Goal: Task Accomplishment & Management: Manage account settings

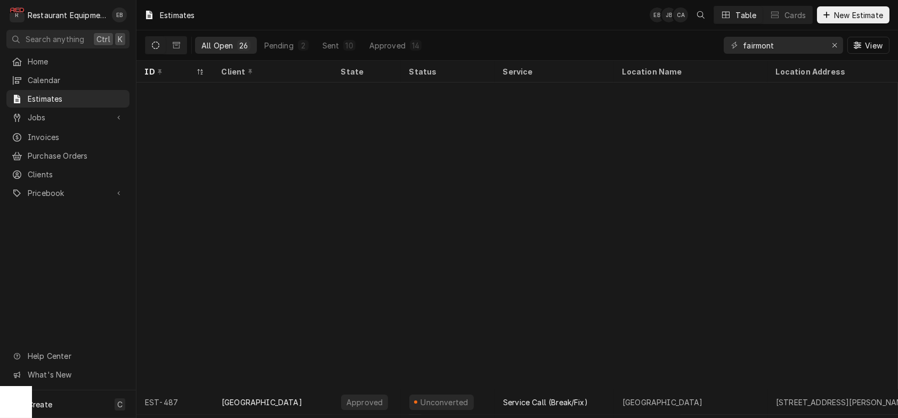
scroll to position [340, 0]
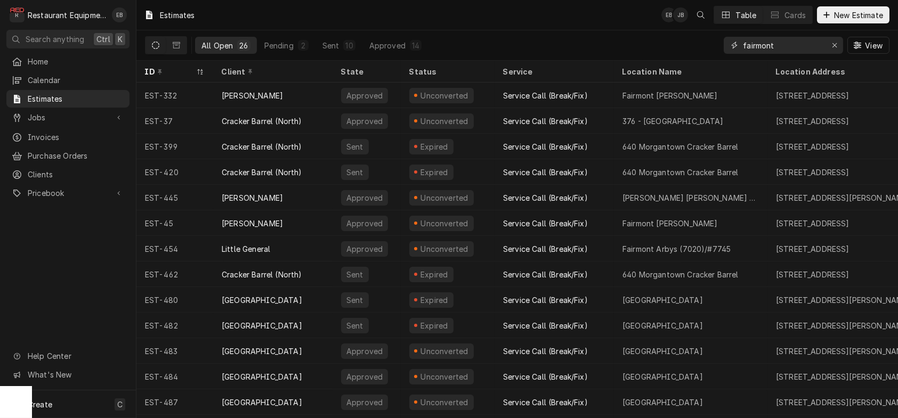
type input "fairmont"
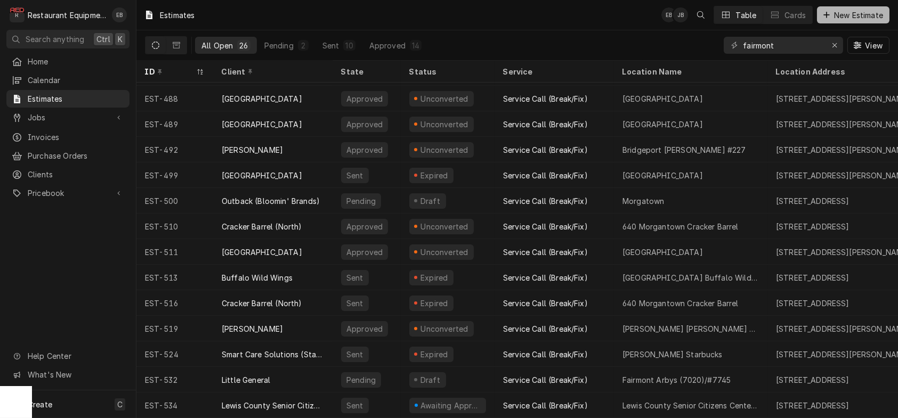
click at [841, 13] on span "New Estimate" at bounding box center [858, 15] width 53 height 11
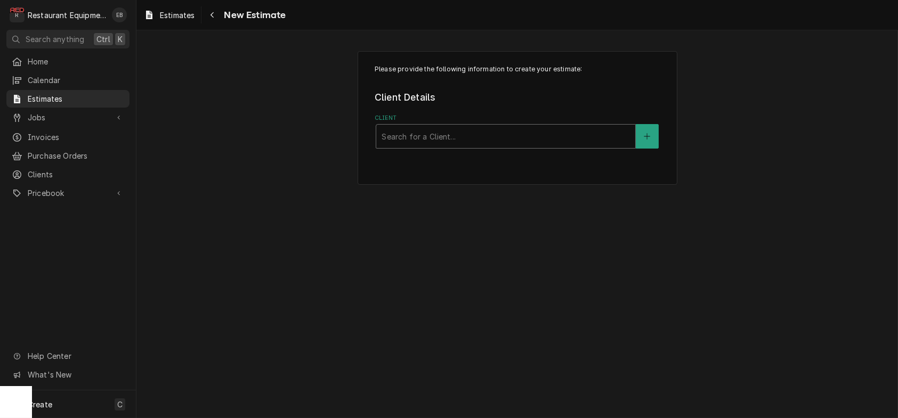
drag, startPoint x: 443, startPoint y: 135, endPoint x: 448, endPoint y: 141, distance: 6.8
click at [443, 137] on div "Client Search for a Client..." at bounding box center [517, 131] width 285 height 35
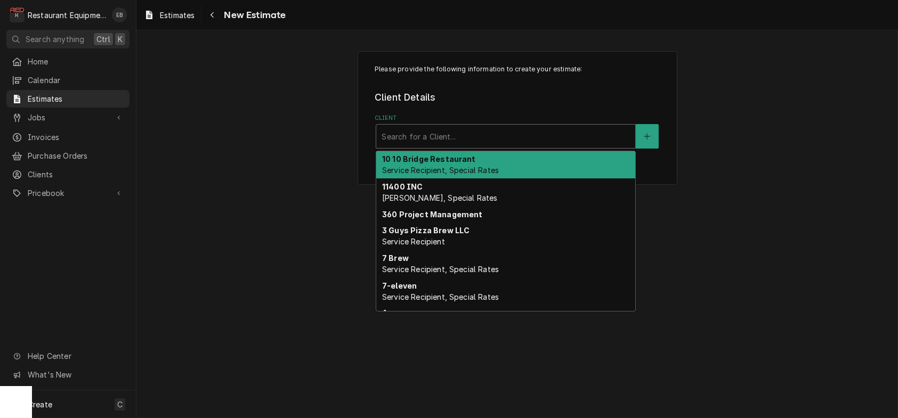
click at [452, 143] on div "Client" at bounding box center [506, 136] width 248 height 19
click at [466, 146] on div "Client" at bounding box center [506, 136] width 248 height 19
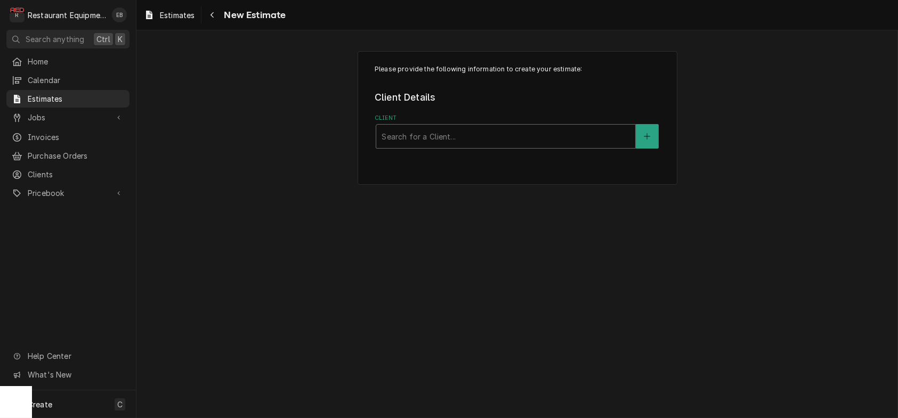
click at [466, 146] on div "Client" at bounding box center [506, 136] width 248 height 19
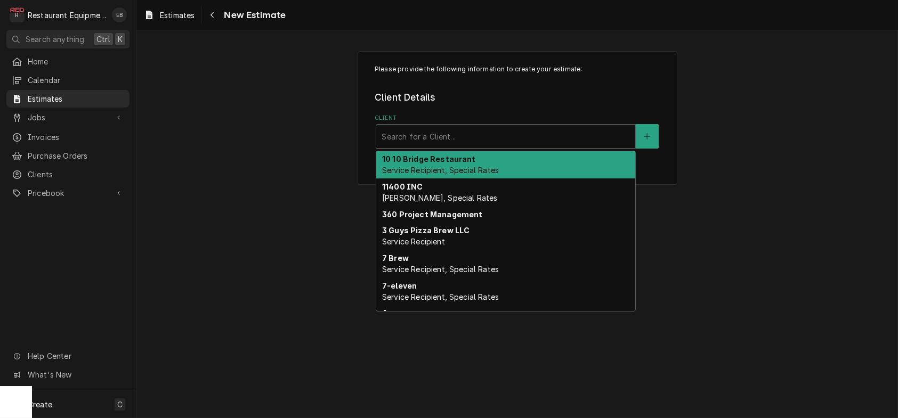
click at [448, 146] on div "Client" at bounding box center [506, 136] width 248 height 19
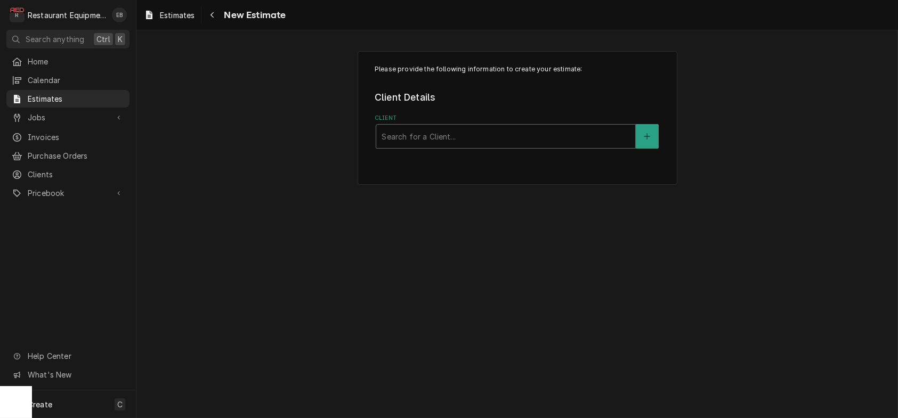
click at [449, 146] on div "Client" at bounding box center [506, 136] width 248 height 19
type input "bob evans elkins"
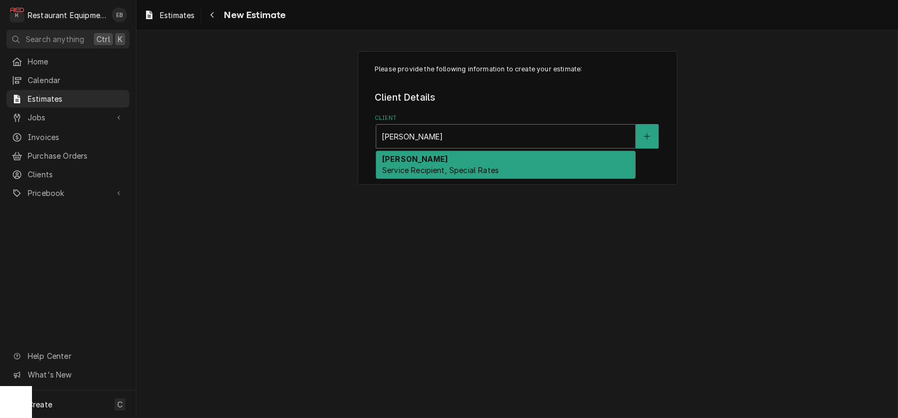
click at [390, 175] on span "Service Recipient, Special Rates" at bounding box center [440, 170] width 117 height 9
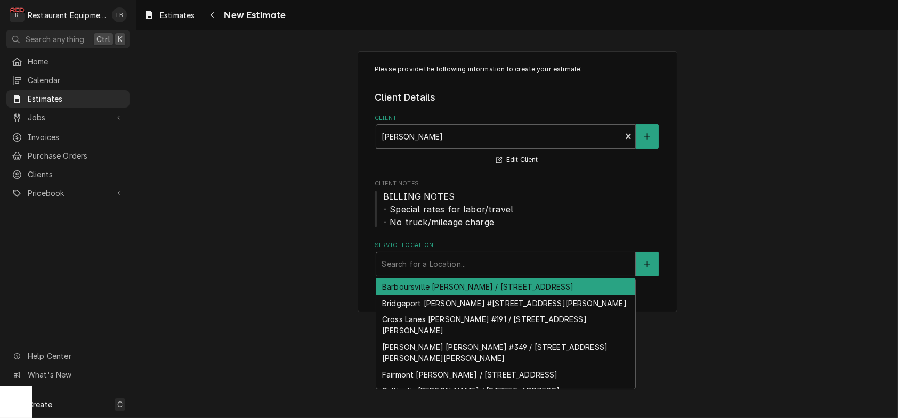
drag, startPoint x: 442, startPoint y: 286, endPoint x: 447, endPoint y: 291, distance: 6.8
click at [442, 274] on div "Service Location" at bounding box center [506, 264] width 248 height 19
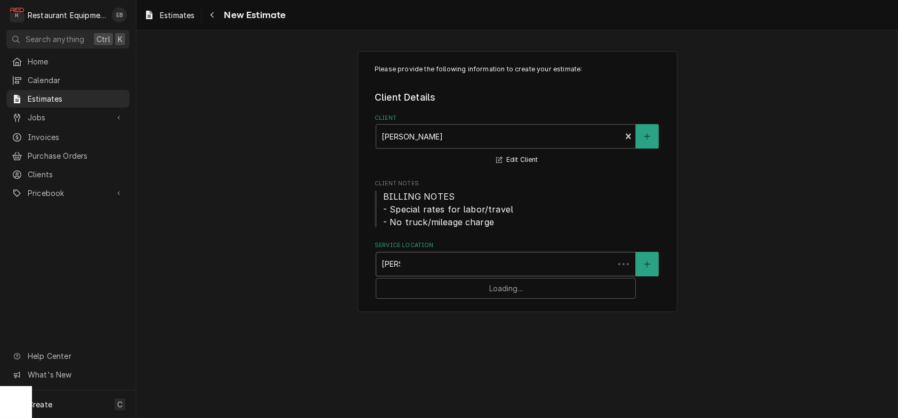
type input "elkins"
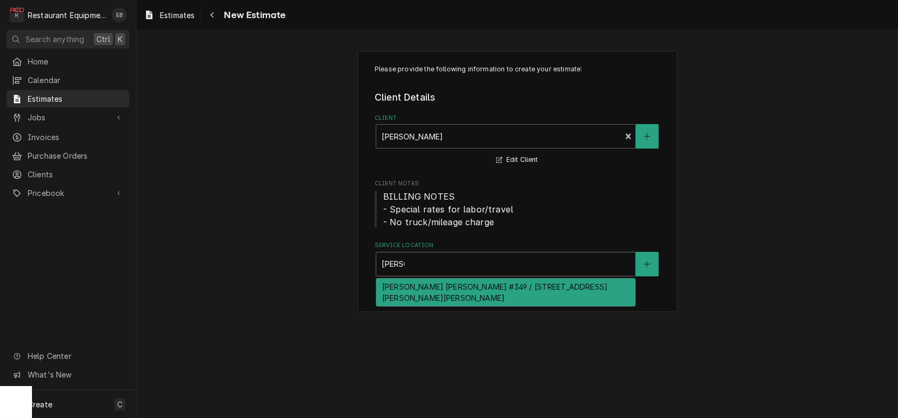
click at [472, 306] on div "[PERSON_NAME] [PERSON_NAME] #349 / [STREET_ADDRESS][PERSON_NAME][PERSON_NAME]" at bounding box center [505, 293] width 259 height 28
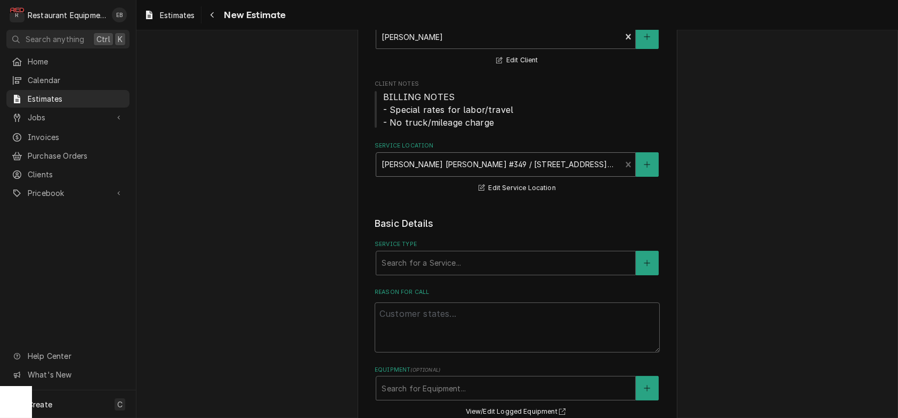
scroll to position [107, 0]
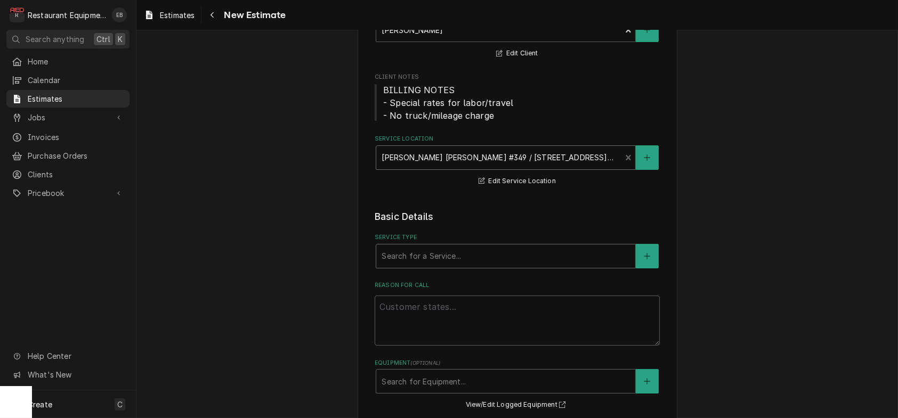
click at [445, 266] on div "Service Type" at bounding box center [506, 256] width 248 height 19
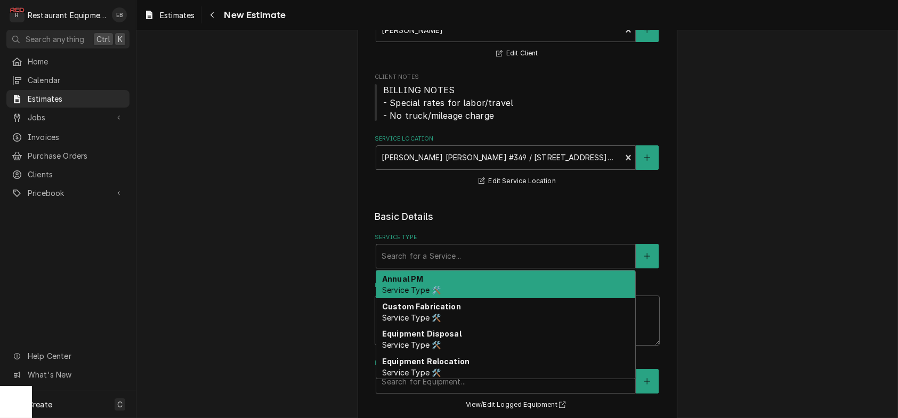
type textarea "x"
type input "b"
type textarea "x"
type input "br"
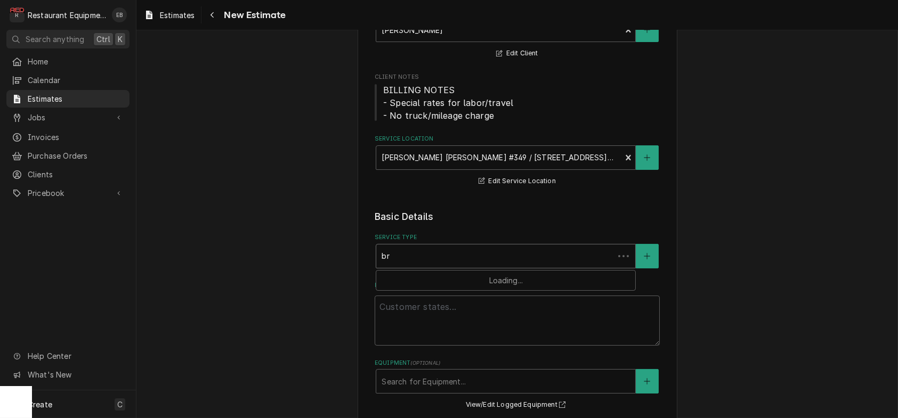
type textarea "x"
type input "bre"
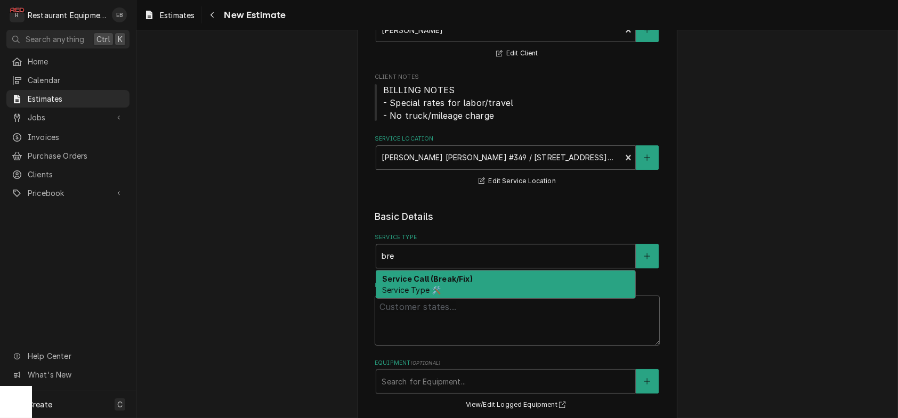
click at [439, 283] on strong "Service Call (Break/Fix)" at bounding box center [427, 278] width 91 height 9
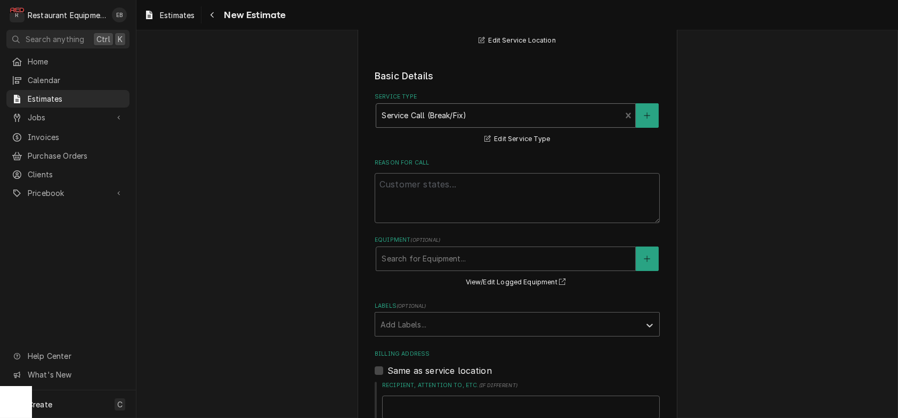
scroll to position [248, 0]
click at [446, 222] on textarea "Reason For Call" at bounding box center [517, 197] width 285 height 50
paste textarea "Front fan of back cooler is freezing up. They turn it off it thaws, but then it…"
type textarea "x"
type textarea "Front fan of back cooler is freezing up. They turn it off it thaws, but then it…"
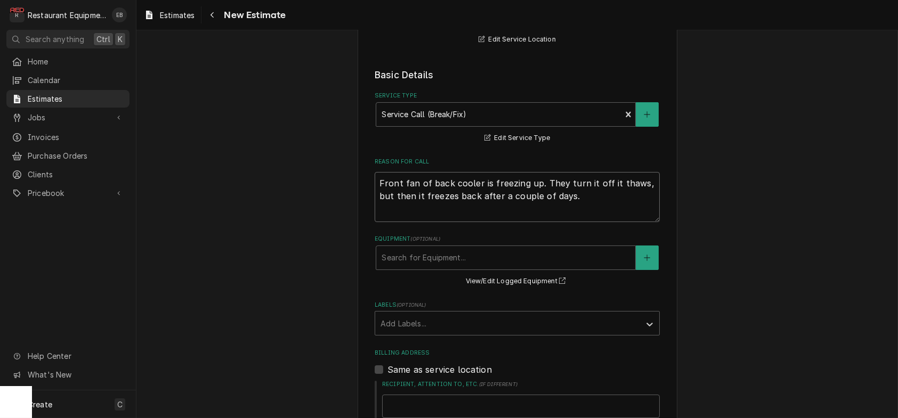
type textarea "x"
type textarea "Front fan of back cooler is freezing up. They turn it off it thaws, but then it…"
type textarea "x"
type textarea "Front fan of back cooler is freezing up. They turn it off it thaws, but then it…"
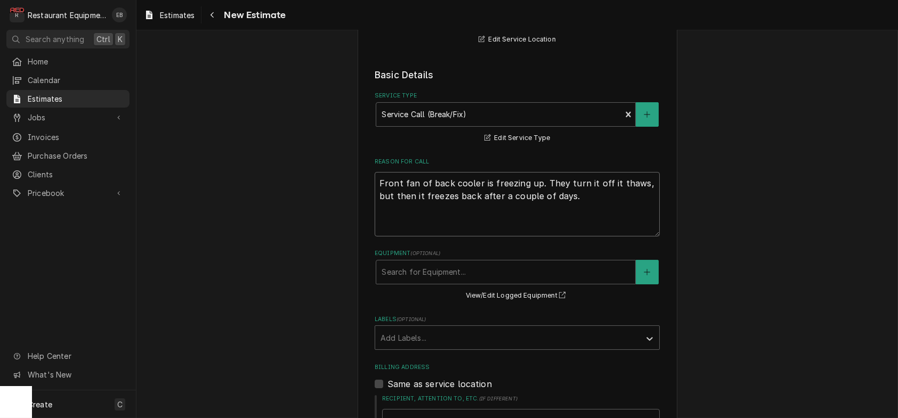
type textarea "x"
type textarea "Front fan of back cooler is freezing up. They turn it off it thaws, but then it…"
type textarea "x"
type textarea "Front fan of back cooler is freezing up. They turn it off it thaws, but then it…"
type textarea "x"
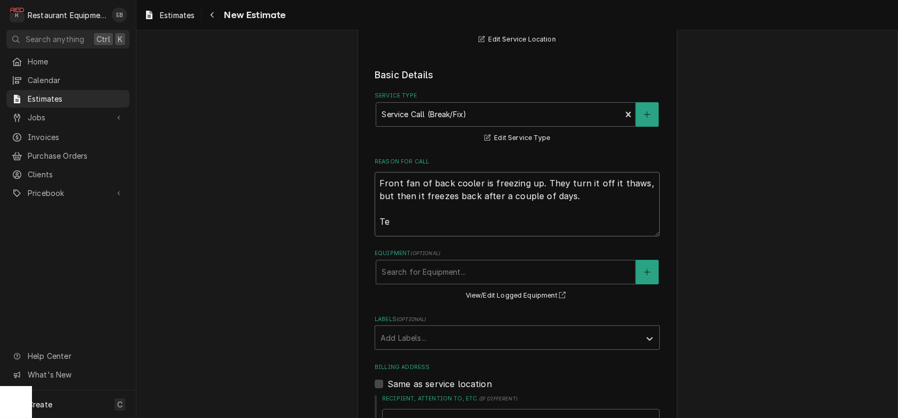
type textarea "Front fan of back cooler is freezing up. They turn it off it thaws, but then it…"
type textarea "x"
type textarea "Front fan of back cooler is freezing up. They turn it off it thaws, but then it…"
type textarea "x"
type textarea "Front fan of back cooler is freezing up. They turn it off it thaws, but then it…"
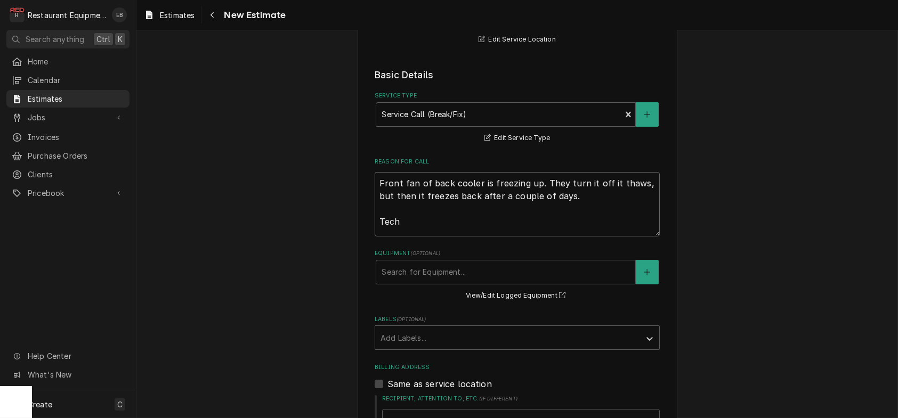
type textarea "x"
type textarea "Front fan of back cooler is freezing up. They turn it off it thaws, but then it…"
type textarea "x"
type textarea "Front fan of back cooler is freezing up. They turn it off it thaws, but then it…"
type textarea "x"
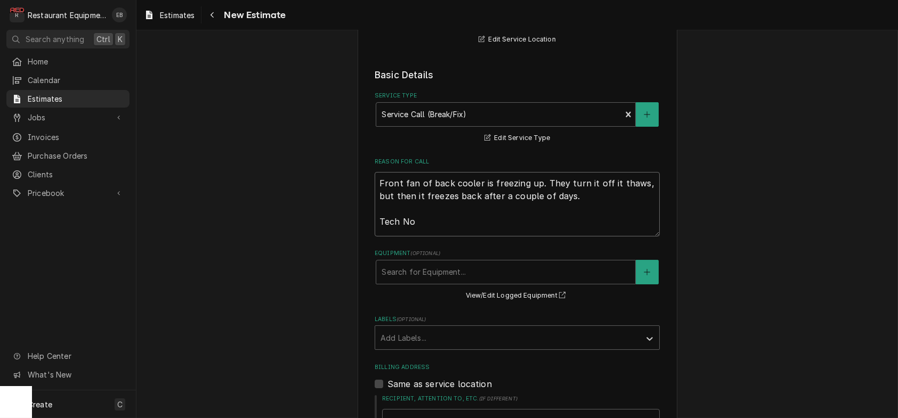
type textarea "Front fan of back cooler is freezing up. They turn it off it thaws, but then it…"
type textarea "x"
type textarea "Front fan of back cooler is freezing up. They turn it off it thaws, but then it…"
type textarea "x"
type textarea "Front fan of back cooler is freezing up. They turn it off it thaws, but then it…"
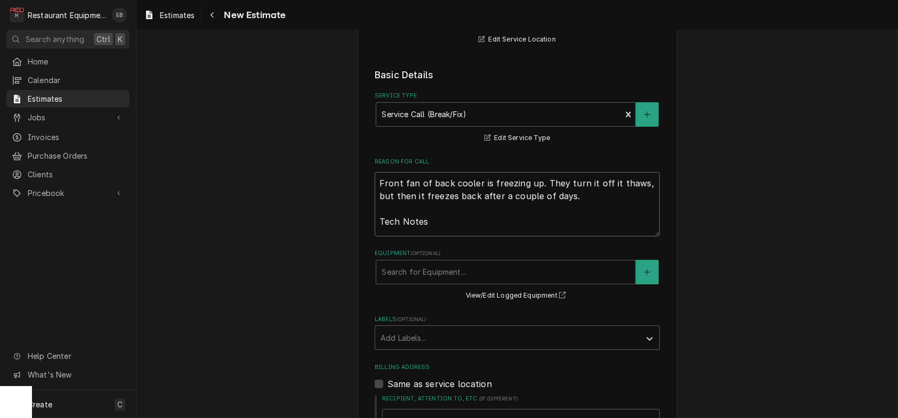
type textarea "x"
type textarea "Front fan of back cooler is freezing up. They turn it off it thaws, but then it…"
type textarea "x"
type textarea "Front fan of back cooler is freezing up. They turn it off it thaws, but then it…"
type textarea "x"
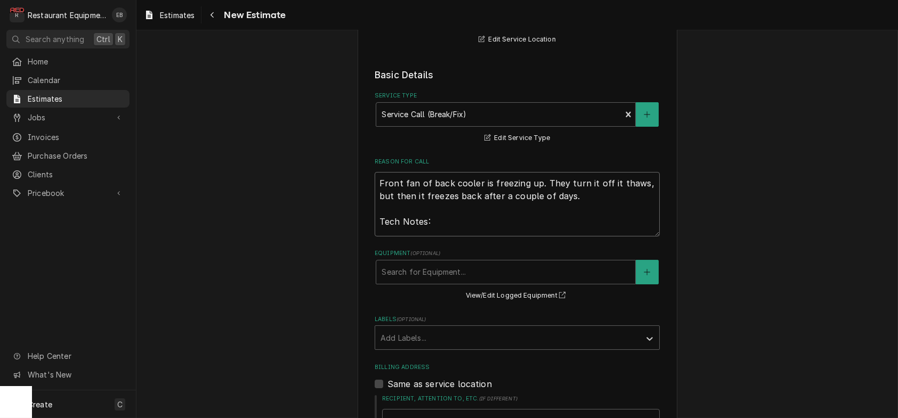
type textarea "Front fan of back cooler is freezing up. They turn it off it thaws, but then it…"
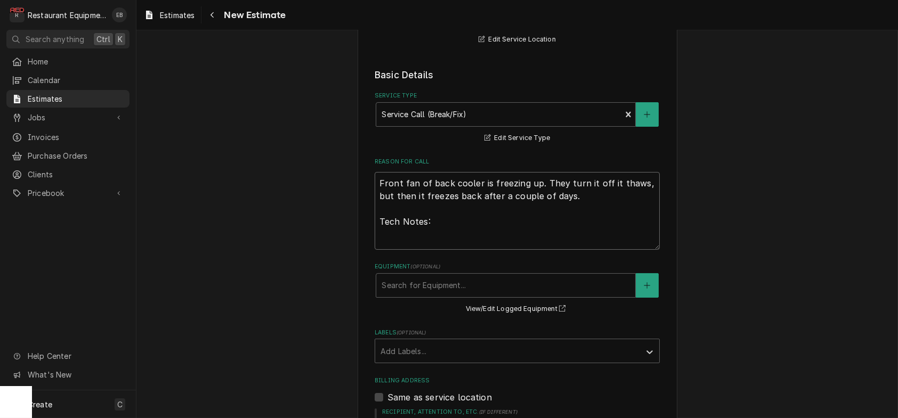
paste textarea "7/28/25 Time in 6:00 Time out 6:45 204 Wasserstrom Model CBR D891-03-10 Serial …"
type textarea "x"
type textarea "Front fan of back cooler is freezing up. They turn it off it thaws, but then it…"
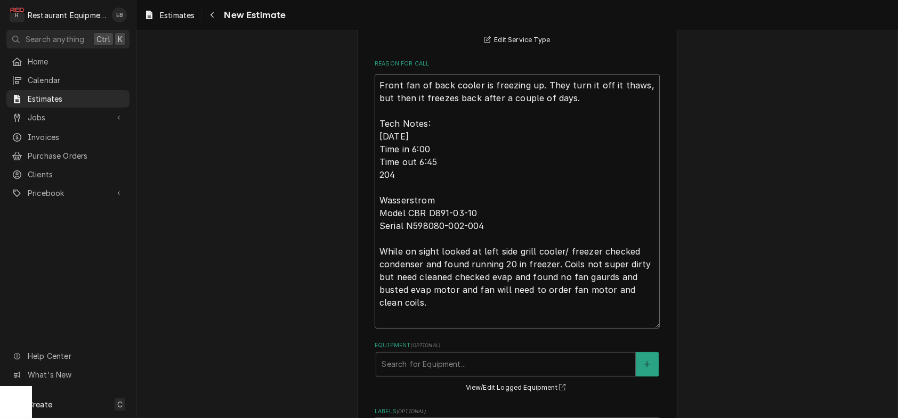
scroll to position [367, 0]
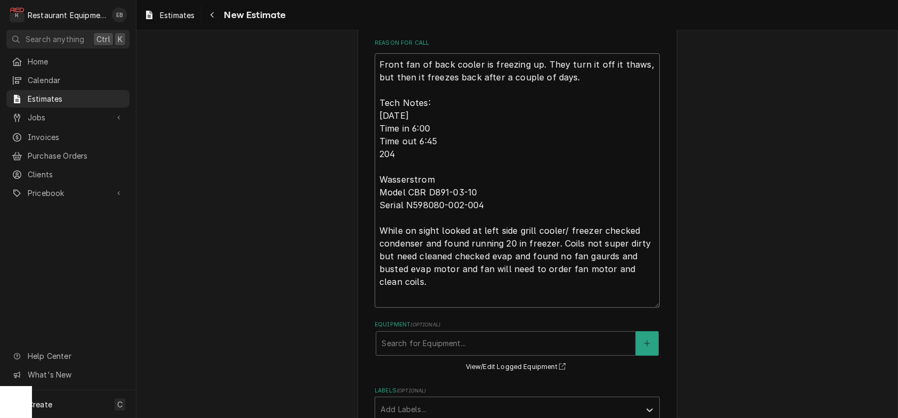
type textarea "x"
type textarea "Front fan of back cooler is freezing up. They turn it off it thaws, but then it…"
type textarea "x"
drag, startPoint x: 414, startPoint y: 331, endPoint x: 420, endPoint y: 343, distance: 13.6
click at [420, 308] on textarea "Front fan of back cooler is freezing up. They turn it off it thaws, but then it…" at bounding box center [517, 180] width 285 height 255
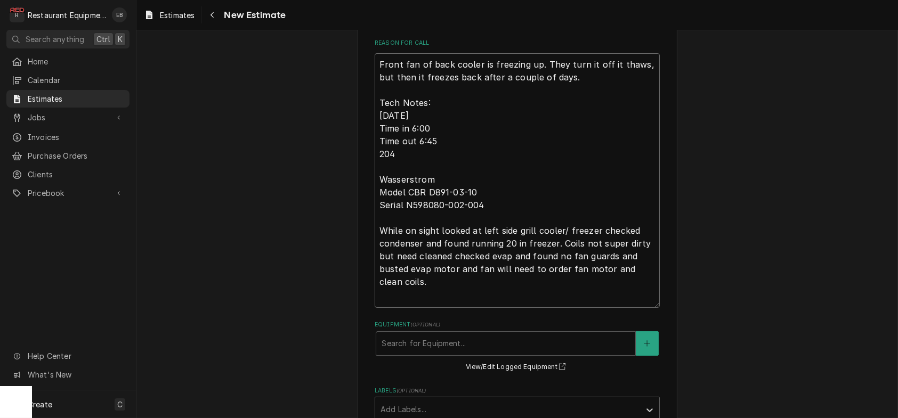
type textarea "Front fan of back cooler is freezing up. They turn it off it thaws, but then it…"
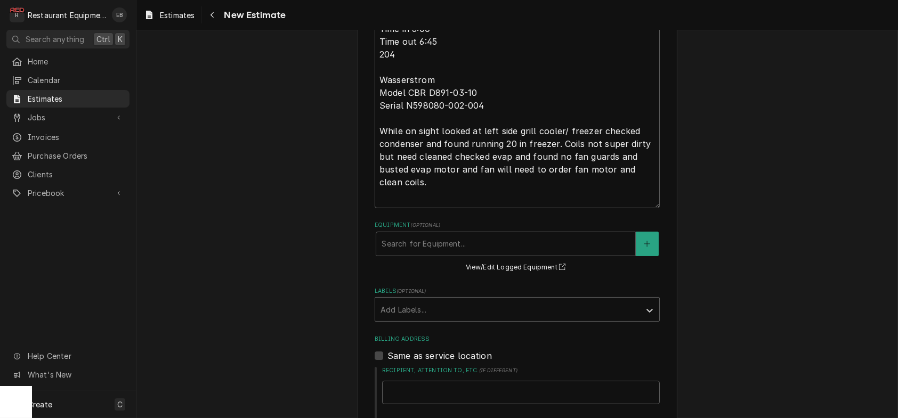
scroll to position [472, 0]
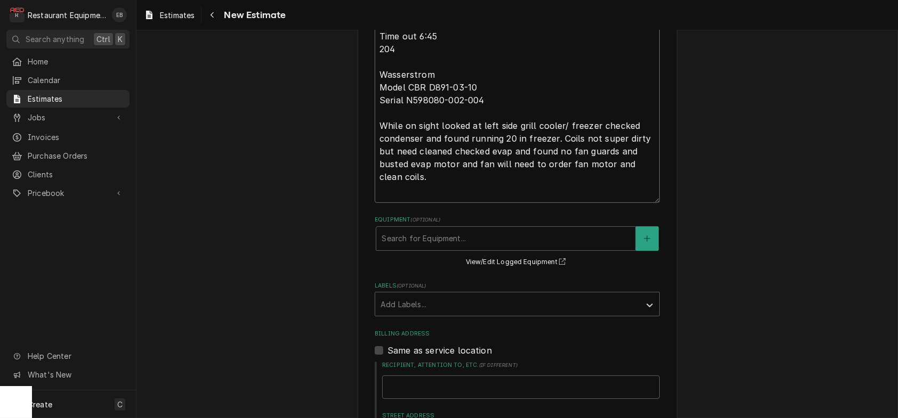
click at [399, 203] on textarea "Front fan of back cooler is freezing up. They turn it off it thaws, but then it…" at bounding box center [517, 75] width 285 height 255
click at [375, 183] on textarea "Front fan of back cooler is freezing up. They turn it off it thaws, but then it…" at bounding box center [517, 75] width 285 height 255
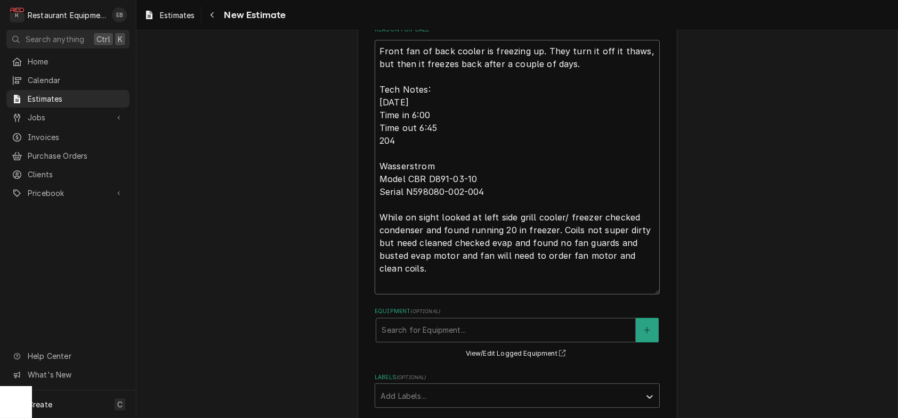
scroll to position [401, 0]
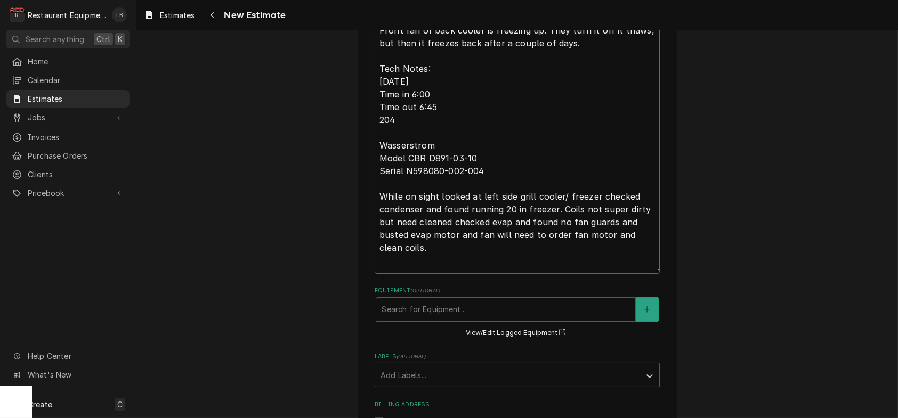
drag, startPoint x: 420, startPoint y: 308, endPoint x: 426, endPoint y: 305, distance: 6.7
click at [420, 274] on textarea "Front fan of back cooler is freezing up. They turn it off it thaws, but then it…" at bounding box center [517, 146] width 285 height 255
type textarea "x"
type textarea "Front fan of back cooler is freezing up. They turn it off it thaws, but then it…"
type textarea "x"
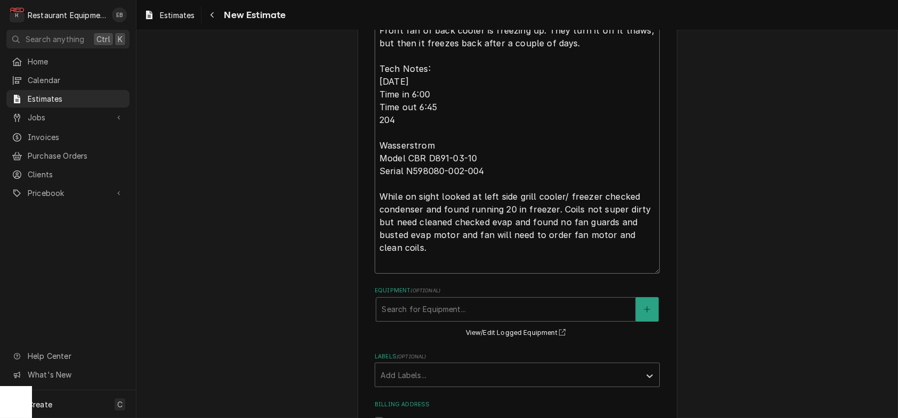
type textarea "Front fan of back cooler is freezing up. They turn it off it thaws, but then it…"
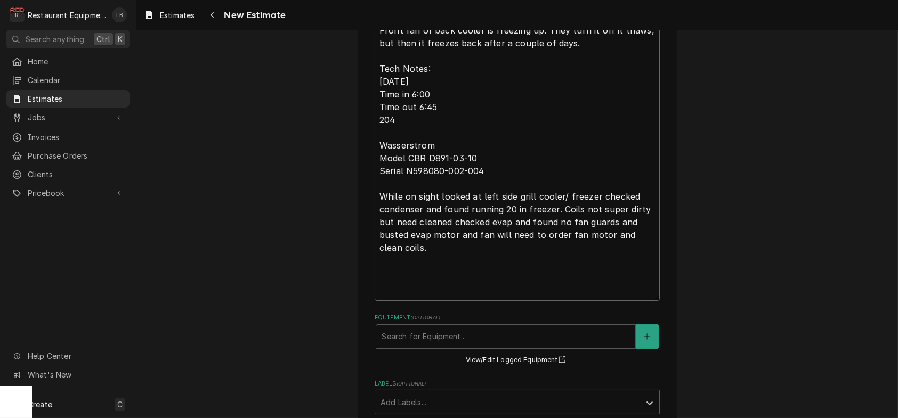
paste textarea "8/26/25 Time in 10:00 Time out 1:00 204 Wasserstrom Model Serial Upon arrvail s…"
type textarea "x"
type textarea "Front fan of back cooler is freezing up. They turn it off it thaws, but then it…"
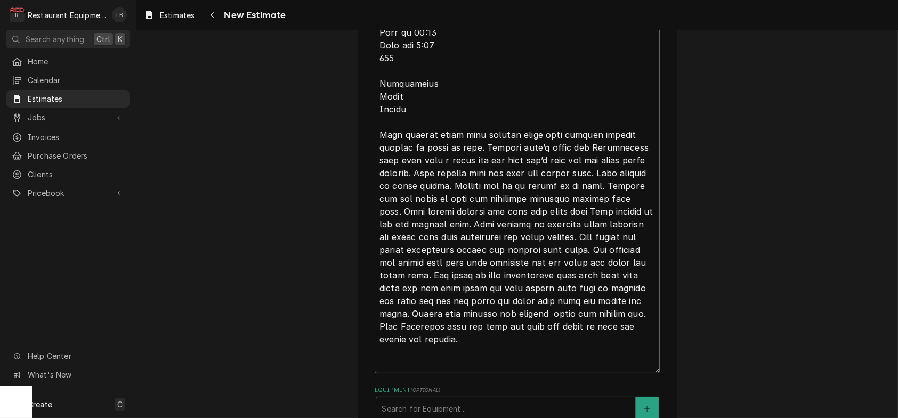
scroll to position [0, 0]
type textarea "x"
type textarea "Front fan of back cooler is freezing up. They turn it off it thaws, but then it…"
type textarea "x"
type textarea "Front fan of back cooler is freezing up. They turn it off it thaws, but then it…"
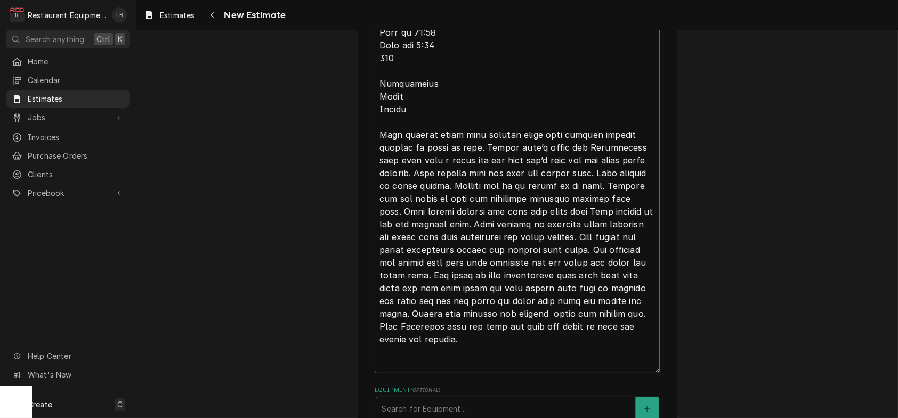
type textarea "x"
type textarea "Front fan of back cooler is freezing up. They turn it off it thaws, but then it…"
type textarea "x"
type textarea "Front fan of back cooler is freezing up. They turn it off it thaws, but then it…"
click at [435, 287] on textarea "Reason For Call" at bounding box center [517, 70] width 285 height 608
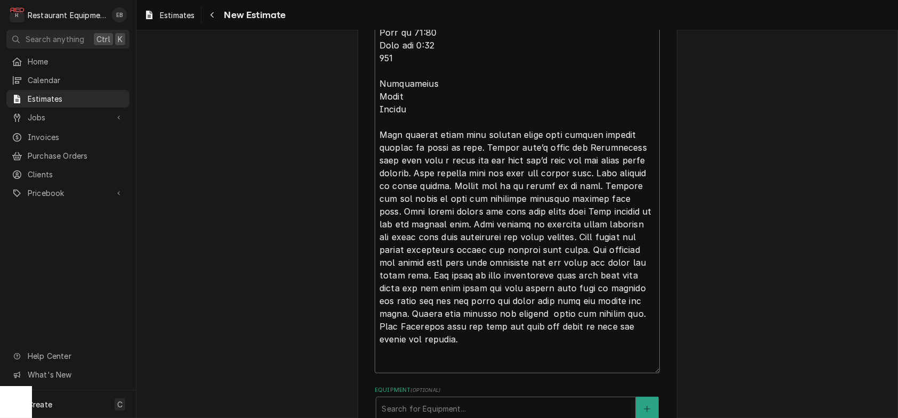
type textarea "x"
type textarea "Front fan of back cooler is freezing up. They turn it off it thaws, but then it…"
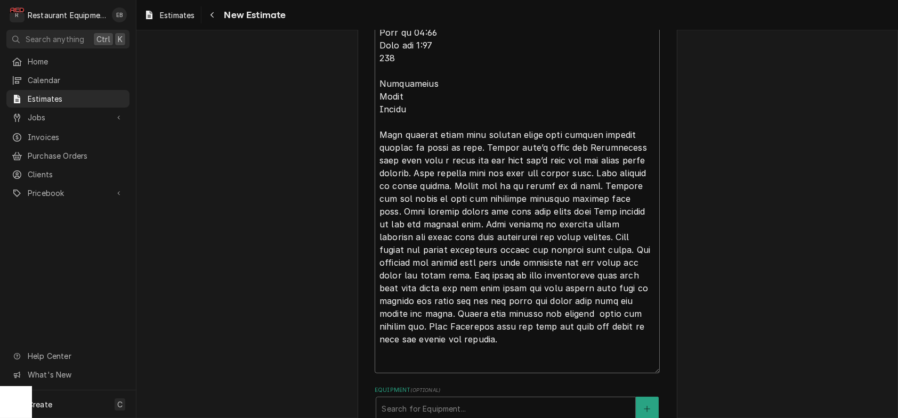
drag, startPoint x: 609, startPoint y: 324, endPoint x: 570, endPoint y: 364, distance: 56.2
type textarea "x"
type textarea "Front fan of back cooler is freezing up. They turn it off it thaws, but then it…"
type textarea "x"
type textarea "Front fan of back cooler is freezing up. They turn it off it thaws, but then it…"
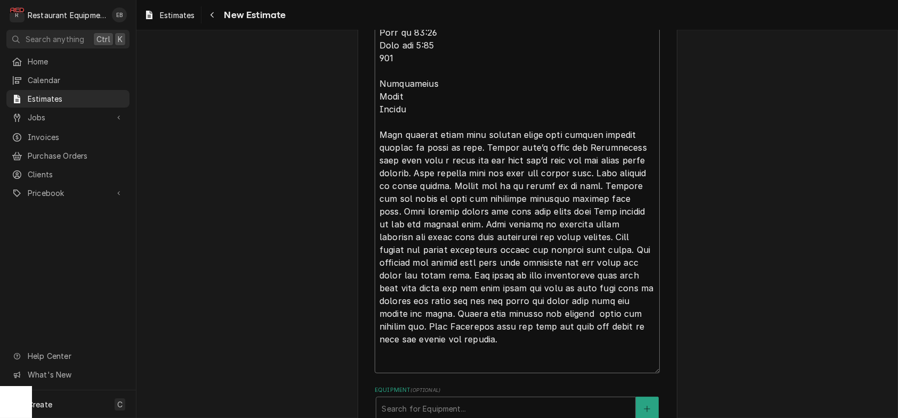
type textarea "x"
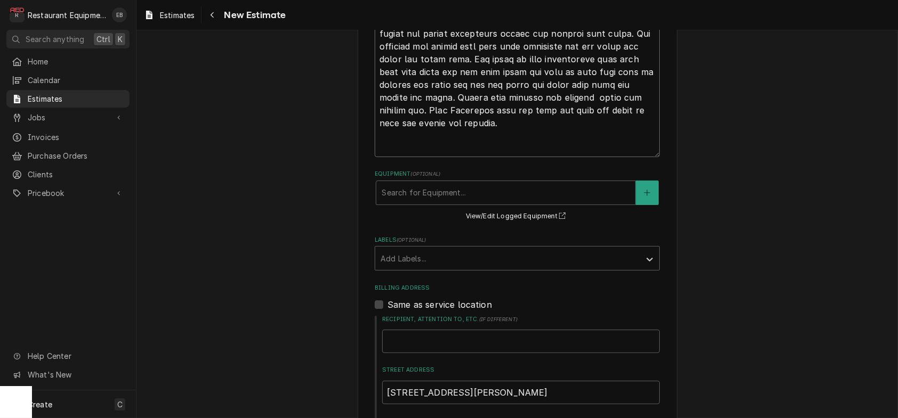
scroll to position [868, 0]
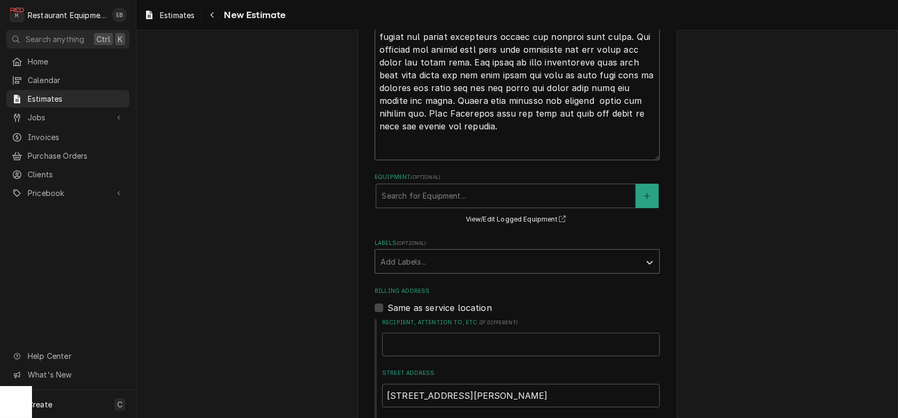
type textarea "Front fan of back cooler is freezing up. They turn it off it thaws, but then it…"
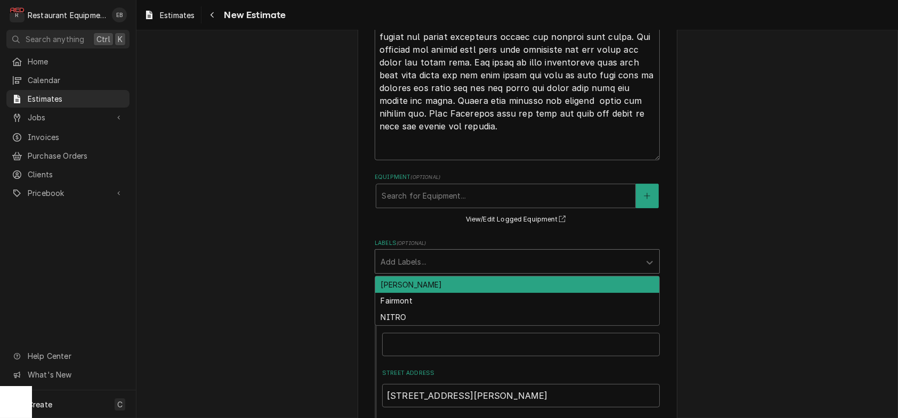
click at [481, 271] on div "Labels" at bounding box center [507, 261] width 254 height 19
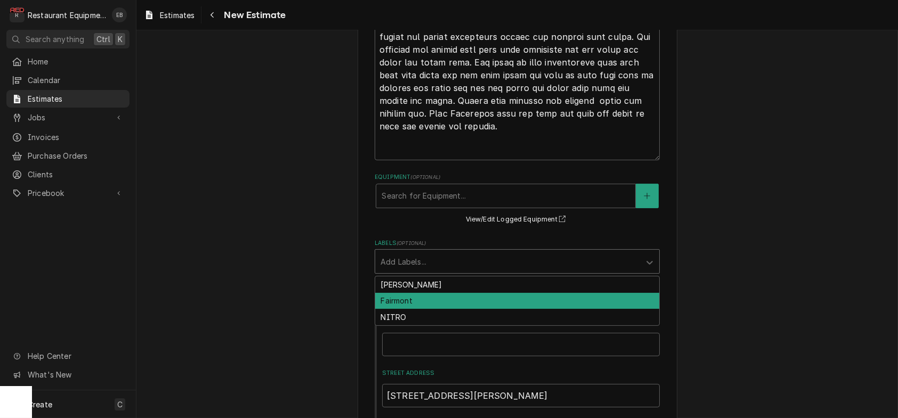
click at [456, 310] on div "Fairmont" at bounding box center [517, 301] width 284 height 17
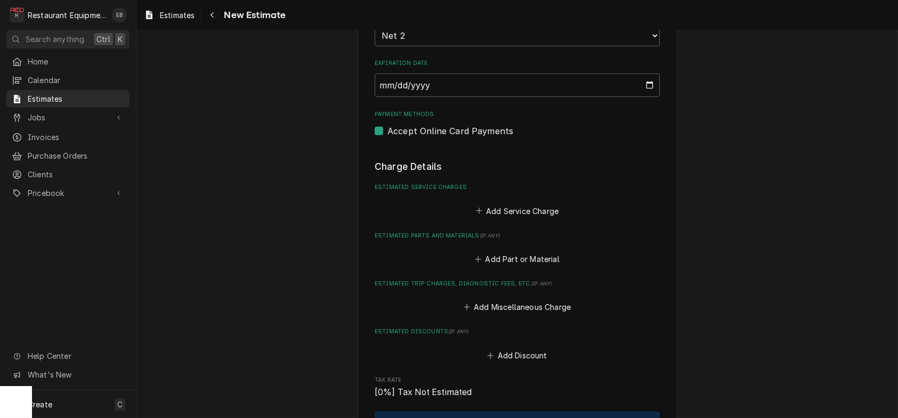
scroll to position [1508, 0]
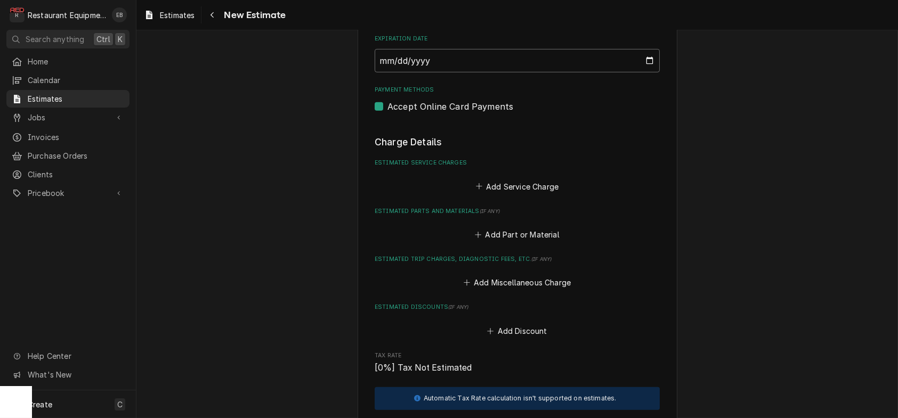
click at [660, 72] on input "2025-08-30" at bounding box center [517, 60] width 285 height 23
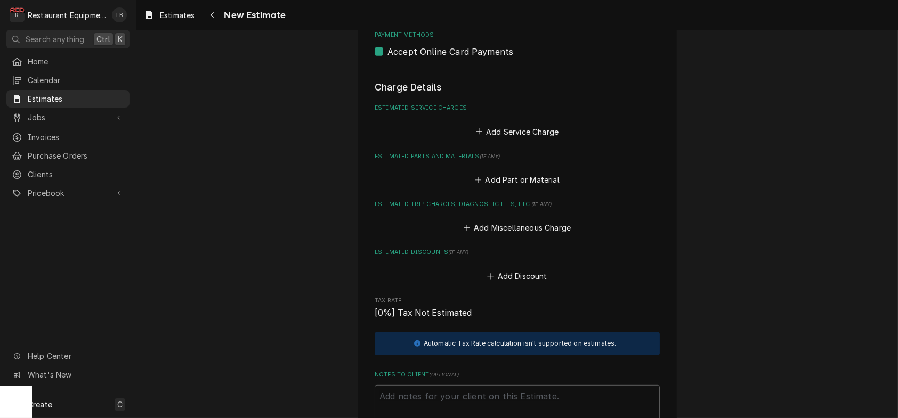
type textarea "x"
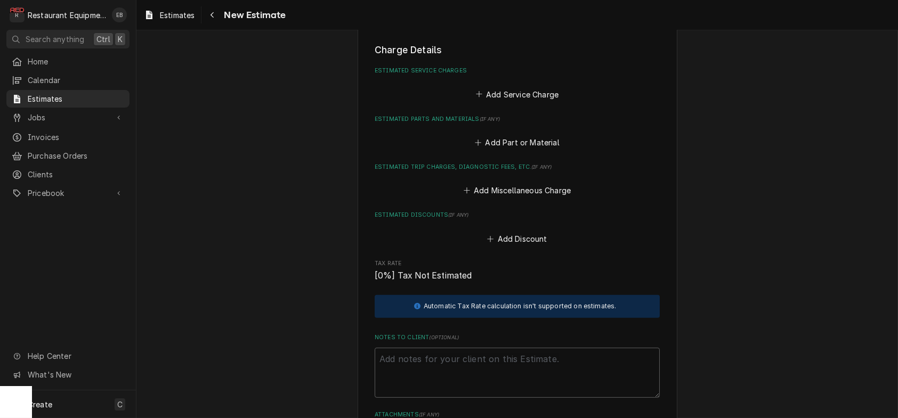
scroll to position [1633, 0]
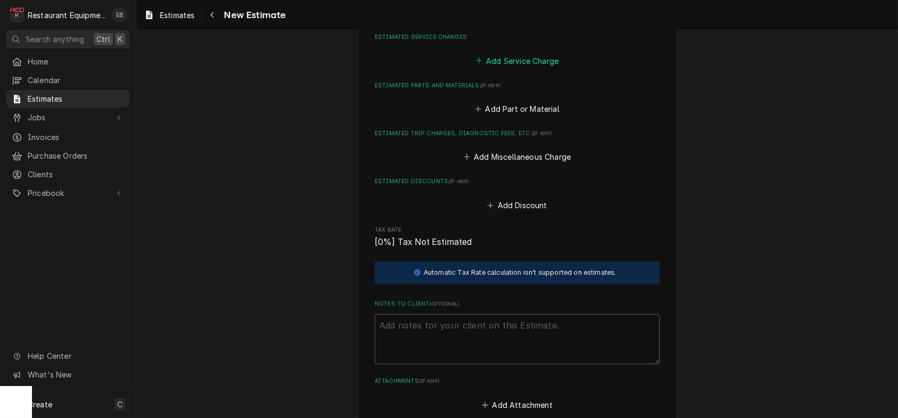
click at [526, 68] on button "Add Service Charge" at bounding box center [517, 60] width 86 height 15
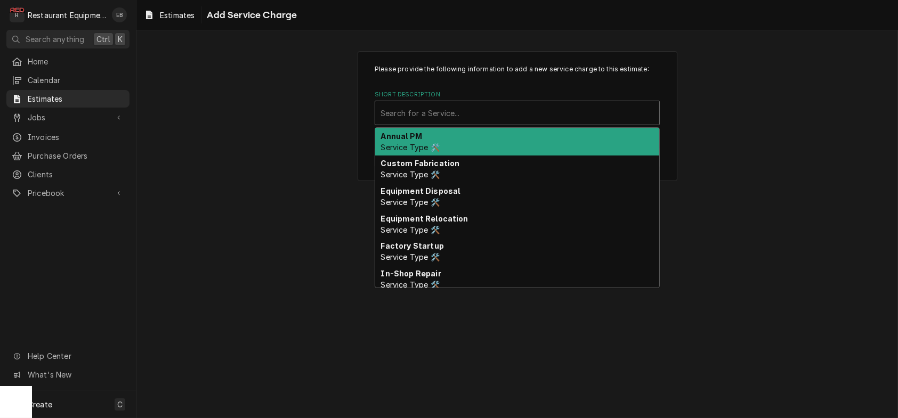
click at [433, 123] on div "Short Description" at bounding box center [516, 112] width 273 height 19
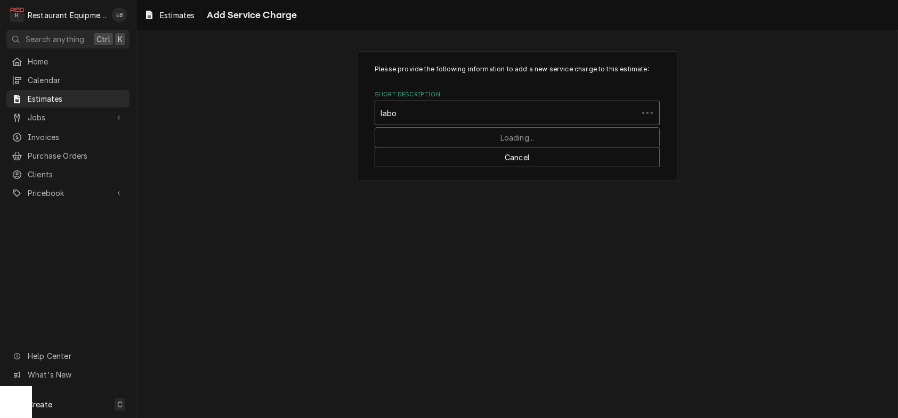
type input "labor"
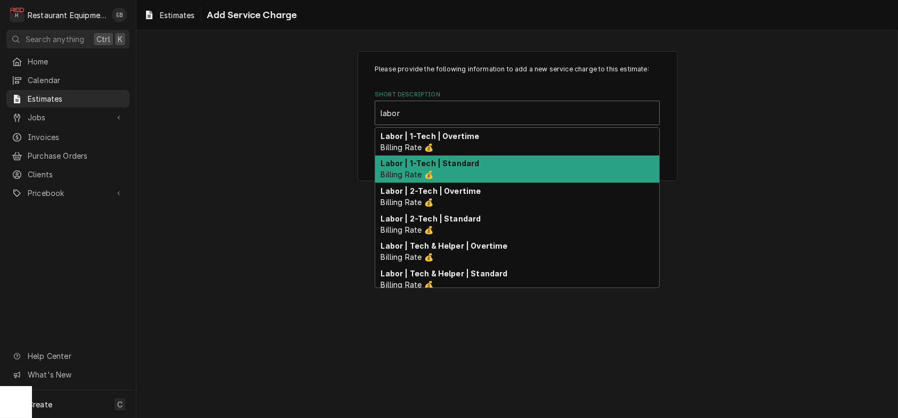
click at [472, 183] on div "Labor | 1-Tech | Standard Billing Rate 💰" at bounding box center [517, 170] width 284 height 28
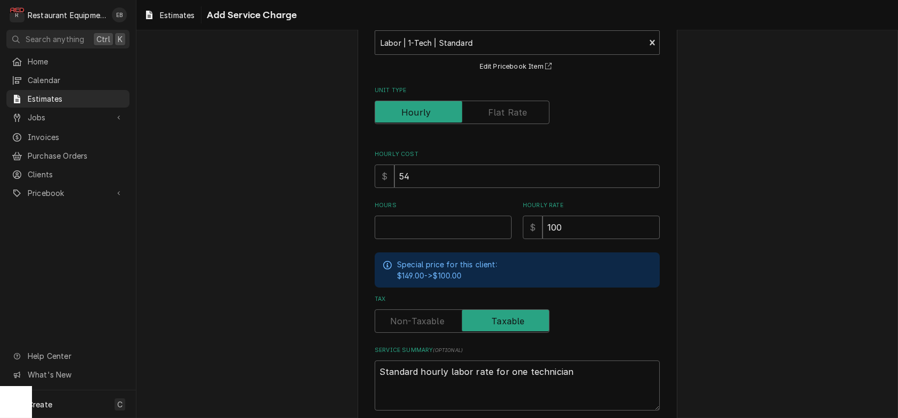
scroll to position [107, 0]
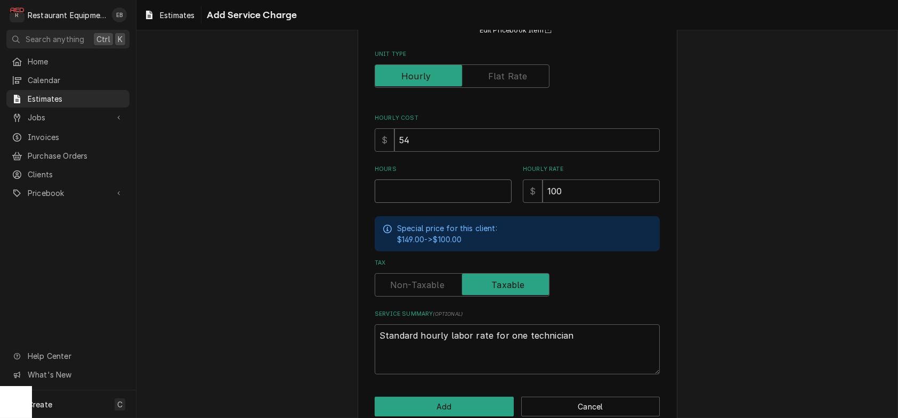
click at [422, 203] on input "Hours" at bounding box center [443, 191] width 137 height 23
type textarea "x"
type input "5"
type textarea "x"
type input "5.7"
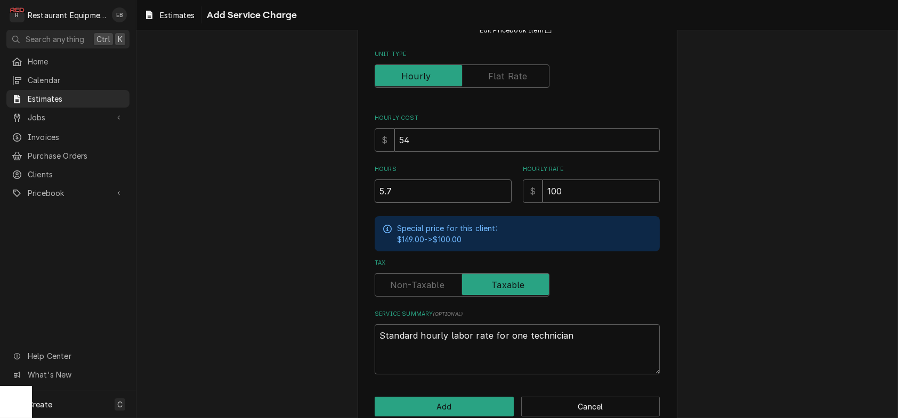
type textarea "x"
type input "5.75"
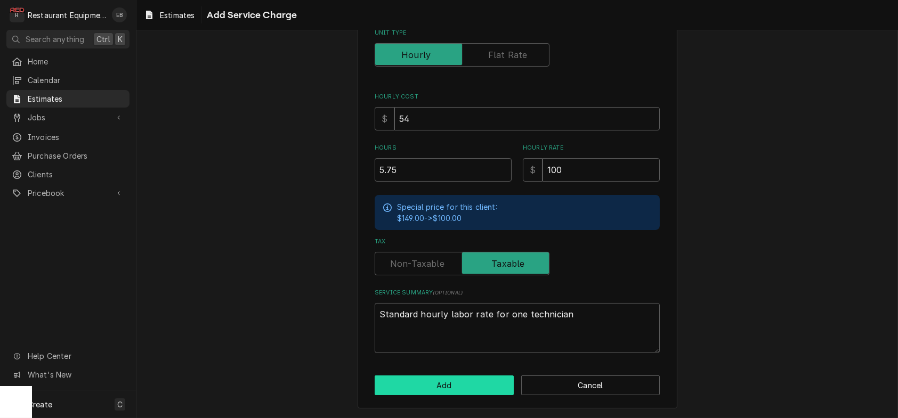
click at [477, 384] on button "Add" at bounding box center [444, 386] width 139 height 20
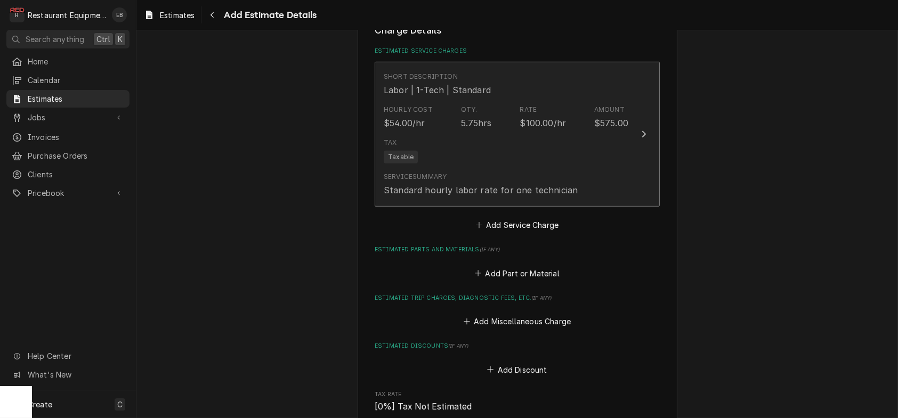
type textarea "x"
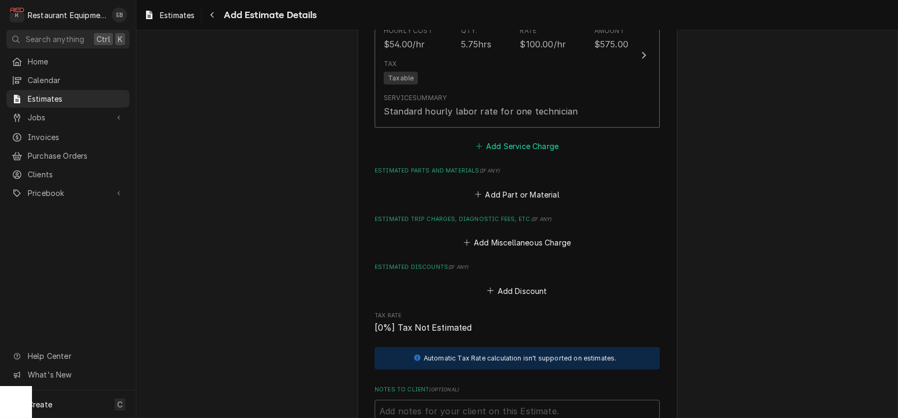
scroll to position [1726, 0]
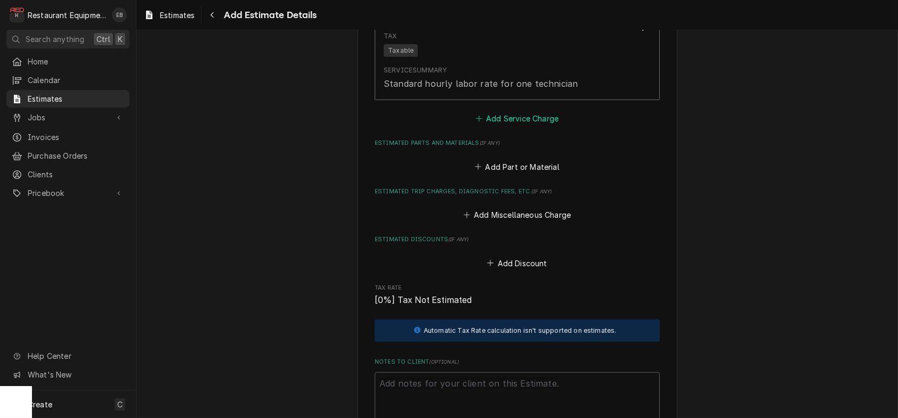
click at [506, 126] on button "Add Service Charge" at bounding box center [517, 118] width 86 height 15
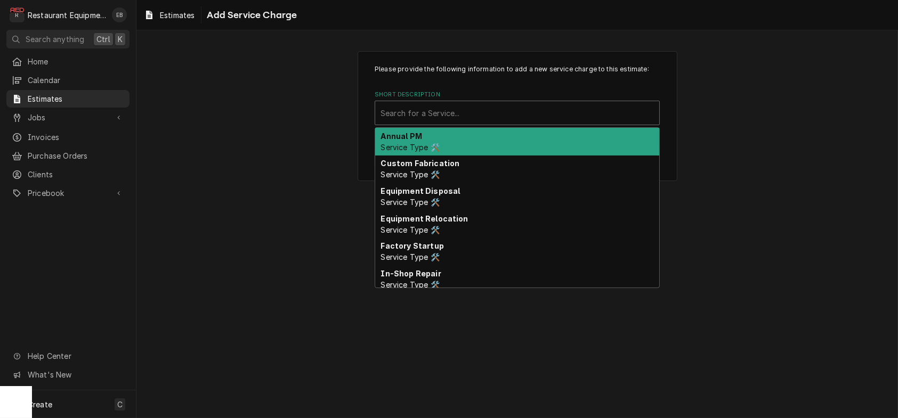
click at [434, 123] on div "Short Description" at bounding box center [516, 112] width 273 height 19
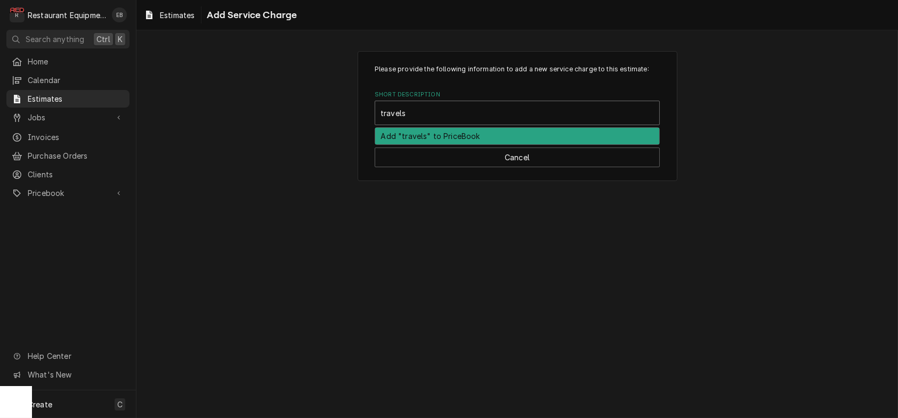
type input "travel"
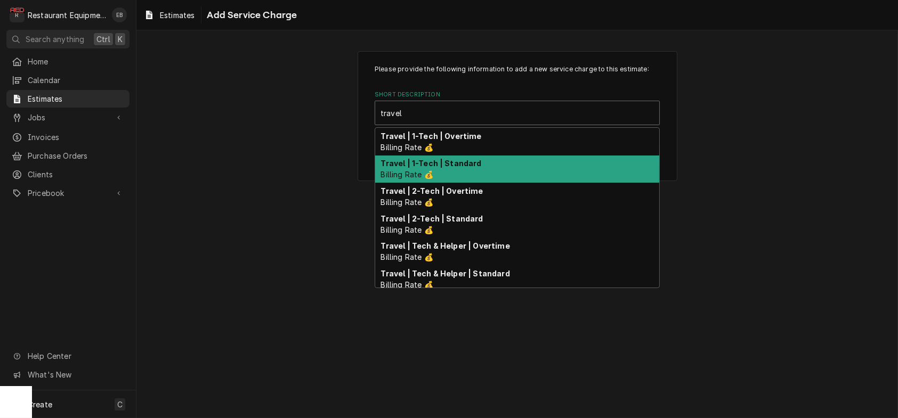
click at [438, 168] on strong "Travel | 1-Tech | Standard" at bounding box center [431, 163] width 101 height 9
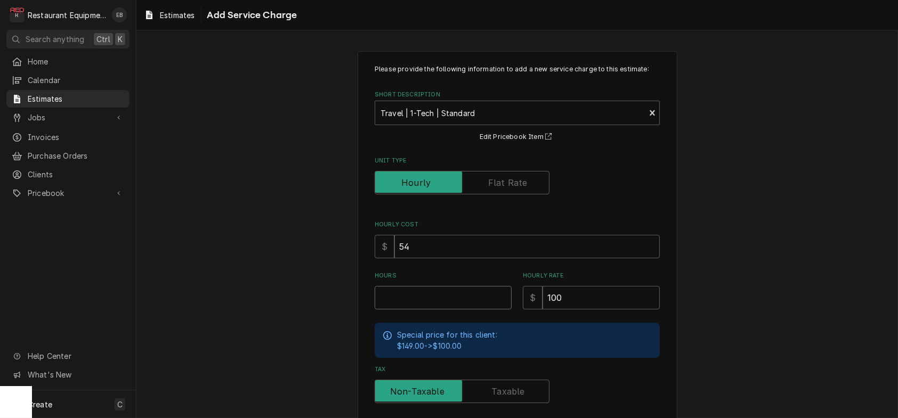
click at [418, 310] on input "Hours" at bounding box center [443, 297] width 137 height 23
type textarea "x"
type input "6"
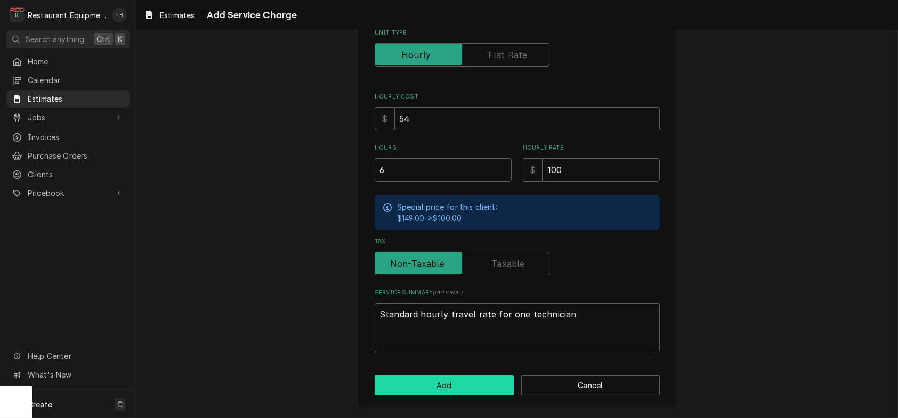
click at [434, 377] on button "Add" at bounding box center [444, 386] width 139 height 20
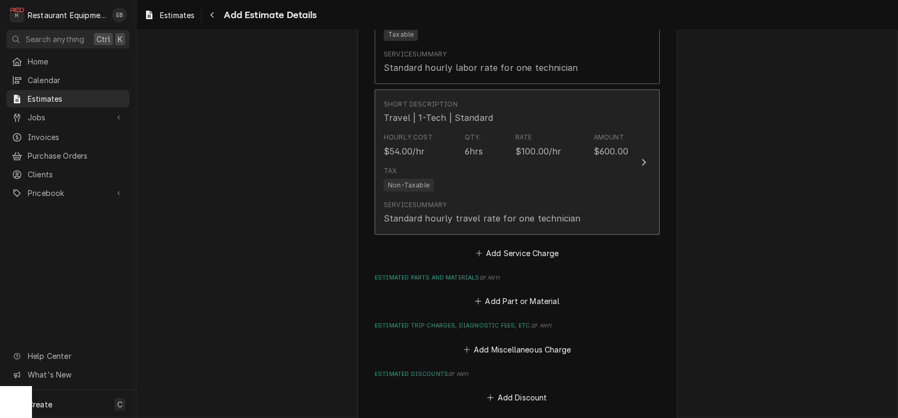
type textarea "x"
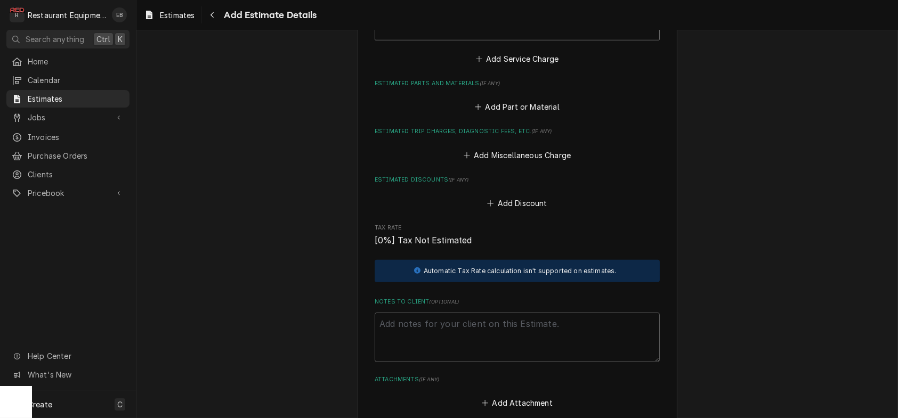
scroll to position [1960, 0]
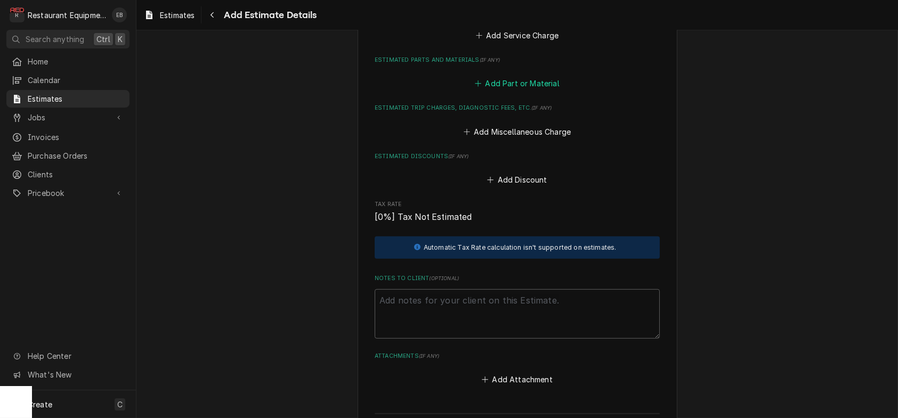
click at [506, 91] on button "Add Part or Material" at bounding box center [517, 83] width 88 height 15
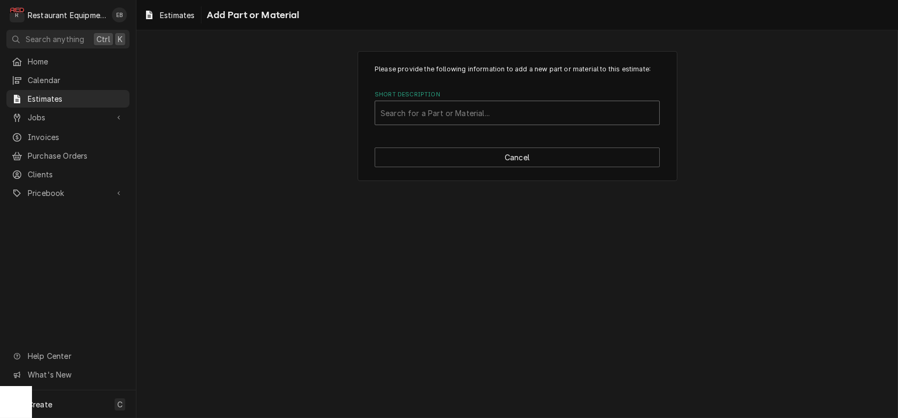
click at [472, 123] on div "Short Description" at bounding box center [516, 112] width 273 height 19
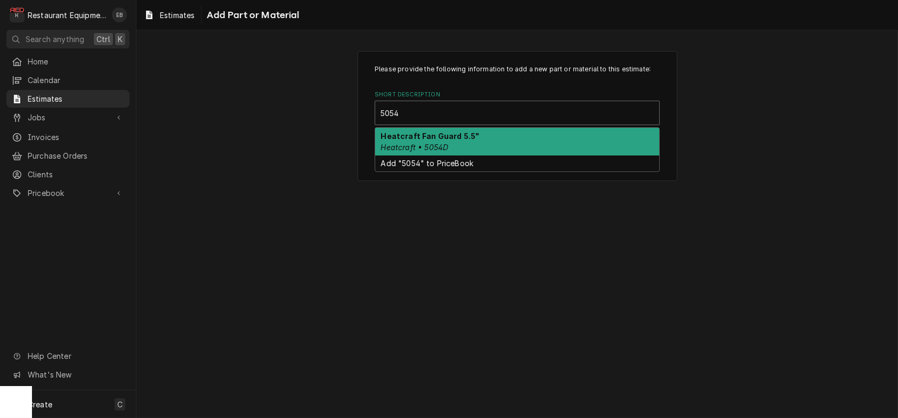
type input "5054d"
click at [444, 152] on em "Heatcraft • 5054D" at bounding box center [415, 147] width 68 height 9
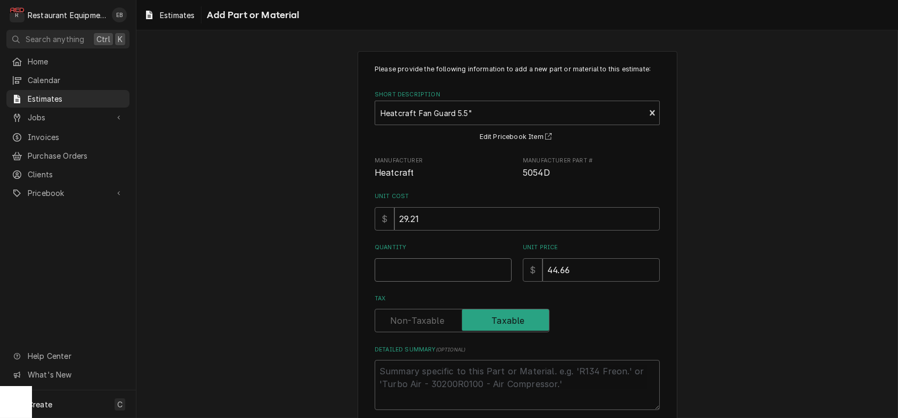
click at [385, 282] on input "Quantity" at bounding box center [443, 269] width 137 height 23
type textarea "x"
type input "2"
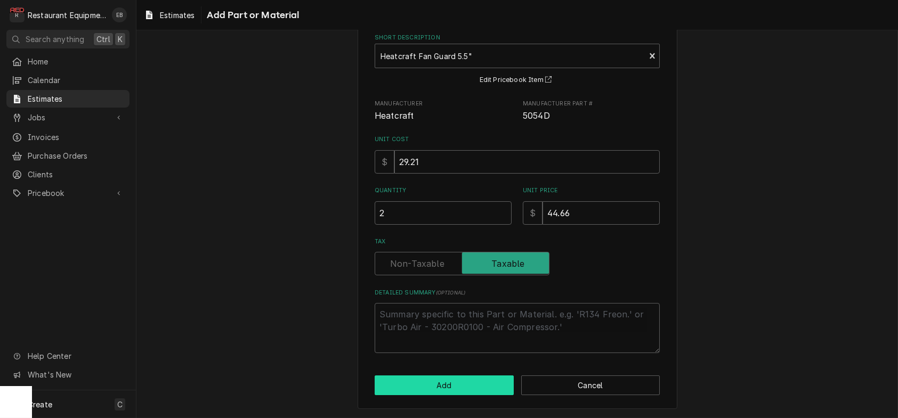
click at [465, 388] on button "Add" at bounding box center [444, 386] width 139 height 20
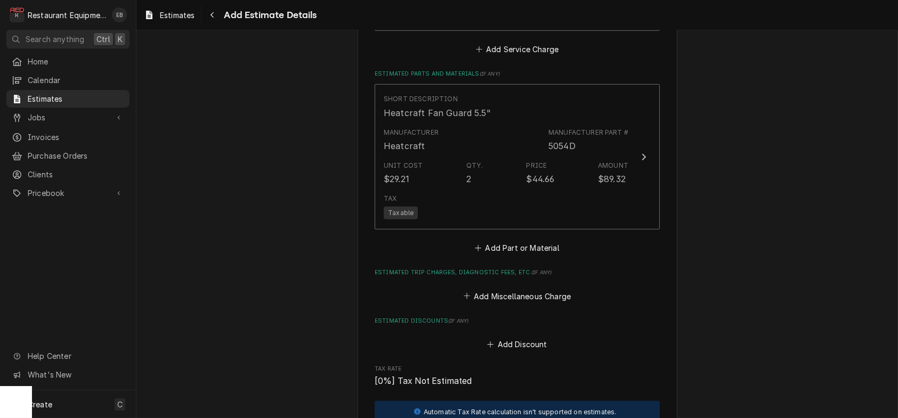
type textarea "x"
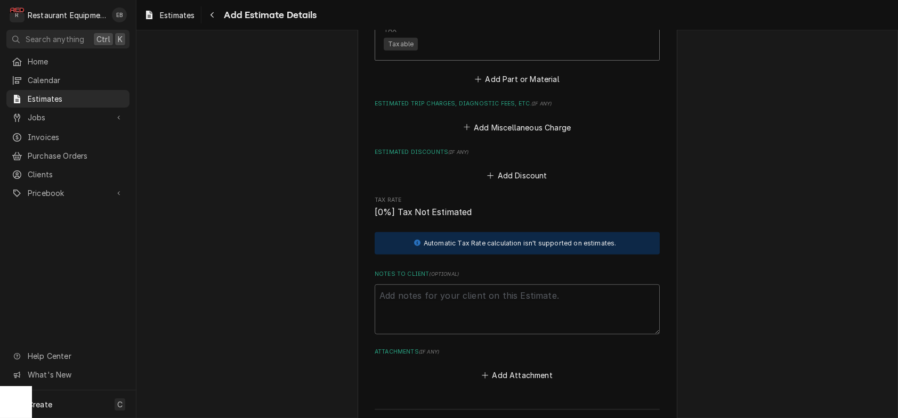
scroll to position [2124, 0]
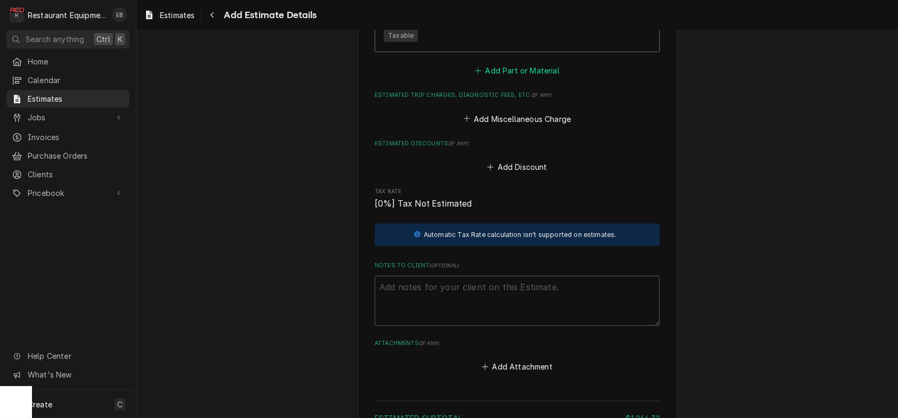
click at [498, 78] on button "Add Part or Material" at bounding box center [517, 70] width 88 height 15
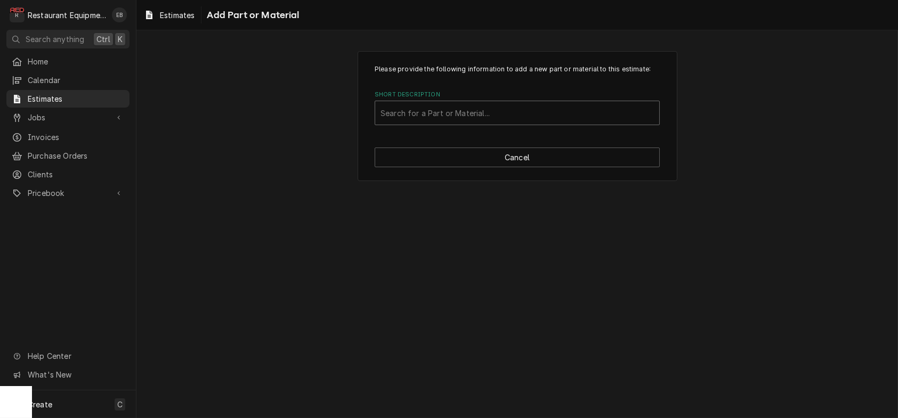
click at [443, 123] on div "Short Description" at bounding box center [516, 112] width 273 height 19
type input "r42-2855"
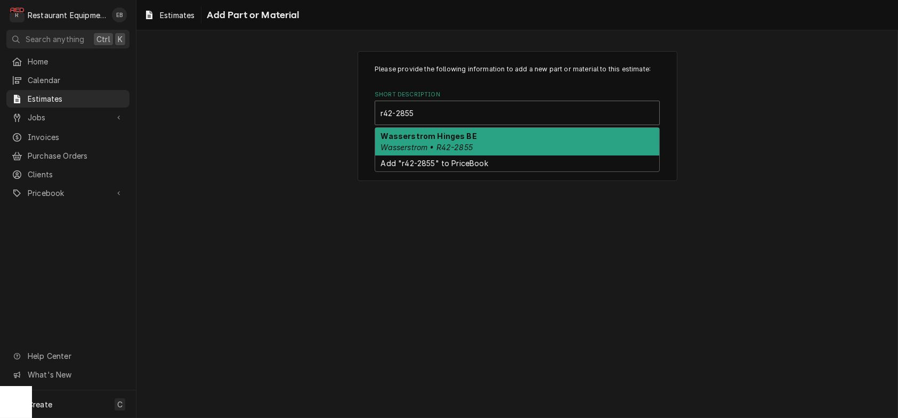
click at [435, 141] on strong "Wasserstrom Hinges BE" at bounding box center [429, 136] width 96 height 9
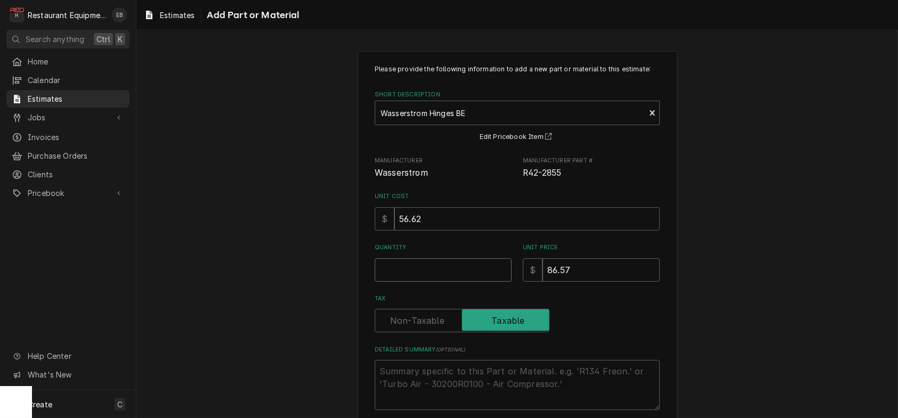
click at [434, 282] on input "Quantity" at bounding box center [443, 269] width 137 height 23
type textarea "x"
type input "4"
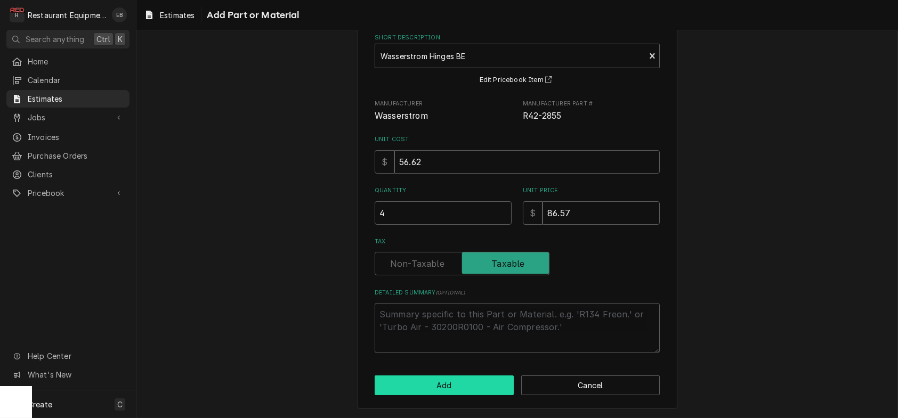
click at [470, 388] on button "Add" at bounding box center [444, 386] width 139 height 20
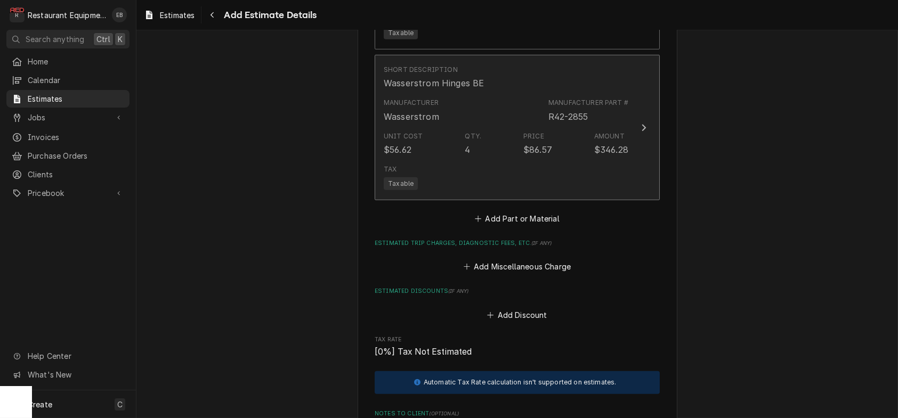
type textarea "x"
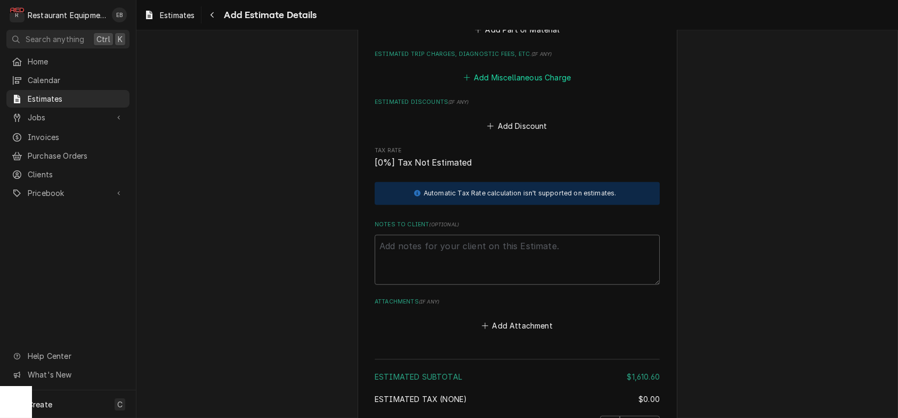
scroll to position [2359, 0]
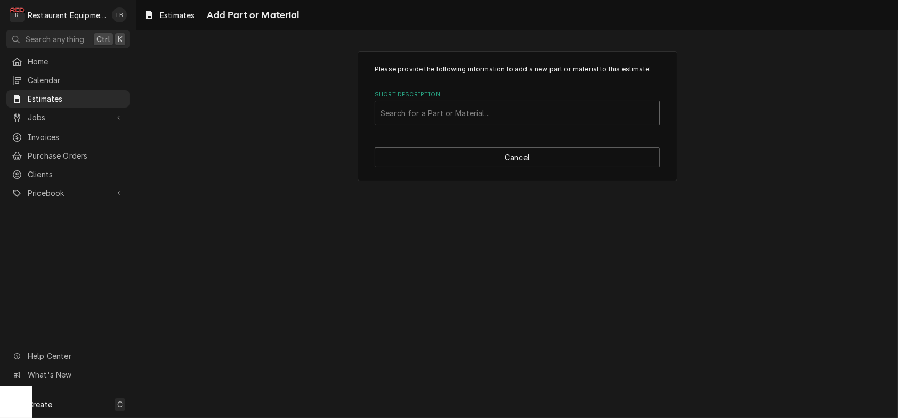
click at [458, 123] on div "Short Description" at bounding box center [516, 112] width 273 height 19
type input "sm670"
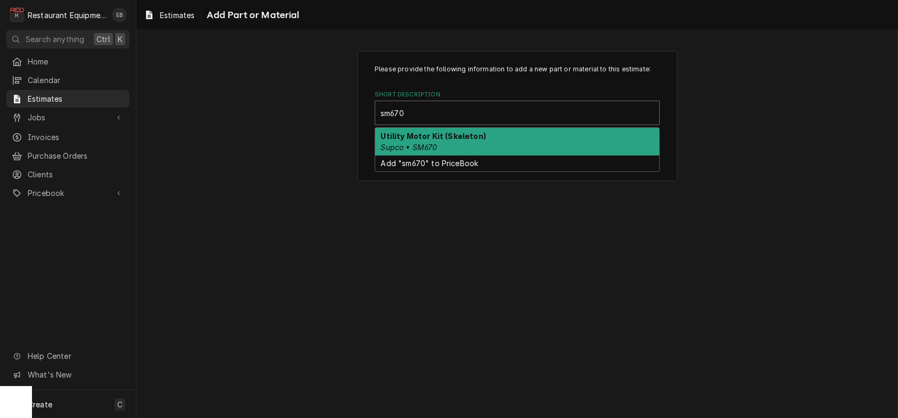
click at [449, 156] on div "Utility Motor Kit (Skeleton) Supco • SM670" at bounding box center [517, 142] width 284 height 28
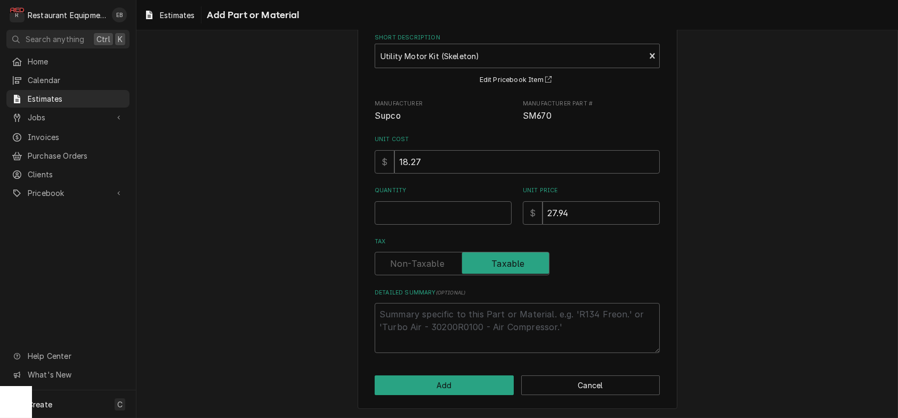
scroll to position [107, 0]
type textarea "x"
drag, startPoint x: 428, startPoint y: 152, endPoint x: 388, endPoint y: 157, distance: 40.7
click at [394, 157] on input "Unit Cost" at bounding box center [526, 161] width 265 height 23
type textarea "x"
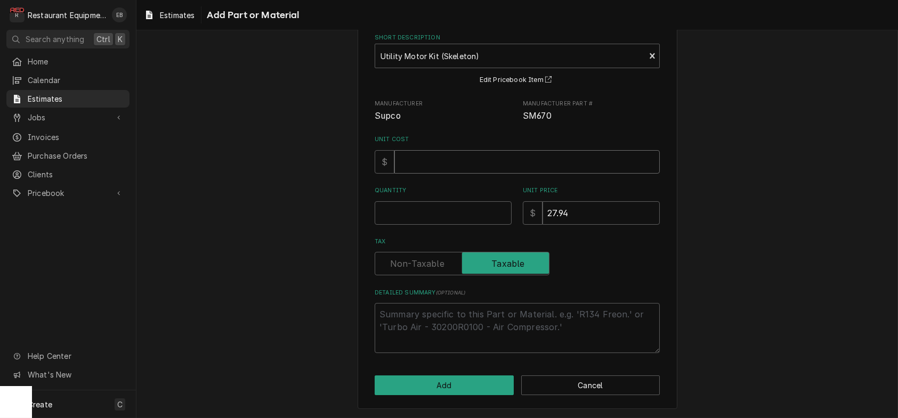
type textarea "x"
type input "1"
type textarea "x"
type input "16"
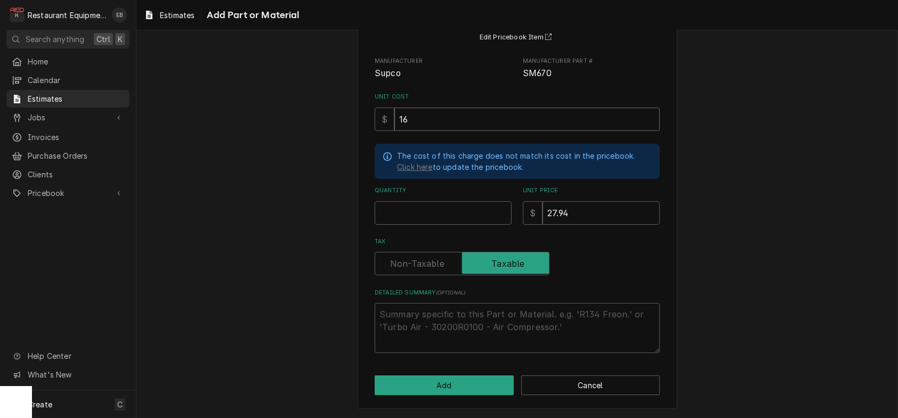
type textarea "x"
type input "16.0"
type textarea "x"
type input "16.05"
type textarea "x"
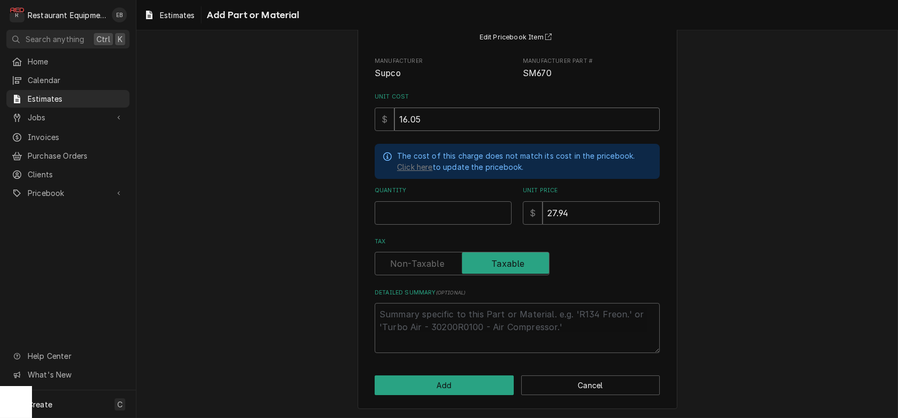
type input "16.05"
drag, startPoint x: 580, startPoint y: 247, endPoint x: 576, endPoint y: 254, distance: 7.4
click at [510, 224] on div "Quantity Unit Price $ 27.94" at bounding box center [517, 206] width 285 height 38
type textarea "x"
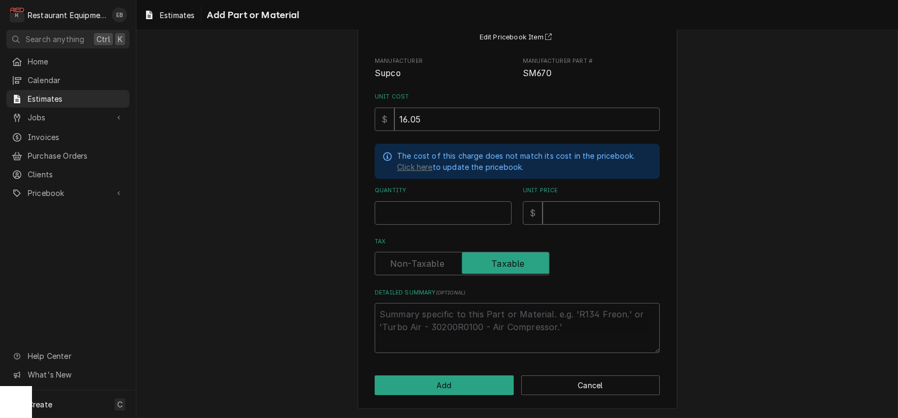
type input "3"
type textarea "x"
type input "32"
type textarea "x"
type input "32"
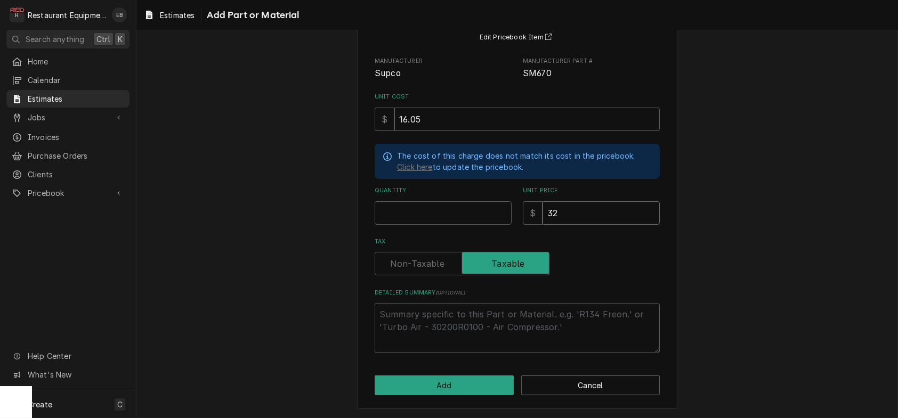
type textarea "x"
type input "32.2"
type textarea "x"
type input "32"
type textarea "x"
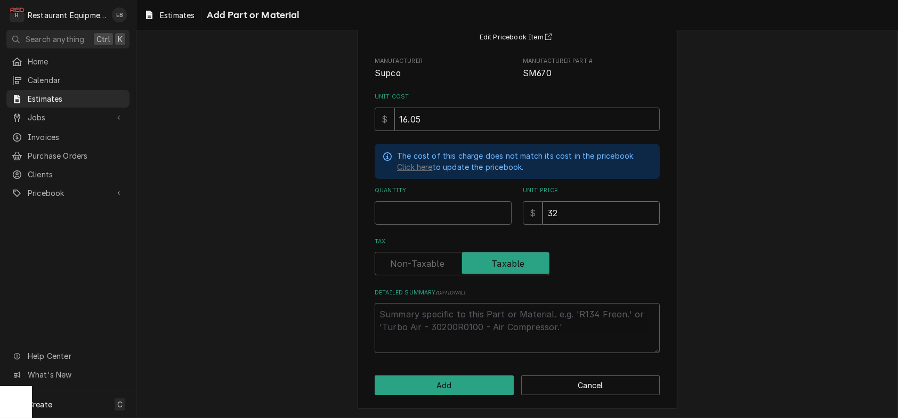
type input "32.1"
type textarea "x"
type input "32.1"
click at [435, 225] on input "Quantity" at bounding box center [443, 212] width 137 height 23
type textarea "x"
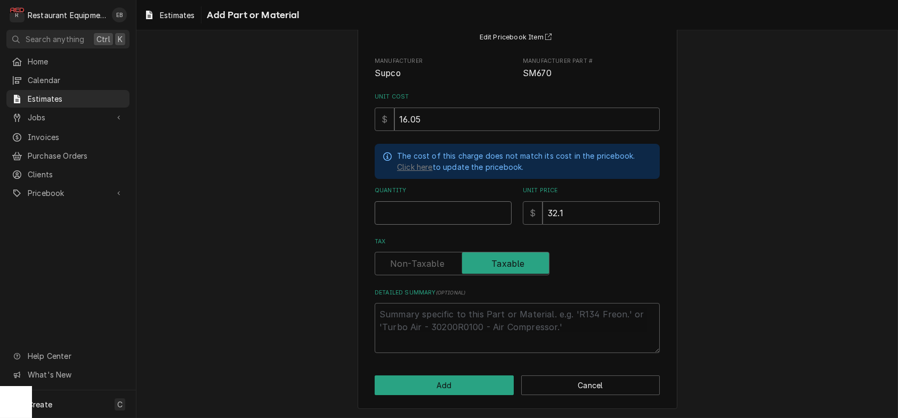
type input "2"
type textarea "x"
type input "2"
click at [491, 383] on button "Add" at bounding box center [444, 386] width 139 height 20
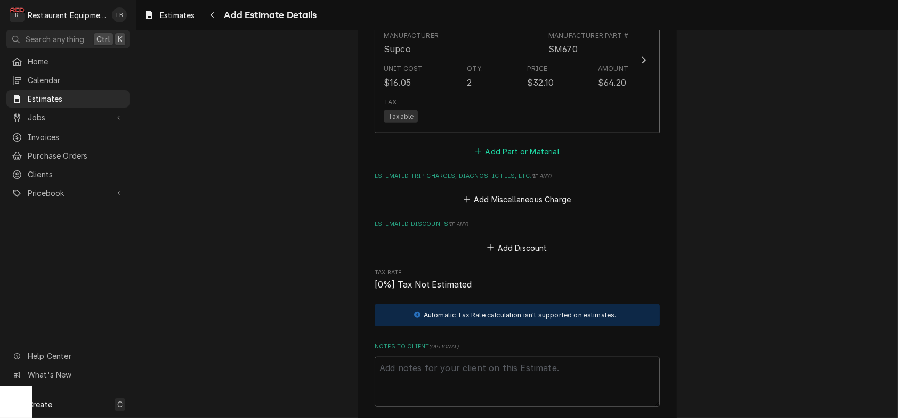
type textarea "x"
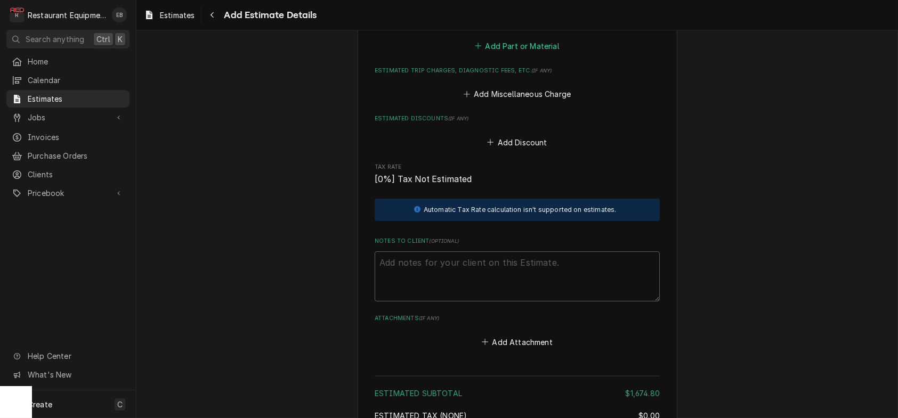
scroll to position [2451, 0]
click at [513, 52] on button "Add Part or Material" at bounding box center [517, 44] width 88 height 15
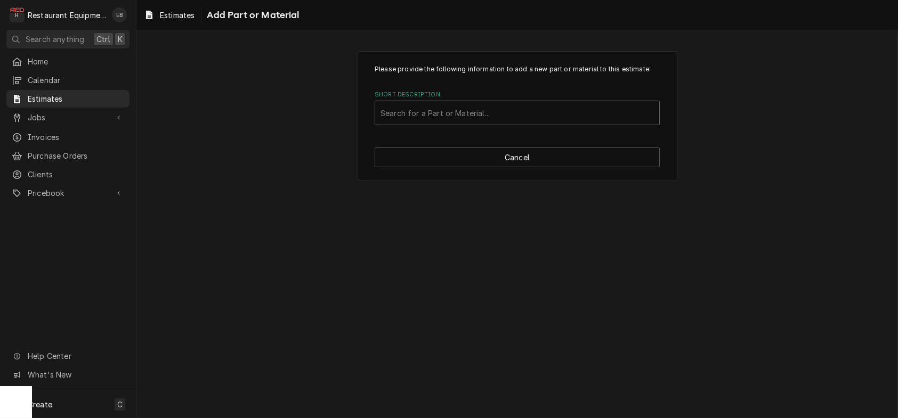
click at [525, 123] on div "Short Description" at bounding box center [516, 112] width 273 height 19
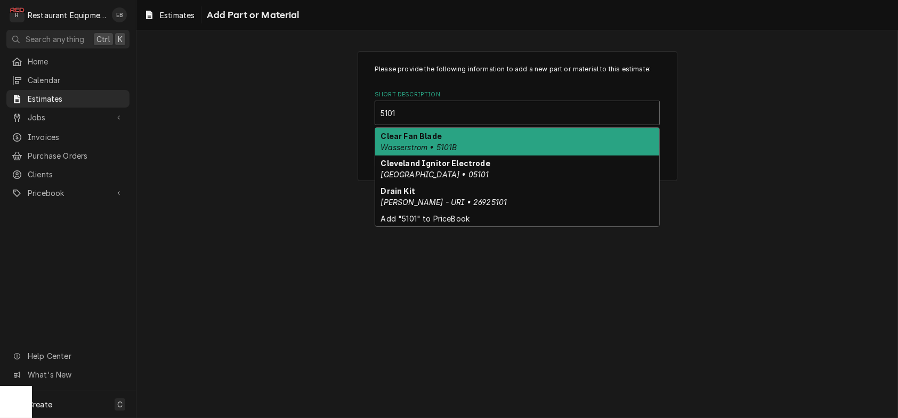
type input "5101B"
click at [457, 156] on div "Clear Fan Blade Wasserstrom • 5101B" at bounding box center [517, 142] width 284 height 28
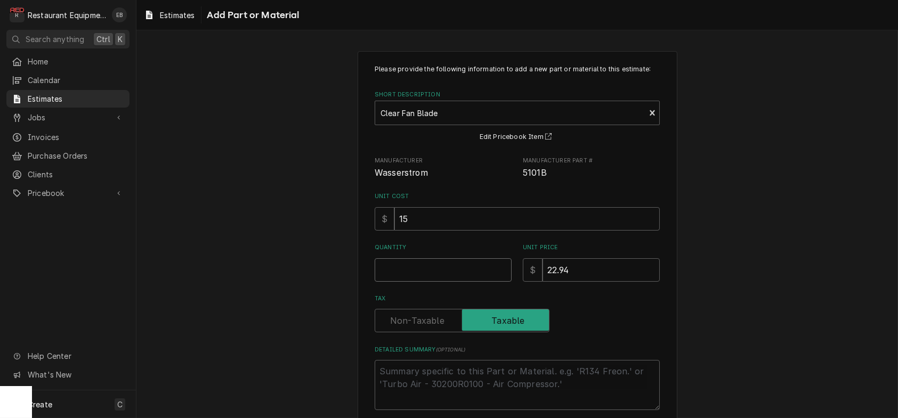
click at [431, 282] on input "Quantity" at bounding box center [443, 269] width 137 height 23
type textarea "x"
type input "1"
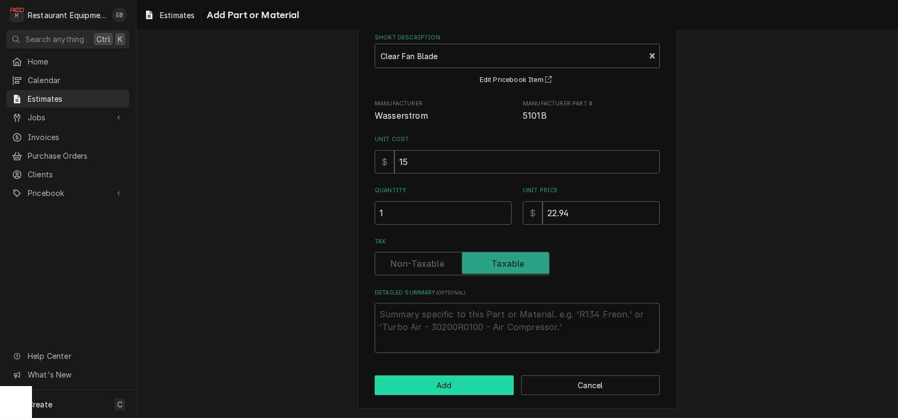
click at [452, 390] on button "Add" at bounding box center [444, 386] width 139 height 20
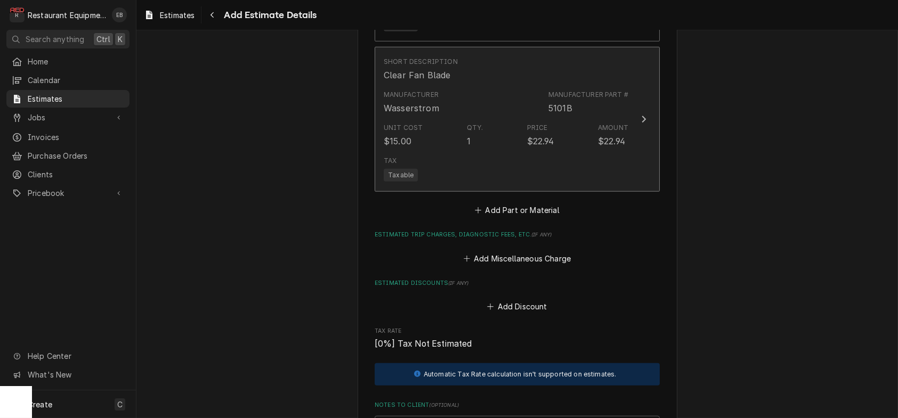
type textarea "x"
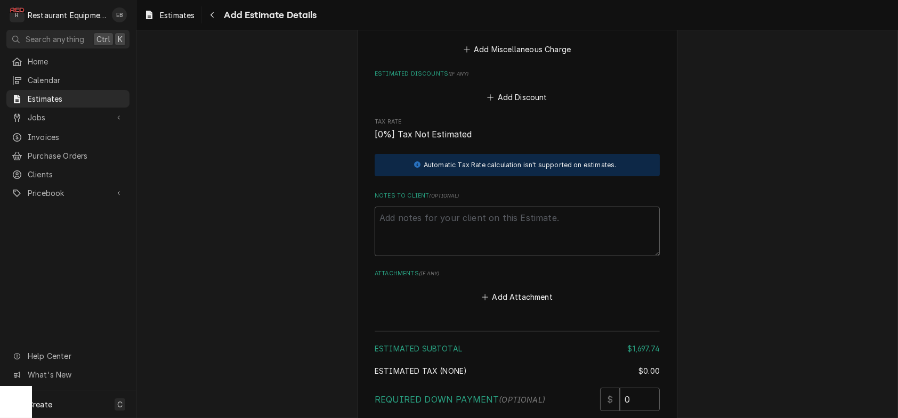
scroll to position [2649, 0]
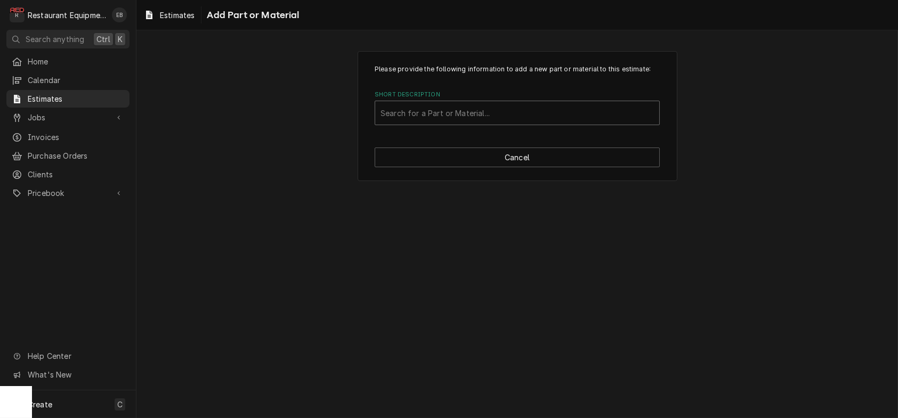
click at [458, 123] on div "Short Description" at bounding box center [516, 112] width 273 height 19
type input "miscellaneous"
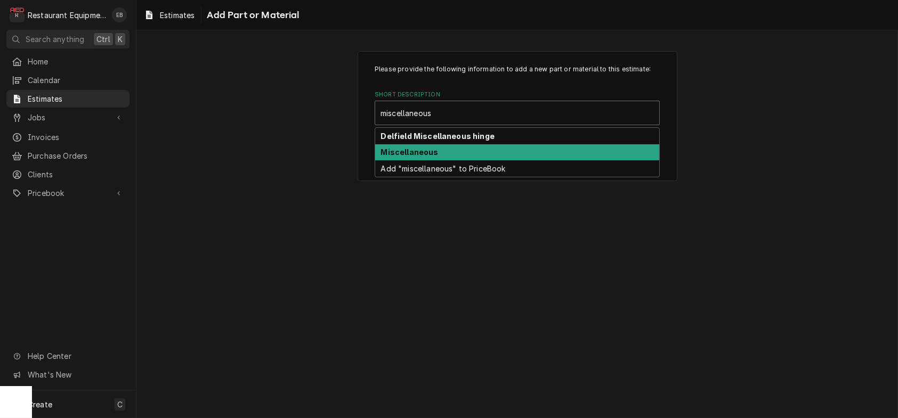
click at [450, 161] on div "Miscellaneous" at bounding box center [517, 152] width 284 height 17
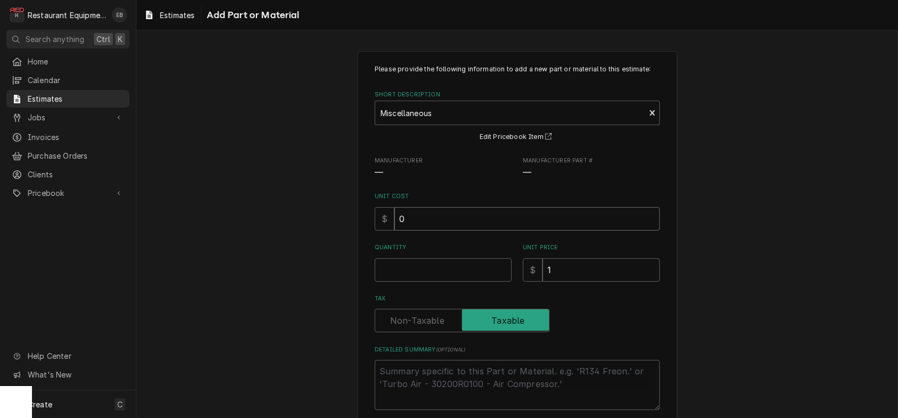
click at [422, 231] on input "0" at bounding box center [526, 218] width 265 height 23
type textarea "x"
type input "9"
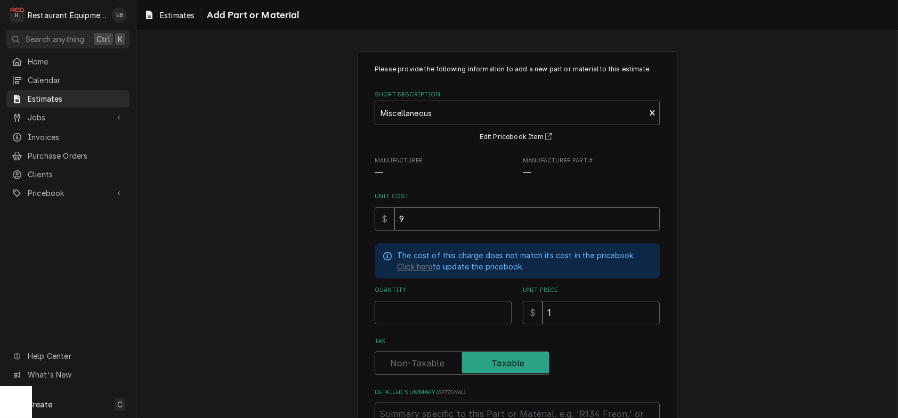
type textarea "x"
type input "9.8"
type textarea "x"
type input "9.86"
type textarea "x"
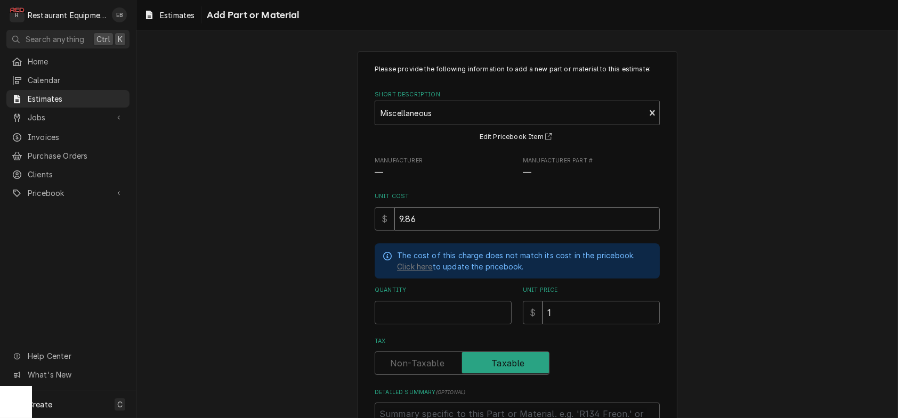
type input "9.86"
click at [454, 325] on input "Quantity" at bounding box center [443, 312] width 137 height 23
type textarea "x"
type input "1"
type textarea "x"
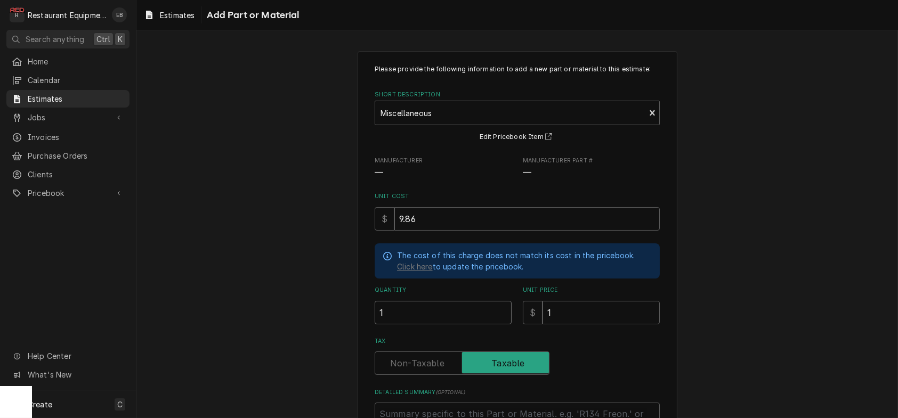
type input "1"
click at [568, 325] on input "1" at bounding box center [600, 312] width 117 height 23
type textarea "x"
type input "2"
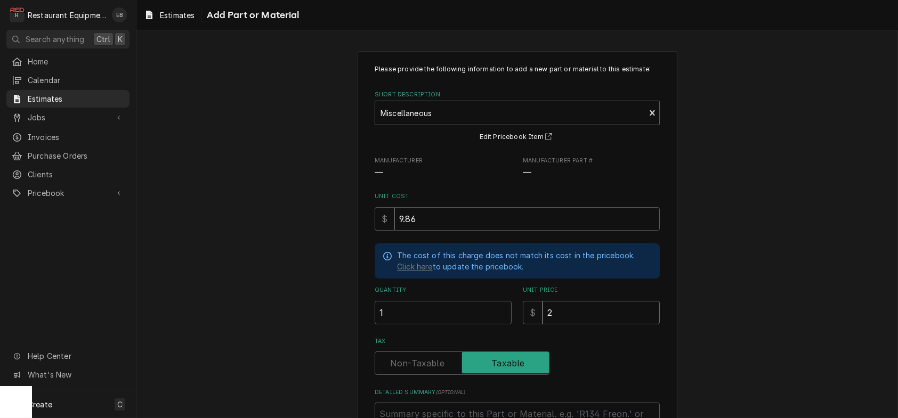
type textarea "x"
type input "22"
type textarea "x"
type input "22.0"
type textarea "x"
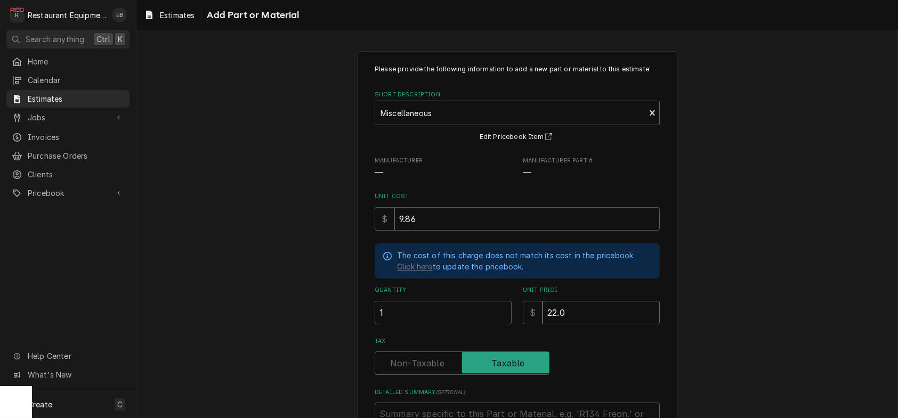
type input "22.08"
type textarea "x"
type input "22.08"
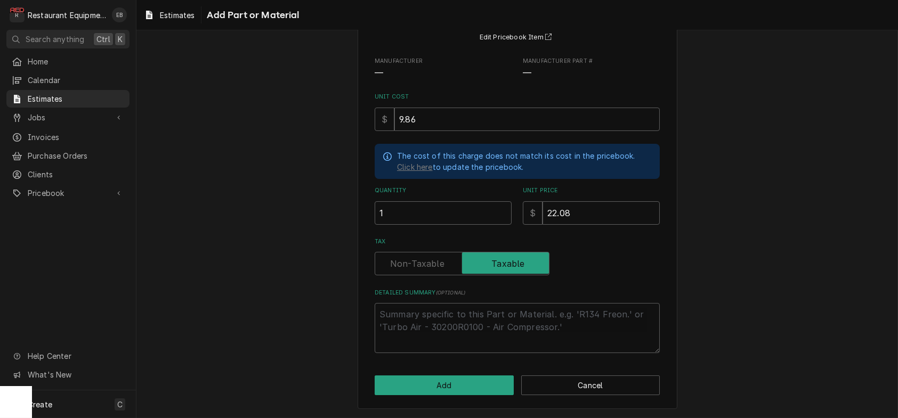
scroll to position [160, 0]
click at [475, 377] on button "Add" at bounding box center [444, 386] width 139 height 20
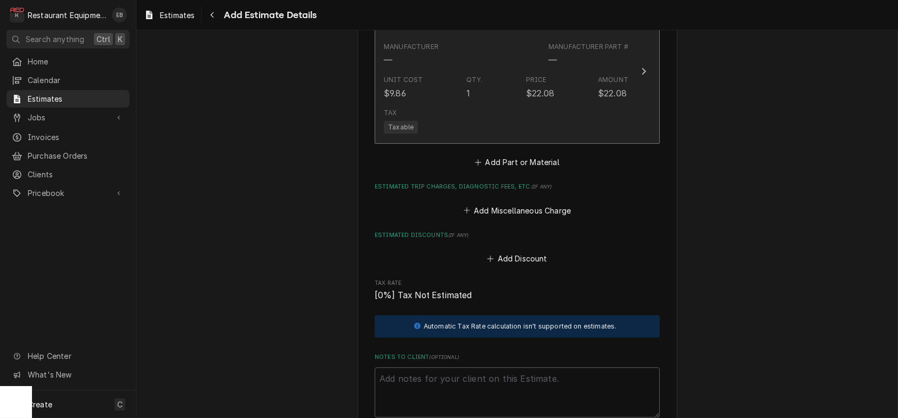
type textarea "x"
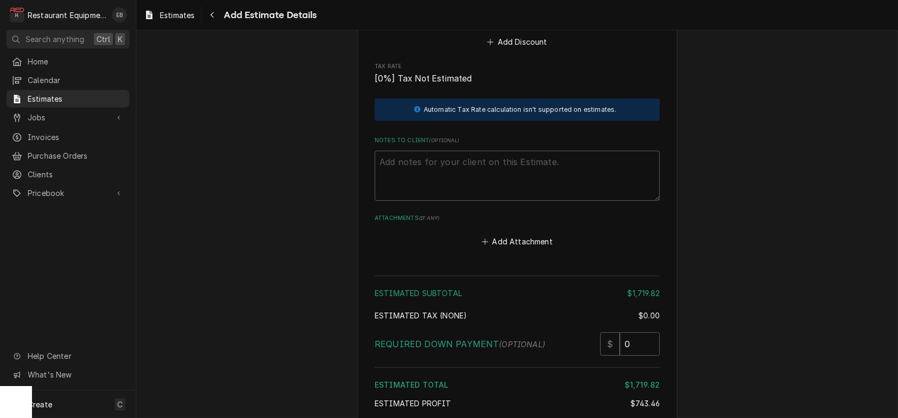
scroll to position [2883, 0]
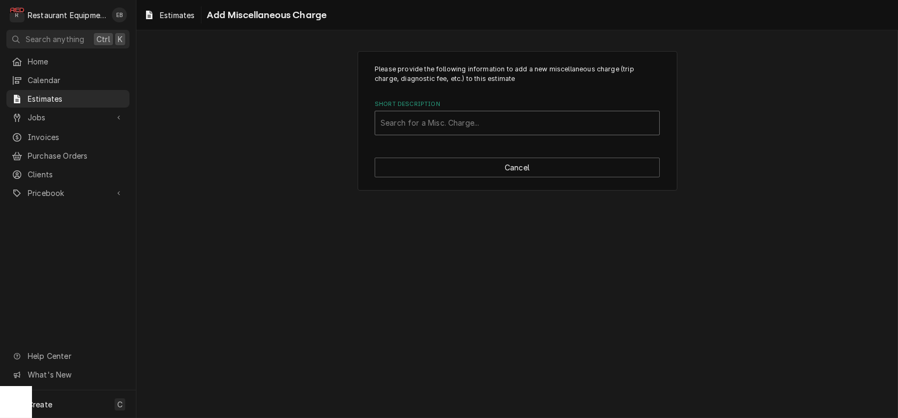
click at [463, 133] on div "Short Description" at bounding box center [516, 123] width 273 height 19
type input "Shipping"
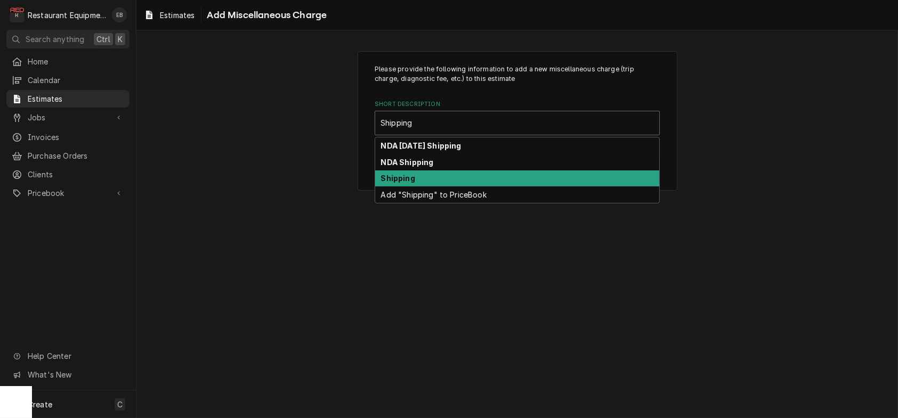
click at [436, 187] on div "Shipping" at bounding box center [517, 179] width 284 height 17
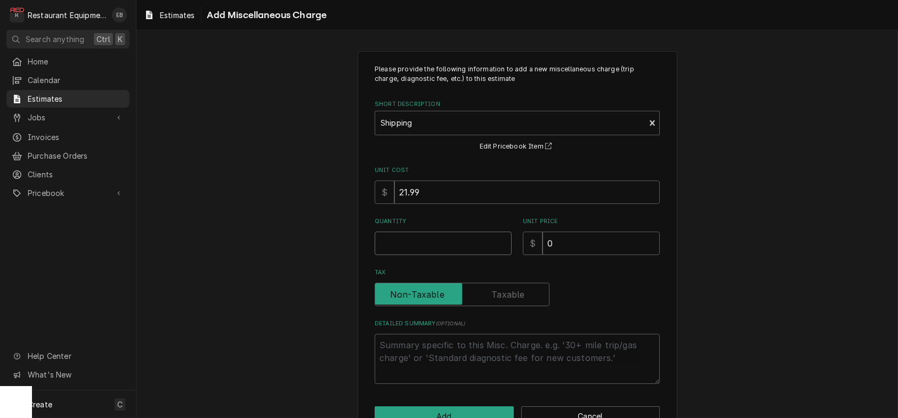
click at [446, 255] on input "Quantity" at bounding box center [443, 243] width 137 height 23
type textarea "x"
type input "1"
click at [569, 255] on input "0" at bounding box center [600, 243] width 117 height 23
type textarea "x"
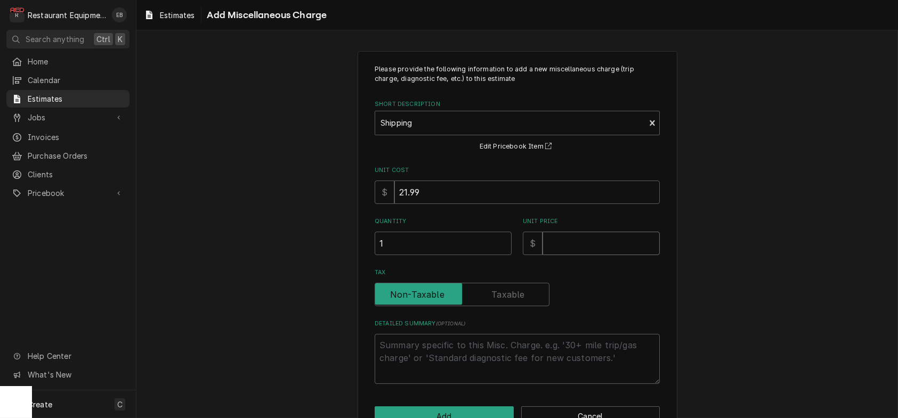
type textarea "x"
type input "7"
type textarea "x"
type input "78"
type textarea "x"
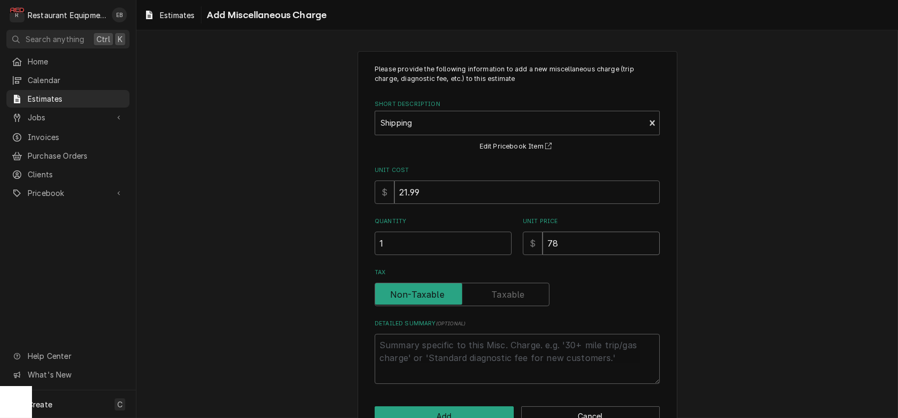
type input "78.8"
type textarea "x"
type input "78.85"
type textarea "x"
type input "78.85"
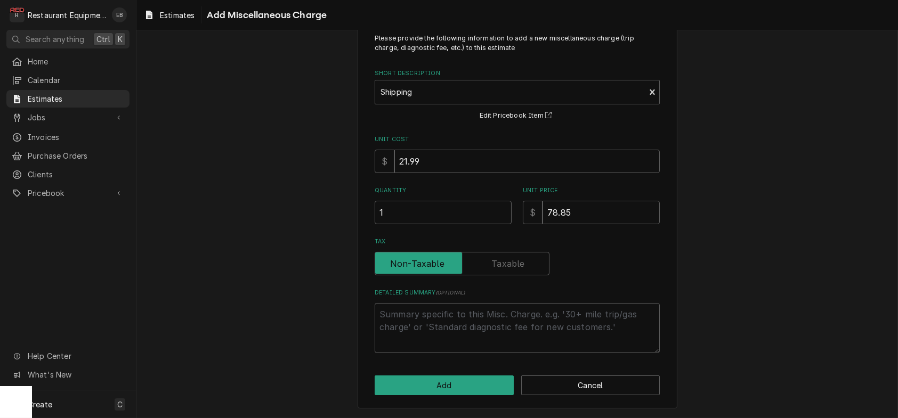
scroll to position [75, 0]
click at [456, 382] on button "Add" at bounding box center [444, 386] width 139 height 20
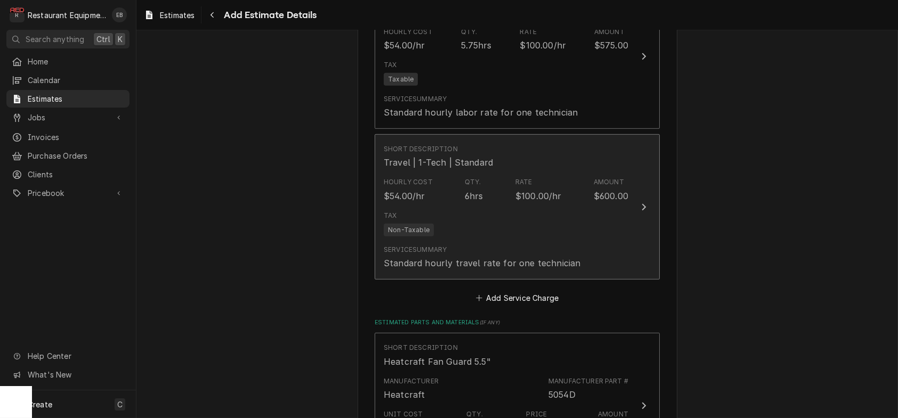
scroll to position [1697, 0]
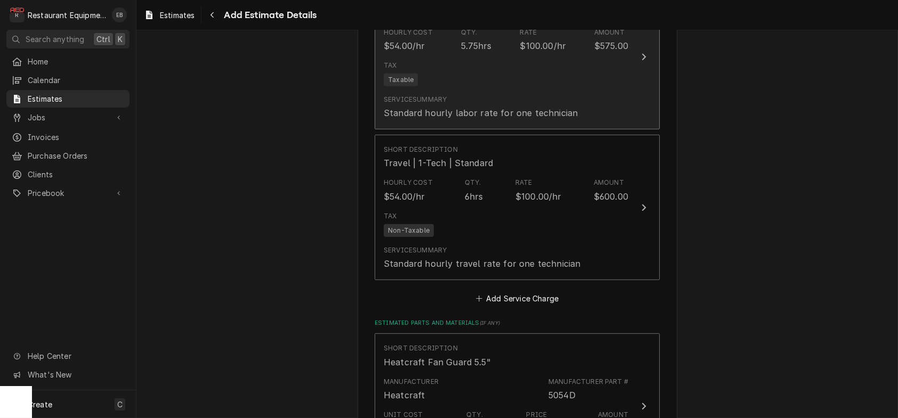
click at [628, 91] on div "Tax Taxable" at bounding box center [506, 73] width 245 height 34
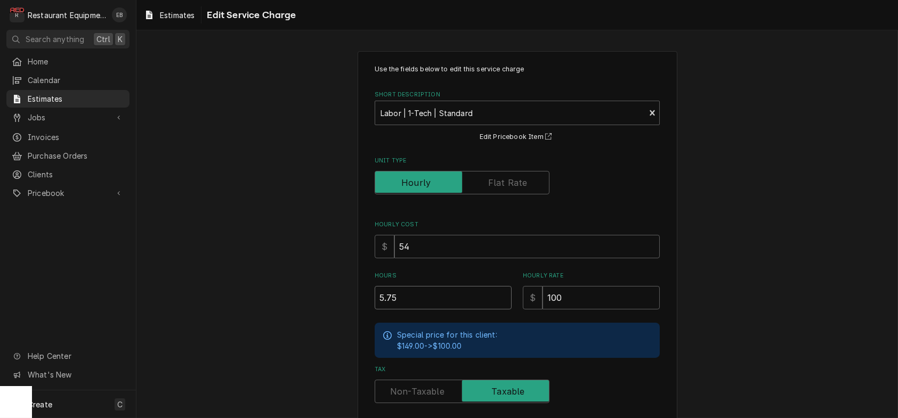
click at [381, 310] on input "5.75" at bounding box center [443, 297] width 137 height 23
click at [375, 310] on input "5.75" at bounding box center [443, 297] width 137 height 23
type textarea "x"
type input ".75"
type textarea "x"
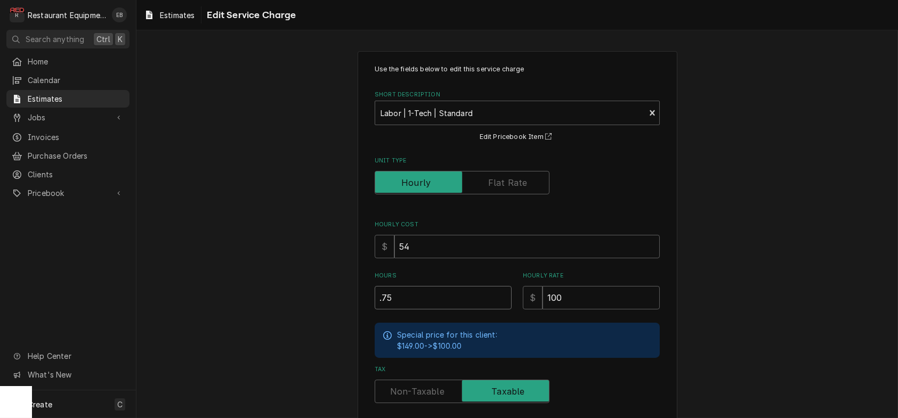
type input "4.75"
type textarea "x"
type input "4.75"
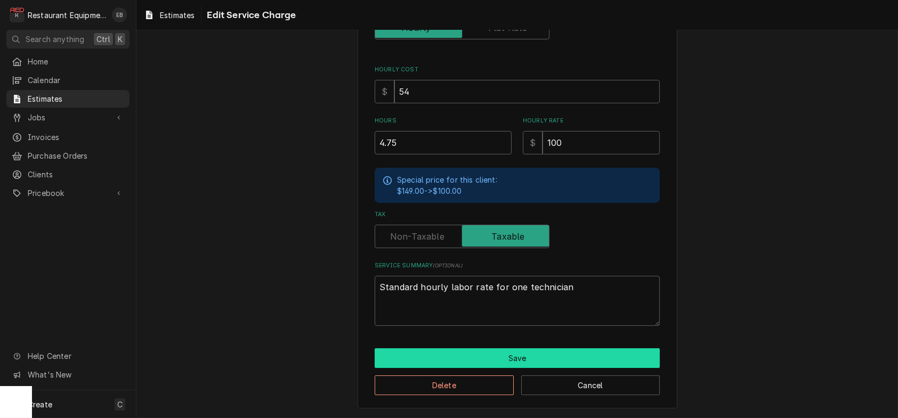
click at [528, 349] on button "Save" at bounding box center [517, 359] width 285 height 20
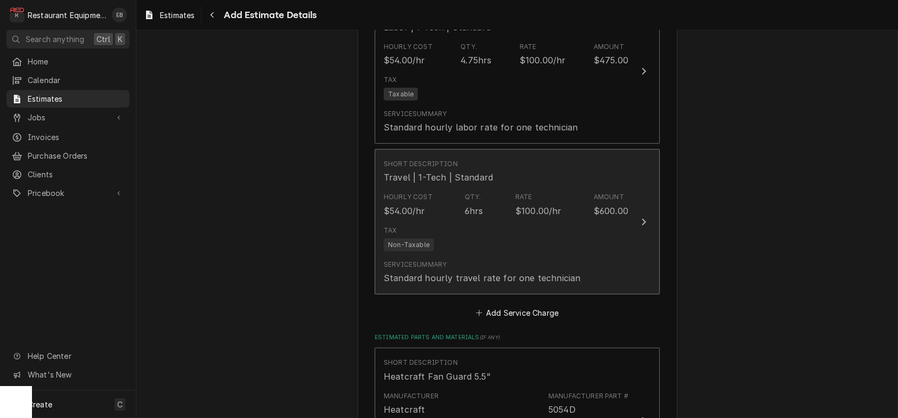
type textarea "x"
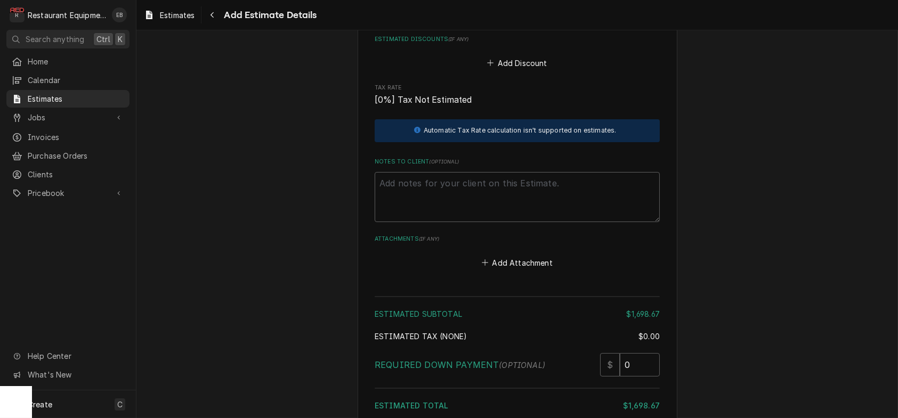
scroll to position [2961, 0]
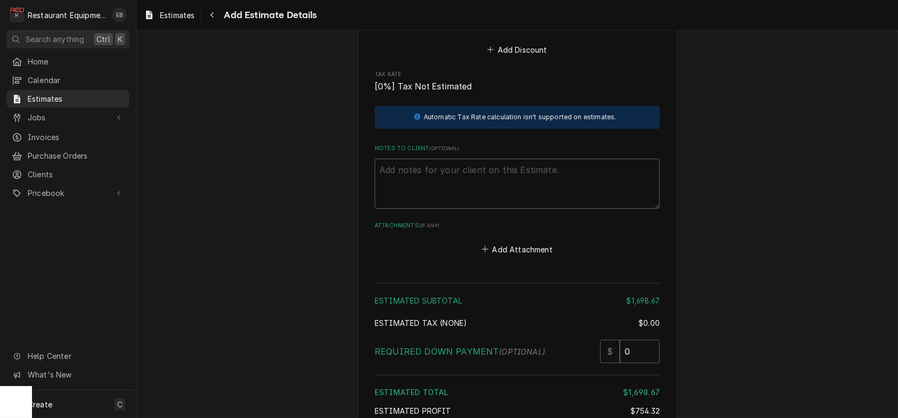
click at [512, 9] on button "Add Miscellaneous Charge" at bounding box center [516, 1] width 111 height 15
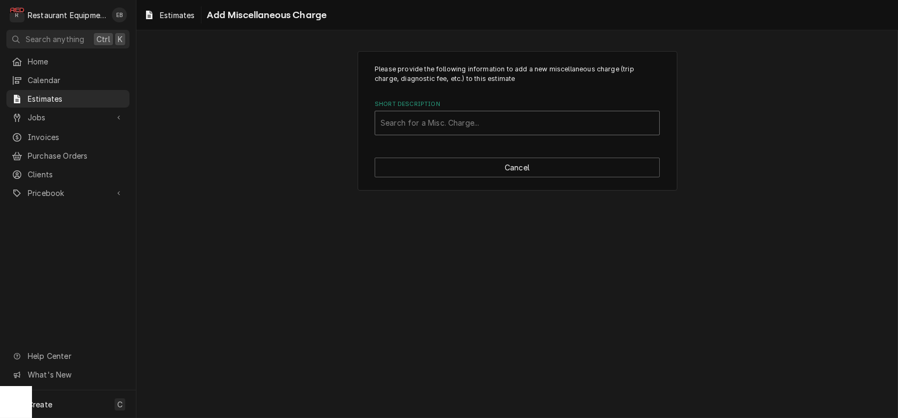
click at [467, 131] on div "Short Description" at bounding box center [516, 123] width 273 height 19
type input "Taxes"
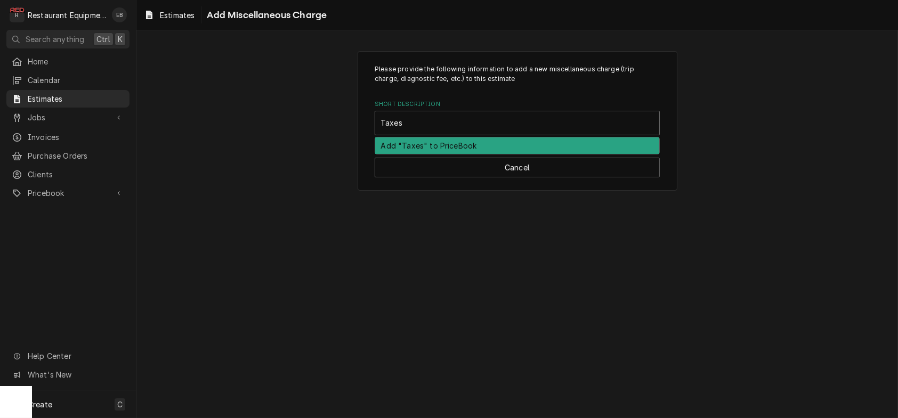
click at [472, 154] on div "Add "Taxes" to PriceBook" at bounding box center [517, 145] width 284 height 17
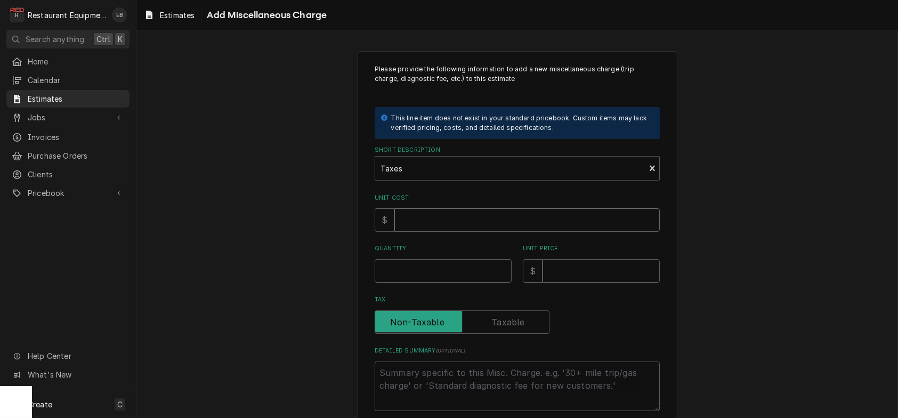
click at [455, 232] on input "Unit Cost" at bounding box center [526, 219] width 265 height 23
type textarea "x"
type input "7"
type textarea "x"
type input "71"
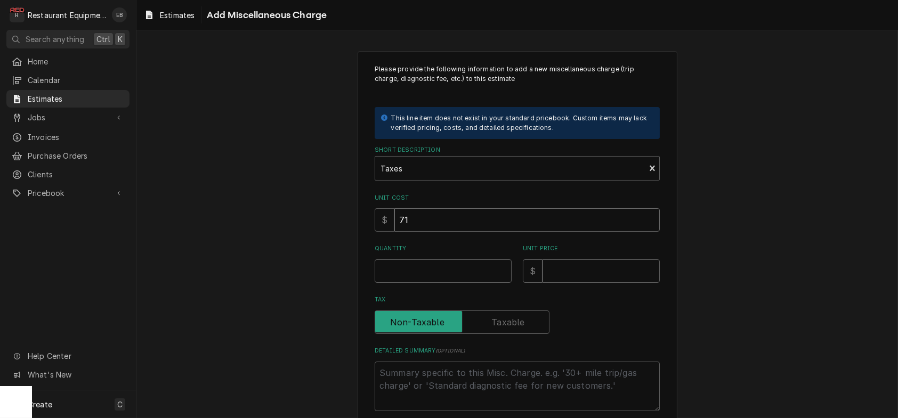
type textarea "x"
type input "71.3"
type textarea "x"
type input "71.38"
type textarea "x"
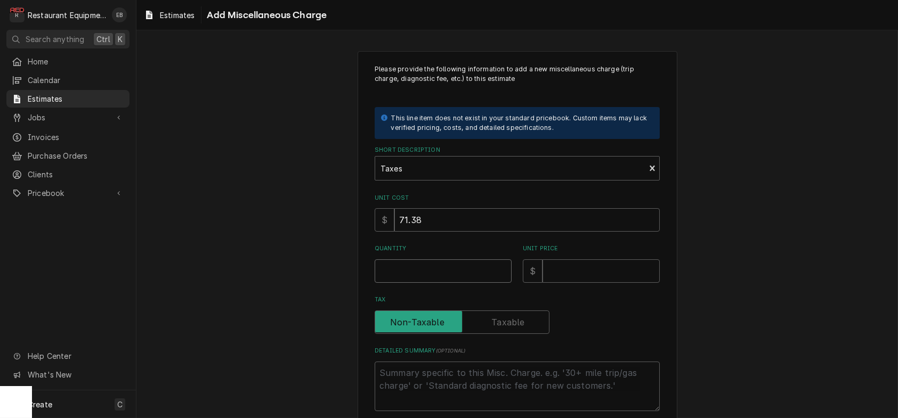
click at [437, 283] on input "Quantity" at bounding box center [443, 271] width 137 height 23
click at [604, 283] on input "Unit Price" at bounding box center [600, 271] width 117 height 23
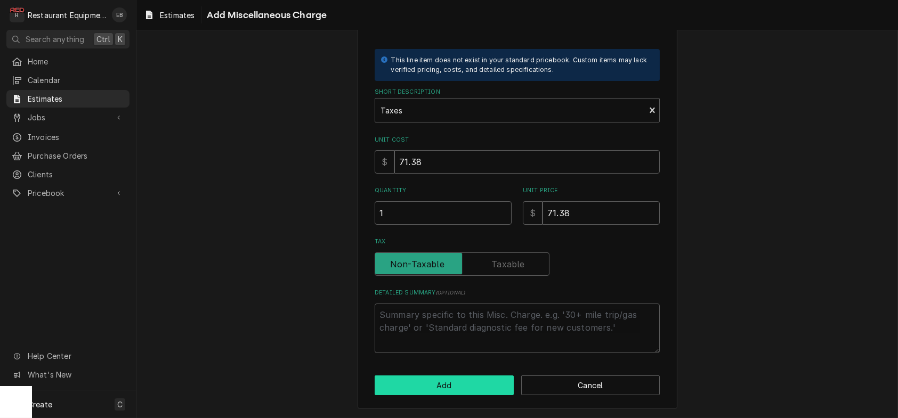
click at [491, 380] on button "Add" at bounding box center [444, 386] width 139 height 20
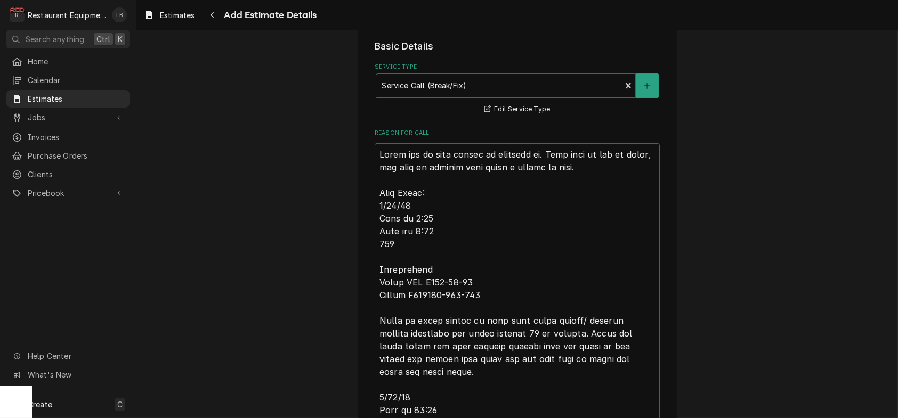
scroll to position [275, 0]
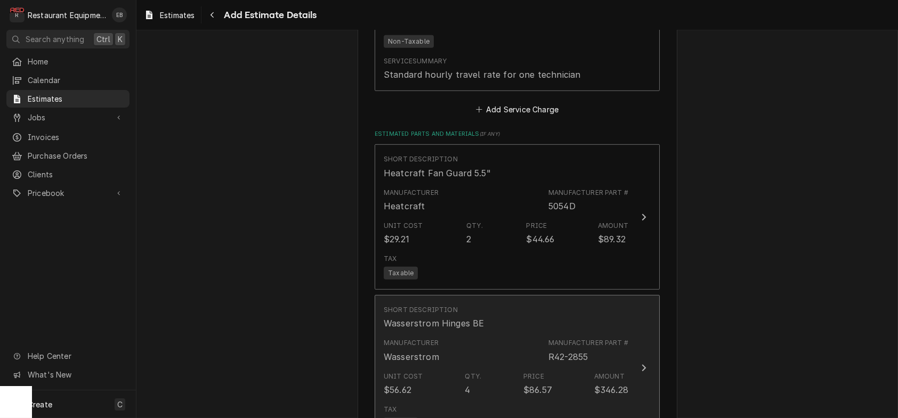
scroll to position [1709, 0]
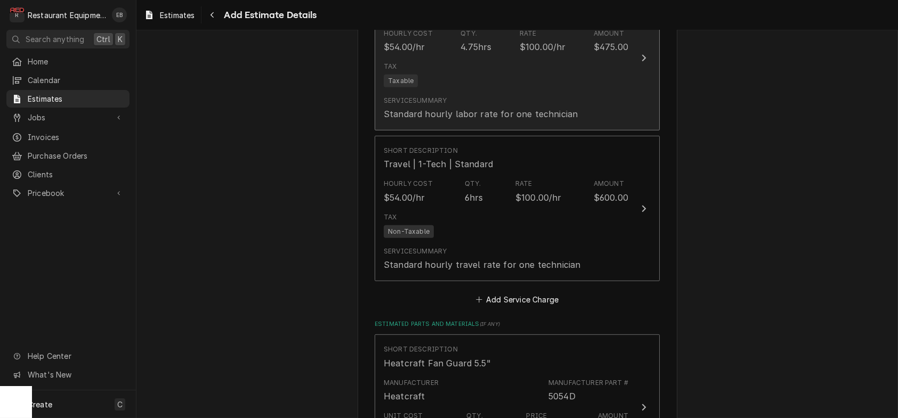
click at [539, 125] on div "Service Summary Standard hourly labor rate for one technician" at bounding box center [506, 108] width 245 height 33
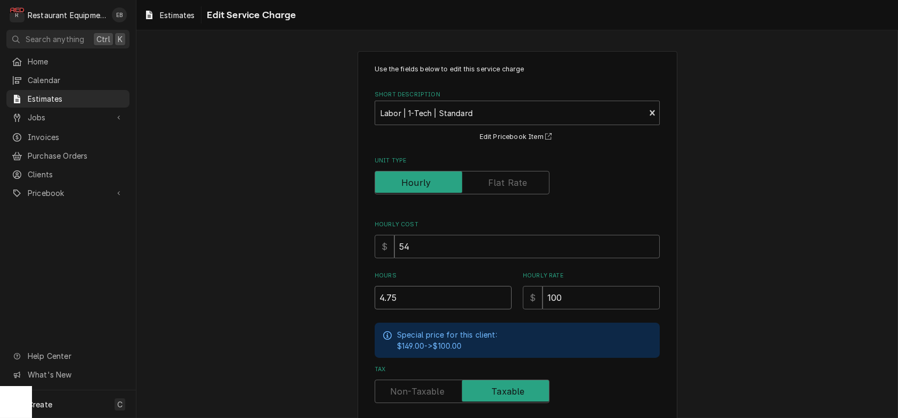
click at [377, 310] on input "4.75" at bounding box center [443, 297] width 137 height 23
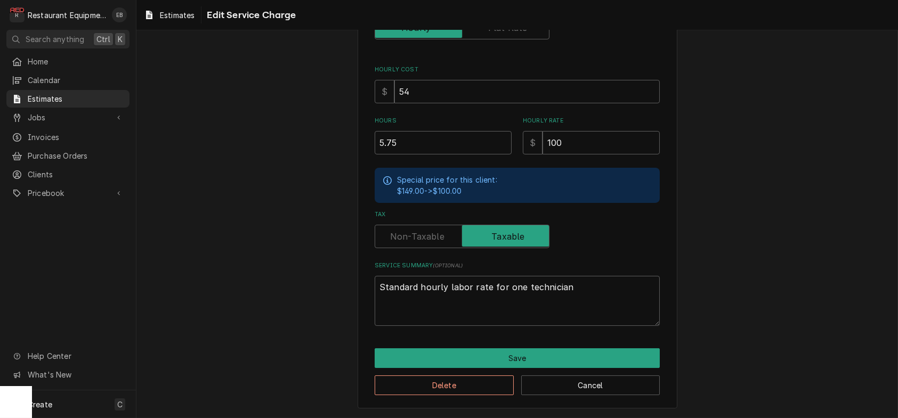
scroll to position [207, 0]
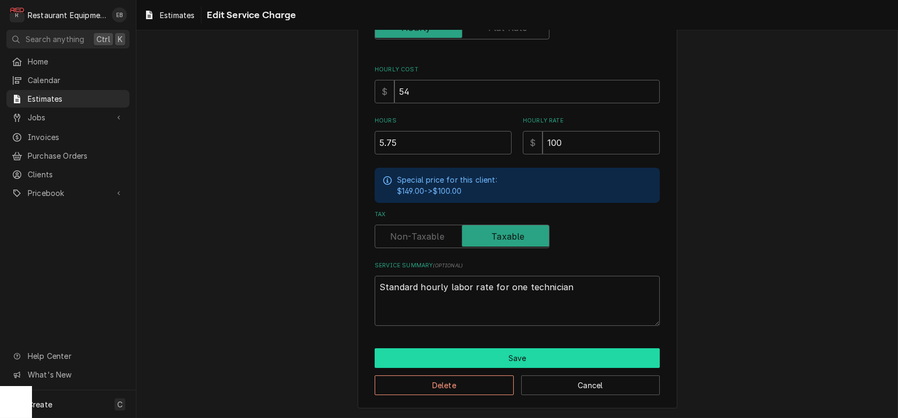
click at [492, 349] on button "Save" at bounding box center [517, 359] width 285 height 20
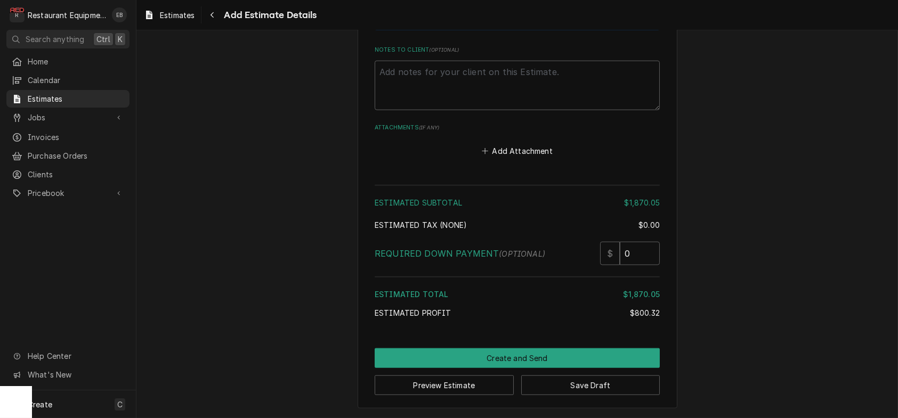
scroll to position [3592, 0]
click at [573, 386] on button "Save Draft" at bounding box center [590, 386] width 139 height 20
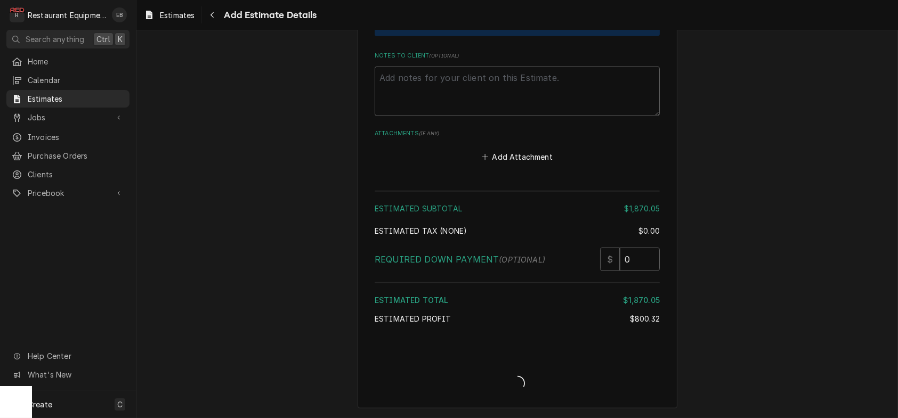
scroll to position [3586, 0]
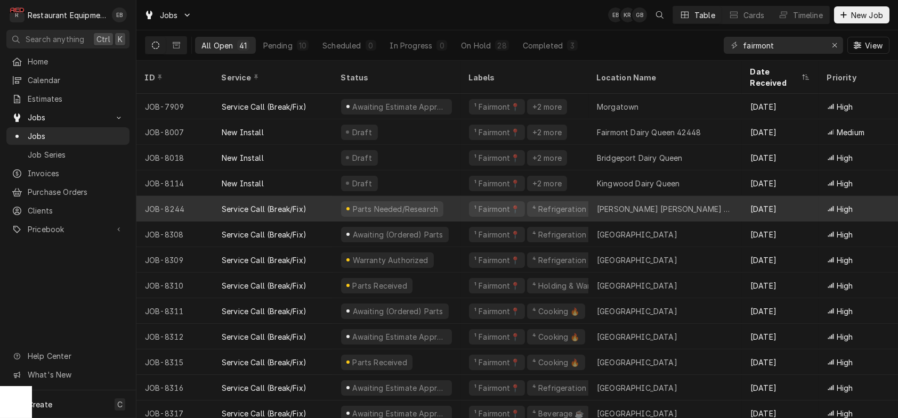
click at [279, 209] on div "Service Call (Break/Fix)" at bounding box center [264, 209] width 85 height 11
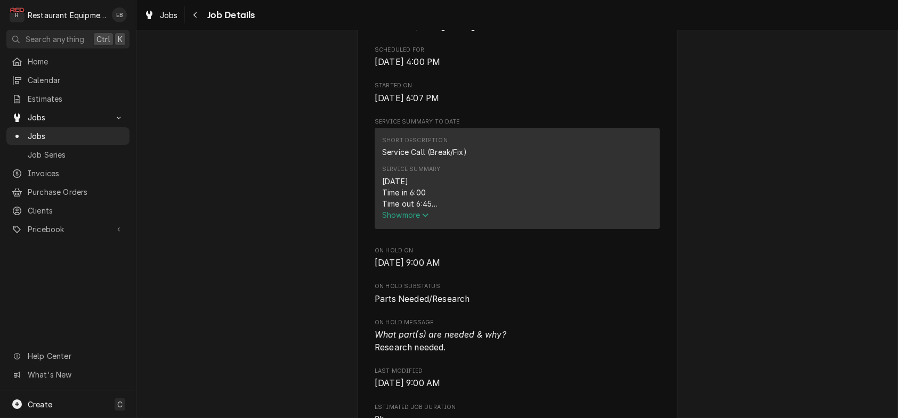
scroll to position [320, 0]
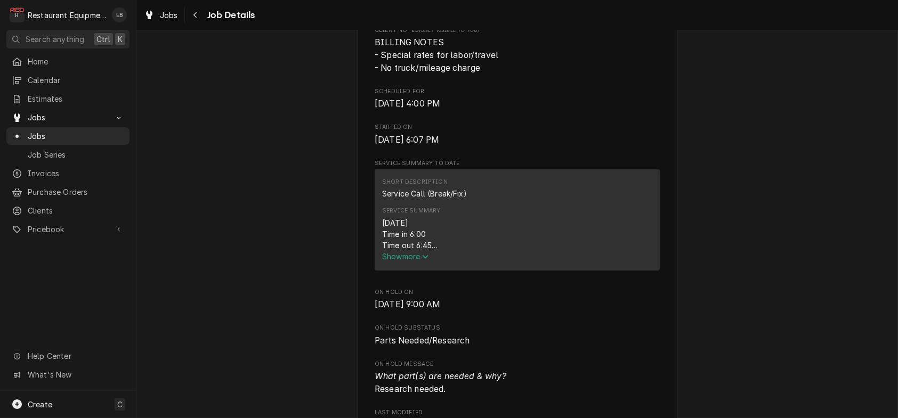
click at [400, 261] on span "Show more" at bounding box center [405, 256] width 47 height 9
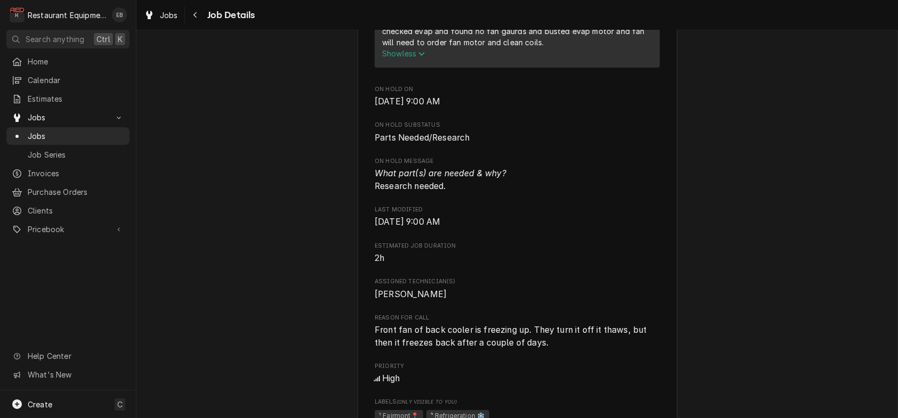
scroll to position [853, 0]
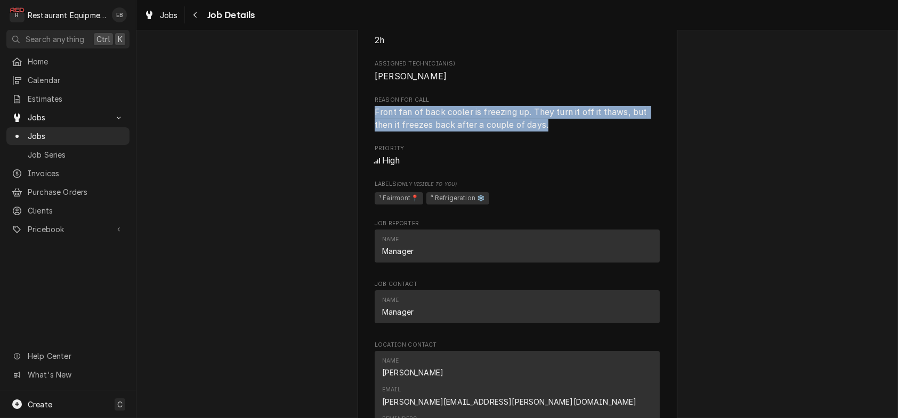
drag, startPoint x: 367, startPoint y: 234, endPoint x: 553, endPoint y: 251, distance: 186.8
click at [553, 131] on span "Front fan of back cooler is freezing up. They turn it off it thaws, but then it…" at bounding box center [517, 118] width 285 height 25
copy span "Front fan of back cooler is freezing up. They turn it off it thaws, but then it…"
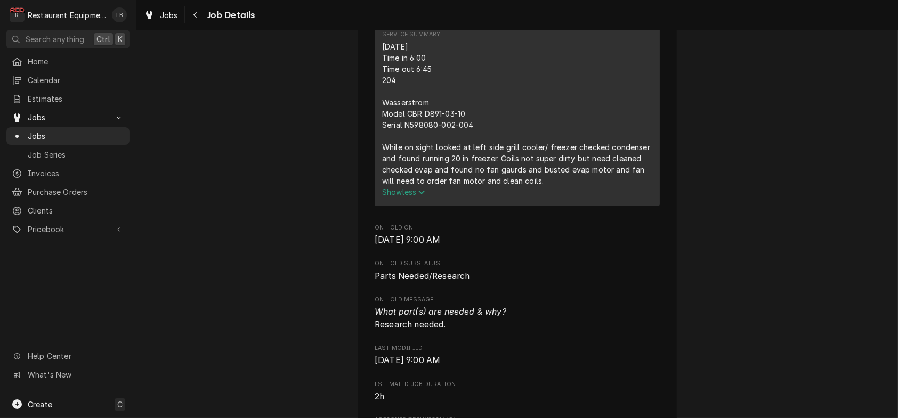
scroll to position [461, 0]
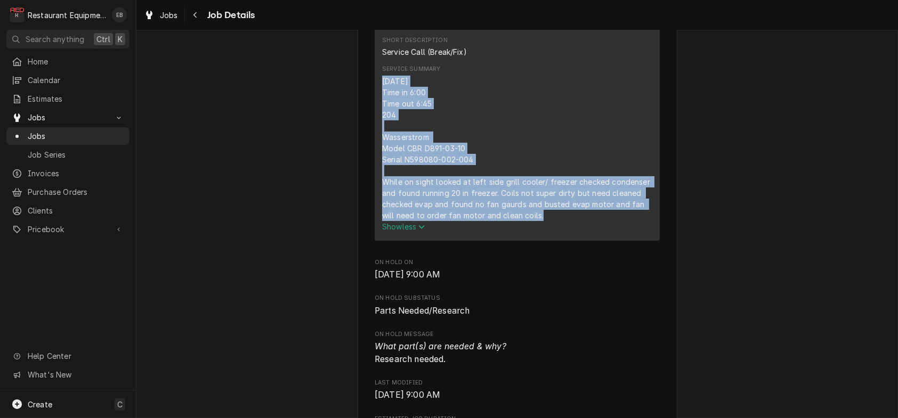
drag, startPoint x: 377, startPoint y: 156, endPoint x: 519, endPoint y: 285, distance: 192.4
click at [552, 221] on div "[DATE] Time in 6:00 Time out 6:45 204 Wasserstrom Model CBR D891-03-10 Serial N…" at bounding box center [517, 148] width 270 height 145
copy div "7/28/25 Time in 6:00 Time out 6:45 204 Wasserstrom Model CBR D891-03-10 Serial …"
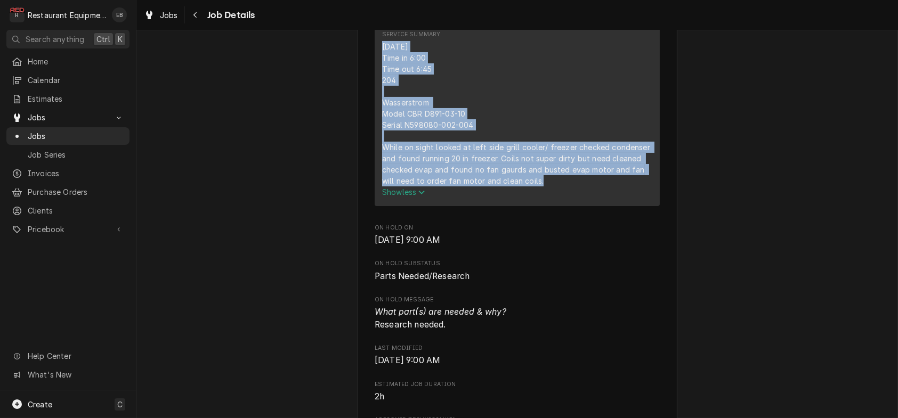
scroll to position [497, 0]
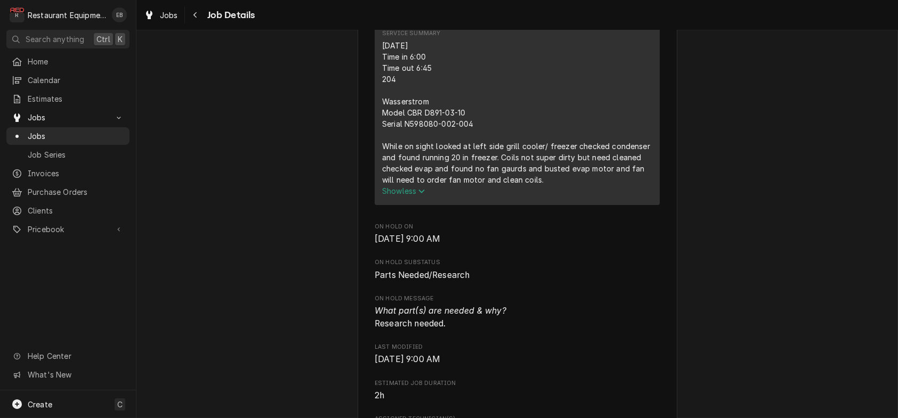
click at [439, 209] on div "Short Description Service Call (Break/Fix) Service Summary 7/28/25 Time in 6:00…" at bounding box center [517, 100] width 285 height 217
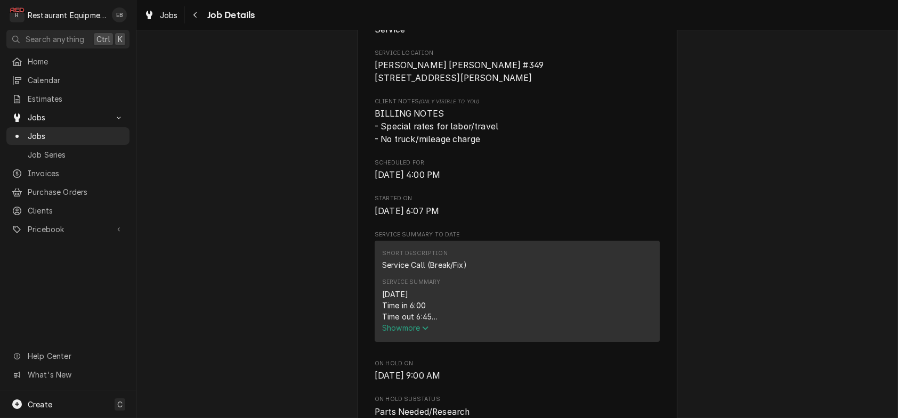
scroll to position [533, 0]
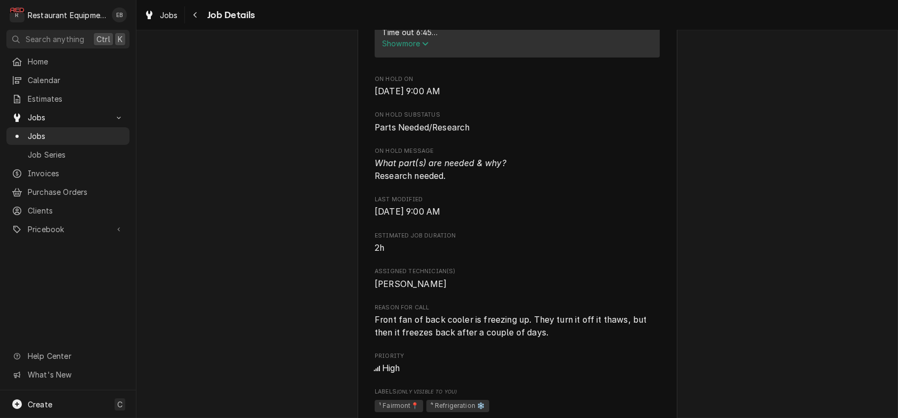
click at [397, 48] on span "Show more" at bounding box center [405, 43] width 47 height 9
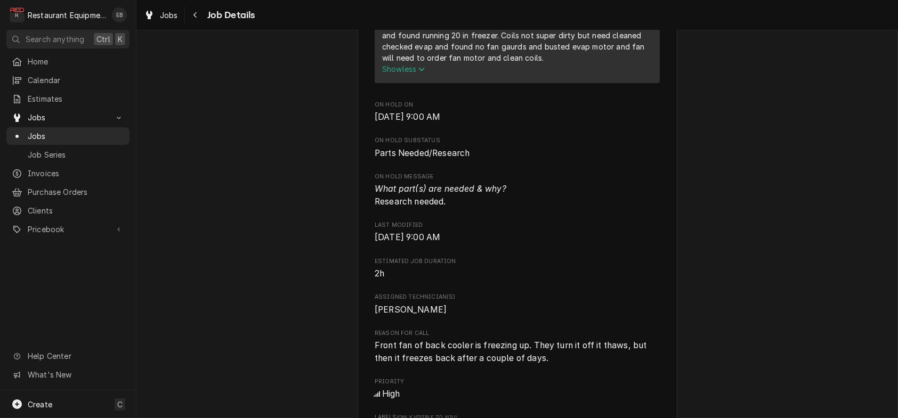
scroll to position [639, 0]
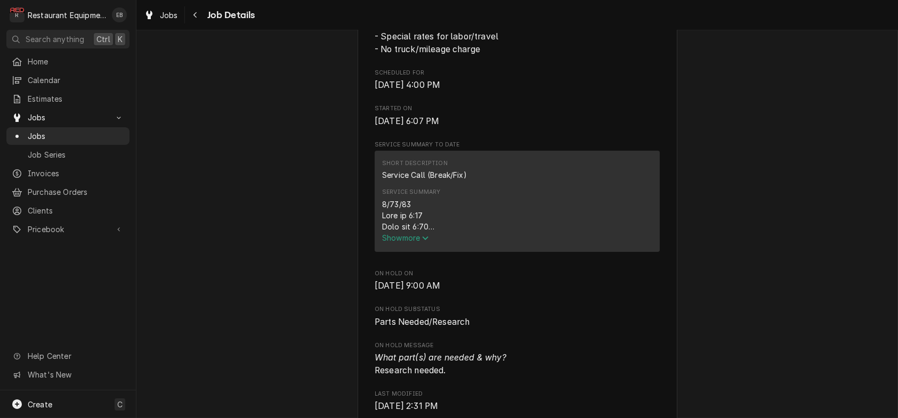
scroll to position [391, 0]
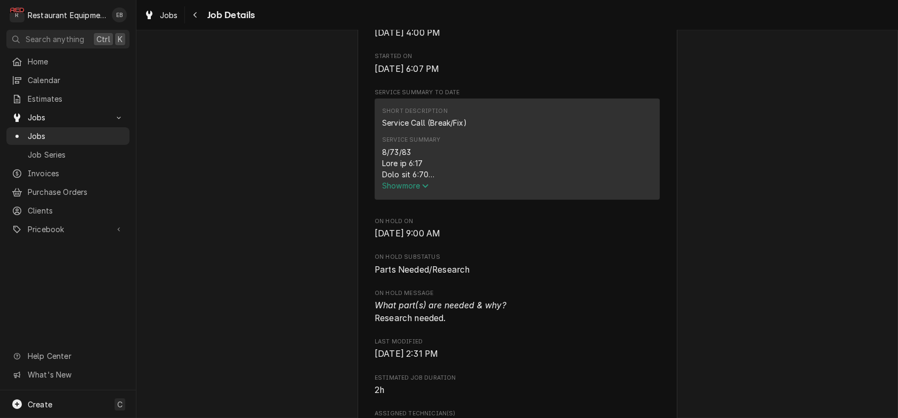
click at [408, 190] on span "Show more" at bounding box center [405, 185] width 47 height 9
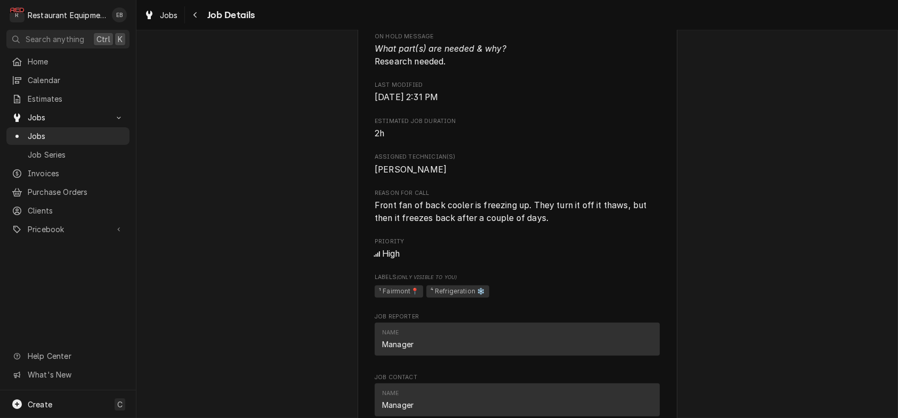
scroll to position [807, 0]
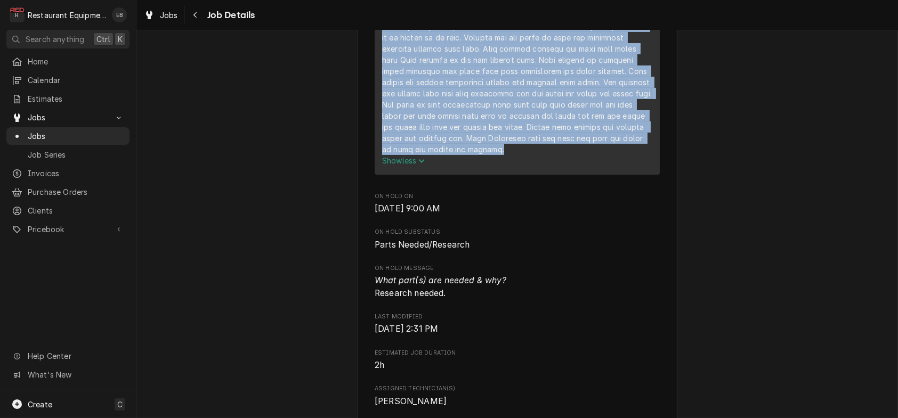
drag, startPoint x: 374, startPoint y: 182, endPoint x: 536, endPoint y: 261, distance: 180.2
drag, startPoint x: 489, startPoint y: 223, endPoint x: 520, endPoint y: 48, distance: 176.9
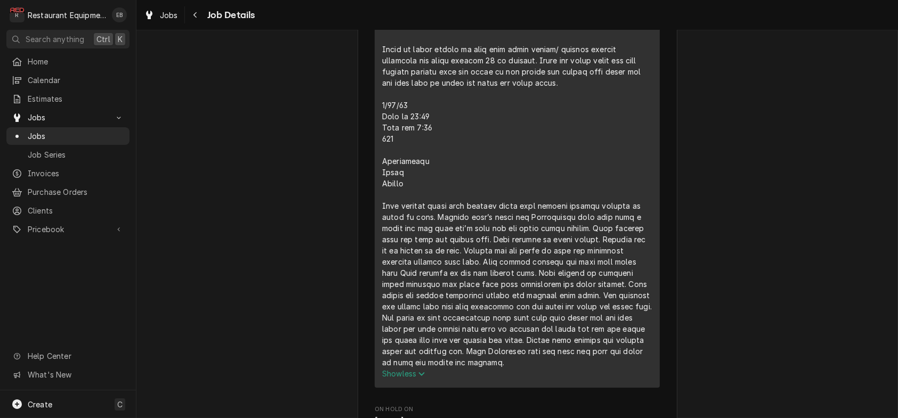
click at [375, 107] on div "Short Description Service Call (Break/Fix) Service Summary Show less" at bounding box center [517, 141] width 285 height 492
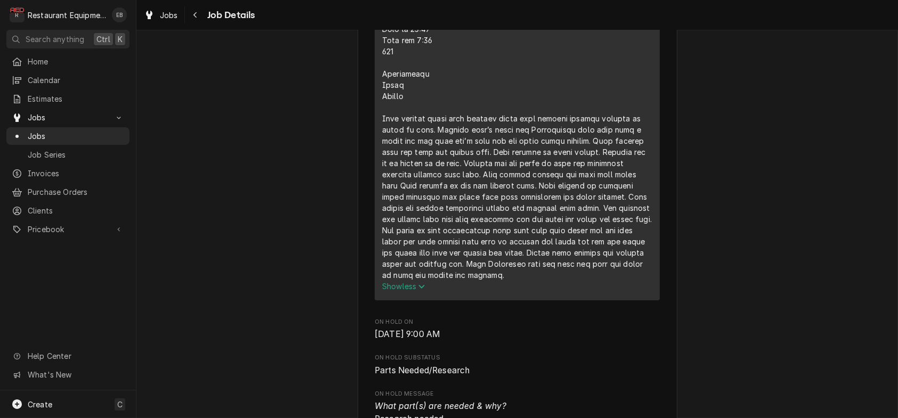
scroll to position [743, 0]
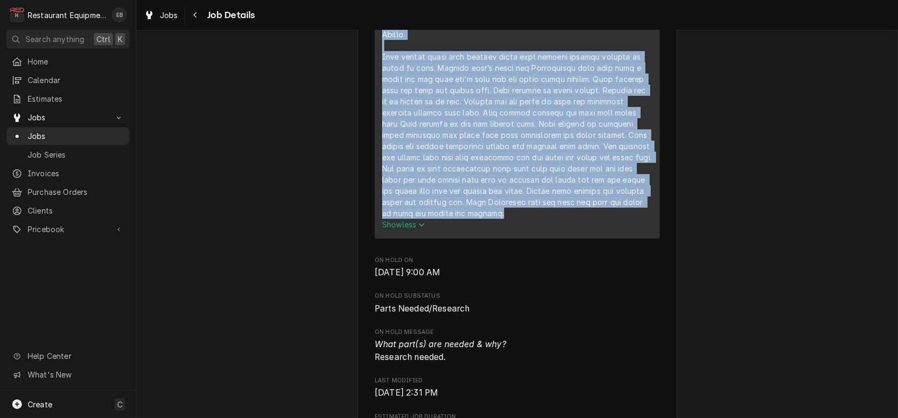
drag, startPoint x: 384, startPoint y: 236, endPoint x: 524, endPoint y: 319, distance: 162.9
click at [524, 219] on div "Service Summary" at bounding box center [517, 6] width 270 height 425
copy div "8/26/25 Time in 10:00 Time out 1:00 204 Wasserstrom Model Serial Upon arrvail s…"
click at [611, 99] on div "Service Summary" at bounding box center [517, 6] width 270 height 425
click at [856, 203] on div "Parts Needed/Research Bob Evans Elkins Bob Evans #349 / 722 Beverly Pike, Elkin…" at bounding box center [516, 328] width 761 height 2060
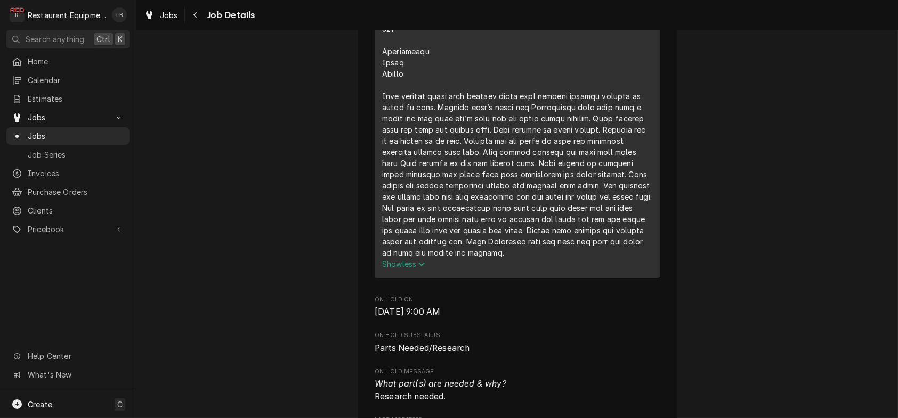
scroll to position [992, 0]
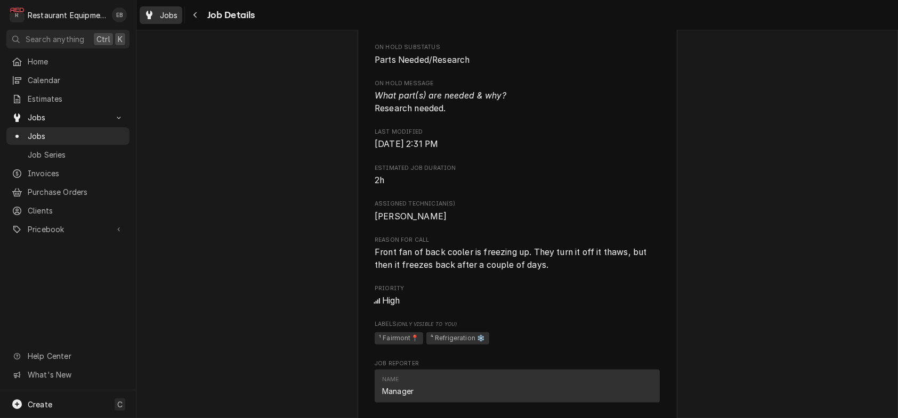
click at [175, 15] on span "Jobs" at bounding box center [169, 15] width 18 height 11
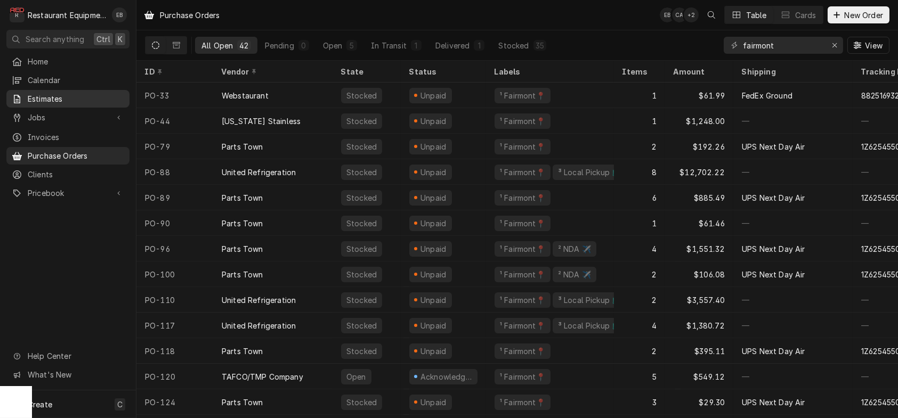
click at [76, 104] on span "Estimates" at bounding box center [76, 98] width 96 height 11
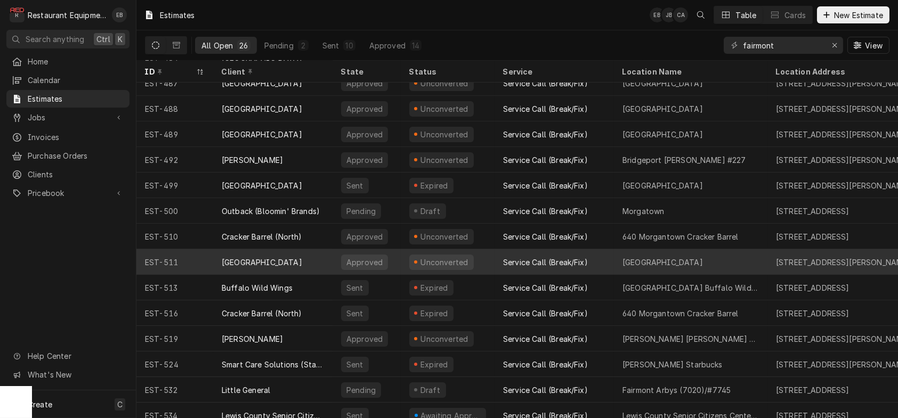
scroll to position [340, 0]
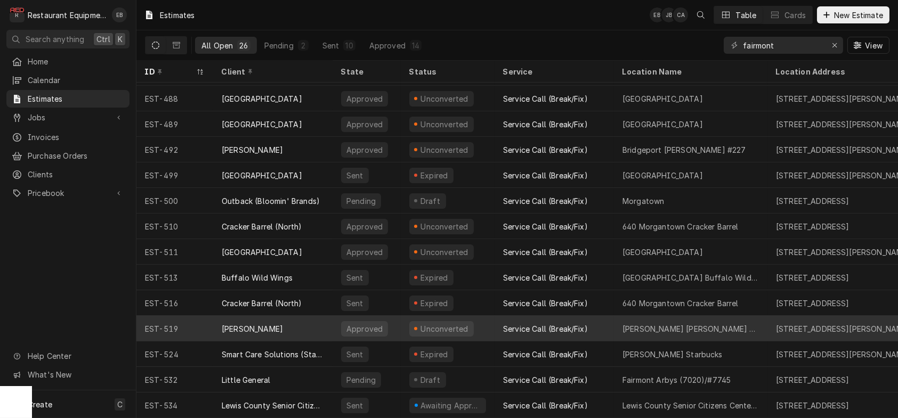
click at [327, 322] on div "Bob Evans" at bounding box center [272, 329] width 119 height 26
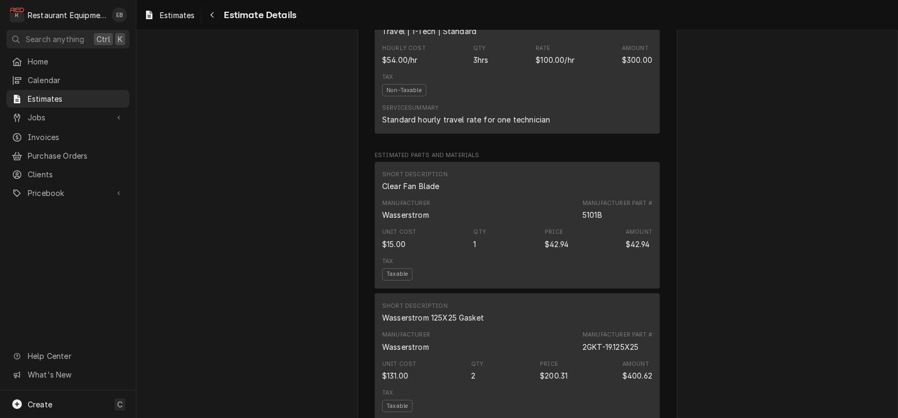
scroll to position [1101, 0]
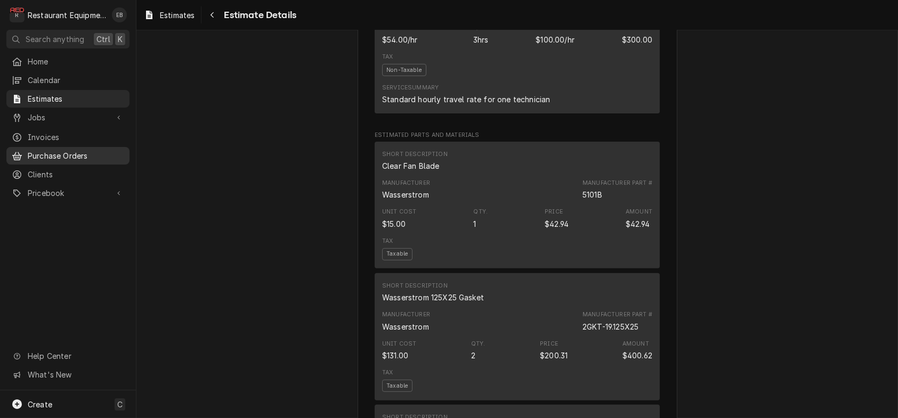
click at [80, 163] on div "Purchase Orders" at bounding box center [68, 155] width 119 height 13
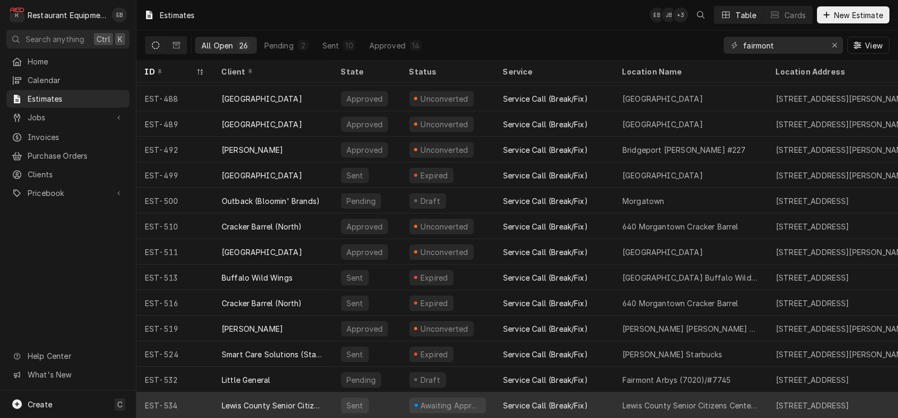
scroll to position [340, 0]
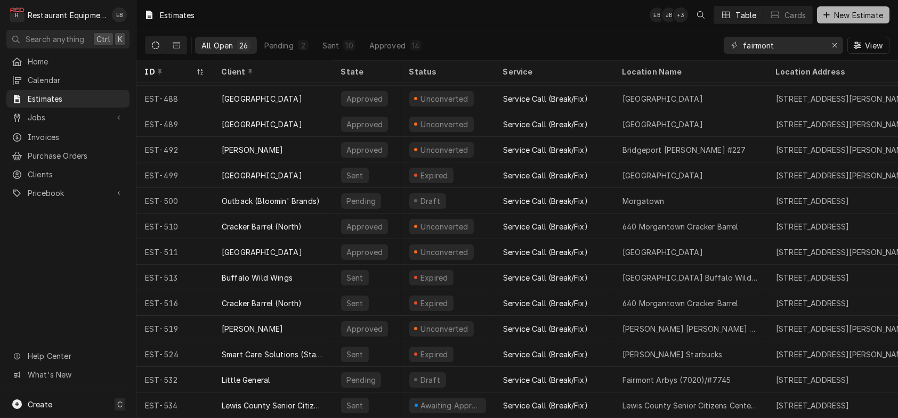
click at [832, 11] on span "New Estimate" at bounding box center [858, 15] width 53 height 11
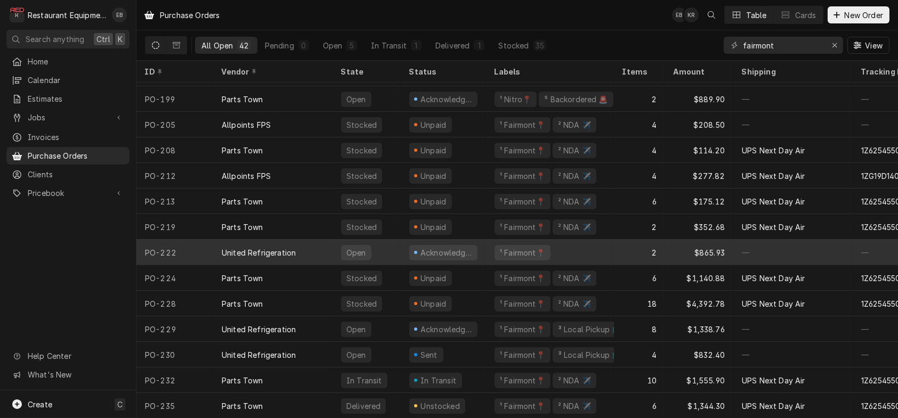
scroll to position [749, 0]
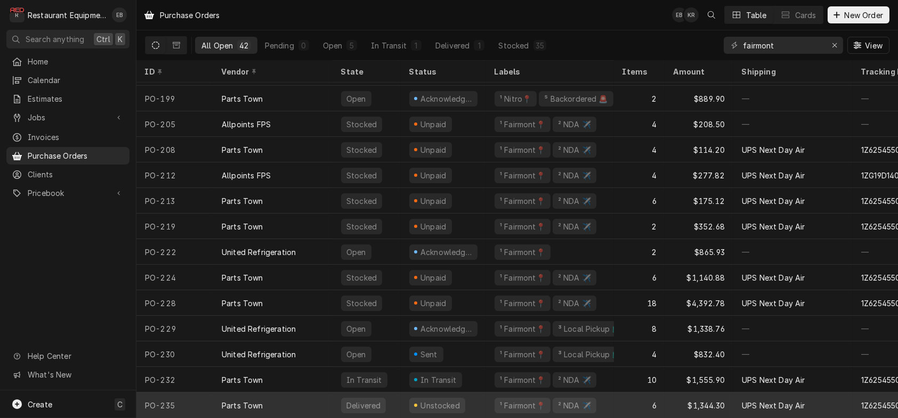
click at [326, 394] on div "Parts Town" at bounding box center [272, 406] width 119 height 26
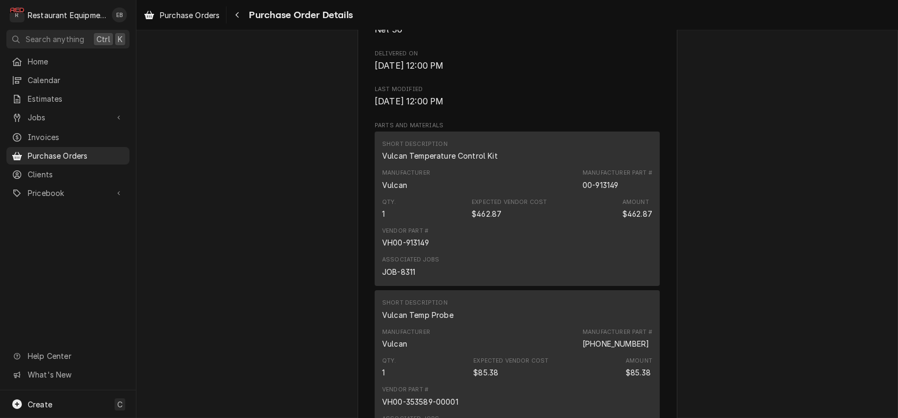
scroll to position [604, 0]
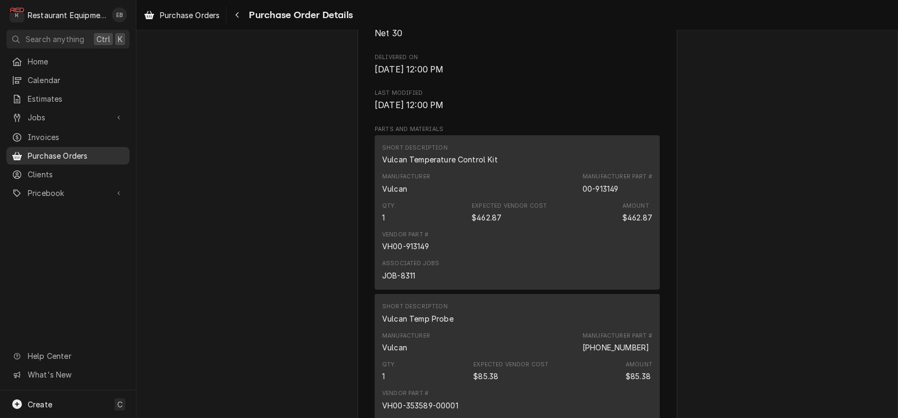
click at [76, 160] on span "Purchase Orders" at bounding box center [76, 155] width 96 height 11
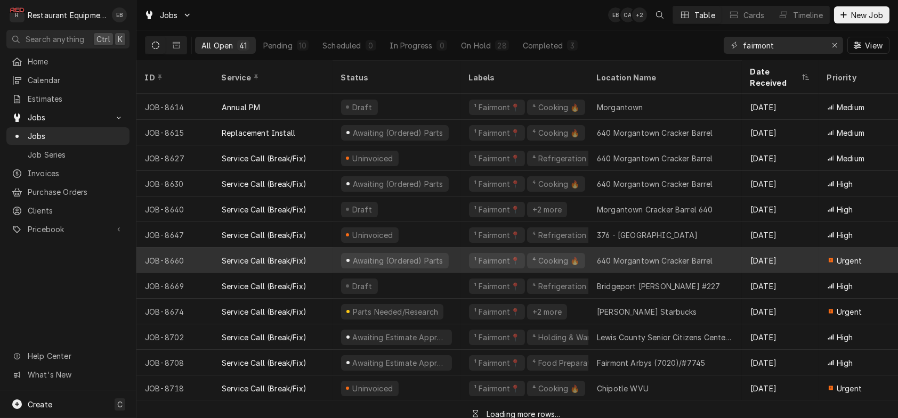
scroll to position [732, 0]
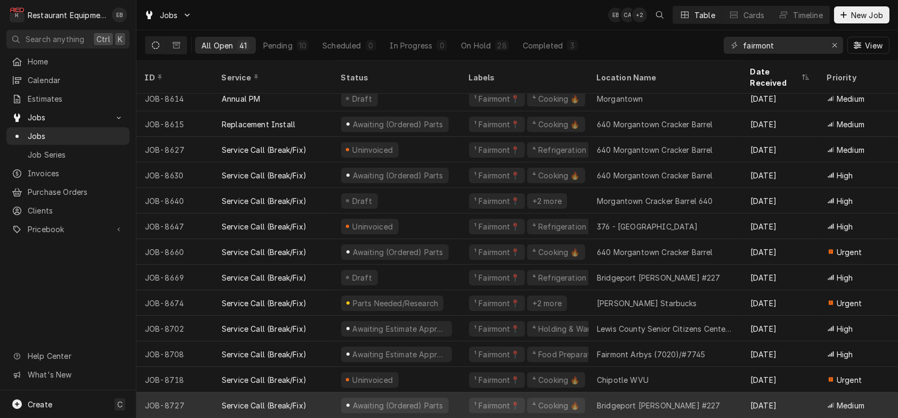
click at [643, 393] on div "Bridgeport Bob Evans #227" at bounding box center [664, 406] width 153 height 26
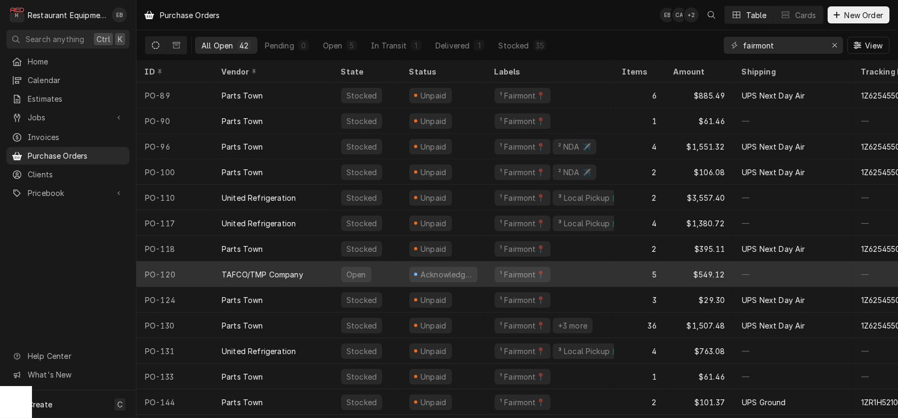
scroll to position [134, 0]
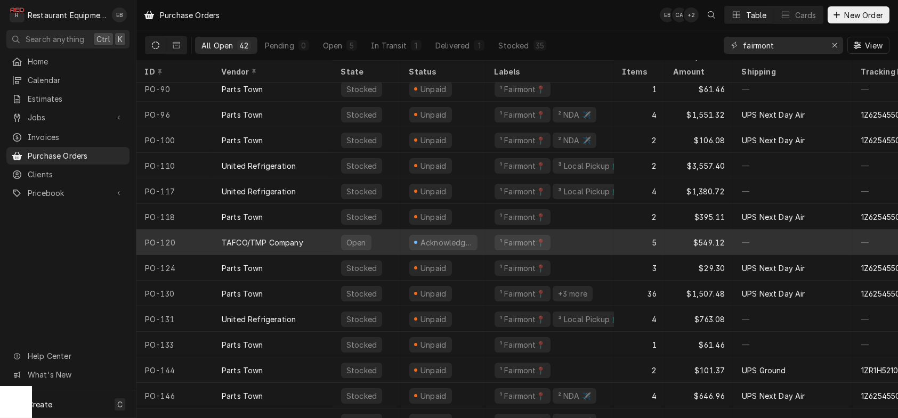
click at [303, 245] on div "TAFCO/TMP Company" at bounding box center [263, 242] width 82 height 11
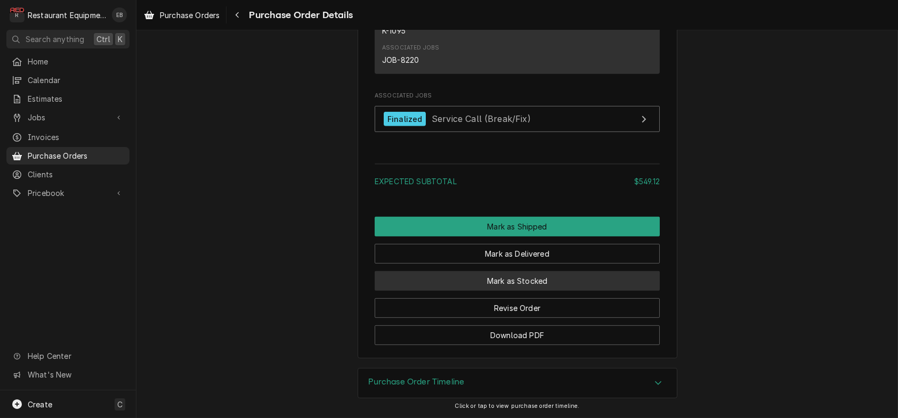
scroll to position [1674, 0]
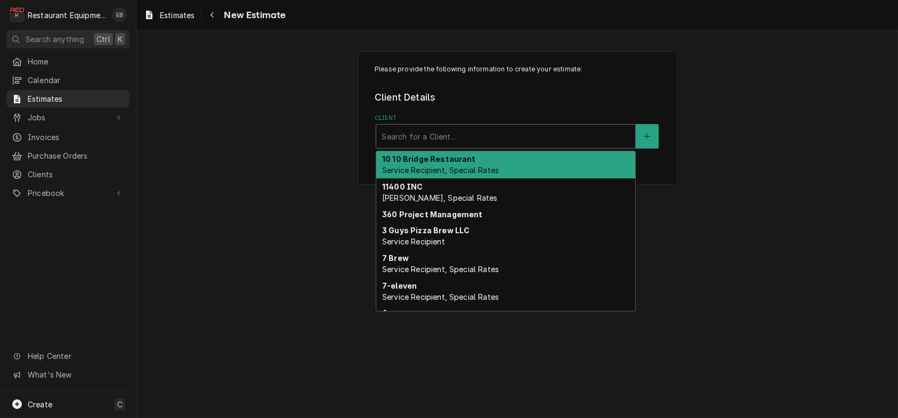
click at [401, 146] on div "Client" at bounding box center [506, 136] width 248 height 19
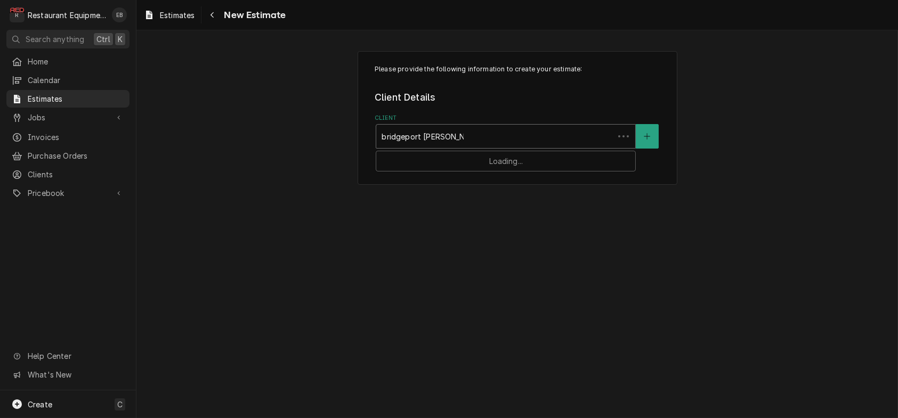
type input "bridgeport [PERSON_NAME]"
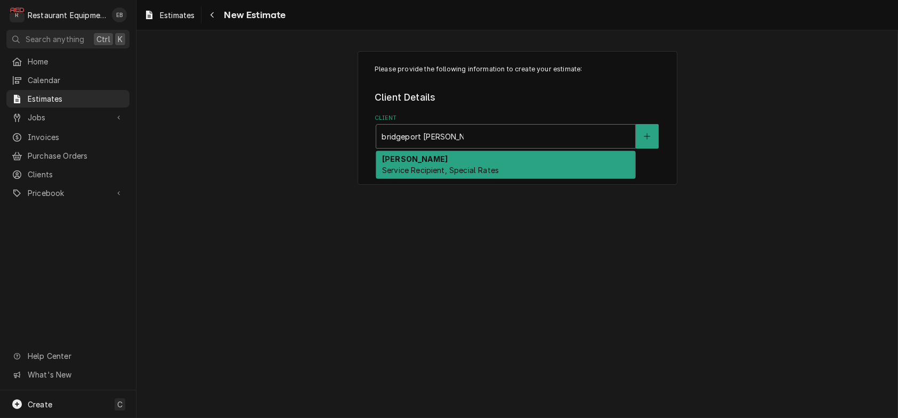
click at [460, 167] on div "Bob Evans Service Recipient, Special Rates" at bounding box center [505, 165] width 259 height 28
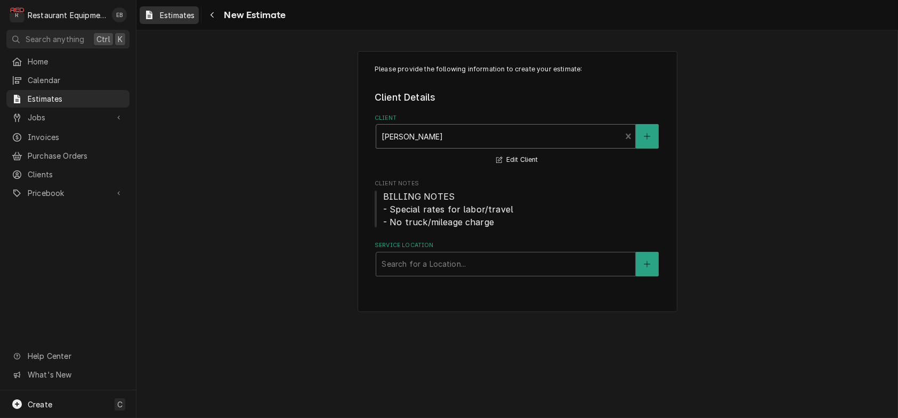
click at [192, 19] on span "Estimates" at bounding box center [177, 15] width 35 height 11
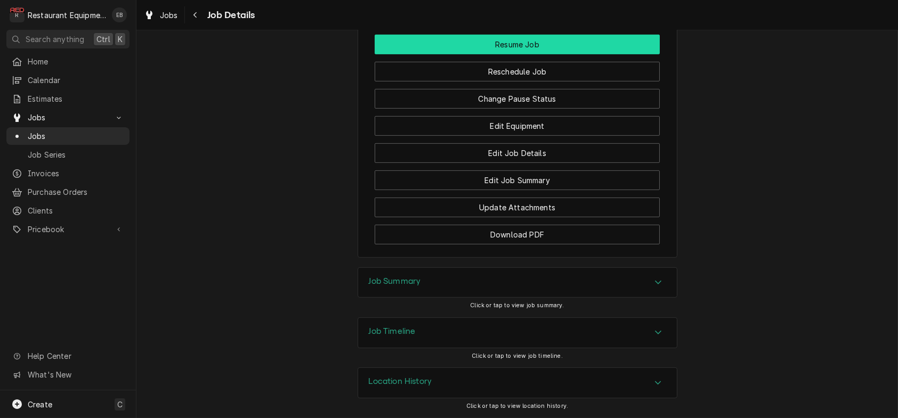
scroll to position [1421, 0]
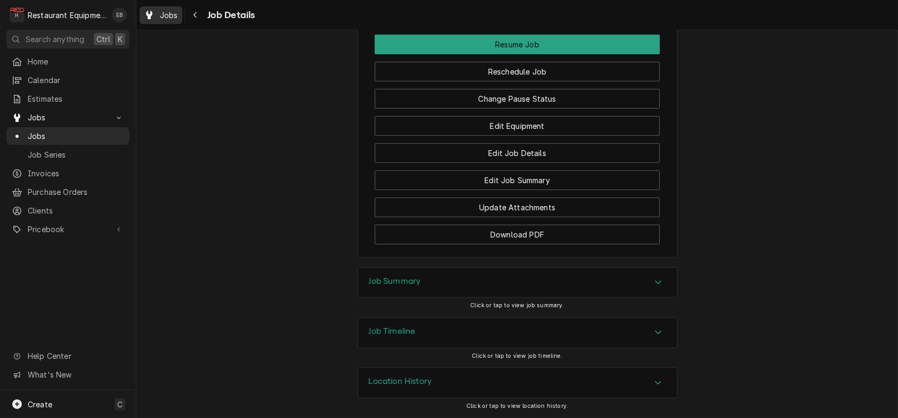
click at [178, 14] on span "Jobs" at bounding box center [169, 15] width 18 height 11
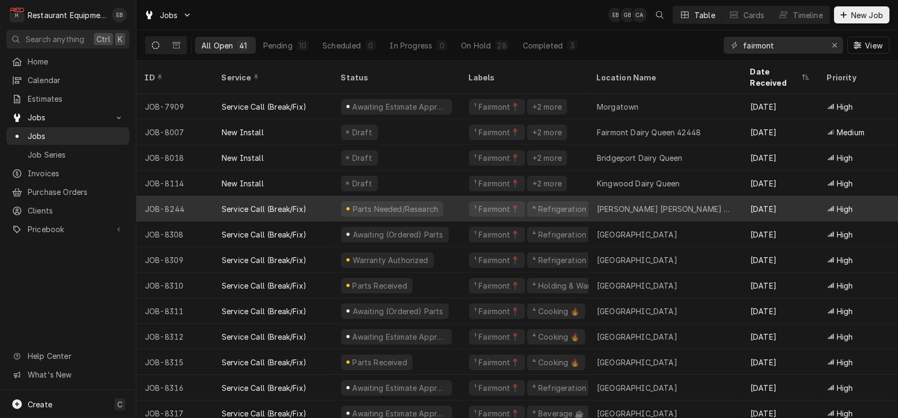
click at [238, 204] on div "Service Call (Break/Fix)" at bounding box center [264, 209] width 85 height 11
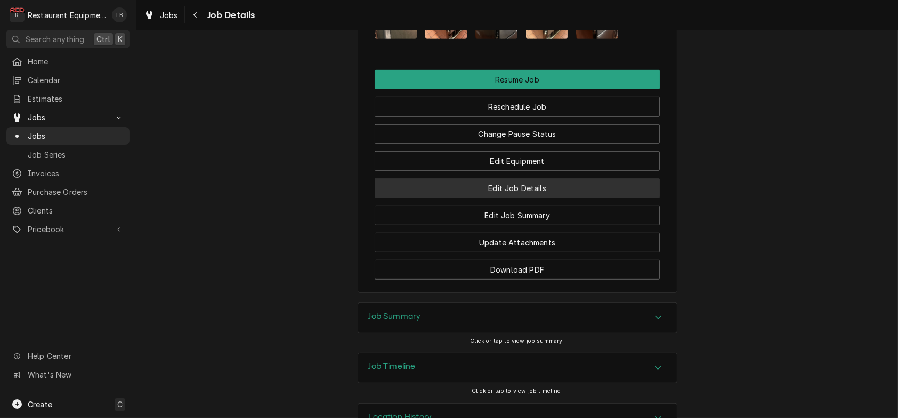
scroll to position [1350, 0]
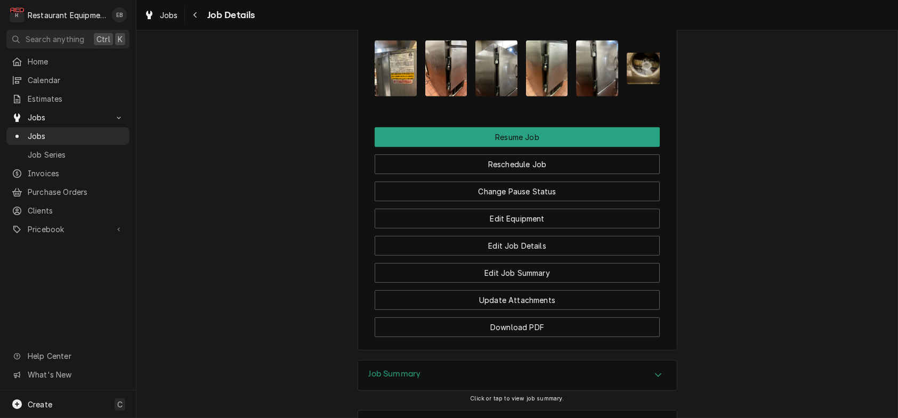
click at [395, 96] on img "Attachments" at bounding box center [396, 68] width 42 height 56
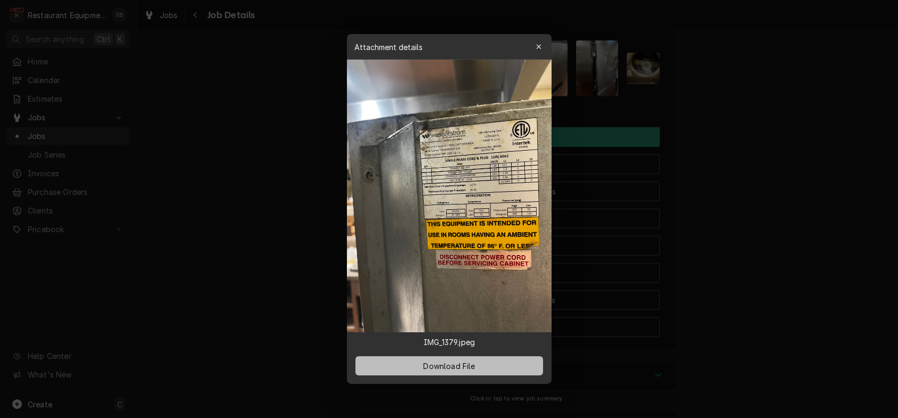
click at [451, 372] on span "Download File" at bounding box center [449, 366] width 56 height 11
click at [540, 43] on icon "button" at bounding box center [539, 46] width 6 height 7
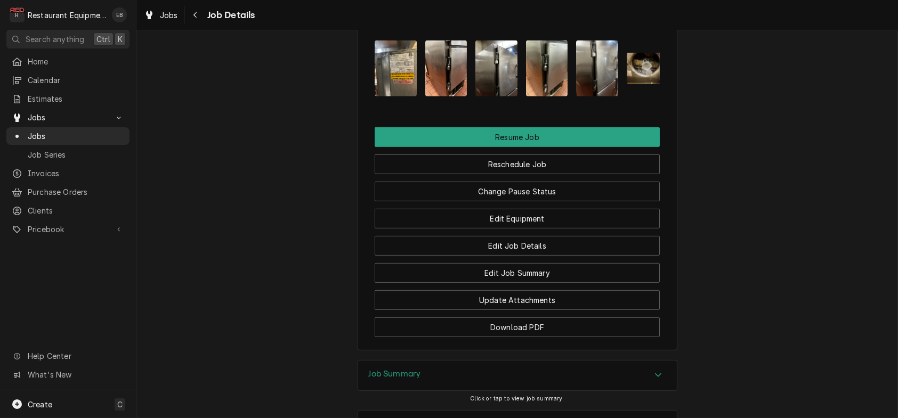
click at [450, 96] on img "Attachments" at bounding box center [446, 68] width 42 height 56
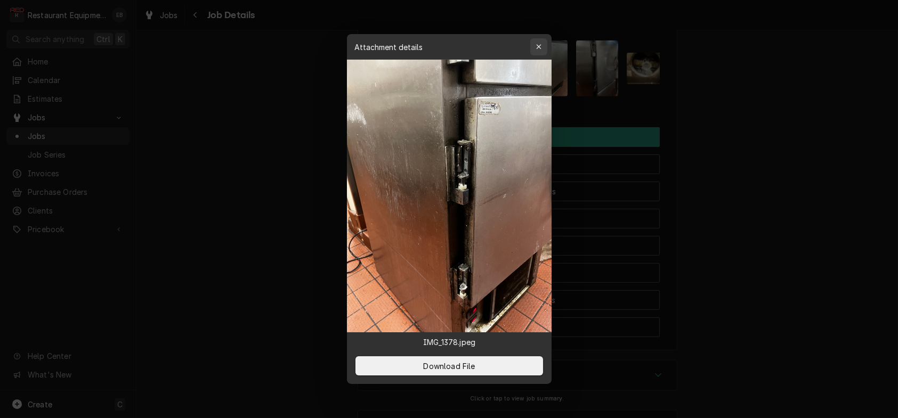
click at [544, 42] on div "button" at bounding box center [538, 47] width 11 height 11
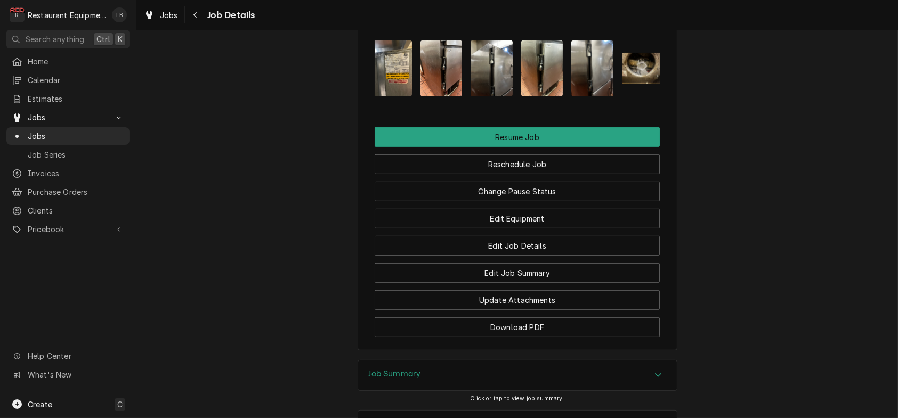
scroll to position [0, 18]
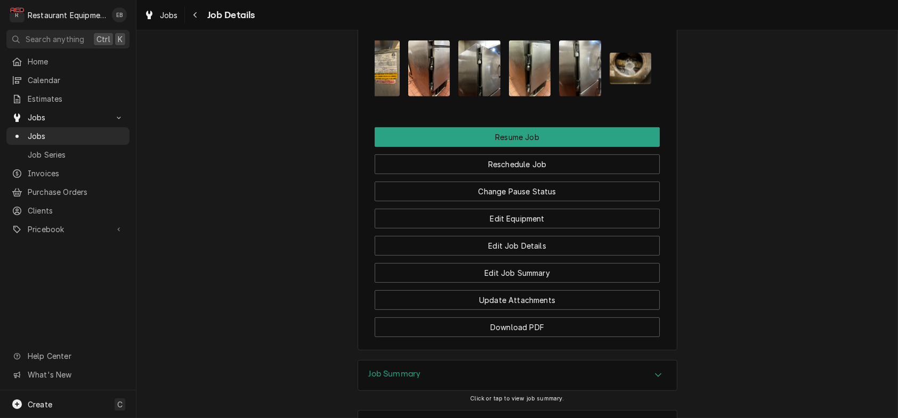
click at [647, 84] on img "Attachments" at bounding box center [631, 68] width 42 height 31
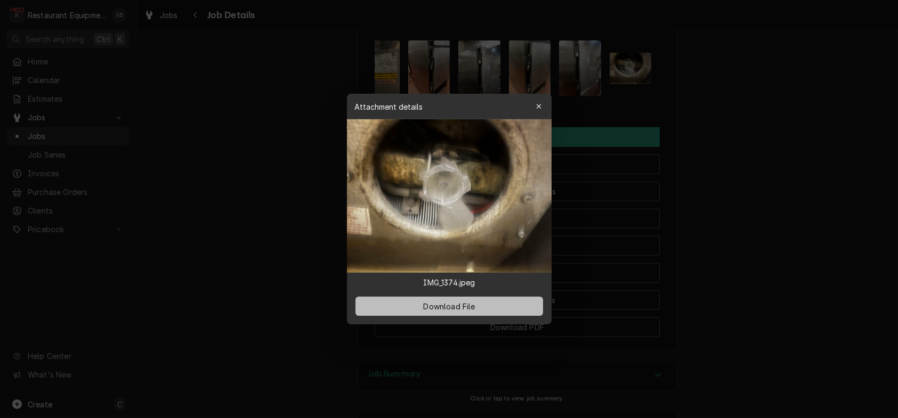
click at [468, 312] on span "Download File" at bounding box center [449, 306] width 56 height 11
click at [541, 103] on icon "button" at bounding box center [539, 106] width 6 height 7
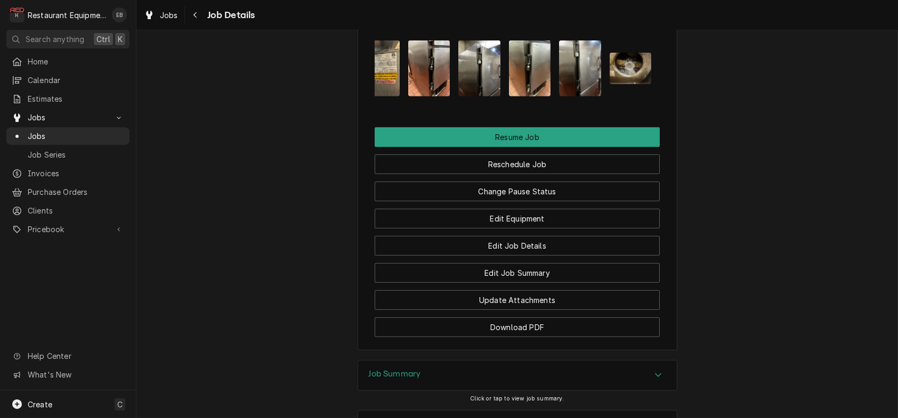
click at [425, 96] on img "Attachments" at bounding box center [429, 68] width 42 height 56
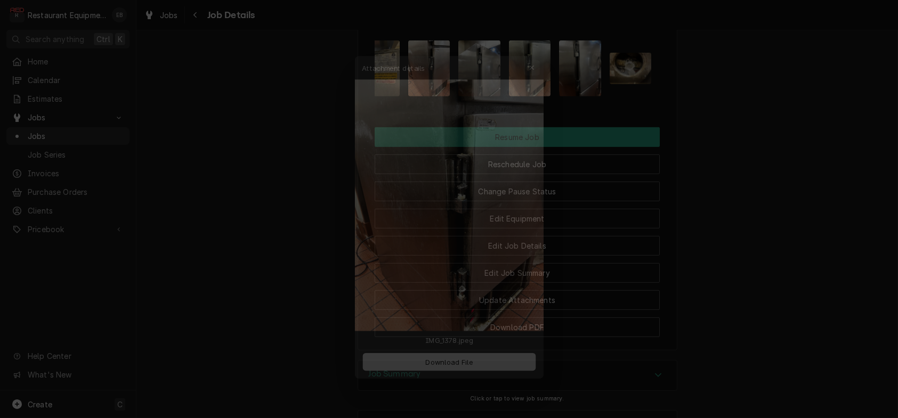
click at [541, 43] on icon "button" at bounding box center [539, 46] width 6 height 7
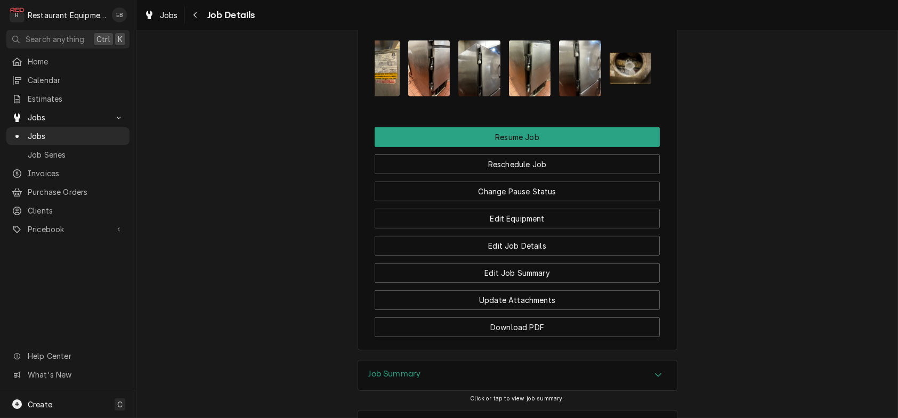
click at [485, 96] on img "Attachments" at bounding box center [479, 68] width 42 height 56
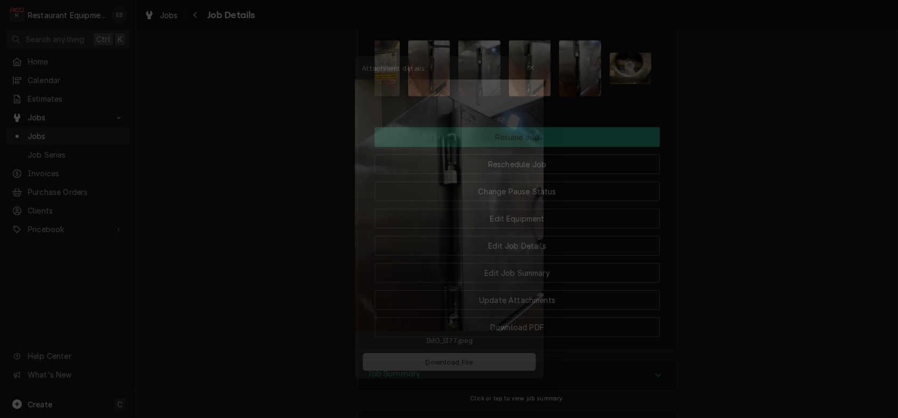
click at [486, 376] on button "Download File" at bounding box center [449, 365] width 188 height 19
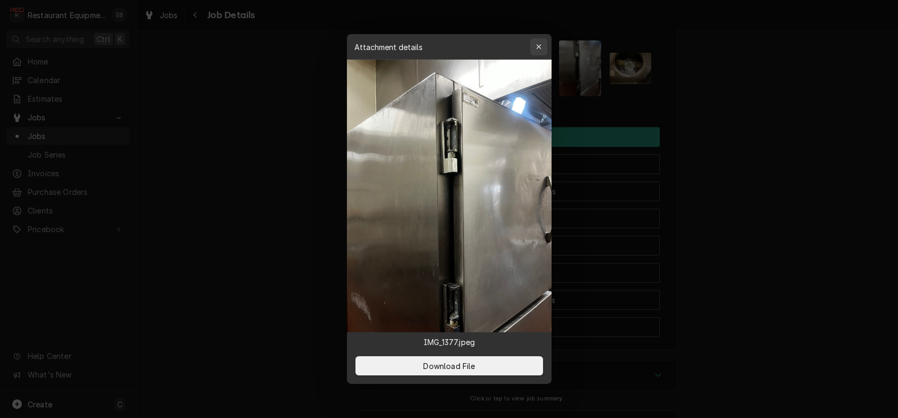
click at [540, 43] on icon "button" at bounding box center [539, 46] width 6 height 7
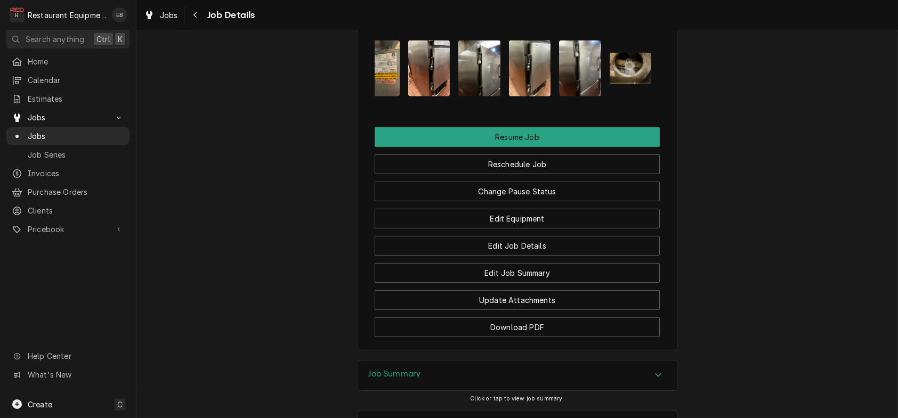
click at [533, 96] on img "Attachments" at bounding box center [530, 68] width 42 height 56
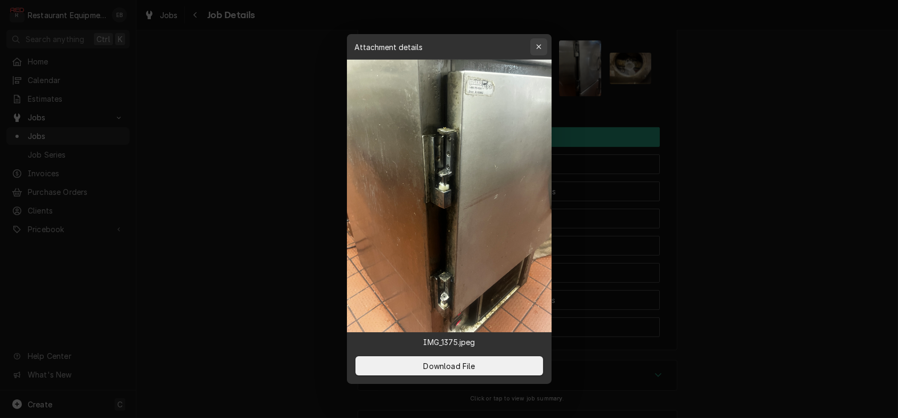
click at [539, 42] on div "button" at bounding box center [538, 47] width 11 height 11
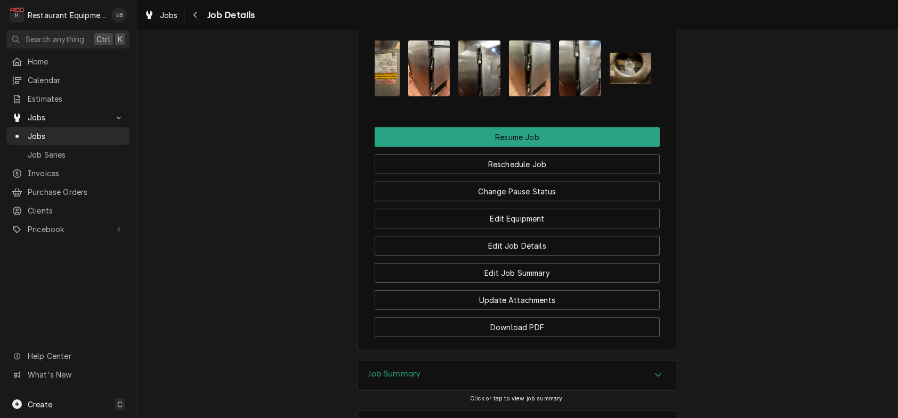
click at [588, 96] on img "Attachments" at bounding box center [580, 68] width 42 height 56
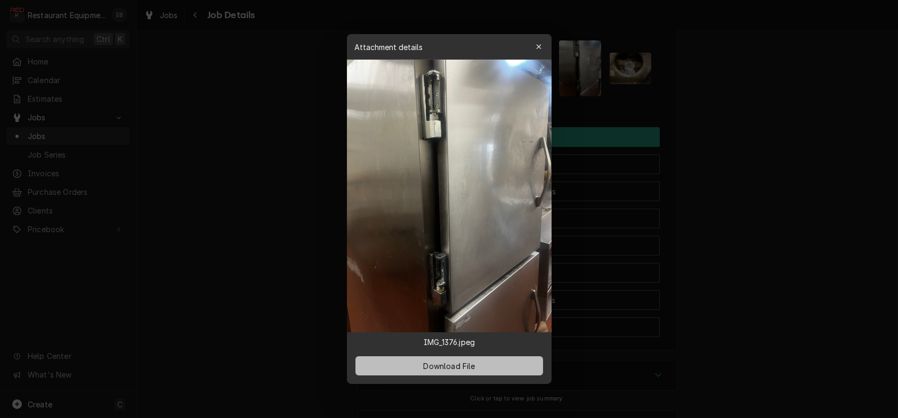
click at [457, 372] on span "Download File" at bounding box center [449, 366] width 56 height 11
click at [541, 44] on icon "button" at bounding box center [538, 46] width 5 height 5
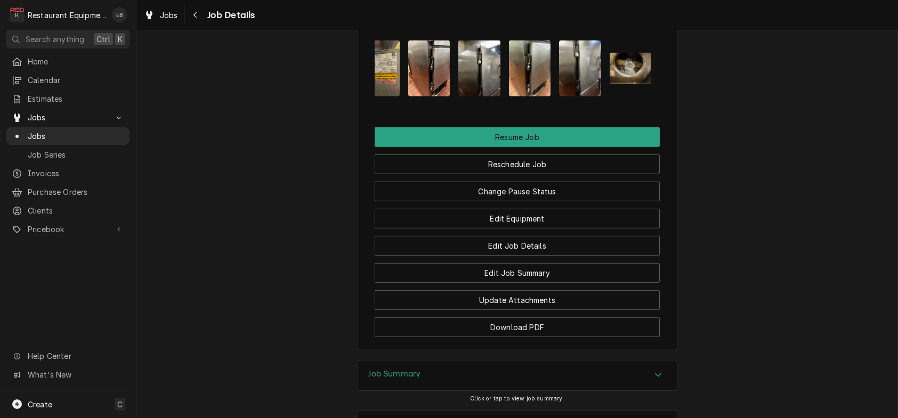
click at [538, 96] on img "Attachments" at bounding box center [530, 68] width 42 height 56
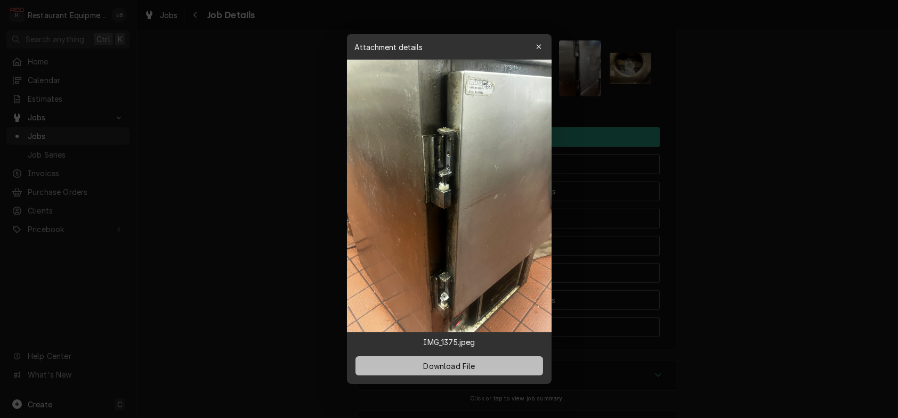
click at [482, 376] on button "Download File" at bounding box center [449, 365] width 188 height 19
click at [544, 42] on div "button" at bounding box center [538, 47] width 11 height 11
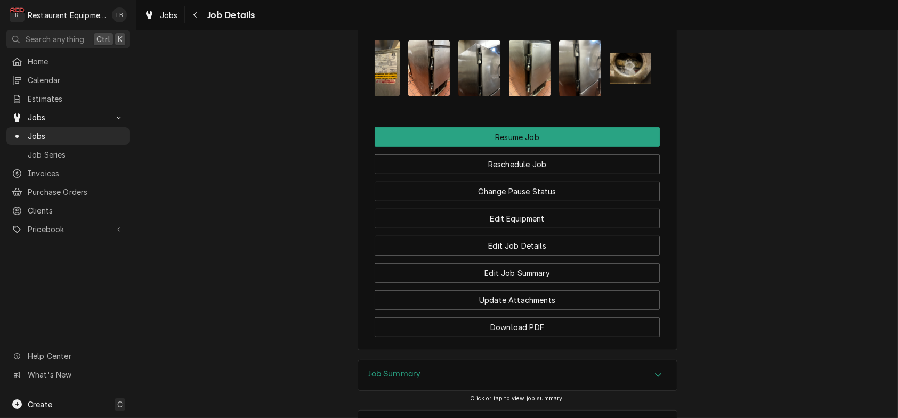
click at [418, 96] on img "Attachments" at bounding box center [429, 68] width 42 height 56
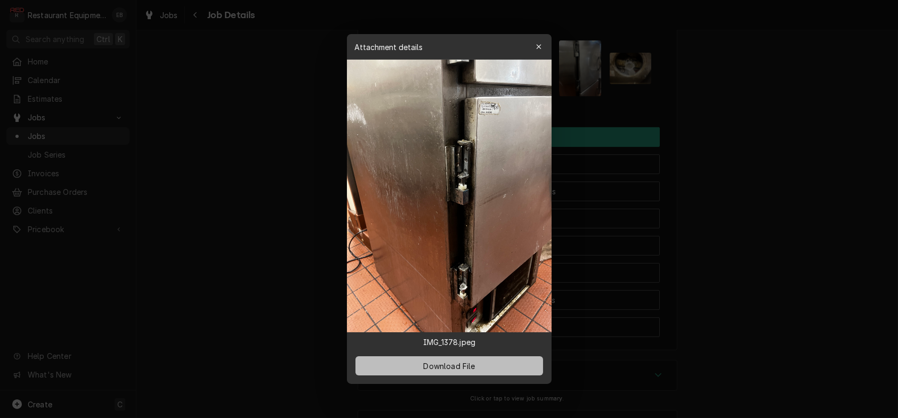
click at [449, 369] on button "Download File" at bounding box center [449, 365] width 188 height 19
click at [541, 38] on button "button" at bounding box center [538, 46] width 17 height 17
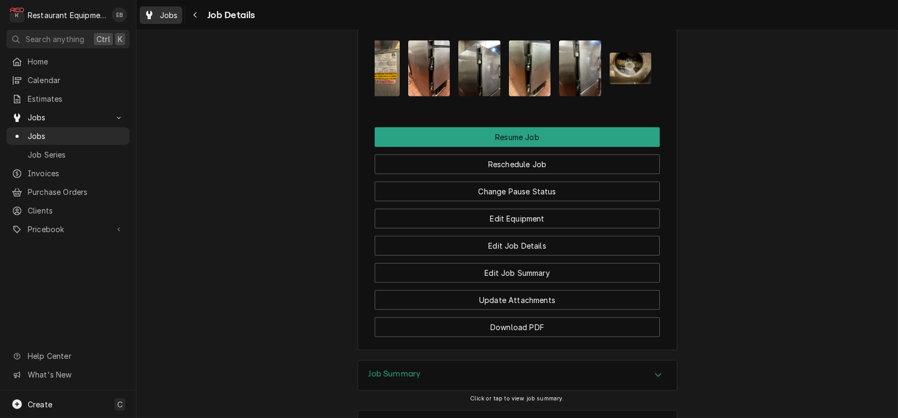
click at [178, 15] on span "Jobs" at bounding box center [169, 15] width 18 height 11
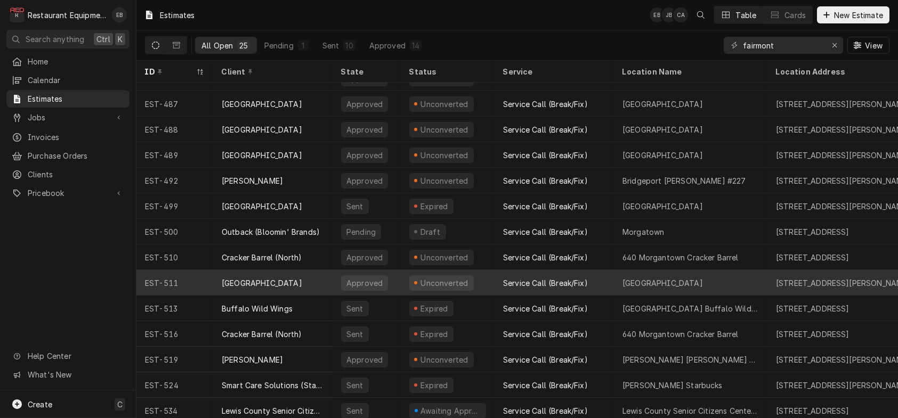
scroll to position [315, 0]
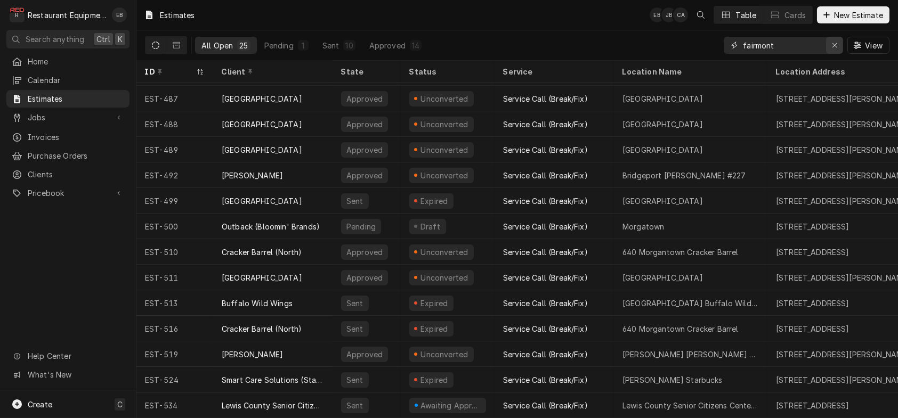
click at [832, 49] on icon "Erase input" at bounding box center [835, 45] width 6 height 7
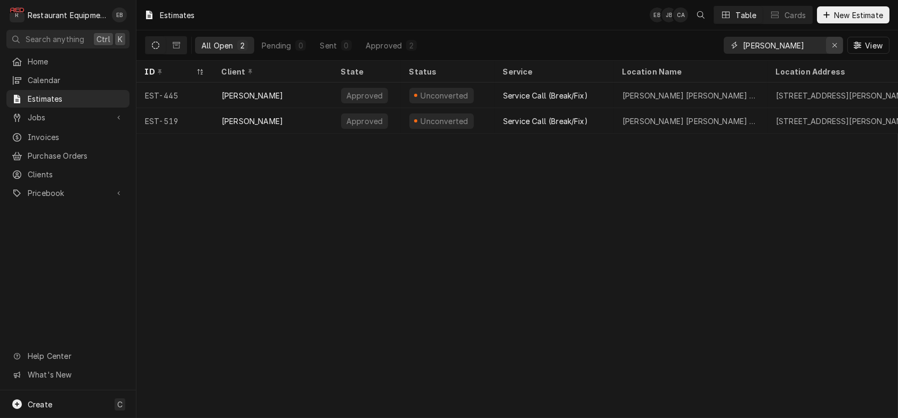
type input "bob evans elkins"
click at [832, 47] on icon "Erase input" at bounding box center [834, 45] width 4 height 4
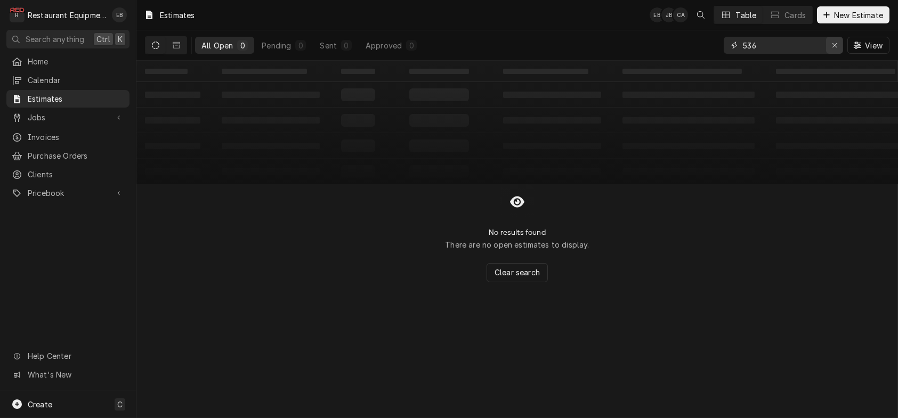
type input "536"
click at [832, 49] on icon "Erase input" at bounding box center [835, 45] width 6 height 7
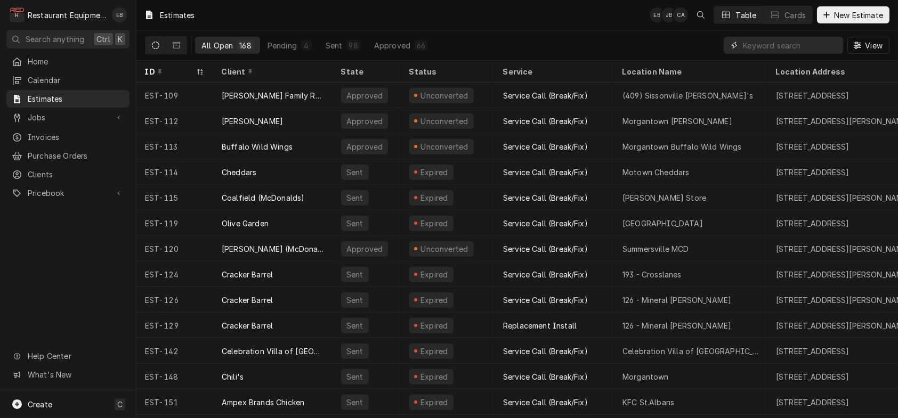
click at [808, 43] on input "Dynamic Content Wrapper" at bounding box center [790, 45] width 95 height 17
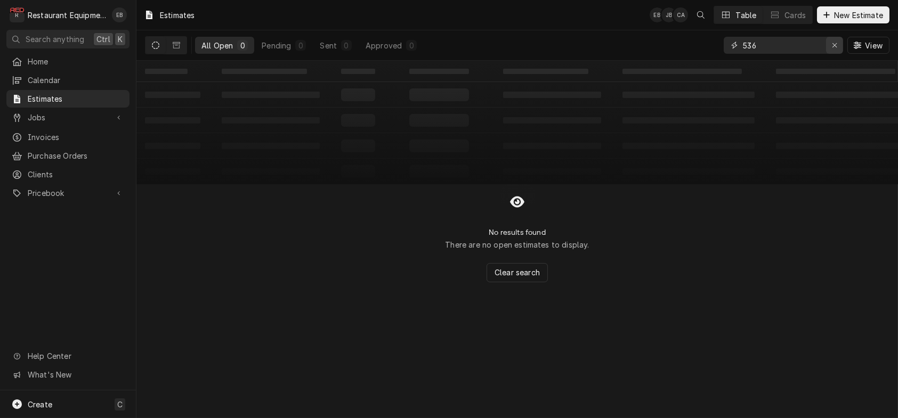
type input "536"
click at [834, 51] on div "Erase input" at bounding box center [834, 45] width 11 height 11
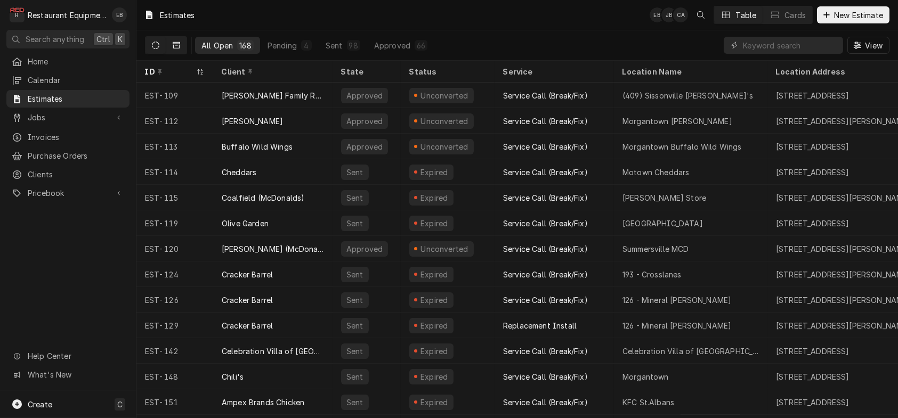
click at [187, 53] on button "Dynamic Content Wrapper" at bounding box center [176, 45] width 20 height 17
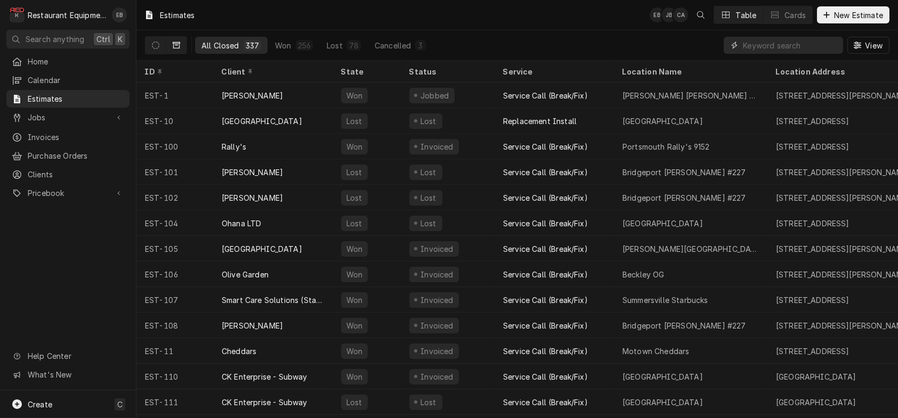
click at [769, 48] on input "Dynamic Content Wrapper" at bounding box center [790, 45] width 95 height 17
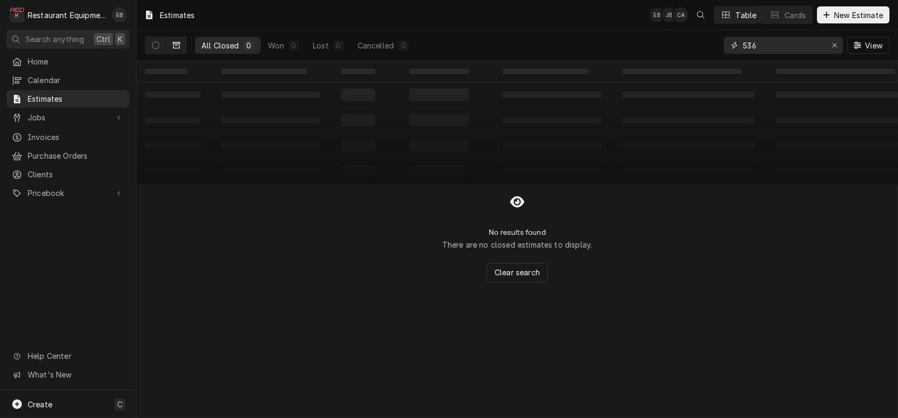
type input "536"
click at [182, 50] on button "Dynamic Content Wrapper" at bounding box center [176, 45] width 20 height 17
click at [160, 45] on button "Dynamic Content Wrapper" at bounding box center [155, 45] width 20 height 17
click at [166, 51] on button "Dynamic Content Wrapper" at bounding box center [155, 45] width 20 height 17
click at [826, 46] on button "Erase input" at bounding box center [834, 45] width 17 height 17
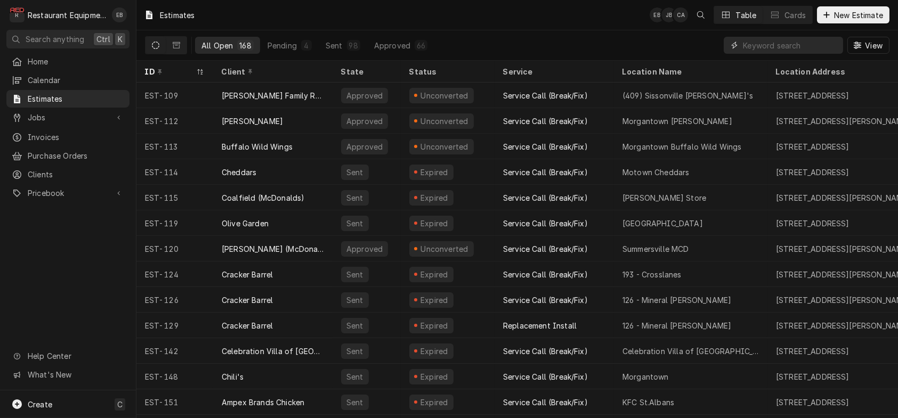
click at [754, 53] on input "Dynamic Content Wrapper" at bounding box center [790, 45] width 95 height 17
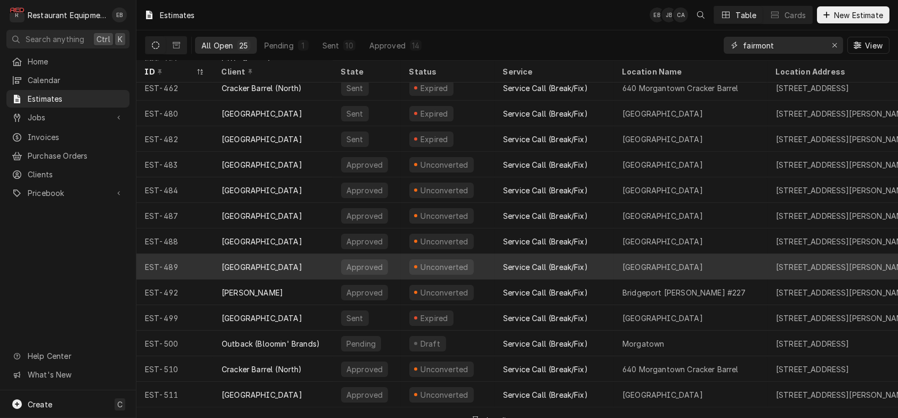
scroll to position [213, 0]
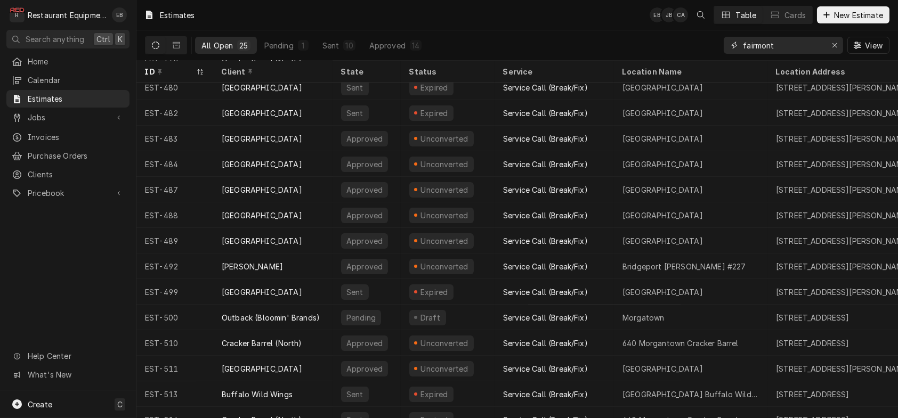
type input "fairmont"
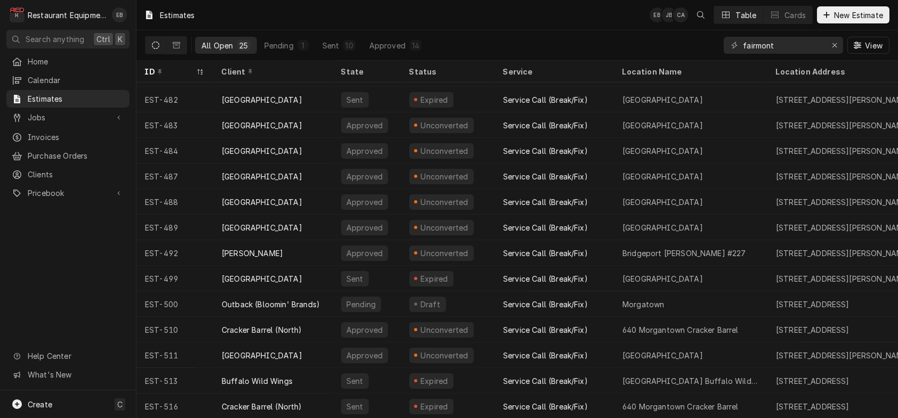
scroll to position [315, 0]
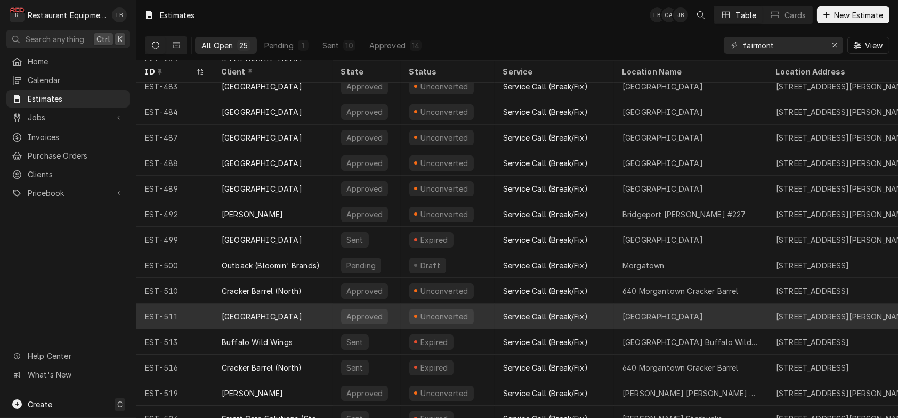
scroll to position [315, 0]
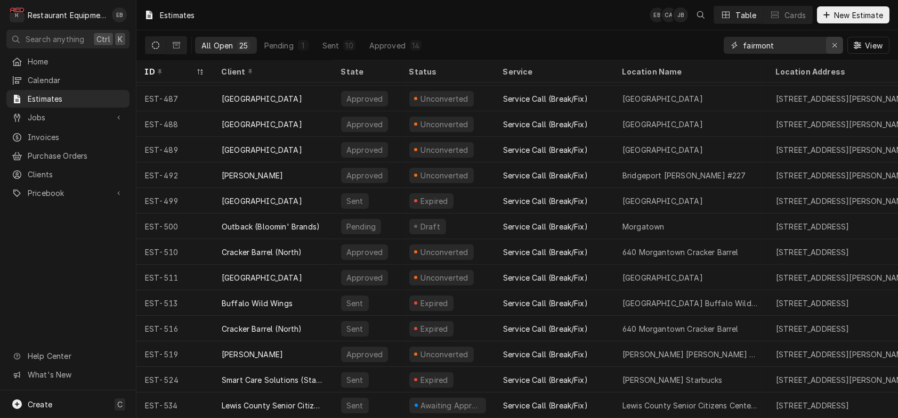
click at [832, 48] on icon "Erase input" at bounding box center [835, 45] width 6 height 7
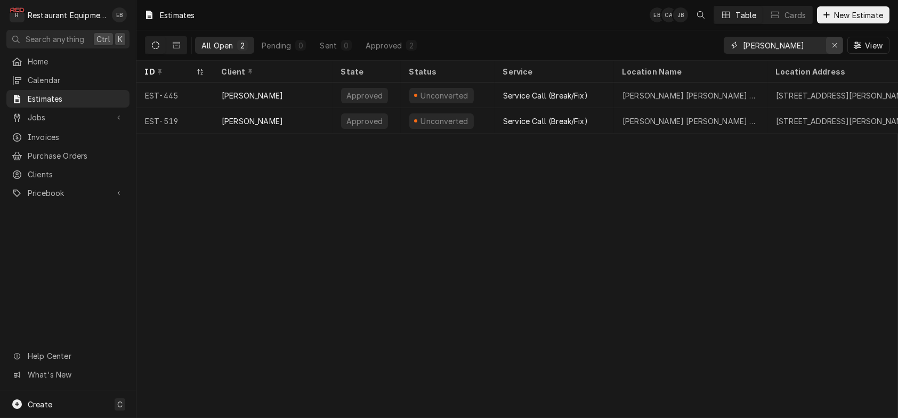
type input "[PERSON_NAME]"
click at [834, 50] on div "Erase input" at bounding box center [834, 45] width 11 height 11
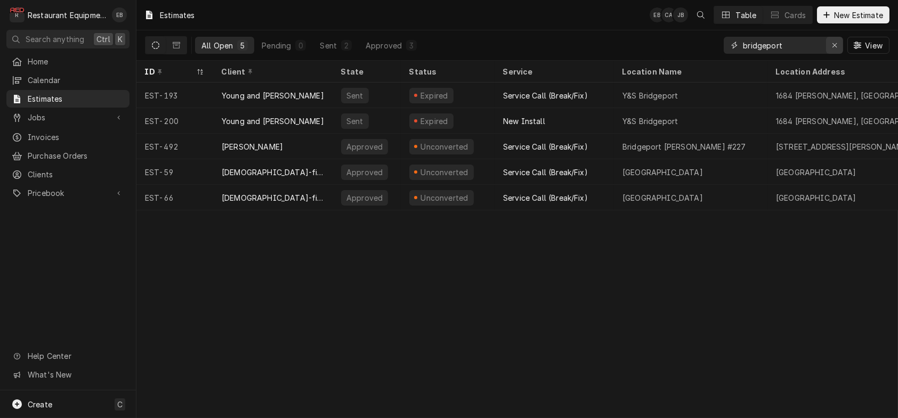
type input "bridgeport"
click at [830, 39] on button "Erase input" at bounding box center [834, 45] width 17 height 17
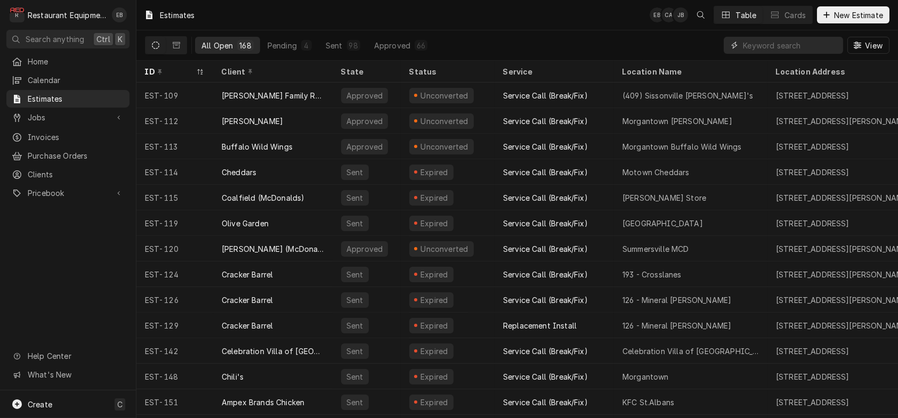
click at [756, 53] on input "Dynamic Content Wrapper" at bounding box center [790, 45] width 95 height 17
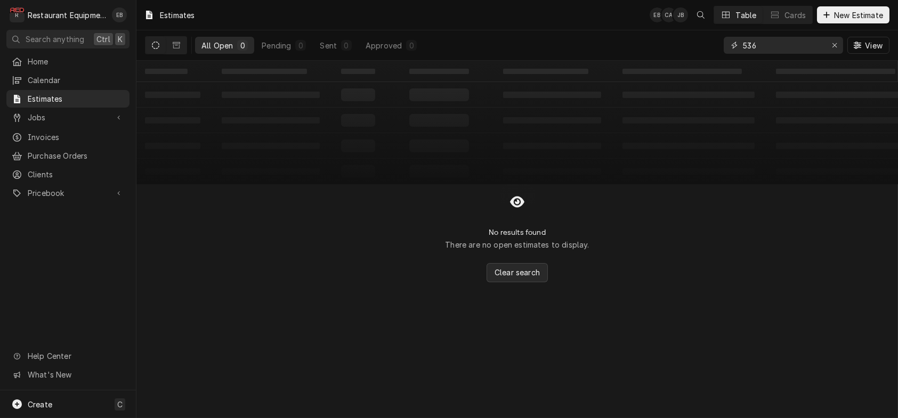
type input "536"
click at [521, 278] on span "Clear search" at bounding box center [517, 272] width 50 height 11
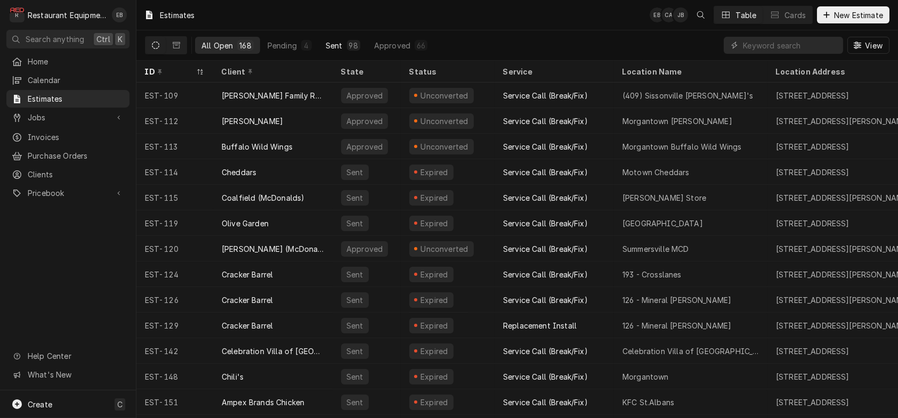
click at [360, 48] on div "98" at bounding box center [353, 45] width 13 height 11
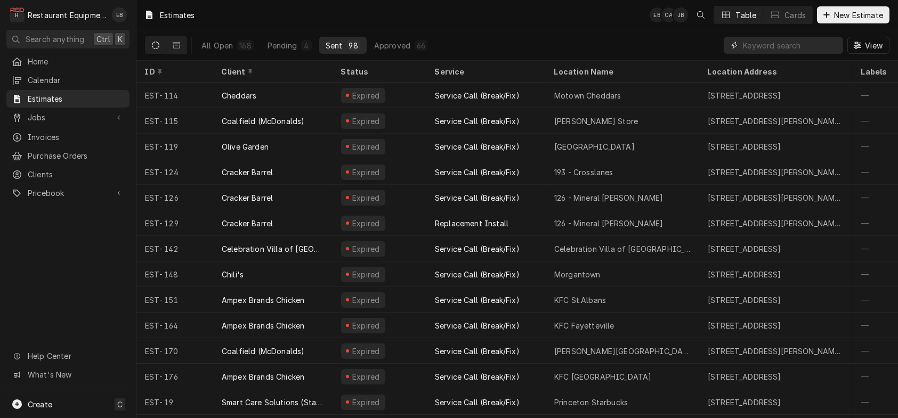
click at [814, 50] on input "Dynamic Content Wrapper" at bounding box center [790, 45] width 95 height 17
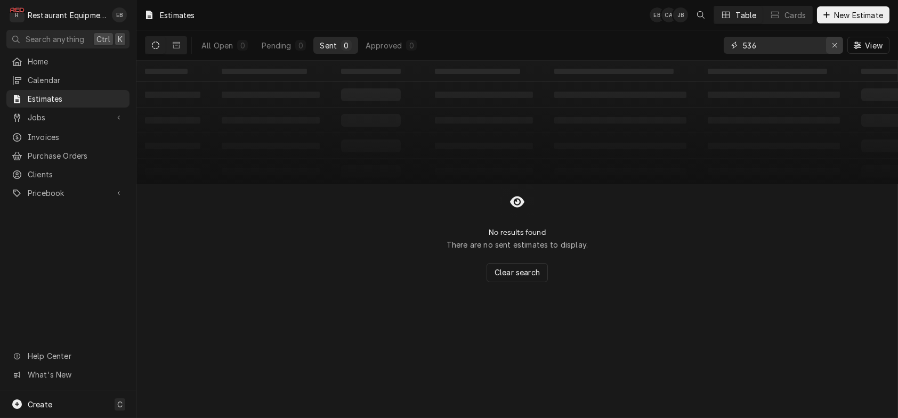
type input "536"
click at [837, 45] on button "Erase input" at bounding box center [834, 45] width 17 height 17
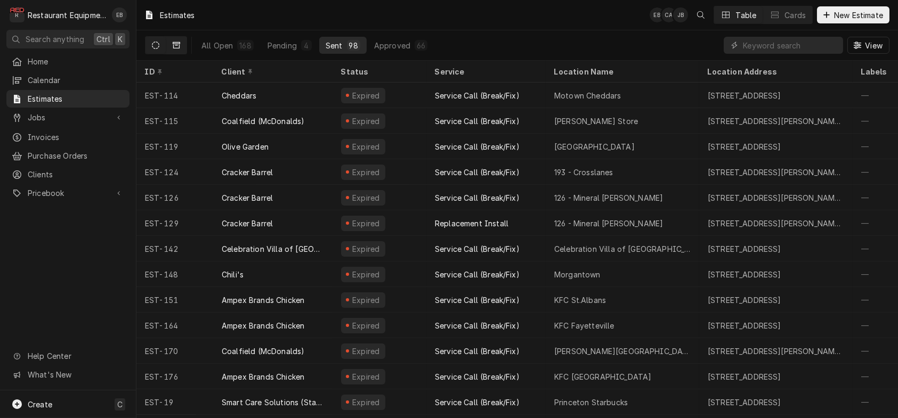
click at [178, 46] on button "Dynamic Content Wrapper" at bounding box center [176, 45] width 20 height 17
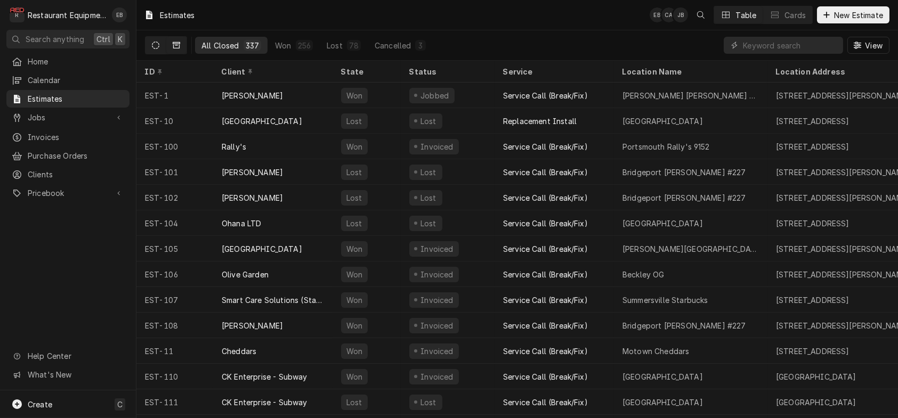
click at [166, 50] on button "Dynamic Content Wrapper" at bounding box center [155, 45] width 20 height 17
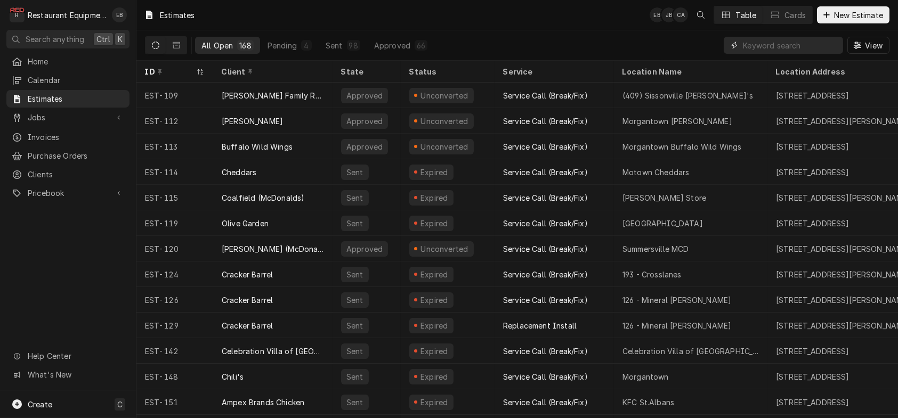
click at [759, 48] on input "Dynamic Content Wrapper" at bounding box center [790, 45] width 95 height 17
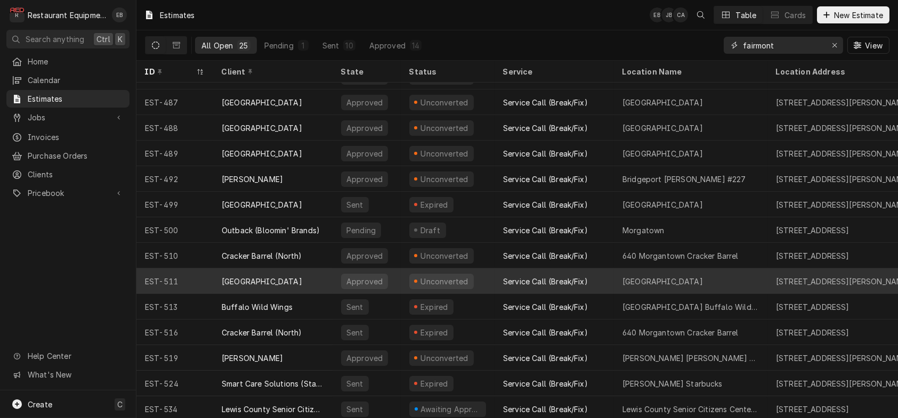
scroll to position [315, 0]
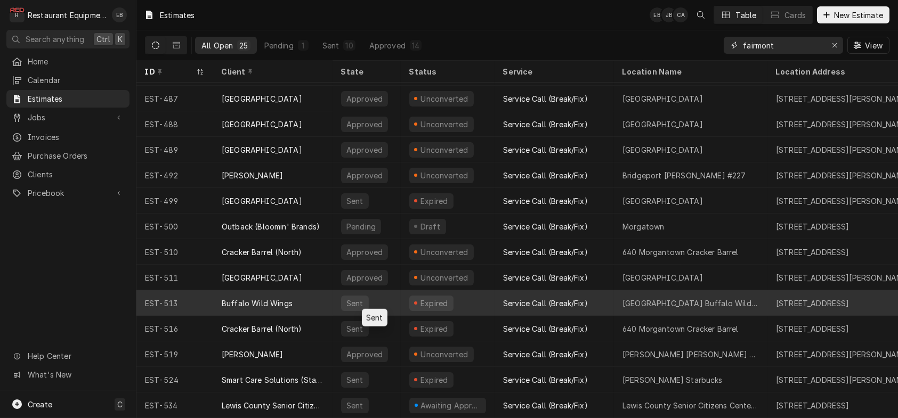
type input "fairmont"
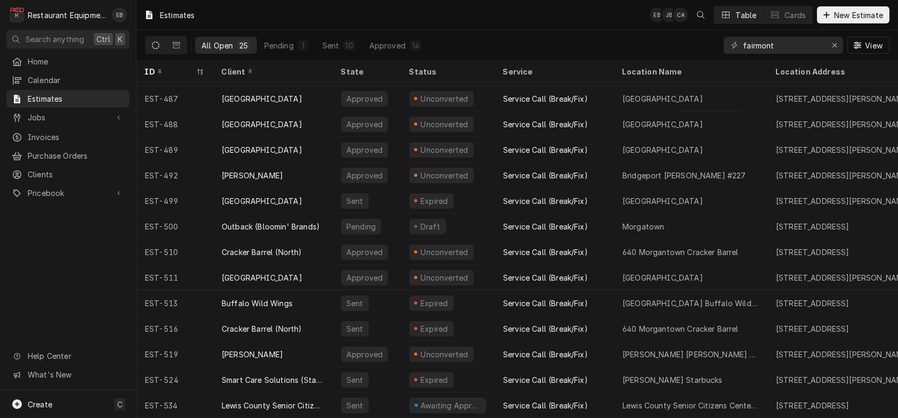
drag, startPoint x: 92, startPoint y: 266, endPoint x: 105, endPoint y: 245, distance: 24.4
click at [92, 266] on div "Home Calendar Estimates Jobs Jobs Job Series Invoices Purchase Orders Clients P…" at bounding box center [68, 222] width 136 height 338
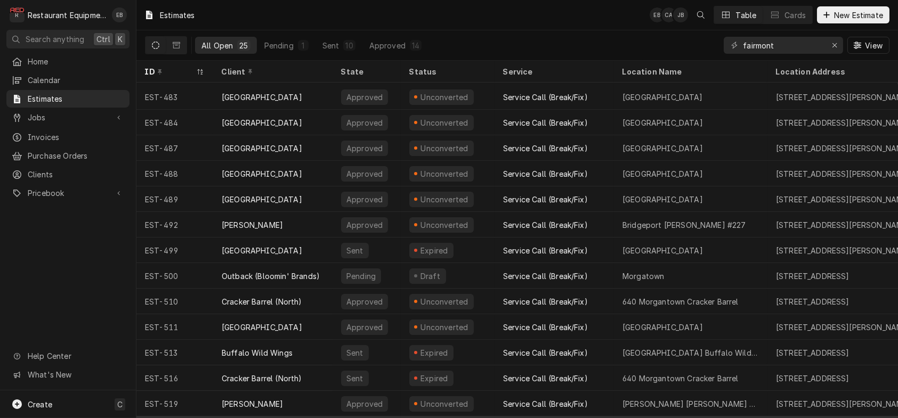
scroll to position [315, 0]
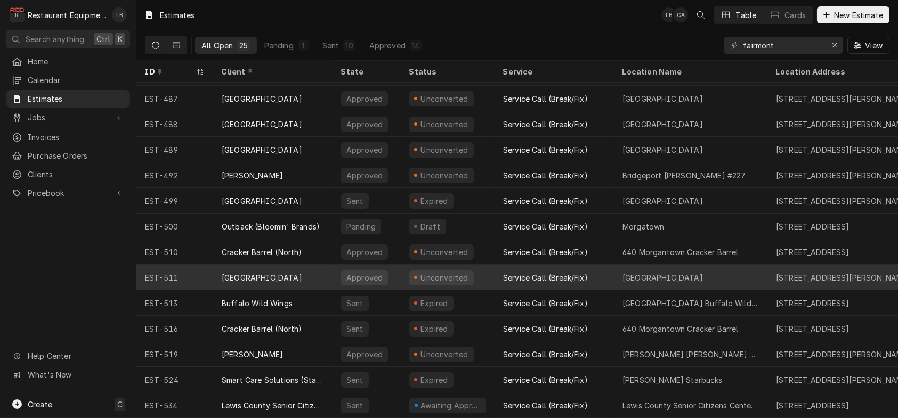
scroll to position [315, 0]
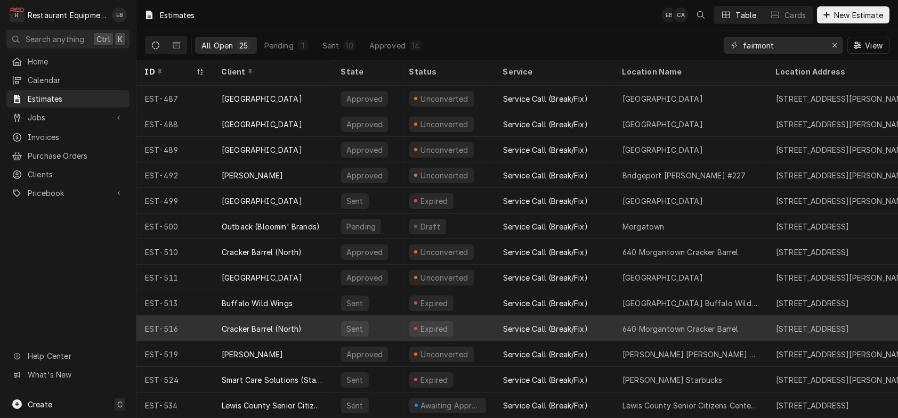
scroll to position [315, 0]
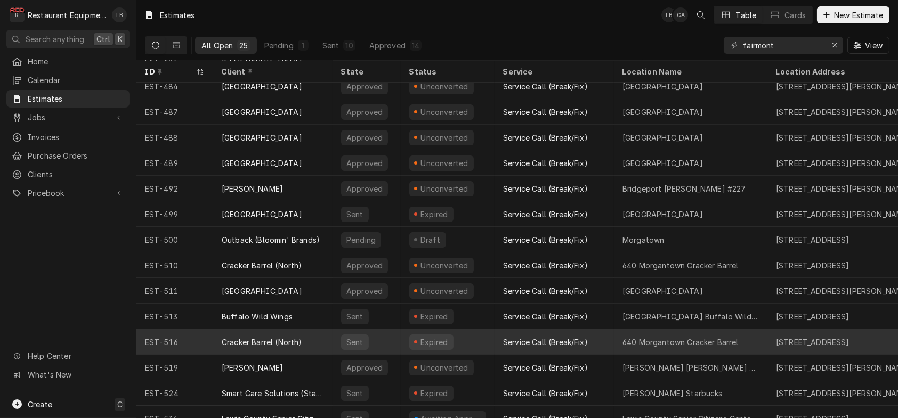
scroll to position [315, 0]
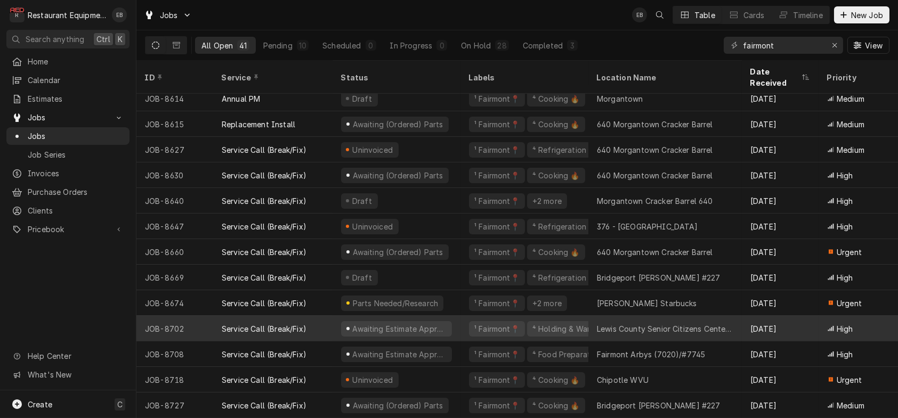
scroll to position [732, 0]
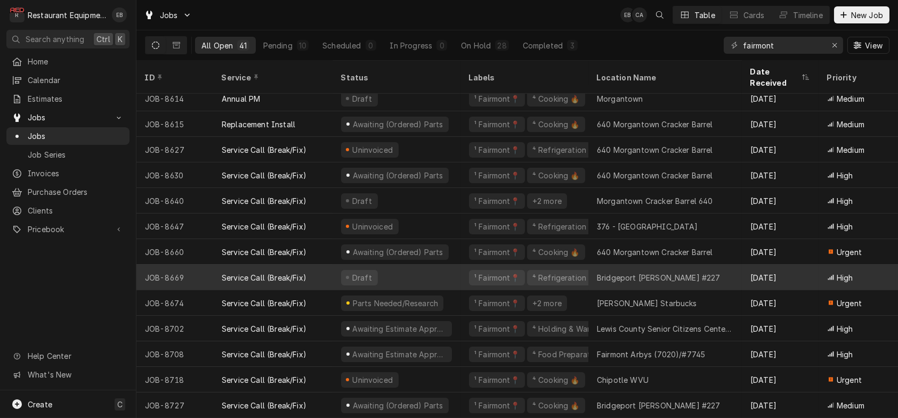
scroll to position [732, 0]
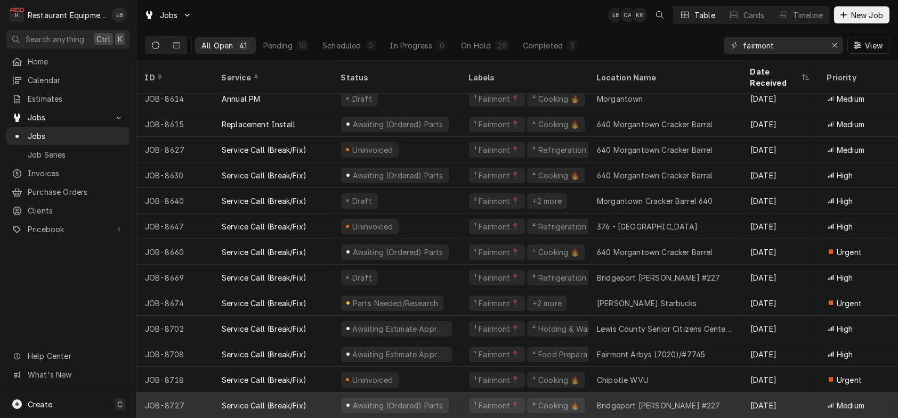
click at [306, 400] on div "Service Call (Break/Fix)" at bounding box center [264, 405] width 85 height 11
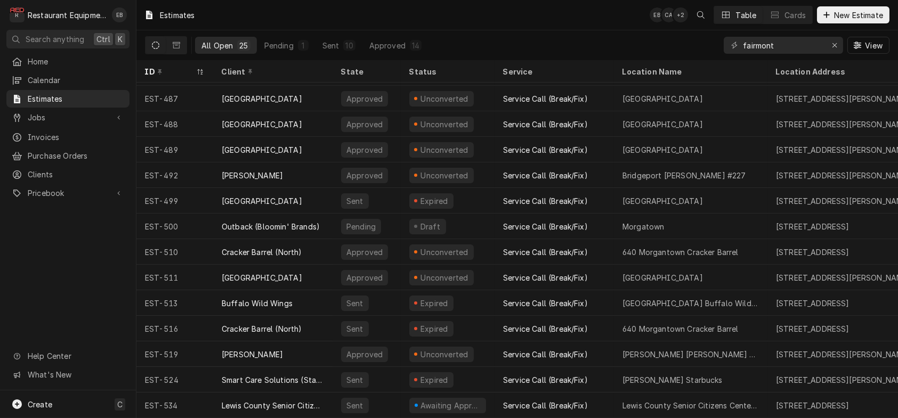
scroll to position [315, 0]
click at [845, 21] on span "New Estimate" at bounding box center [858, 15] width 53 height 11
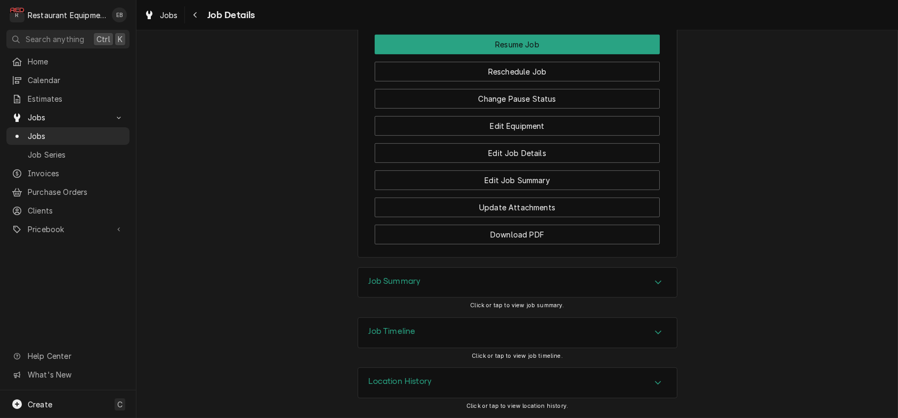
scroll to position [1599, 0]
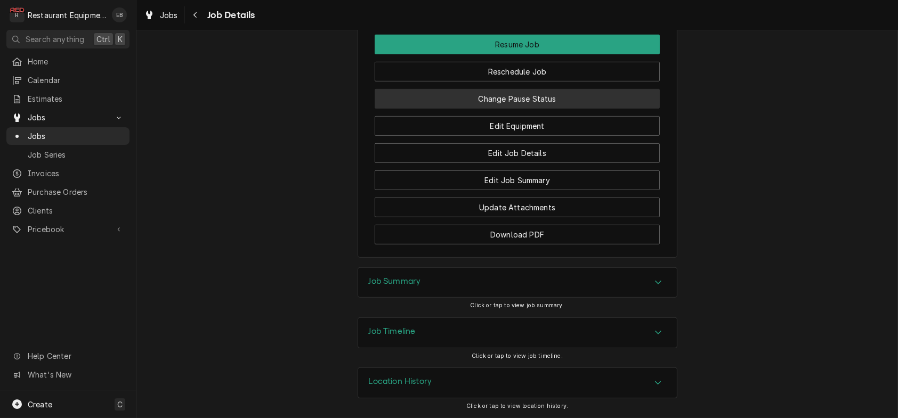
click at [536, 109] on button "Change Pause Status" at bounding box center [517, 99] width 285 height 20
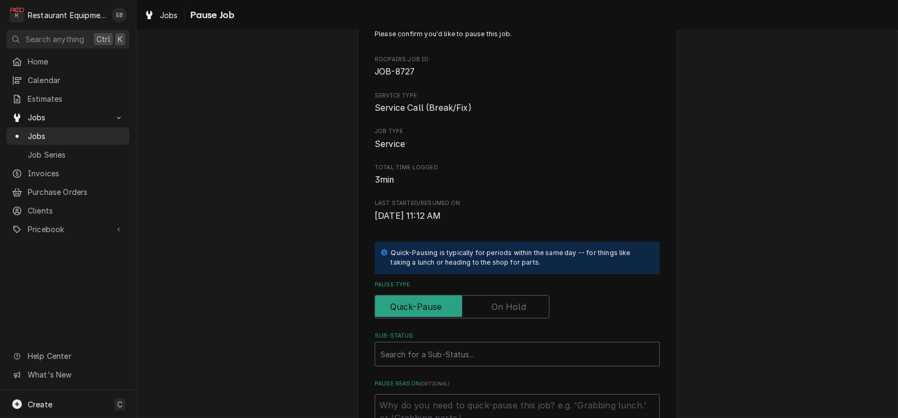
scroll to position [242, 0]
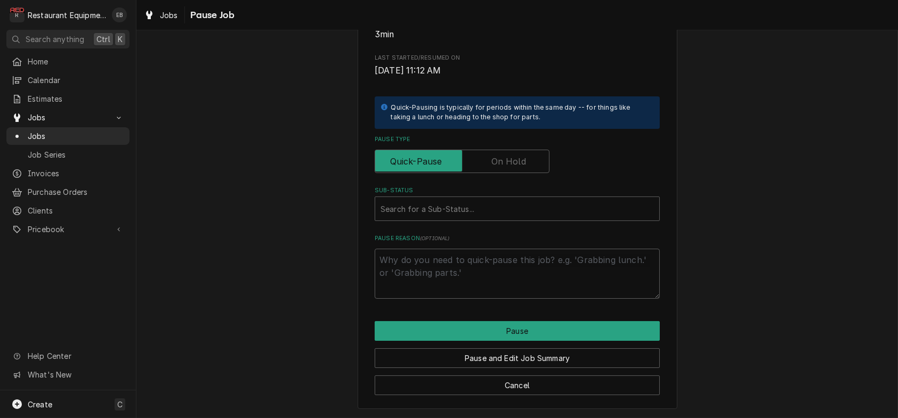
click at [517, 150] on label "Pause Type" at bounding box center [462, 161] width 175 height 23
click at [517, 150] on input "Pause Type" at bounding box center [461, 161] width 165 height 23
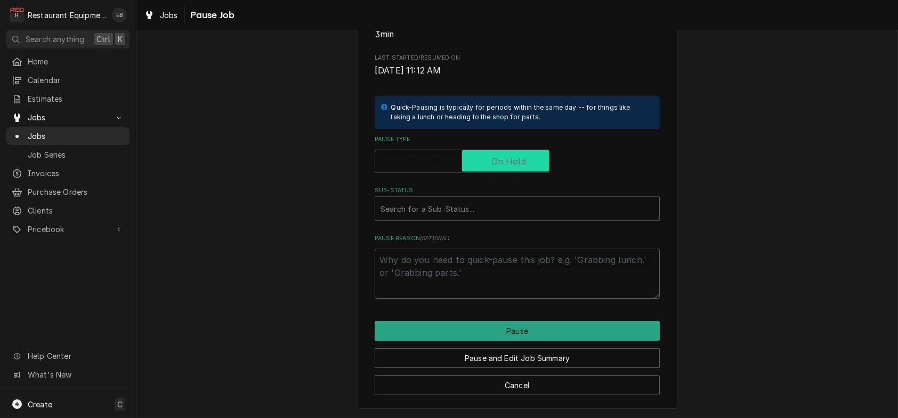
checkbox input "true"
click at [460, 203] on div "Sub-Status" at bounding box center [516, 208] width 273 height 19
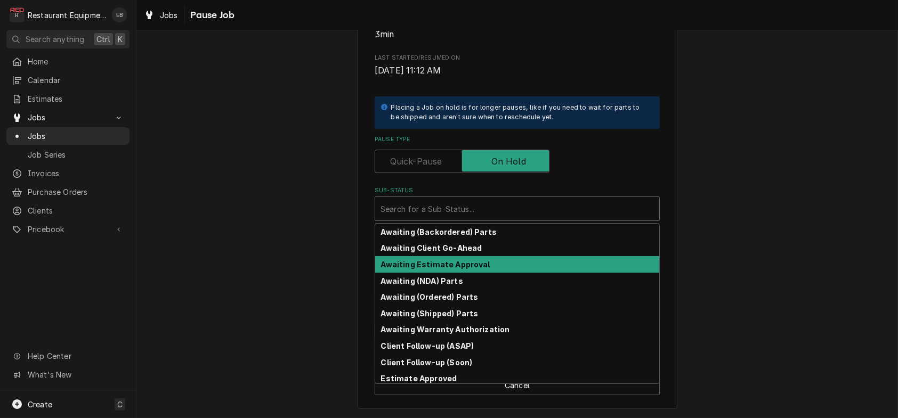
click at [444, 260] on strong "Awaiting Estimate Approval" at bounding box center [435, 264] width 109 height 9
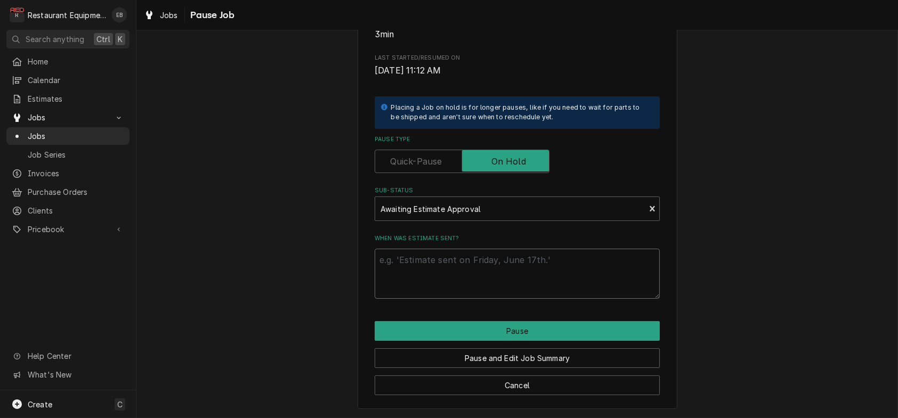
drag, startPoint x: 468, startPoint y: 257, endPoint x: 475, endPoint y: 277, distance: 20.4
click at [468, 261] on textarea "When was estimate sent?" at bounding box center [517, 274] width 285 height 50
type textarea "x"
type textarea "8"
type textarea "x"
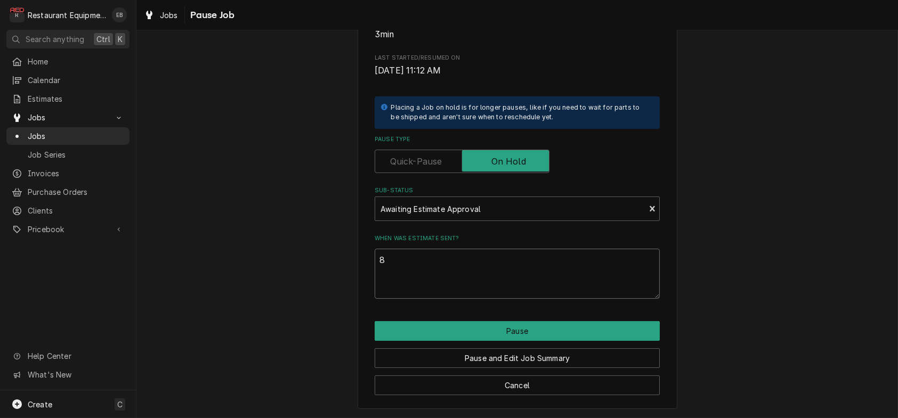
type textarea "8/"
type textarea "x"
type textarea "8/2"
type textarea "x"
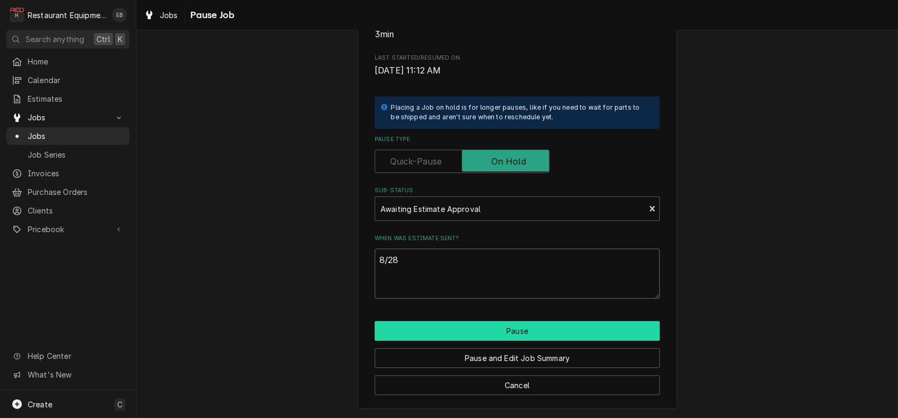
type textarea "8/28"
click at [473, 326] on button "Pause" at bounding box center [517, 331] width 285 height 20
type textarea "x"
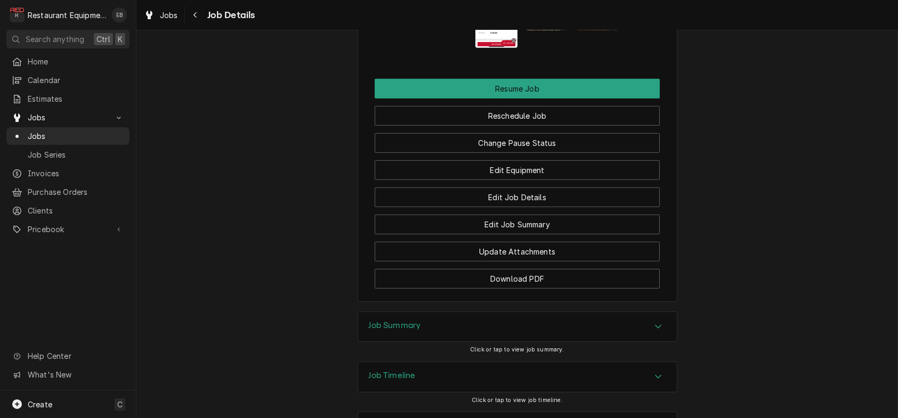
scroll to position [1394, 0]
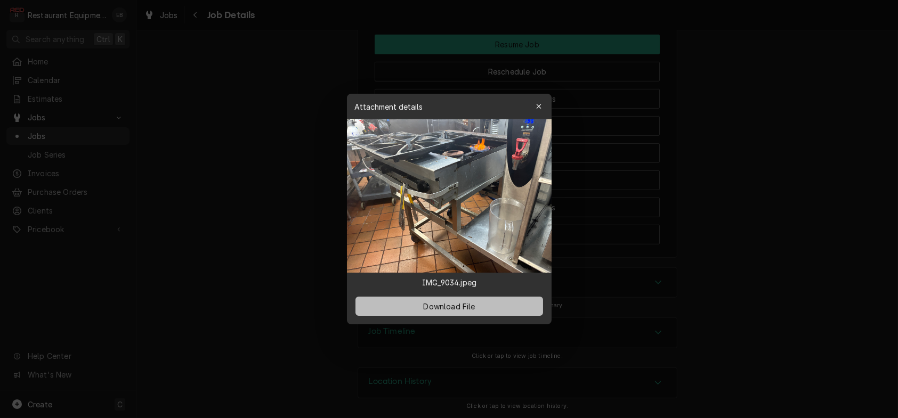
click at [440, 312] on span "Download File" at bounding box center [449, 306] width 56 height 11
drag, startPoint x: 549, startPoint y: 95, endPoint x: 531, endPoint y: 110, distance: 23.1
click at [544, 101] on div "button" at bounding box center [538, 106] width 11 height 11
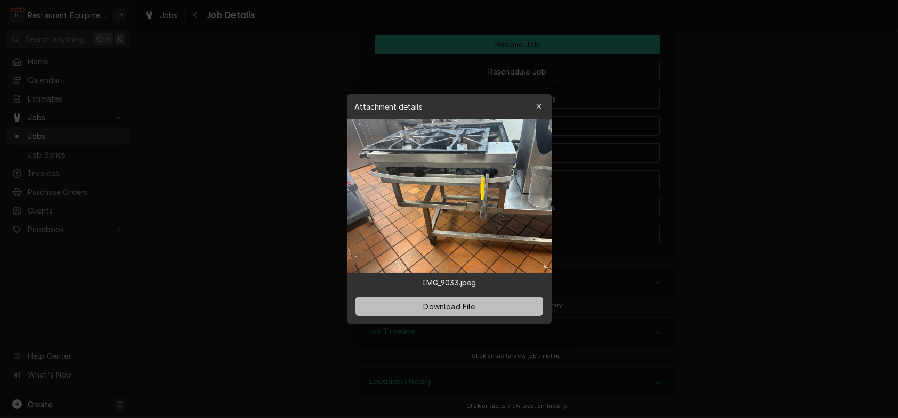
click at [443, 311] on span "Download File" at bounding box center [449, 306] width 56 height 11
click at [544, 101] on div "button" at bounding box center [538, 106] width 11 height 11
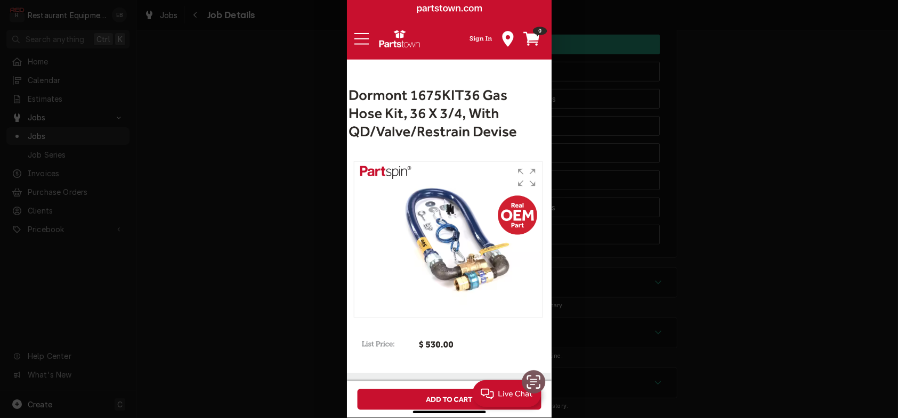
click at [575, 89] on div at bounding box center [449, 209] width 898 height 418
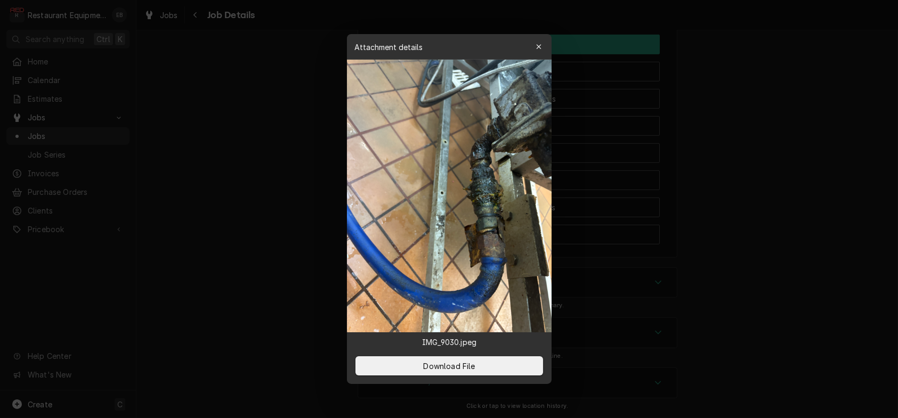
drag, startPoint x: 437, startPoint y: 376, endPoint x: 441, endPoint y: 339, distance: 37.0
click at [437, 372] on span "Download File" at bounding box center [449, 366] width 56 height 11
drag, startPoint x: 547, startPoint y: 42, endPoint x: 548, endPoint y: 52, distance: 10.2
click at [544, 42] on div "button" at bounding box center [538, 47] width 11 height 11
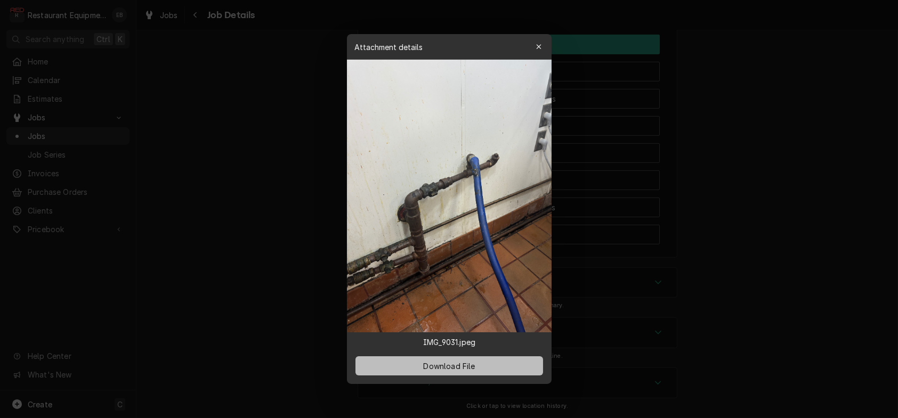
click at [468, 372] on span "Download File" at bounding box center [449, 366] width 56 height 11
click at [541, 42] on div "button" at bounding box center [538, 47] width 11 height 11
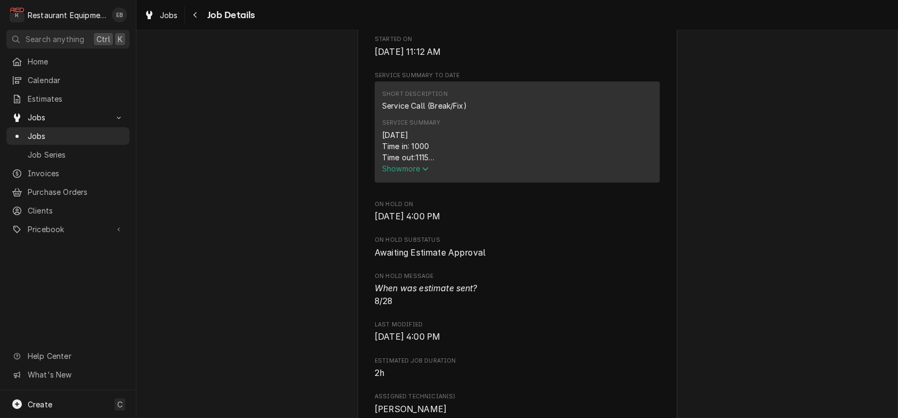
scroll to position [364, 0]
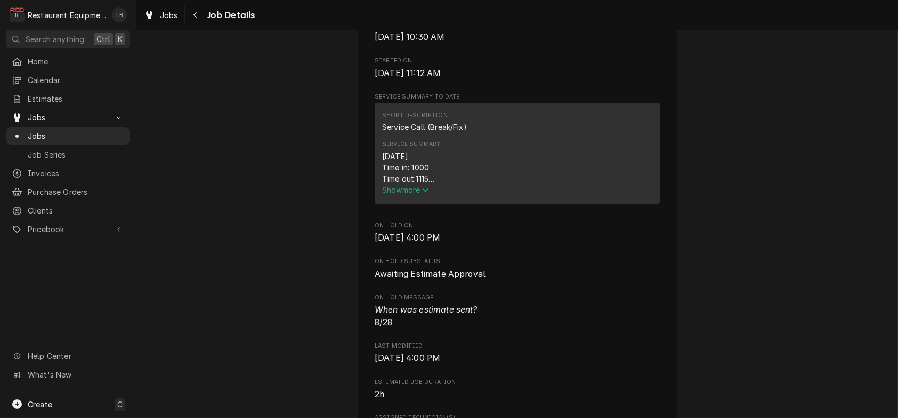
click at [403, 195] on span "Show more" at bounding box center [405, 189] width 47 height 9
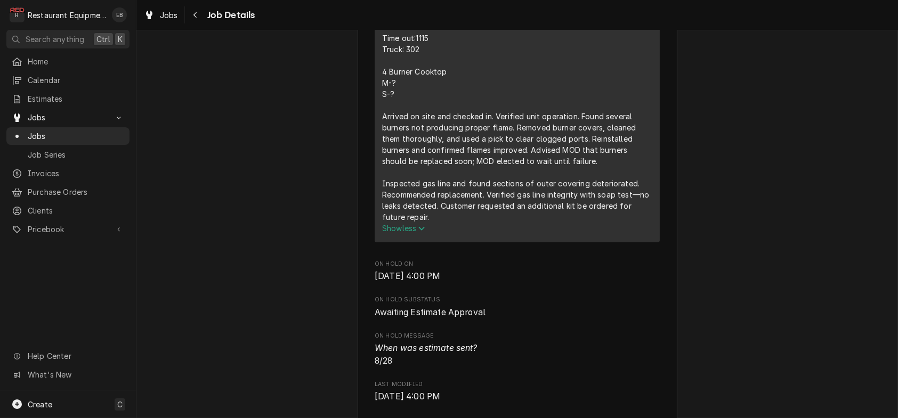
scroll to position [506, 0]
drag, startPoint x: 374, startPoint y: 109, endPoint x: 474, endPoint y: 327, distance: 240.1
click at [474, 221] on div "[DATE] Time in: 1000 Time out:1115 Truck: 302 4 Burner Cooktop M-? S-? Arrived …" at bounding box center [517, 115] width 270 height 213
drag, startPoint x: 477, startPoint y: 304, endPoint x: 448, endPoint y: 364, distance: 67.0
click at [448, 364] on div "Roopairs Job ID JOB-8727 Date Received Aug 28, 2025 Service Type Service Call (…" at bounding box center [517, 356] width 285 height 1439
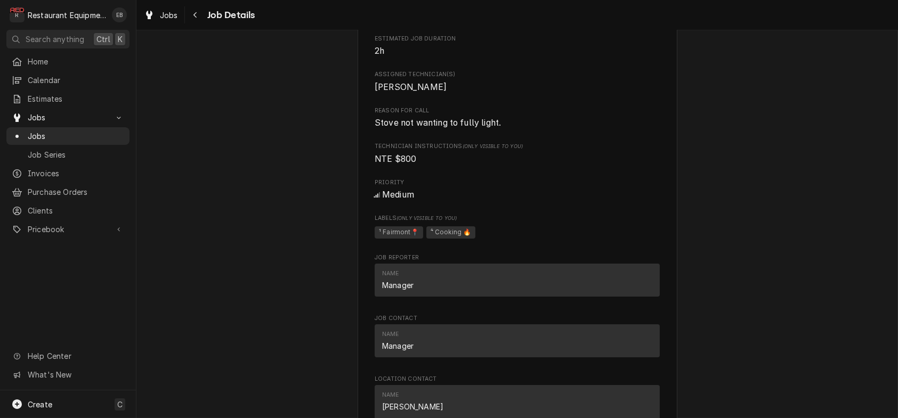
scroll to position [897, 0]
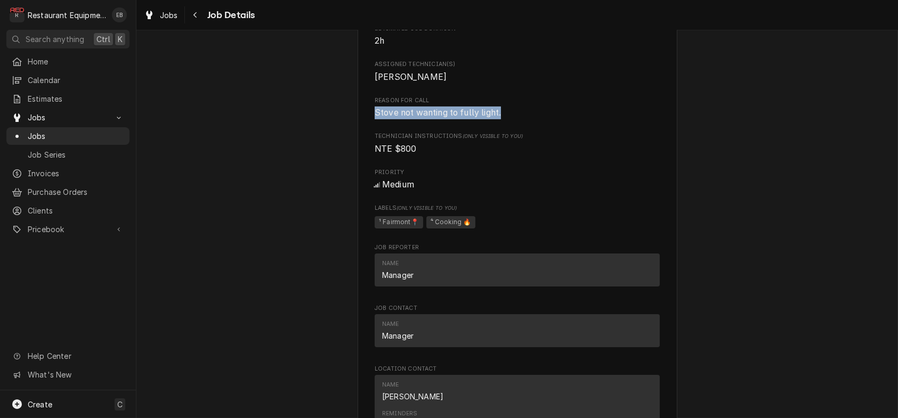
drag, startPoint x: 368, startPoint y: 263, endPoint x: 544, endPoint y: 271, distance: 176.0
copy span "Stove not wanting to fully light."
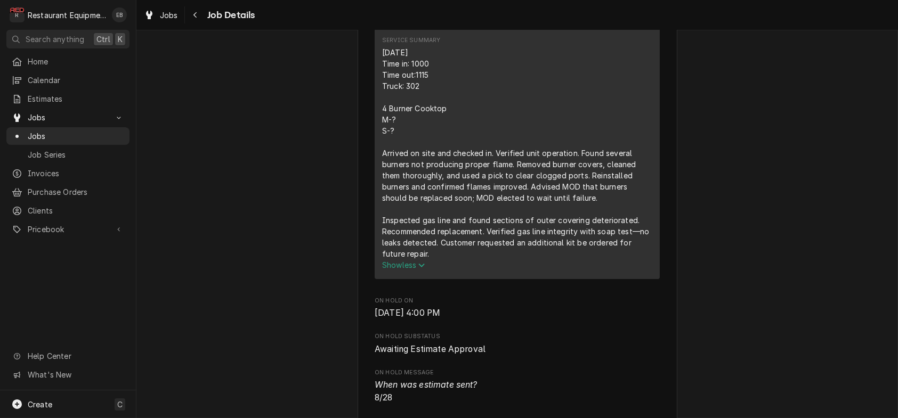
scroll to position [471, 0]
drag, startPoint x: 375, startPoint y: 147, endPoint x: 498, endPoint y: 354, distance: 240.9
click at [497, 257] on div "[DATE] Time in: 1000 Time out:1115 Truck: 302 4 Burner Cooktop M-? S-? Arrived …" at bounding box center [517, 150] width 270 height 213
drag, startPoint x: 495, startPoint y: 344, endPoint x: 440, endPoint y: 336, distance: 55.5
click at [453, 257] on div "[DATE] Time in: 1000 Time out:1115 Truck: 302 4 Burner Cooktop M-? S-? Arrived …" at bounding box center [517, 150] width 270 height 213
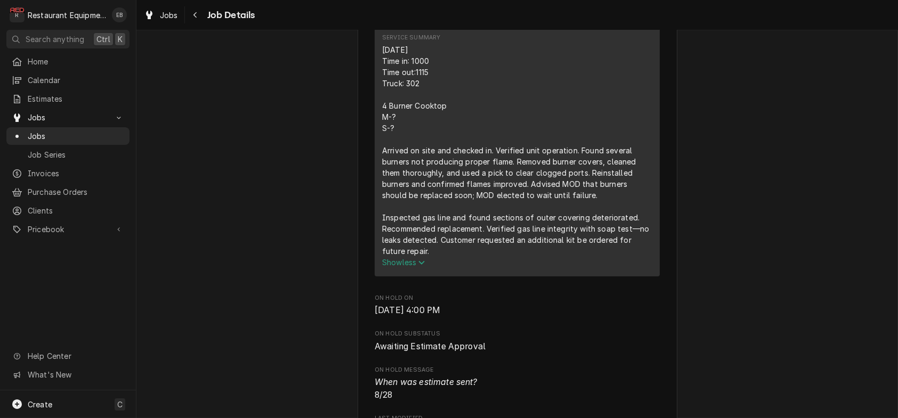
drag, startPoint x: 375, startPoint y: 148, endPoint x: 422, endPoint y: 362, distance: 219.2
click at [422, 257] on div "[DATE] Time in: 1000 Time out:1115 Truck: 302 4 Burner Cooktop M-? S-? Arrived …" at bounding box center [517, 150] width 270 height 213
copy div "8/28/25 Time in: 1000 Time out:1115 Truck: 302 4 Burner Cooktop M-? S-? Arrived…"
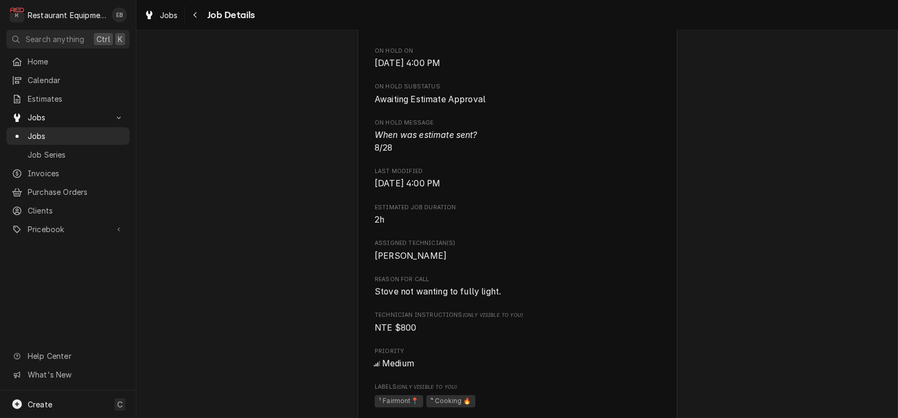
scroll to position [719, 0]
click at [714, 192] on div "Awaiting Estimate Approval Bob Evans Bridgeport Bob Evans #227 / 1607 Johnson A…" at bounding box center [516, 220] width 761 height 1796
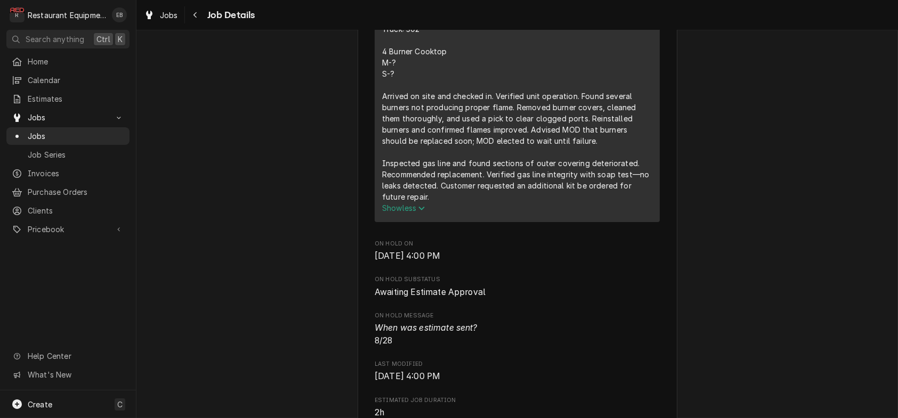
scroll to position [506, 0]
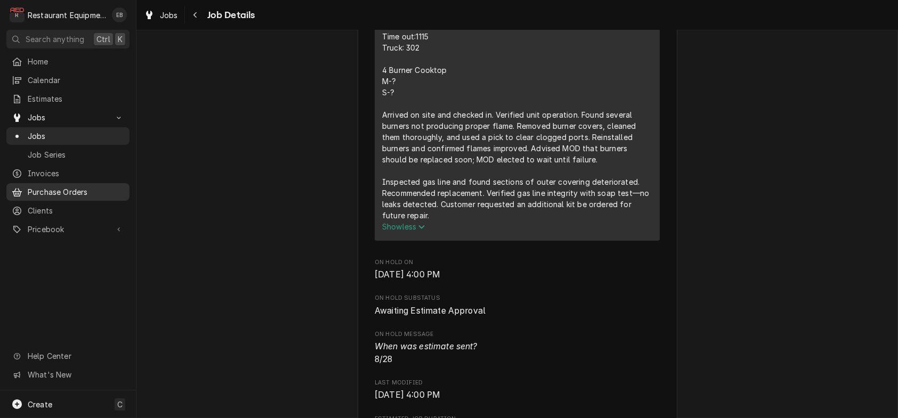
click at [76, 198] on span "Purchase Orders" at bounding box center [76, 192] width 96 height 11
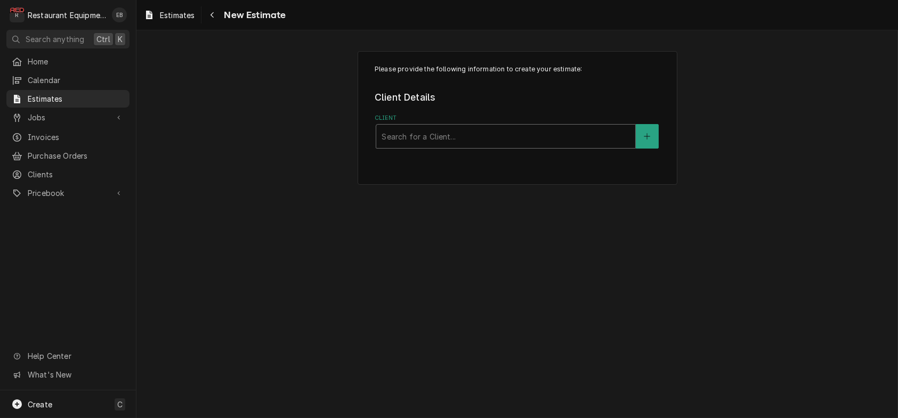
click at [393, 146] on div "Client" at bounding box center [506, 136] width 248 height 19
type input "bridgeport"
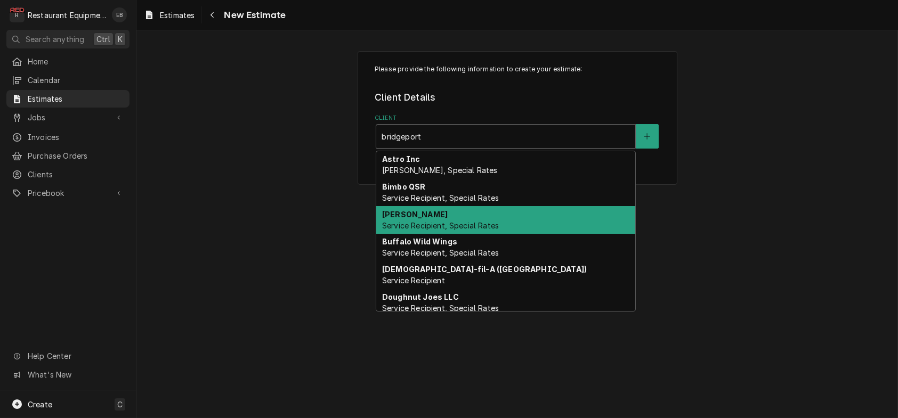
click at [401, 219] on strong "[PERSON_NAME]" at bounding box center [415, 214] width 66 height 9
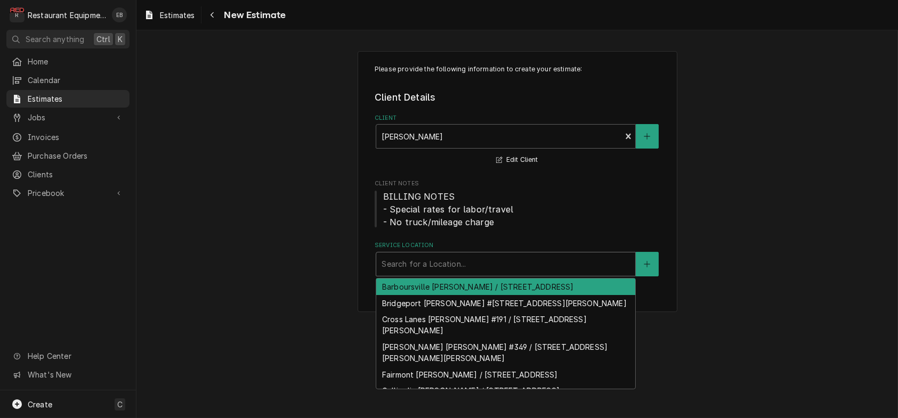
click at [437, 274] on div "Service Location" at bounding box center [506, 264] width 248 height 19
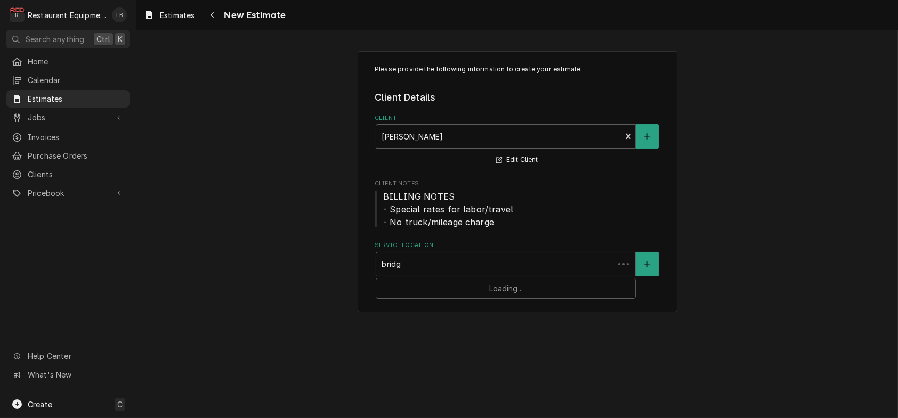
type input "bridge"
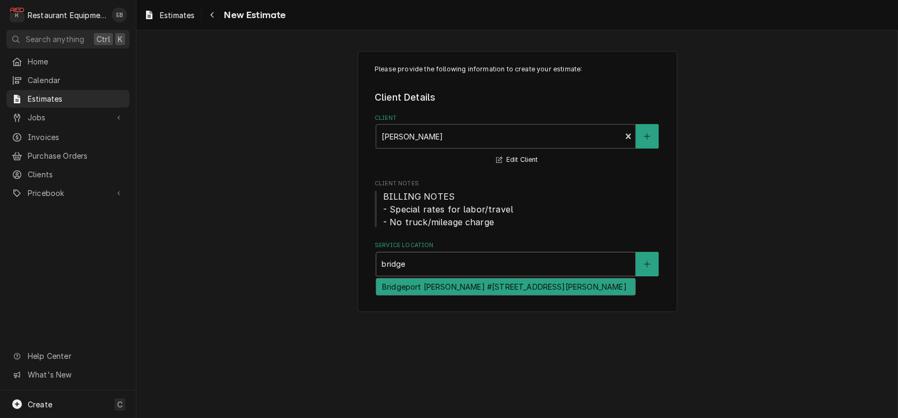
click at [442, 295] on div "Bridgeport [PERSON_NAME] #[STREET_ADDRESS][PERSON_NAME]" at bounding box center [505, 287] width 259 height 17
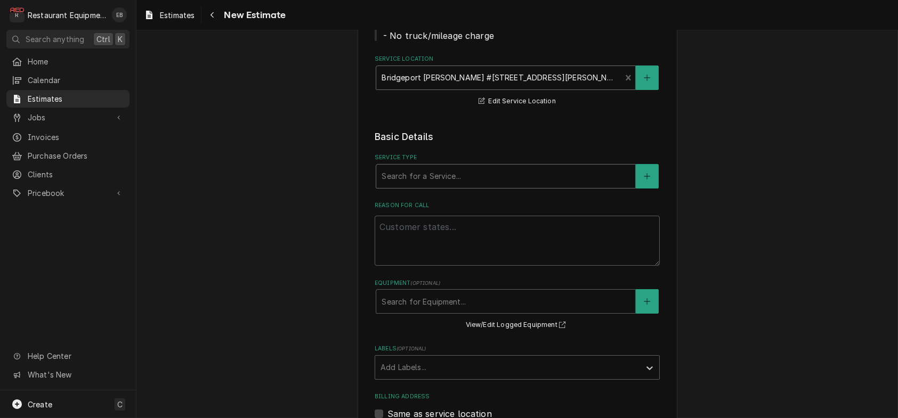
scroll to position [213, 0]
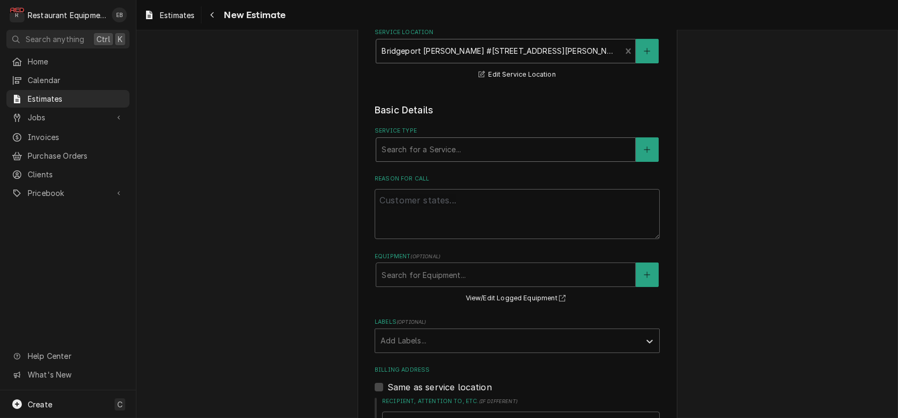
click at [482, 159] on div "Service Type" at bounding box center [506, 149] width 248 height 19
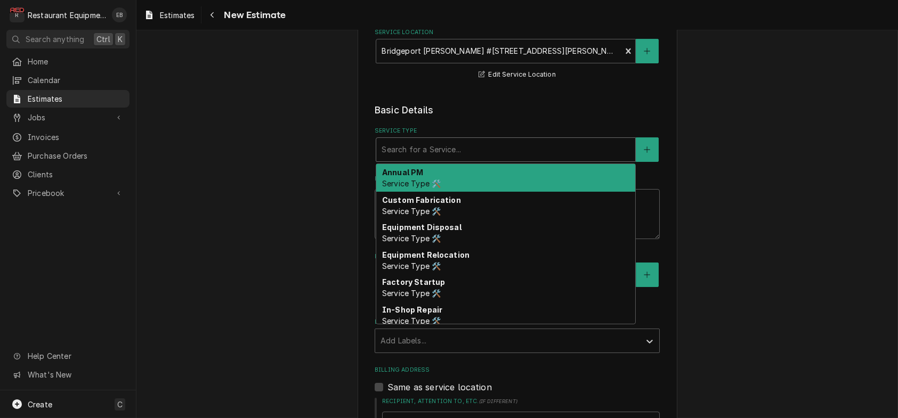
type textarea "x"
type input "b"
type textarea "x"
type input "br"
type textarea "x"
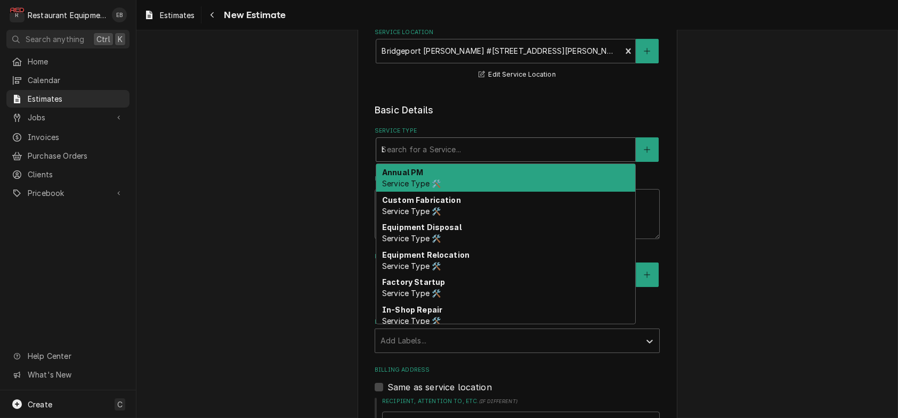
type input "bre"
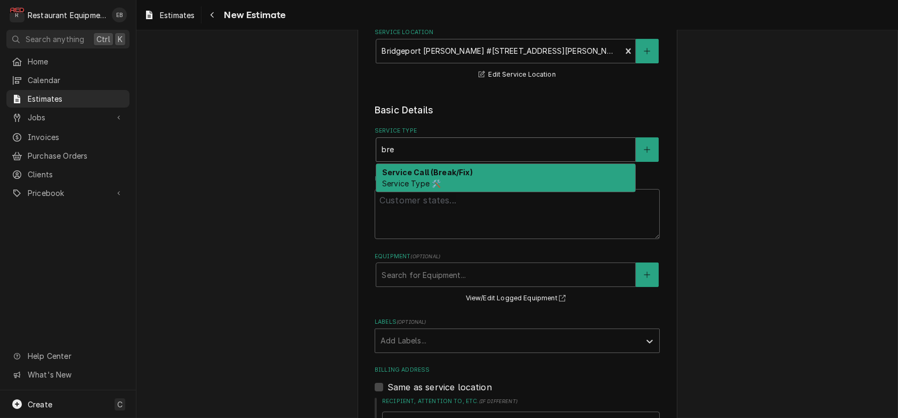
click at [463, 192] on div "Service Call (Break/Fix) Service Type 🛠️" at bounding box center [505, 178] width 259 height 28
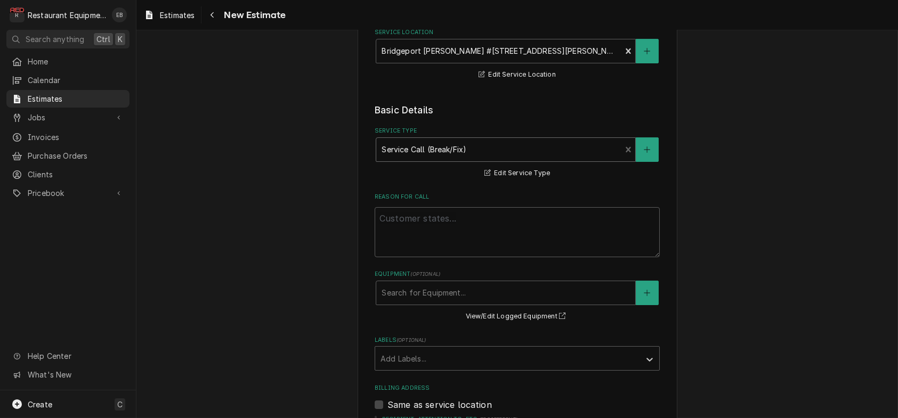
click at [449, 201] on label "Reason For Call" at bounding box center [517, 197] width 285 height 9
click at [449, 245] on textarea "Reason For Call" at bounding box center [517, 232] width 285 height 50
paste textarea "Stove not wanting to fully light."
type textarea "x"
type textarea "Stove not wanting to fully light."
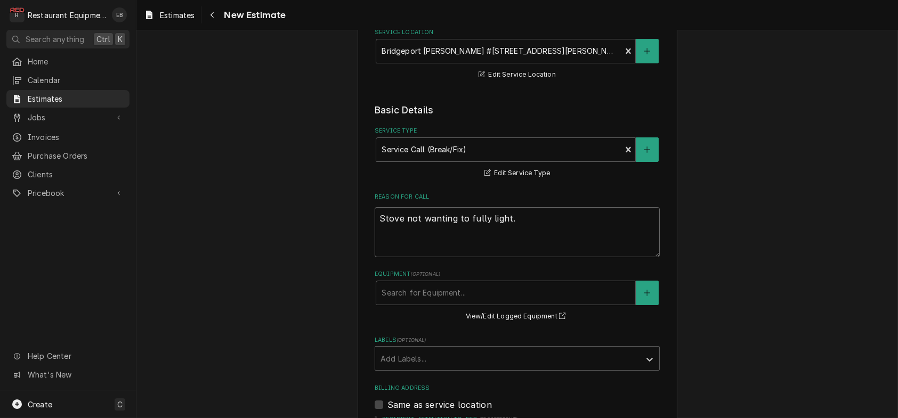
type textarea "x"
type textarea "Stove not wanting to fully light."
type textarea "x"
type textarea "Stove not wanting to fully light."
type textarea "x"
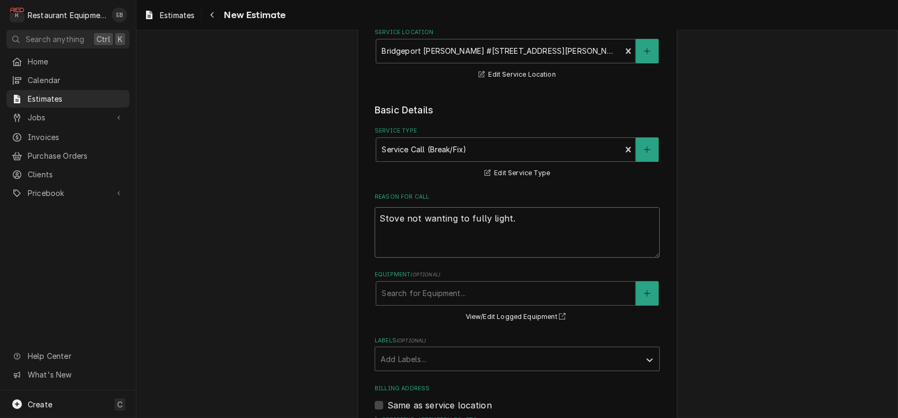
type textarea "Stove not wanting to fully light. T"
type textarea "x"
type textarea "Stove not wanting to fully light. Te"
type textarea "x"
type textarea "Stove not wanting to fully light. Tec"
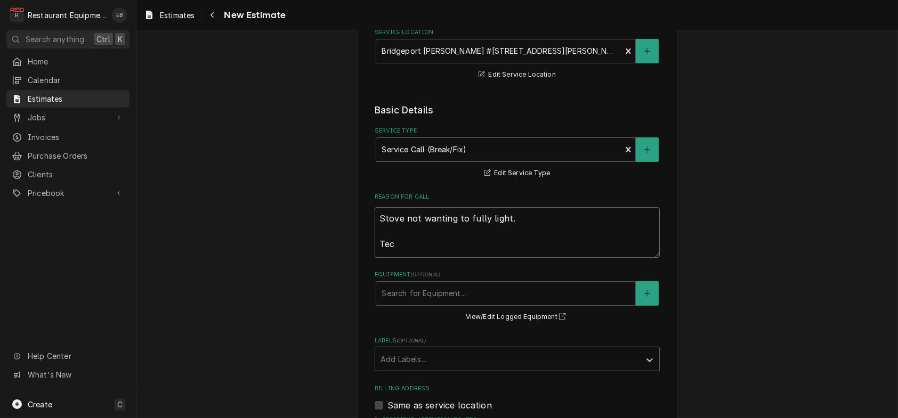
type textarea "x"
type textarea "Stove not wanting to fully light. Tech"
type textarea "x"
type textarea "Stove not wanting to fully light. Tech"
type textarea "x"
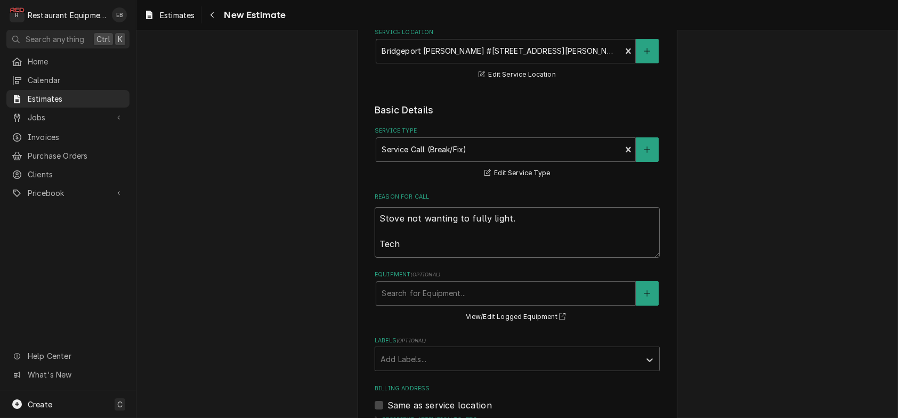
type textarea "Stove not wanting to fully light. Tech N"
type textarea "x"
type textarea "Stove not wanting to fully light. Tech No"
type textarea "x"
type textarea "Stove not wanting to fully light. Tech Not"
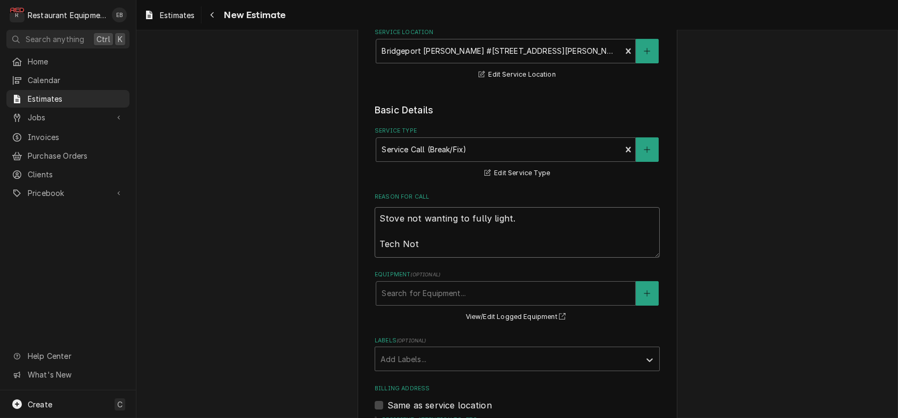
type textarea "x"
type textarea "Stove not wanting to fully light. Tech Note"
type textarea "x"
type textarea "Stove not wanting to fully light. Tech Notes"
type textarea "x"
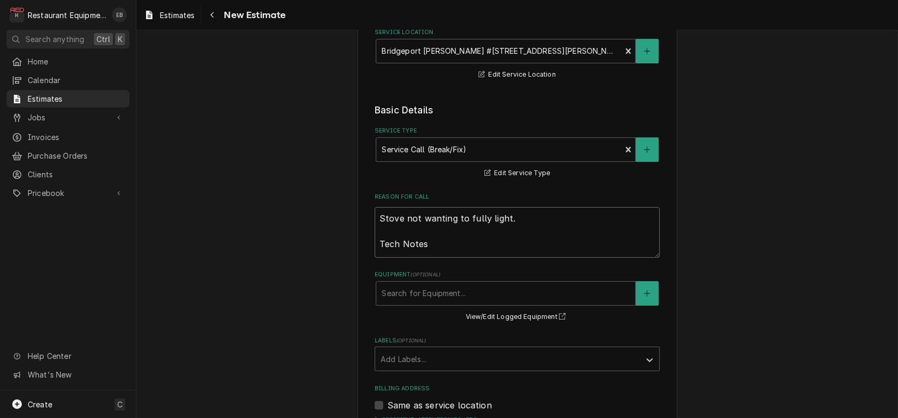
type textarea "Stove not wanting to fully light. Tech Notes:"
type textarea "x"
type textarea "Stove not wanting to fully light. Tech Notes:"
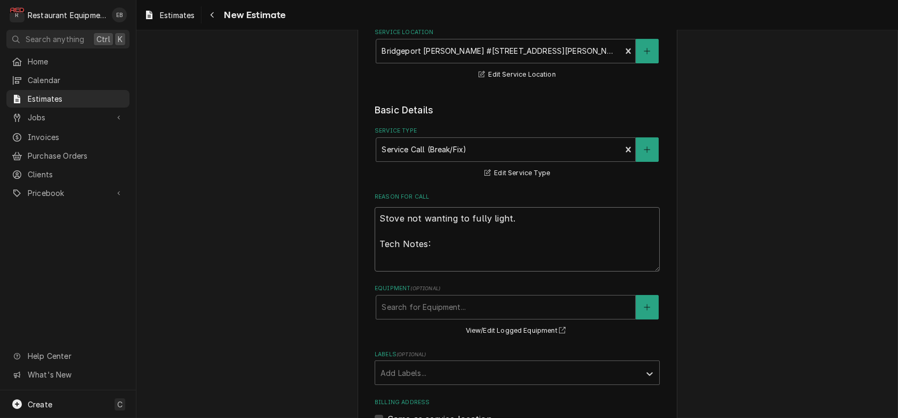
type textarea "x"
type textarea "Stove not wanting to fully light. Tech Notes:"
paste textarea "[DATE] Time in: 1000 Time out:1115 Truck: 302 4 Burner Cooktop M-? S-? Arrived …"
type textarea "x"
type textarea "Stove not wanting to fully light. Tech Notes: [DATE] Time in: 1000 Time out:111…"
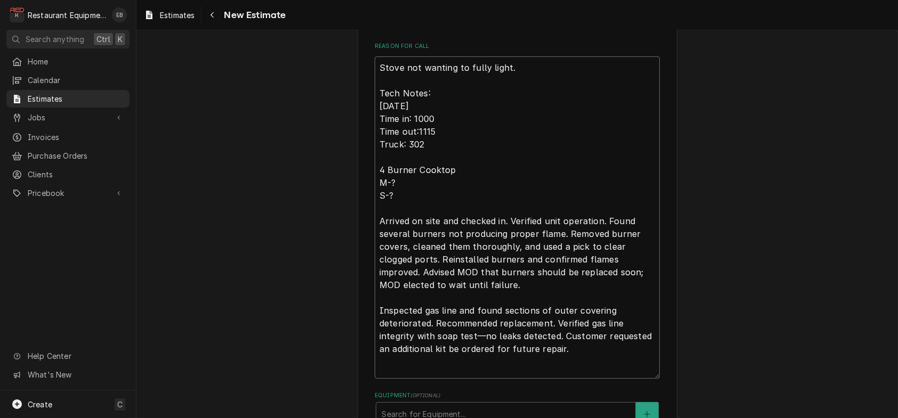
type textarea "x"
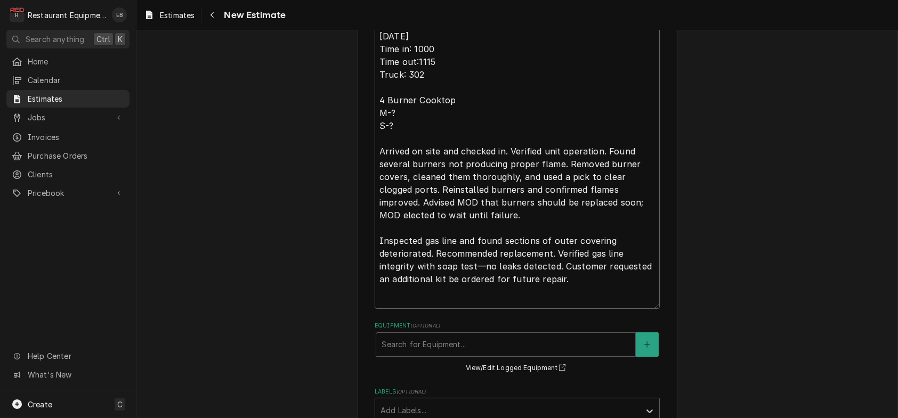
scroll to position [435, 0]
type textarea "Stove not wanting to fully light. Tech Notes: [DATE] Time in: 1000 Time out:111…"
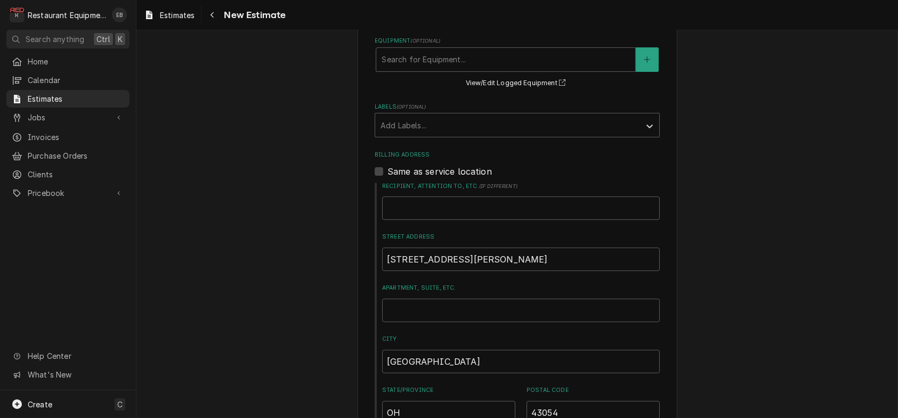
scroll to position [719, 0]
click at [460, 134] on div "Labels" at bounding box center [507, 124] width 254 height 19
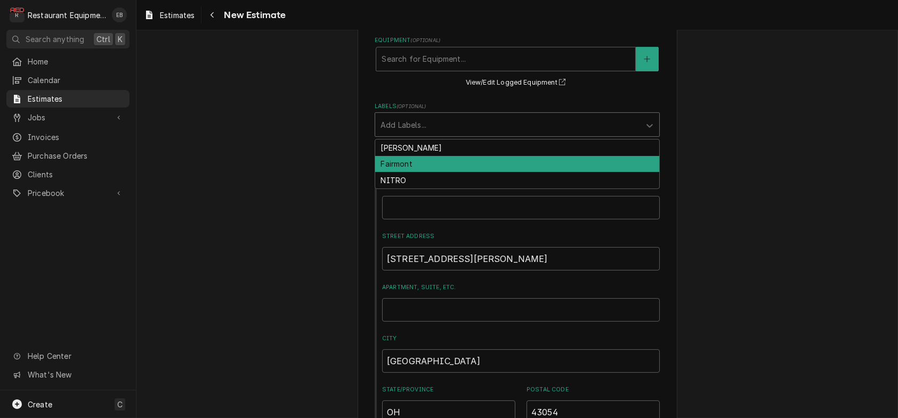
click at [453, 173] on div "Fairmont" at bounding box center [517, 164] width 284 height 17
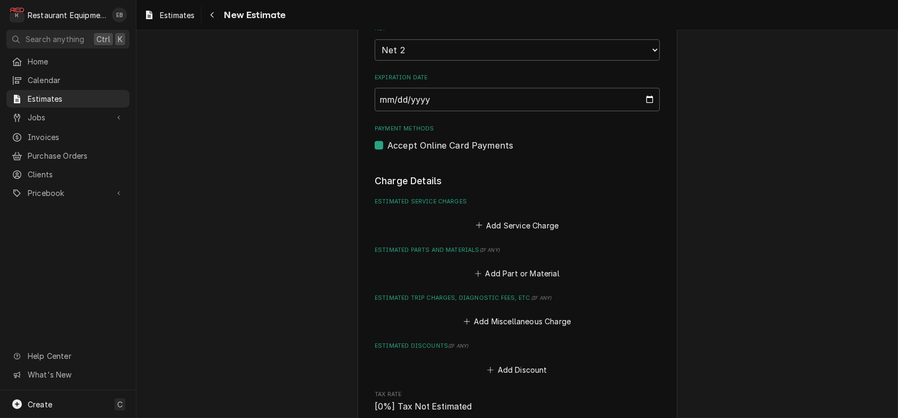
scroll to position [1181, 0]
click at [450, 63] on select "Choose payment terms... Same Day Net 2 Net 7 Net 14 Net 21 Net 30 Net 45 Net 60…" at bounding box center [517, 52] width 285 height 21
click at [423, 63] on select "Choose payment terms... Same Day Net 2 Net 7 Net 14 Net 21 Net 30 Net 45 Net 60…" at bounding box center [517, 52] width 285 height 21
drag, startPoint x: 451, startPoint y: 100, endPoint x: 451, endPoint y: 112, distance: 11.7
click at [451, 14] on input "[DATE]" at bounding box center [517, 1] width 285 height 23
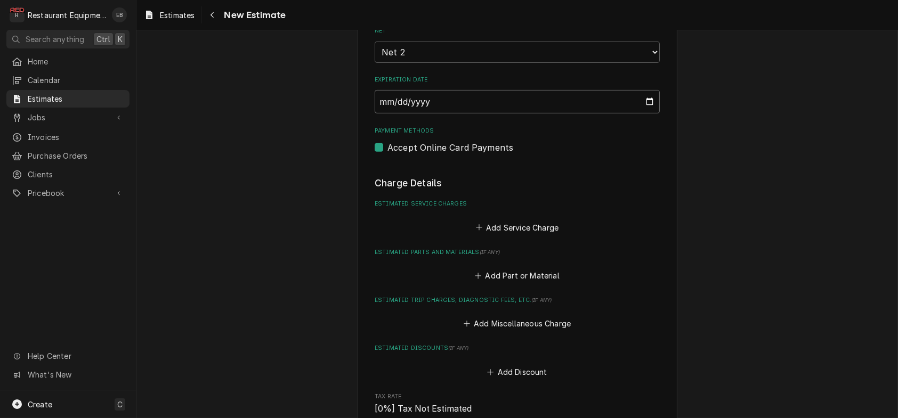
click at [460, 114] on input "[DATE]" at bounding box center [517, 101] width 285 height 23
click at [658, 114] on input "[DATE]" at bounding box center [517, 101] width 285 height 23
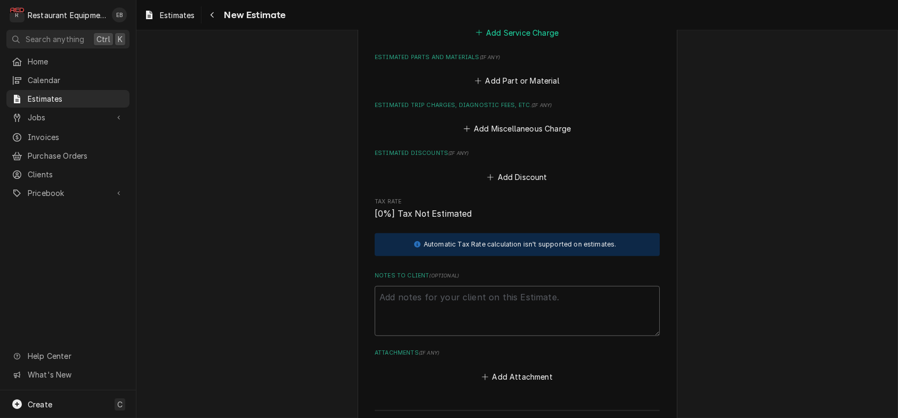
scroll to position [1377, 0]
click at [516, 38] on button "Add Service Charge" at bounding box center [517, 30] width 86 height 15
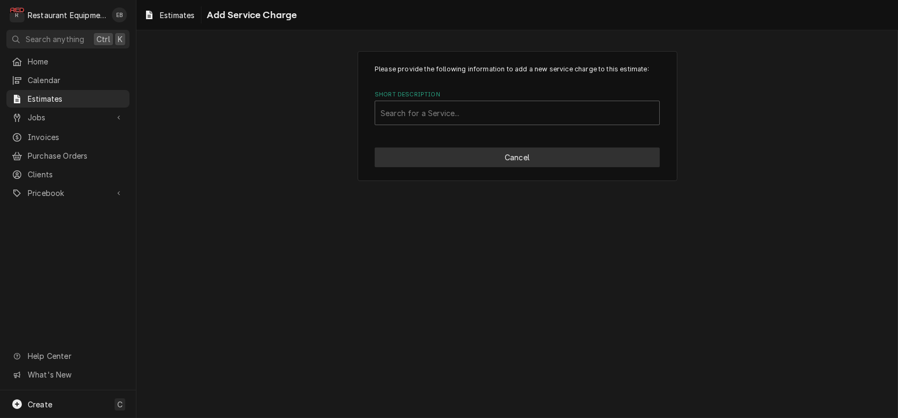
click at [464, 167] on button "Cancel" at bounding box center [517, 158] width 285 height 20
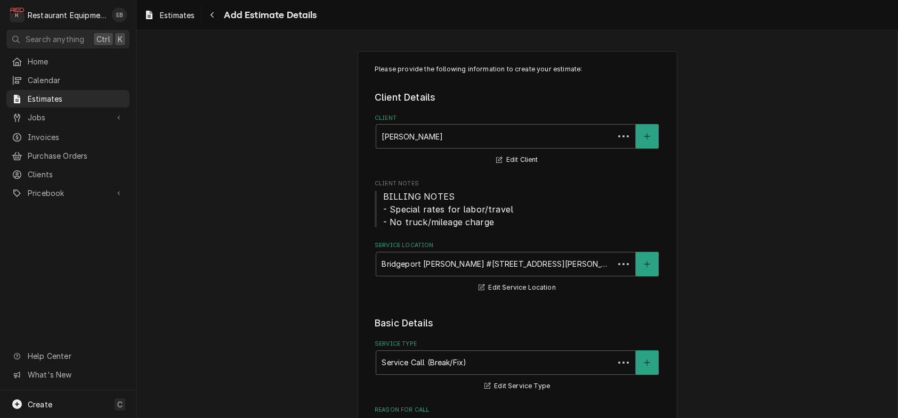
scroll to position [1364, 0]
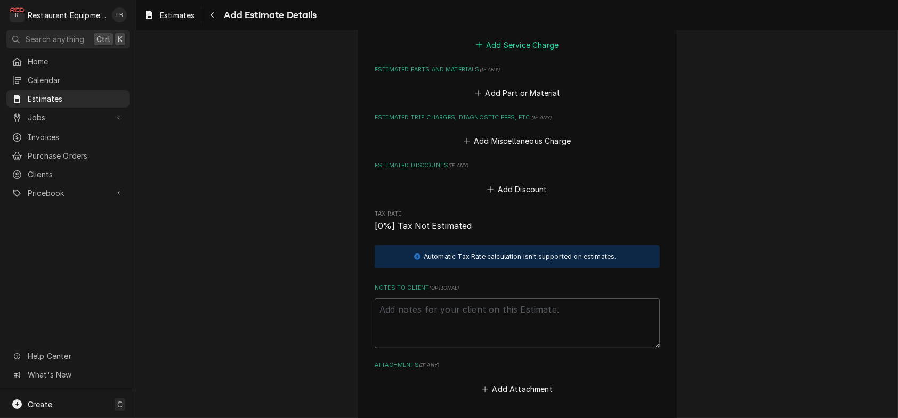
type textarea "x"
click at [500, 52] on button "Add Service Charge" at bounding box center [517, 44] width 86 height 15
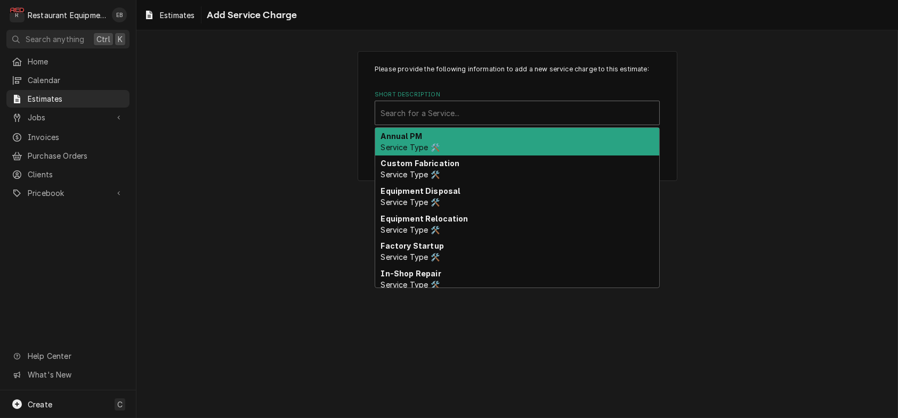
click at [460, 123] on div "Short Description" at bounding box center [516, 112] width 273 height 19
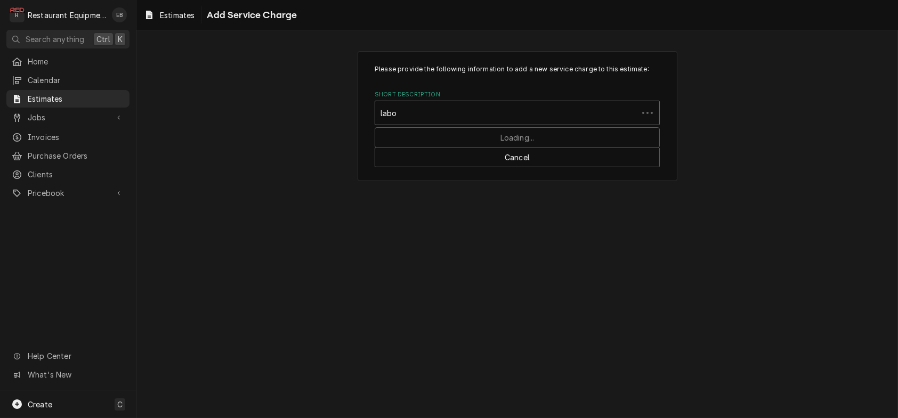
type input "labor"
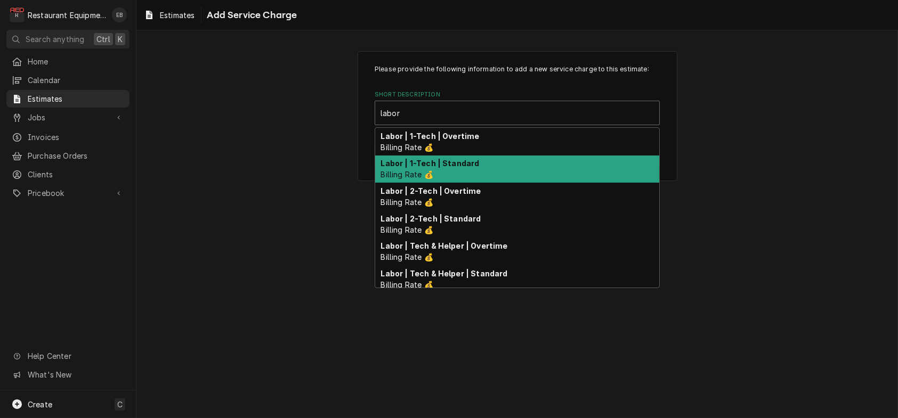
click at [465, 183] on div "Labor | 1-Tech | Standard Billing Rate 💰" at bounding box center [517, 170] width 284 height 28
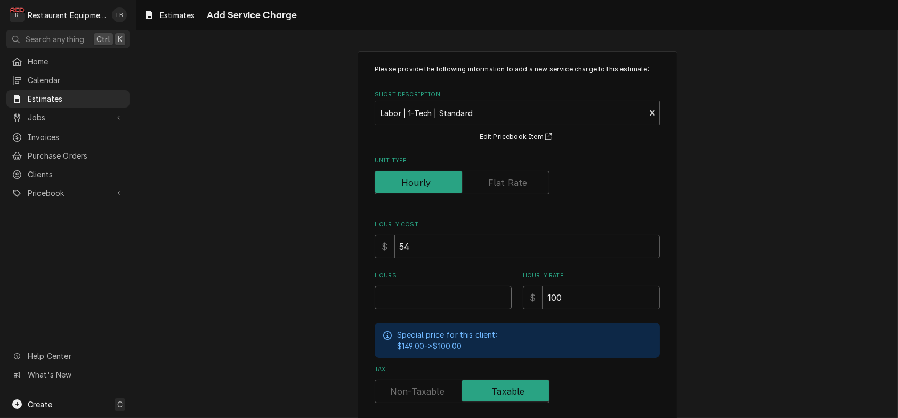
click at [476, 310] on input "Hours" at bounding box center [443, 297] width 137 height 23
type textarea "x"
type input "1"
type textarea "x"
type input "1.2"
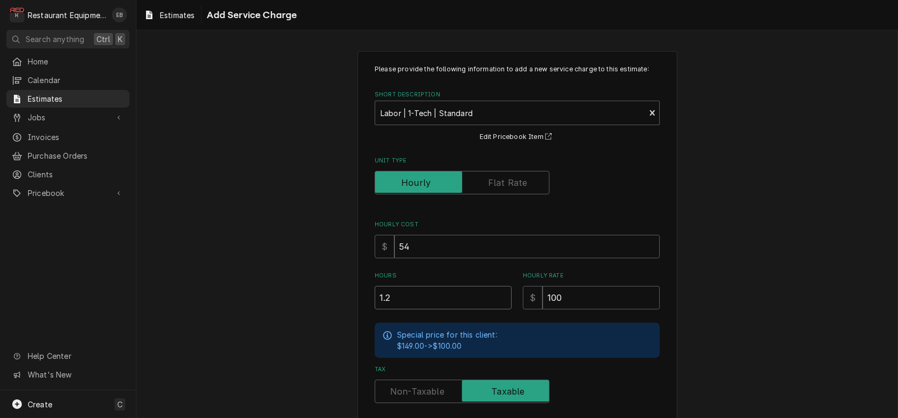
type textarea "x"
type input "1.25"
type textarea "x"
type input "1.25"
type textarea "x"
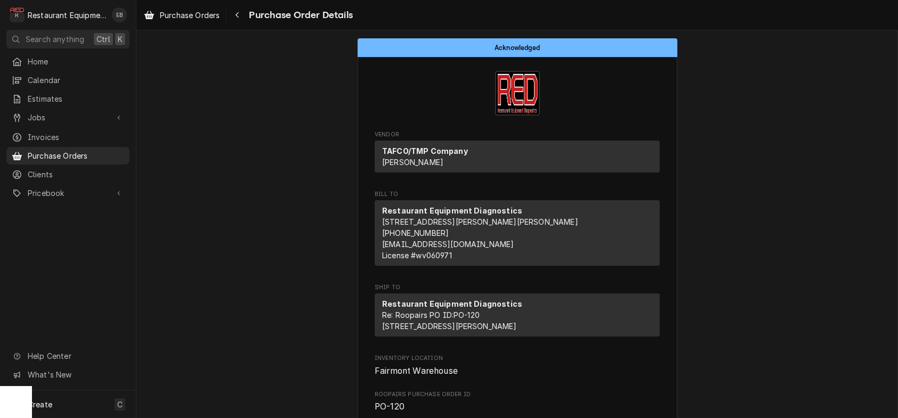
scroll to position [1674, 0]
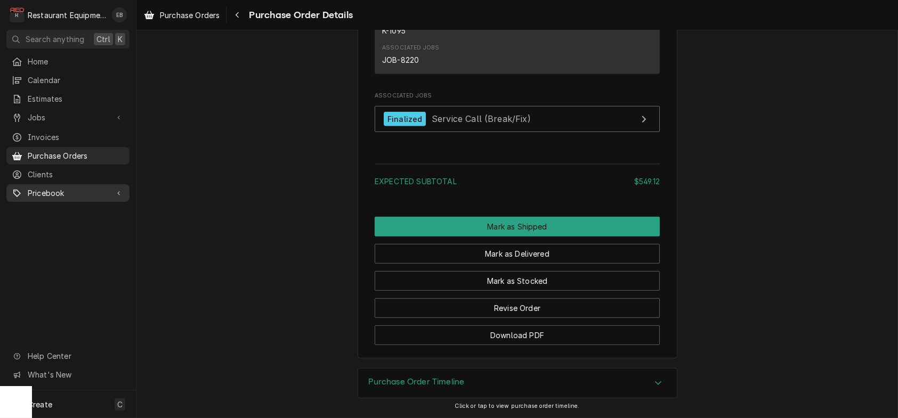
click at [59, 199] on span "Pricebook" at bounding box center [68, 193] width 80 height 11
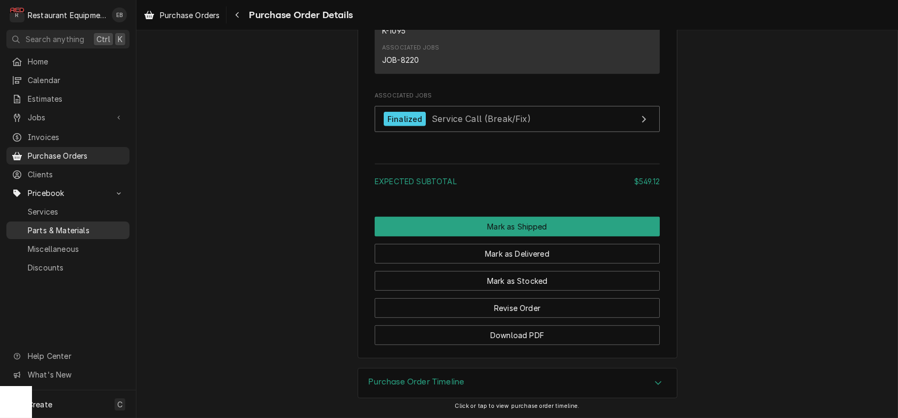
click at [57, 236] on span "Parts & Materials" at bounding box center [76, 230] width 96 height 11
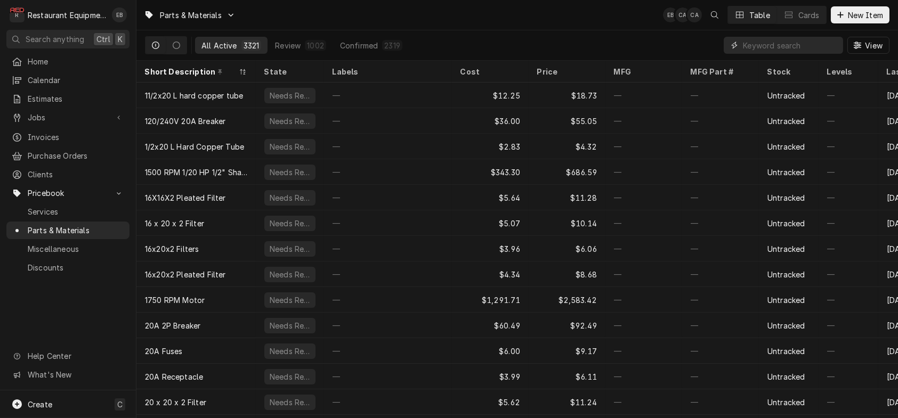
click at [752, 50] on input "Dynamic Content Wrapper" at bounding box center [790, 45] width 95 height 17
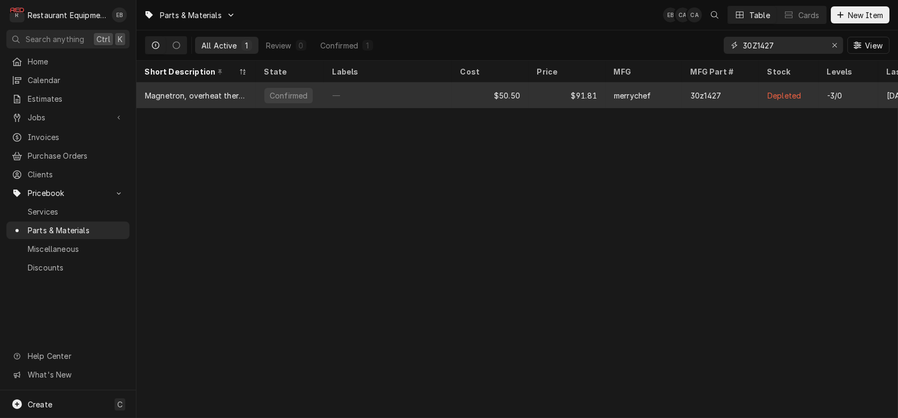
type input "30Z1427"
click at [400, 92] on div "—" at bounding box center [388, 96] width 128 height 26
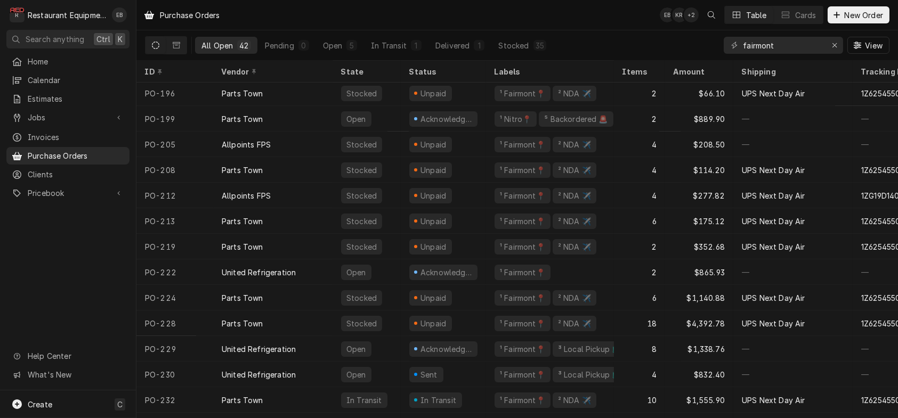
scroll to position [749, 0]
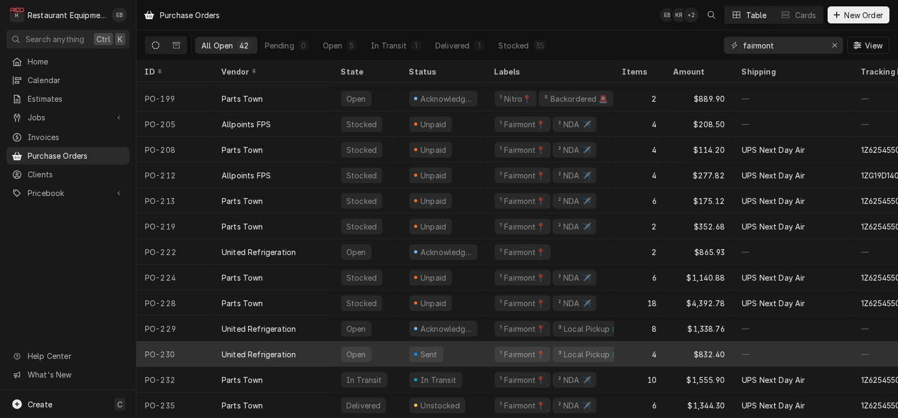
click at [463, 343] on div "Sent" at bounding box center [443, 355] width 85 height 26
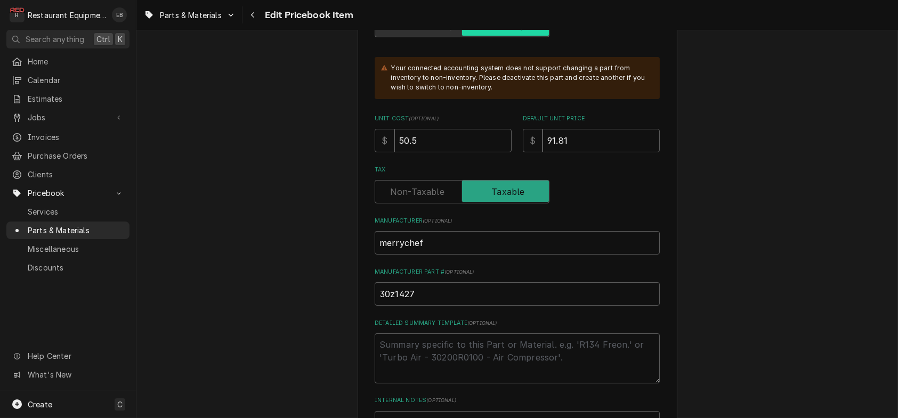
scroll to position [355, 0]
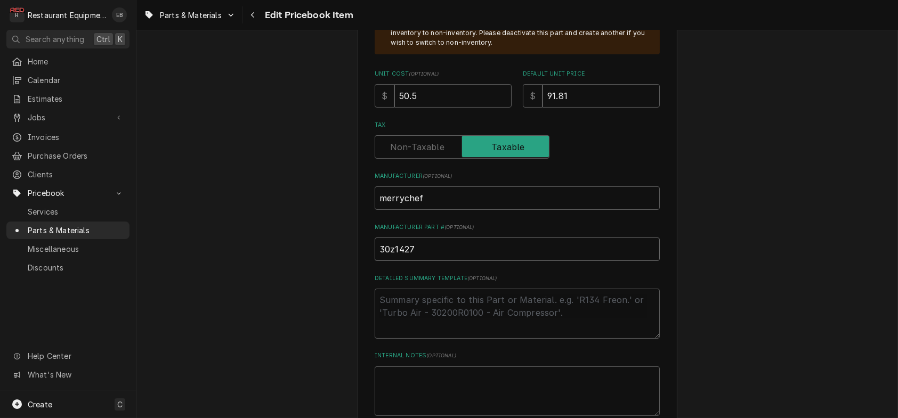
drag, startPoint x: 364, startPoint y: 148, endPoint x: 435, endPoint y: 155, distance: 70.6
click at [375, 108] on div "$ 50.5" at bounding box center [443, 95] width 137 height 23
type textarea "x"
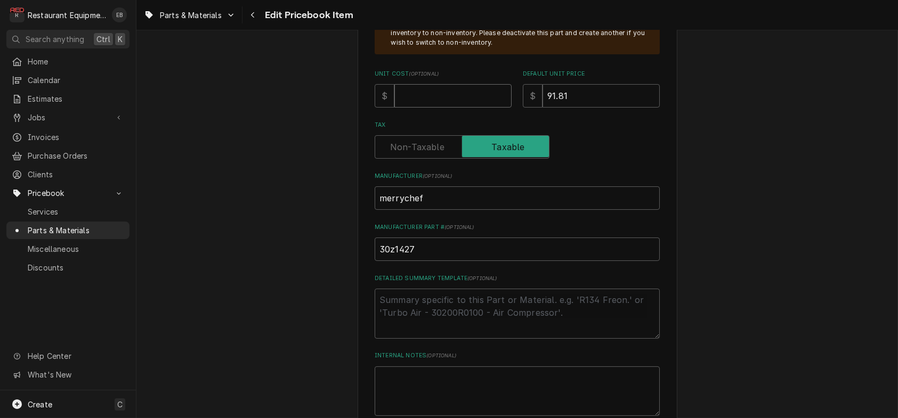
type input "5"
type textarea "x"
type input "56"
type textarea "x"
type input "56.5"
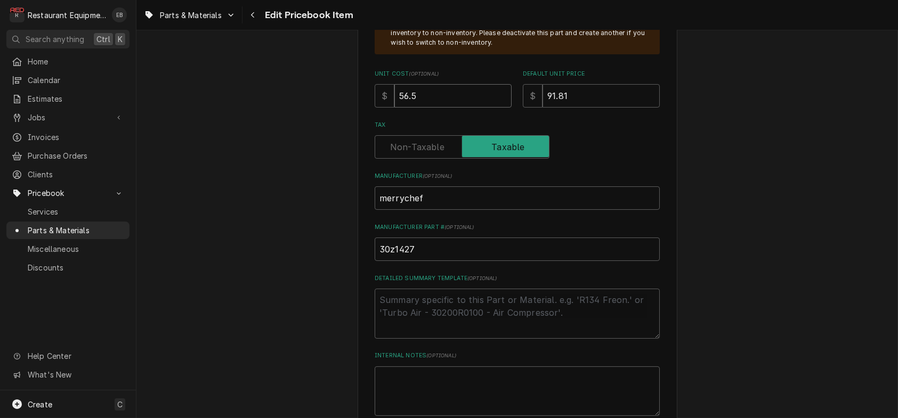
type textarea "x"
type input "56.56"
drag, startPoint x: 529, startPoint y: 151, endPoint x: 497, endPoint y: 150, distance: 32.0
click at [494, 108] on div "Unit Cost ( optional ) $ 56.56 Default Unit Price $ 91.81" at bounding box center [517, 89] width 285 height 38
type textarea "x"
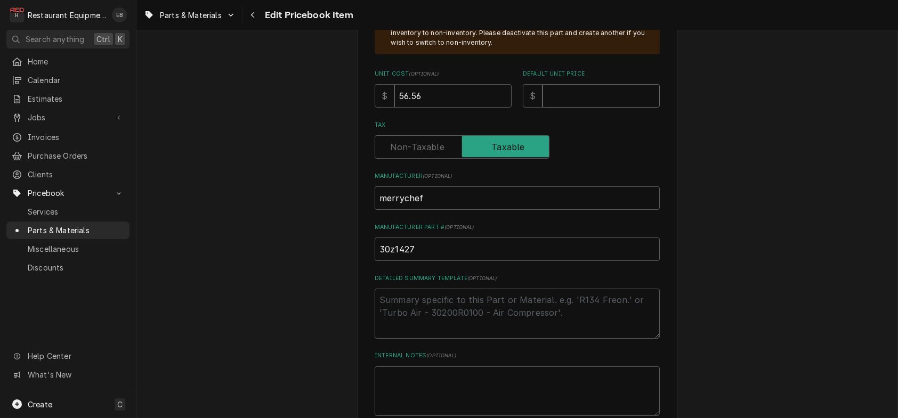
type textarea "x"
type input "1"
type textarea "x"
type input "10"
type textarea "x"
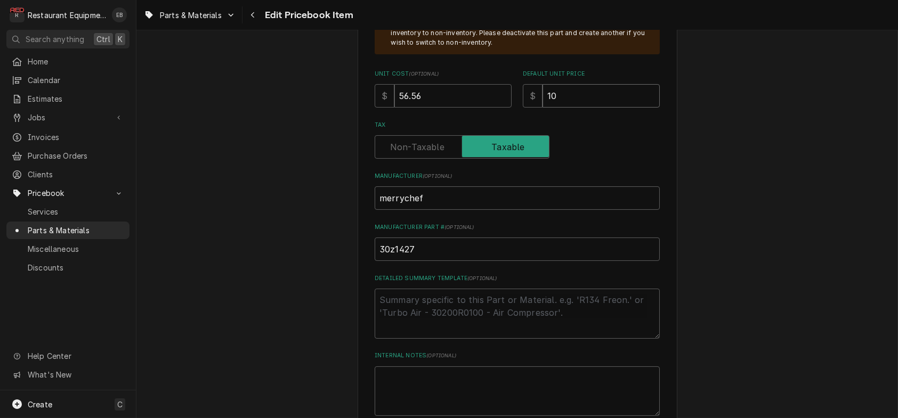
type input "102"
type textarea "x"
type input "102.8"
type textarea "x"
type input "102.83"
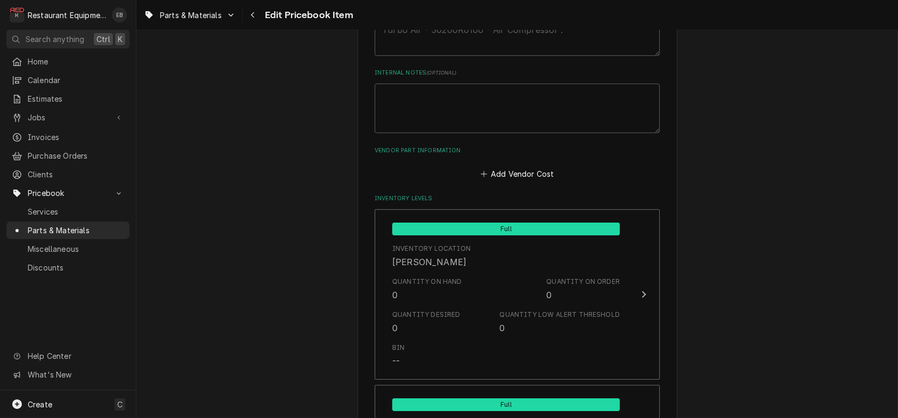
scroll to position [639, 0]
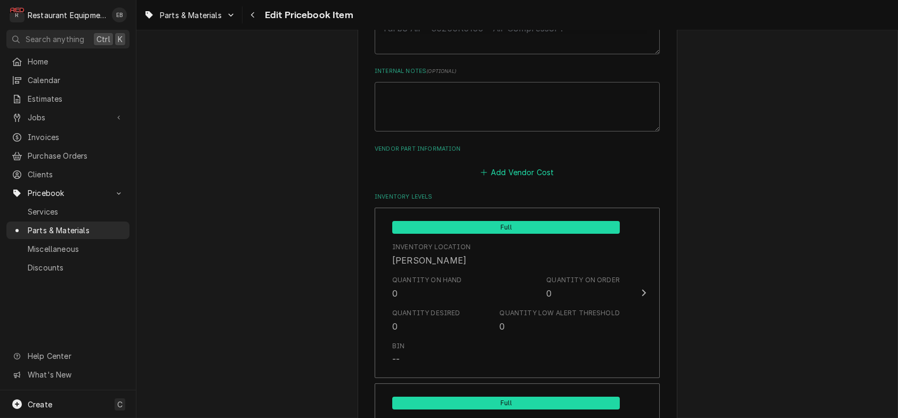
click at [523, 180] on button "Add Vendor Cost" at bounding box center [517, 172] width 77 height 15
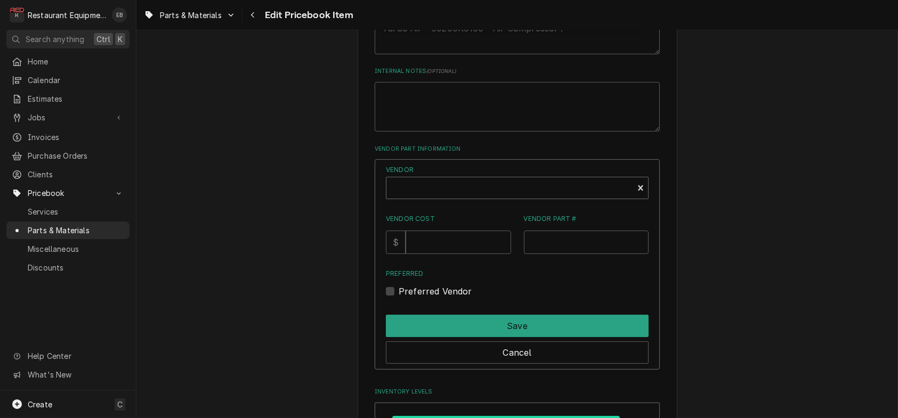
type textarea "x"
click at [460, 202] on div "Vendor" at bounding box center [510, 189] width 236 height 26
type input "parts town"
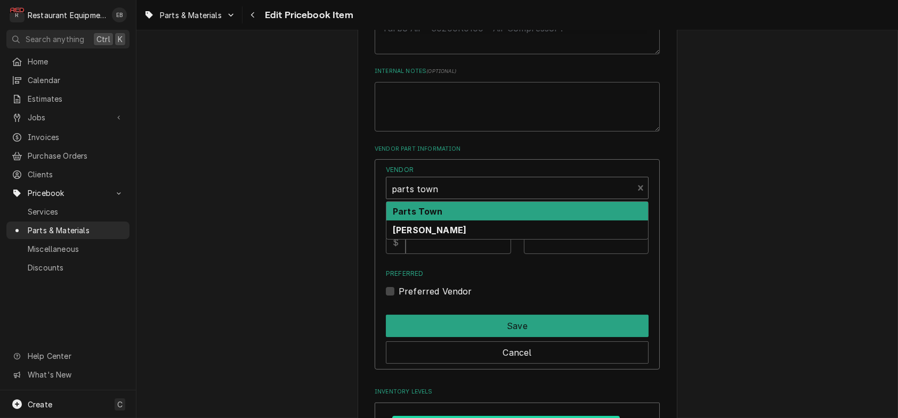
click at [480, 221] on div "Parts Town" at bounding box center [517, 211] width 262 height 19
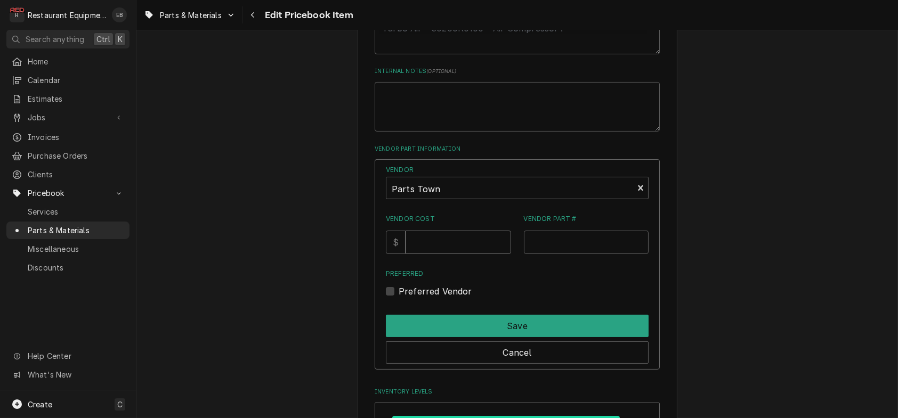
click at [458, 254] on input "Vendor Cost" at bounding box center [458, 242] width 105 height 23
type input "56.56"
click at [567, 254] on input "Vendor Part #" at bounding box center [586, 242] width 125 height 23
paste input "MCHF30Z1427"
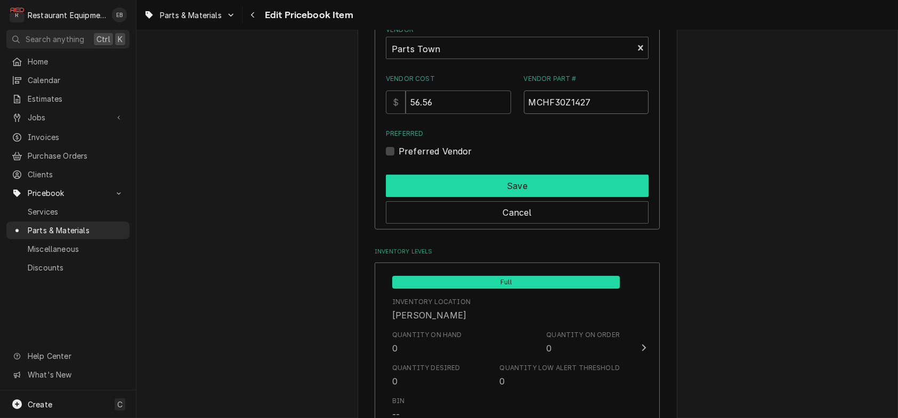
scroll to position [781, 0]
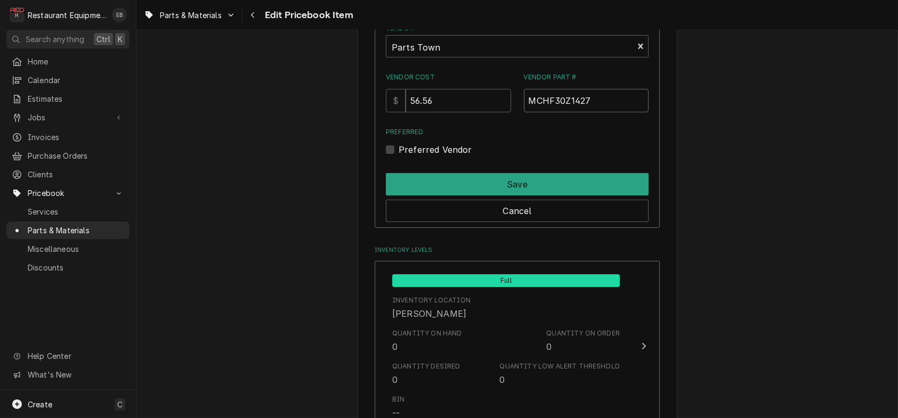
type input "MCHF30Z1427"
click at [399, 156] on label "Preferred Vendor" at bounding box center [436, 149] width 74 height 13
click at [399, 167] on input "Preferred" at bounding box center [530, 154] width 263 height 23
checkbox input "true"
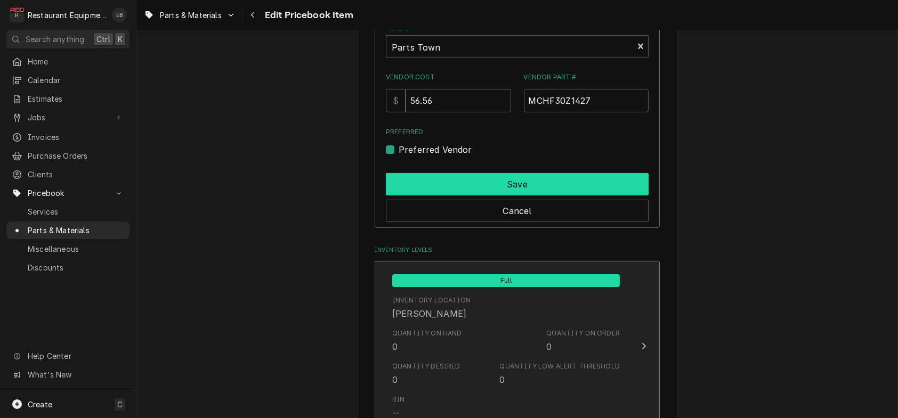
click at [420, 196] on button "Save" at bounding box center [517, 184] width 263 height 22
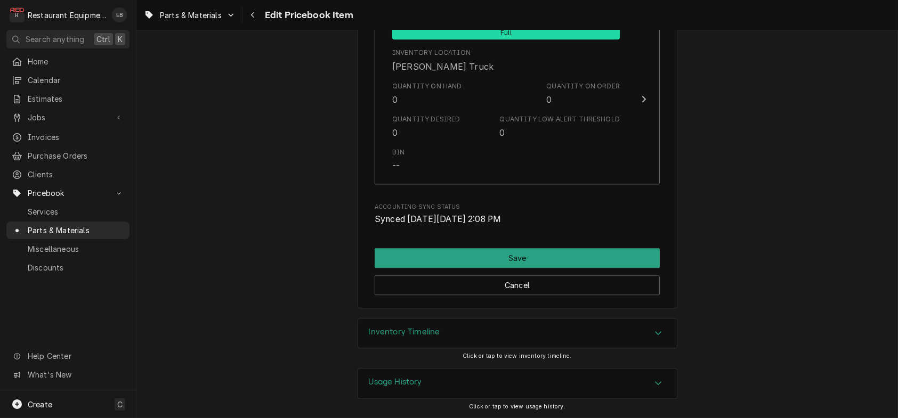
scroll to position [7911, 0]
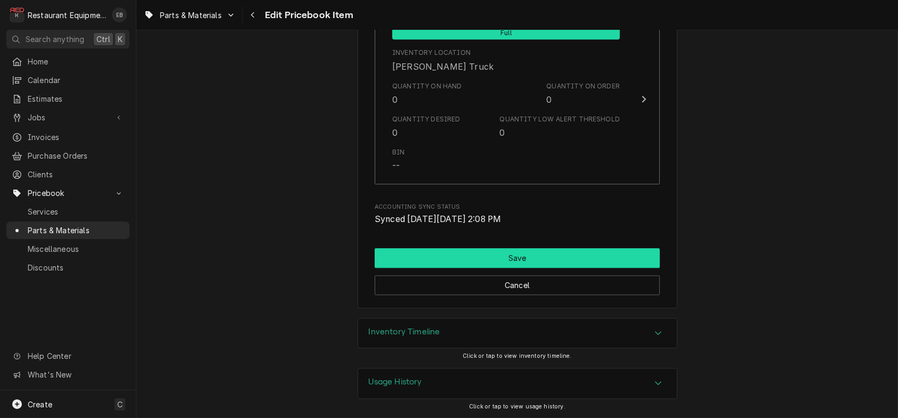
click at [531, 248] on button "Save" at bounding box center [517, 258] width 285 height 20
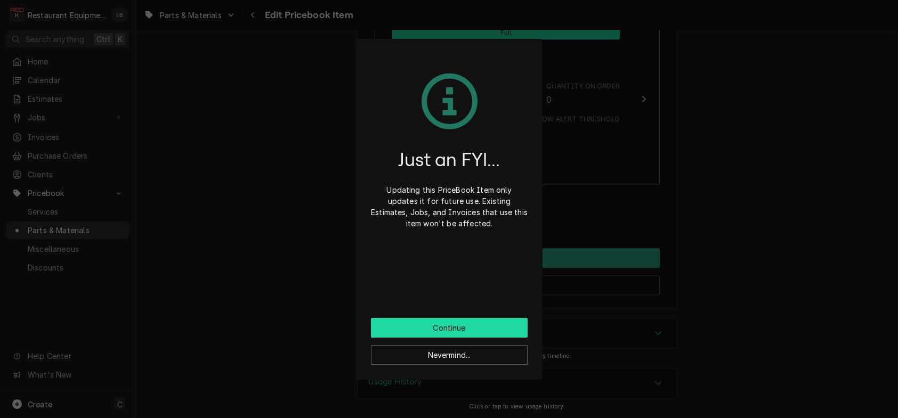
click at [466, 332] on button "Continue" at bounding box center [449, 328] width 157 height 20
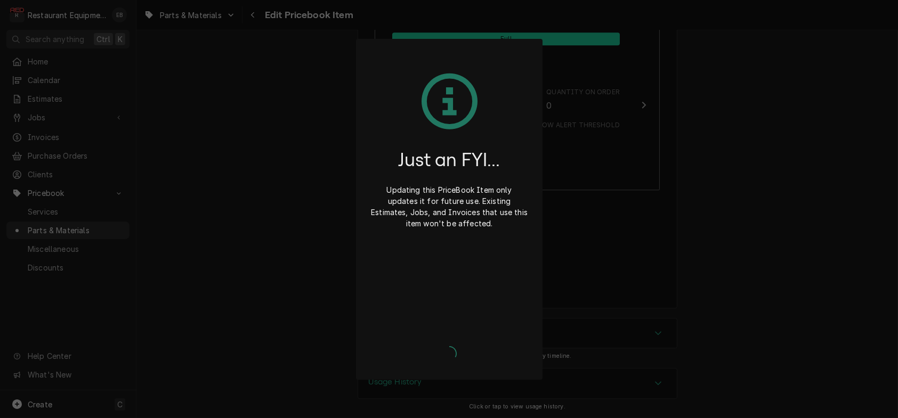
type textarea "x"
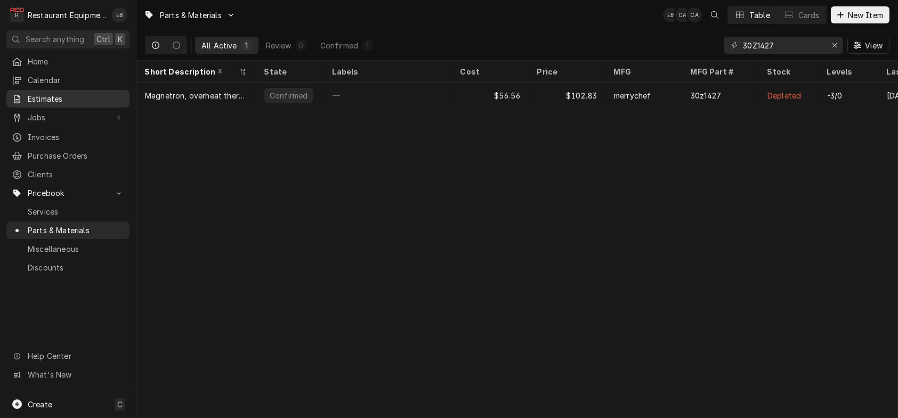
click at [60, 100] on span "Estimates" at bounding box center [76, 98] width 96 height 11
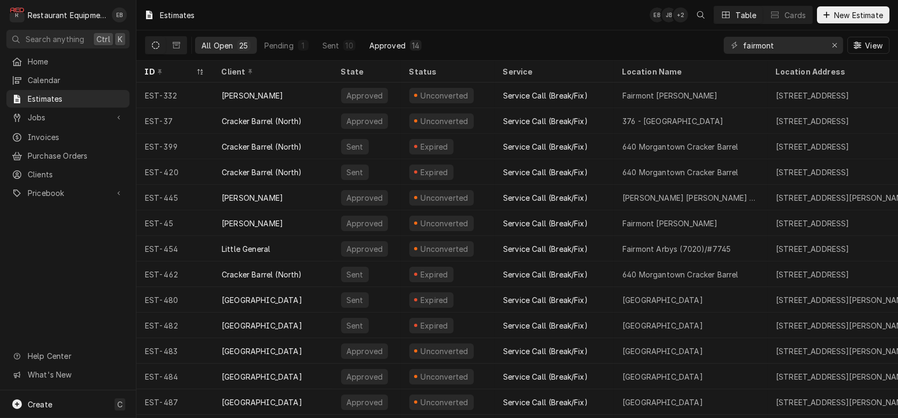
click at [419, 50] on div "14" at bounding box center [415, 45] width 7 height 11
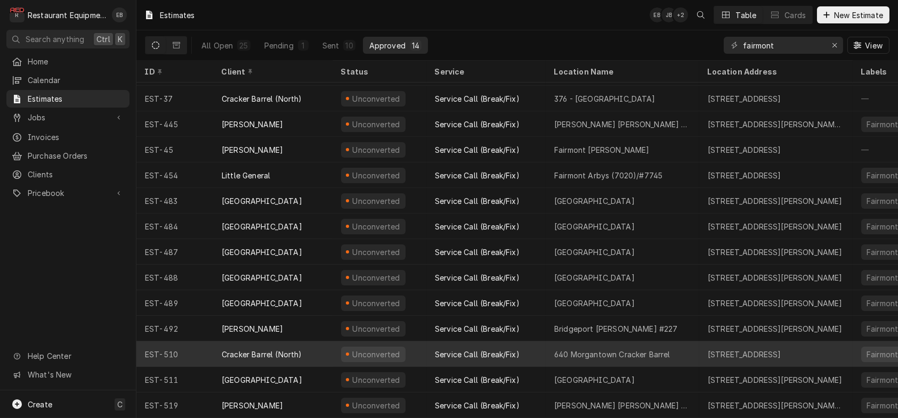
scroll to position [32, 0]
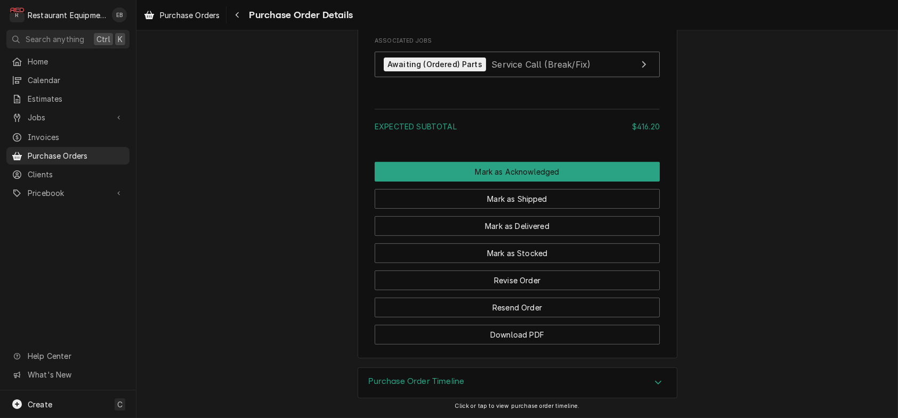
scroll to position [1188, 0]
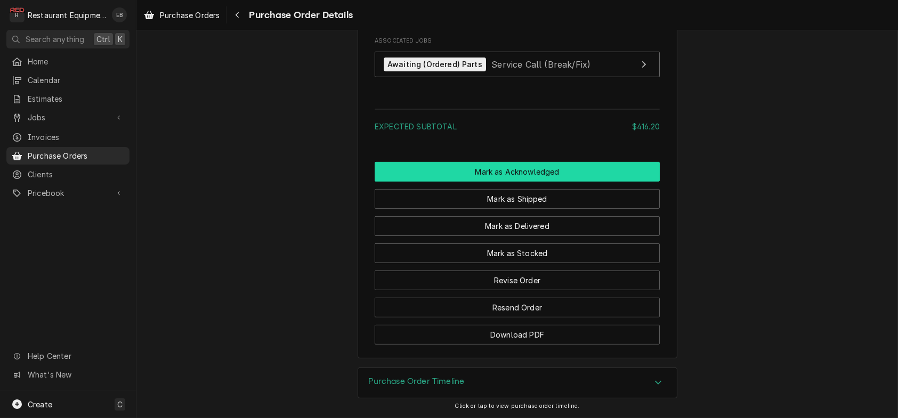
click at [519, 182] on button "Mark as Acknowledged" at bounding box center [517, 172] width 285 height 20
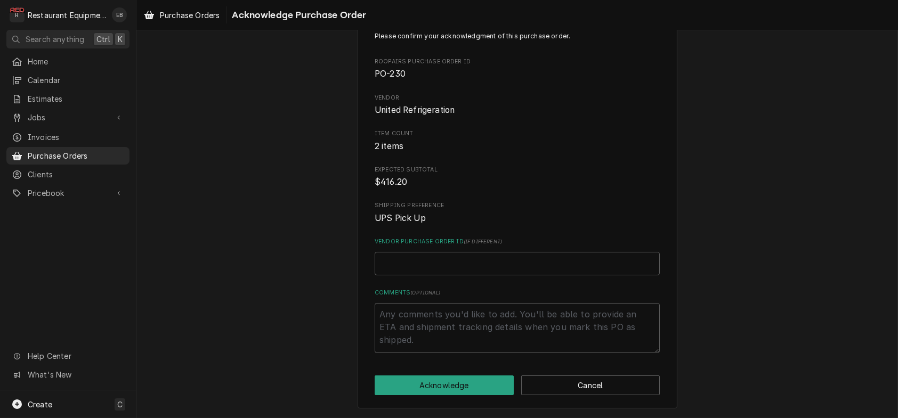
scroll to position [80, 0]
click at [452, 383] on button "Acknowledge" at bounding box center [444, 386] width 139 height 20
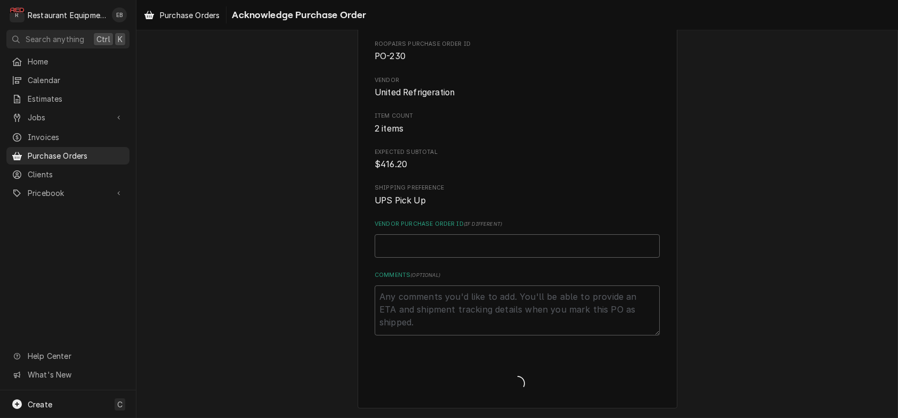
type textarea "x"
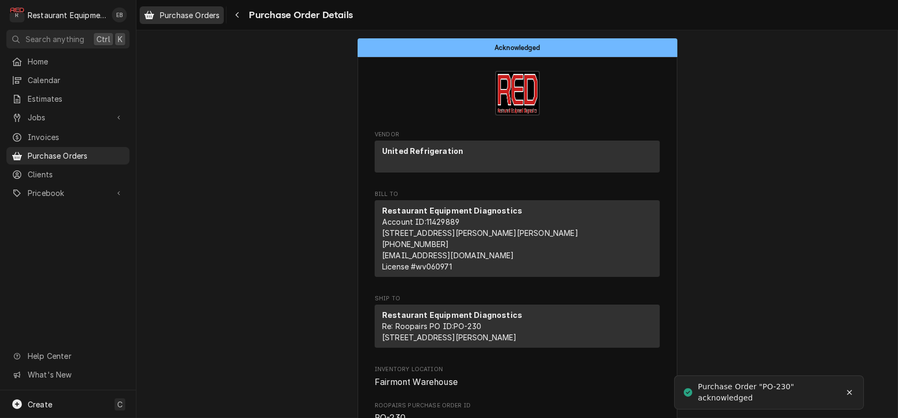
click at [199, 19] on span "Purchase Orders" at bounding box center [190, 15] width 60 height 11
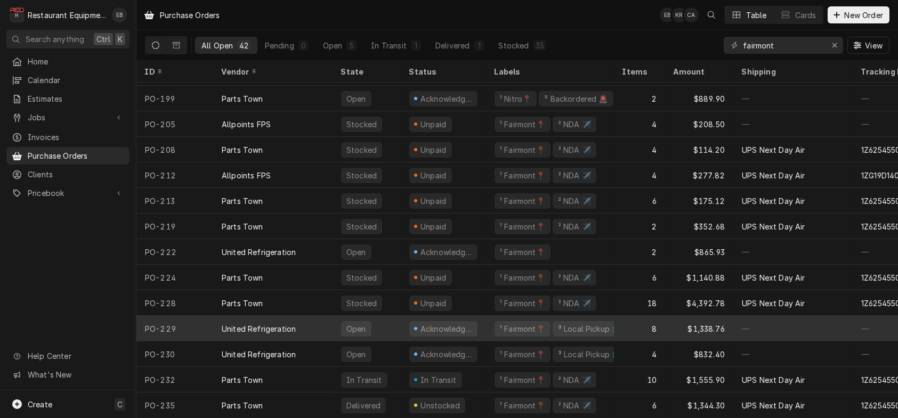
scroll to position [749, 0]
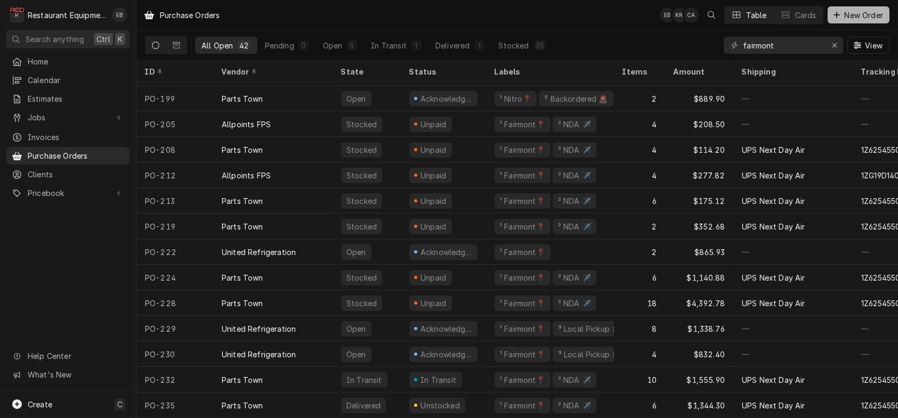
click at [856, 11] on span "New Order" at bounding box center [863, 15] width 43 height 11
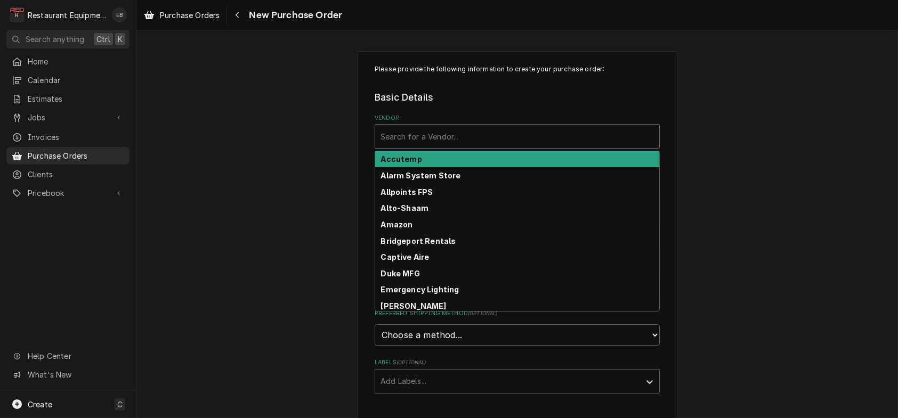
click at [499, 145] on div "Vendor" at bounding box center [516, 136] width 273 height 19
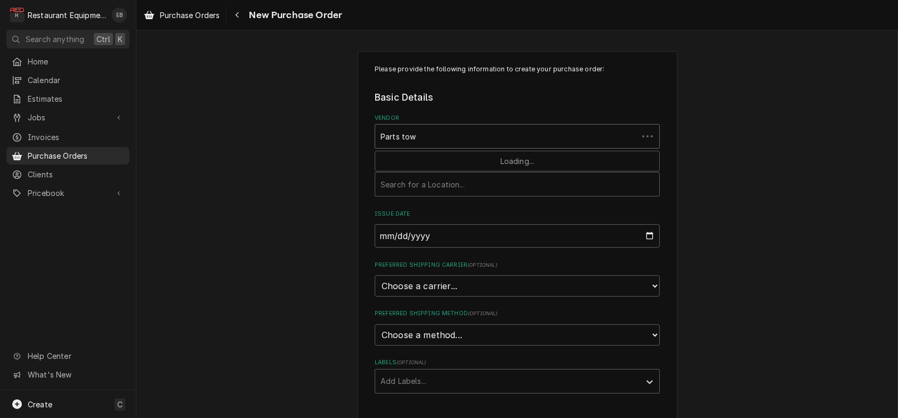
type input "Parts town"
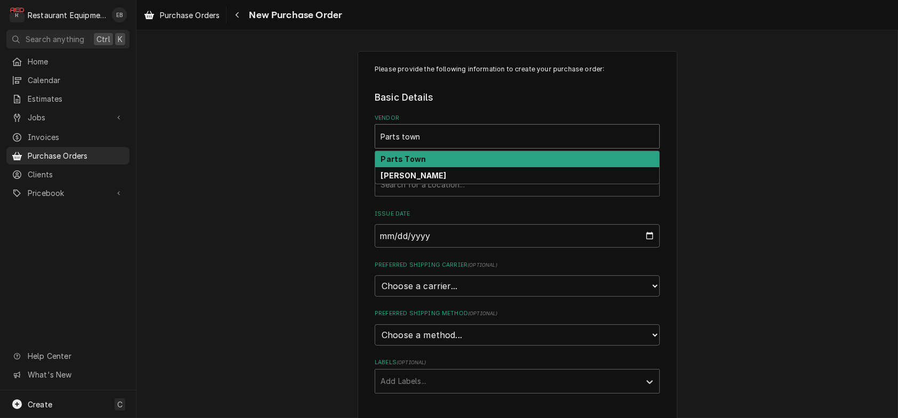
click at [443, 168] on div "Parts Town" at bounding box center [517, 159] width 284 height 17
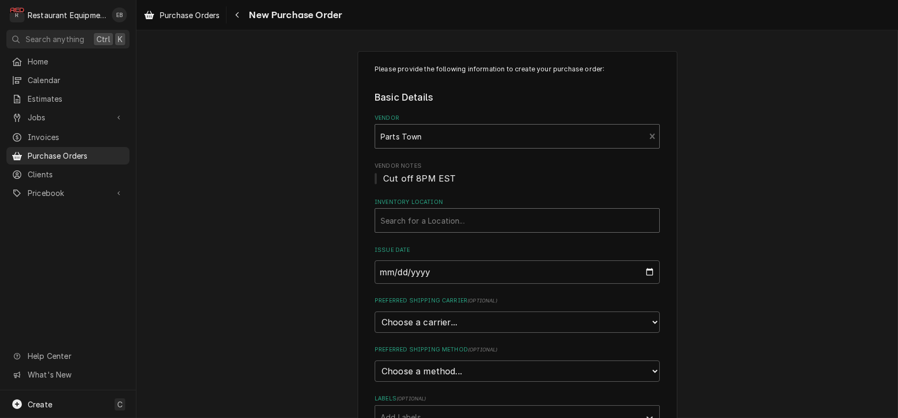
click at [435, 230] on div "Inventory Location" at bounding box center [516, 220] width 273 height 19
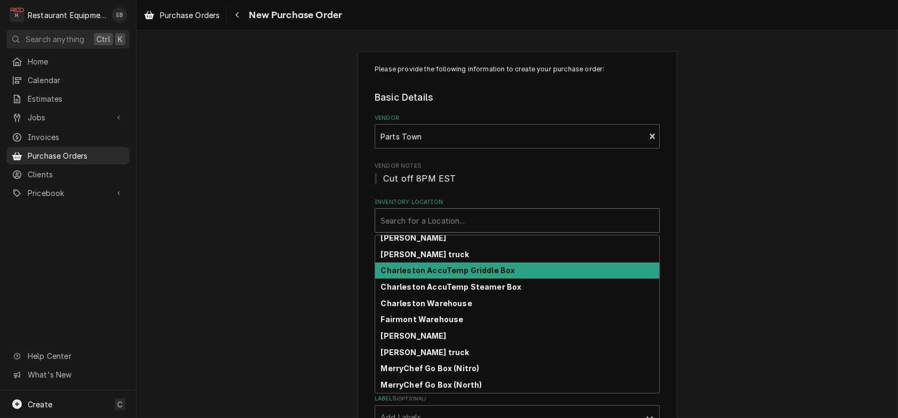
scroll to position [71, 0]
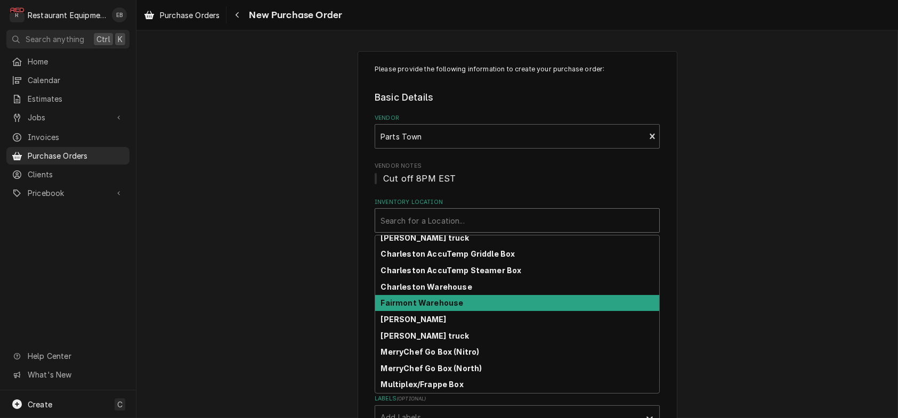
click at [424, 307] on strong "Fairmont Warehouse" at bounding box center [422, 302] width 83 height 9
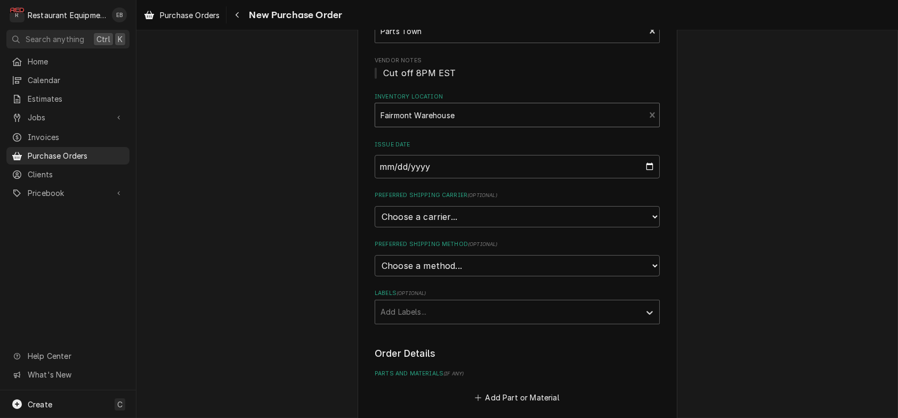
scroll to position [107, 0]
click at [453, 226] on select "Choose a carrier... U.S. Postal Service Stamps.com FedEx UPS DHL Express DHL EC…" at bounding box center [517, 215] width 285 height 21
select select "4"
click at [375, 226] on select "Choose a carrier... U.S. Postal Service Stamps.com FedEx UPS DHL Express DHL EC…" at bounding box center [517, 215] width 285 height 21
type textarea "x"
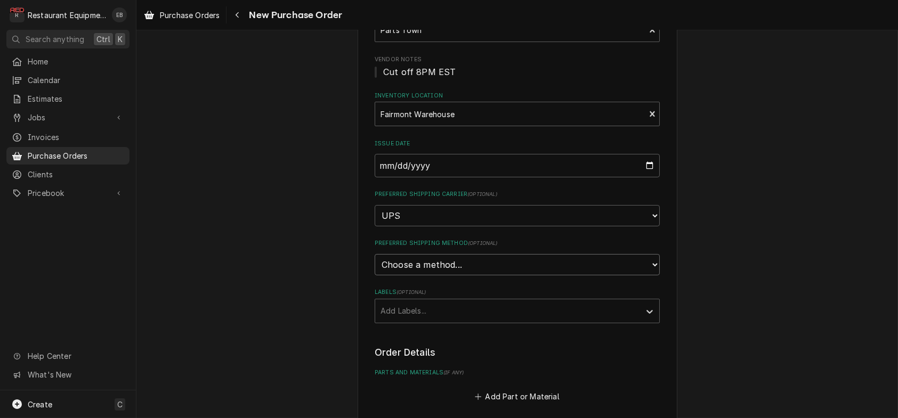
click at [455, 275] on select "Choose a method... Ground Next Day Early AM Next Day Air 2 Day Air Other" at bounding box center [517, 264] width 285 height 21
select select "3"
click at [375, 275] on select "Choose a method... Ground Next Day Early AM Next Day Air 2 Day Air Other" at bounding box center [517, 264] width 285 height 21
type textarea "x"
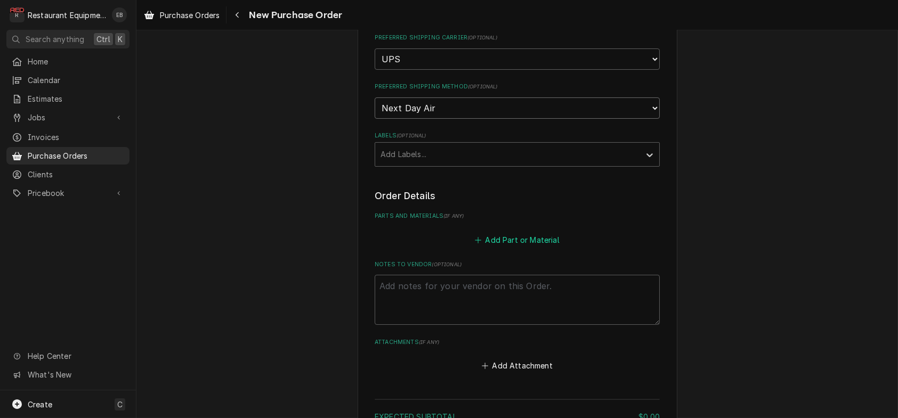
scroll to position [284, 0]
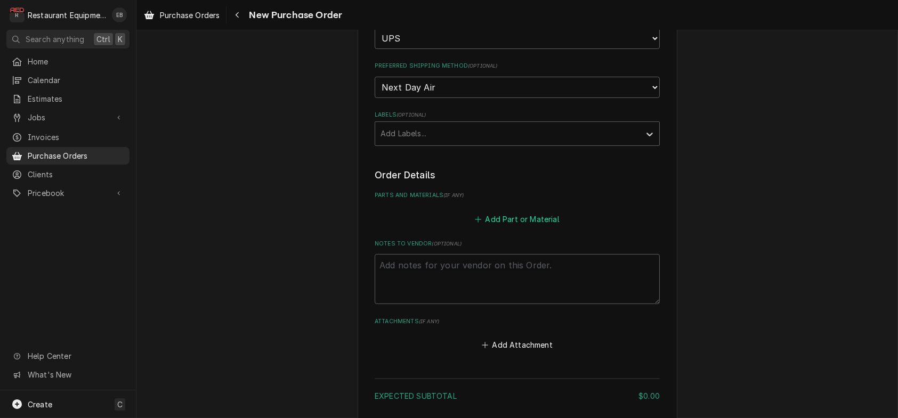
click at [515, 226] on button "Add Part or Material" at bounding box center [517, 219] width 88 height 15
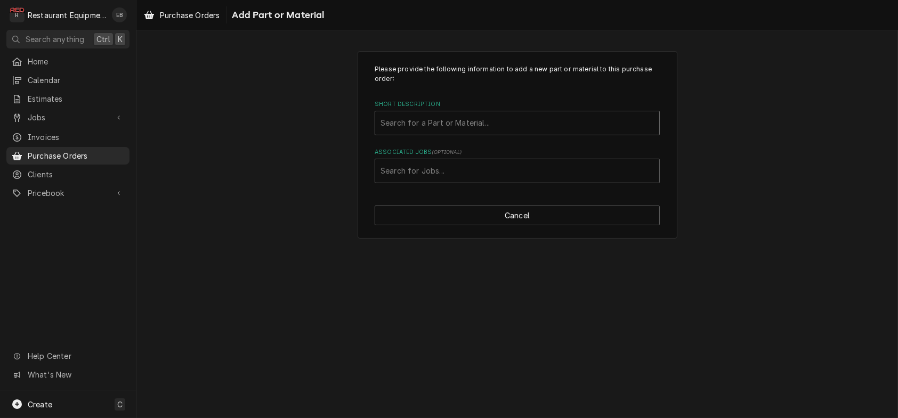
click at [420, 132] on div "Short Description" at bounding box center [516, 123] width 273 height 19
type input "30Z1427"
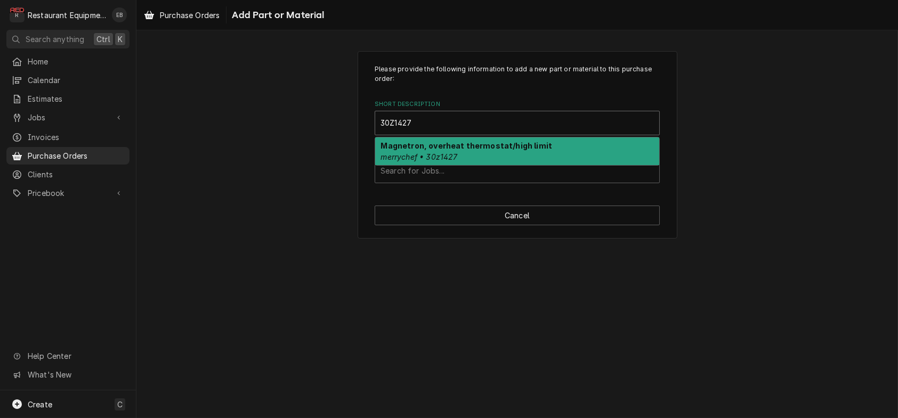
click at [444, 150] on strong "Magnetron, overheat thermostat/high limit" at bounding box center [467, 145] width 172 height 9
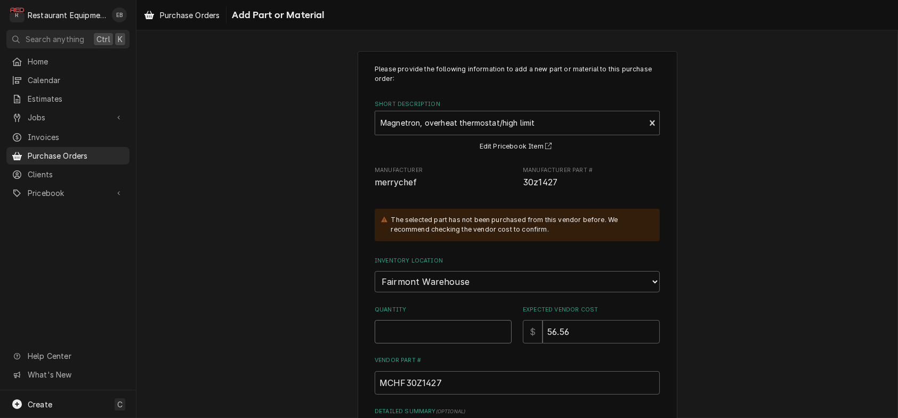
click at [441, 344] on input "Quantity" at bounding box center [443, 331] width 137 height 23
type textarea "x"
type input "2"
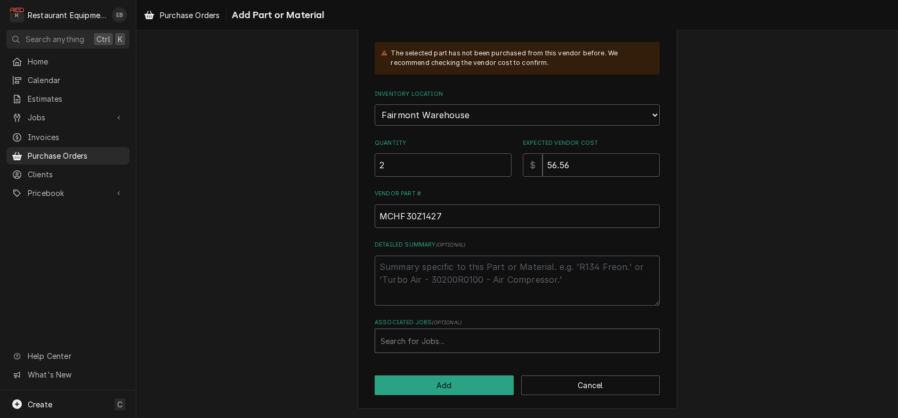
scroll to position [228, 0]
click at [450, 343] on div "Associated Jobs" at bounding box center [516, 340] width 273 height 19
type input "8674"
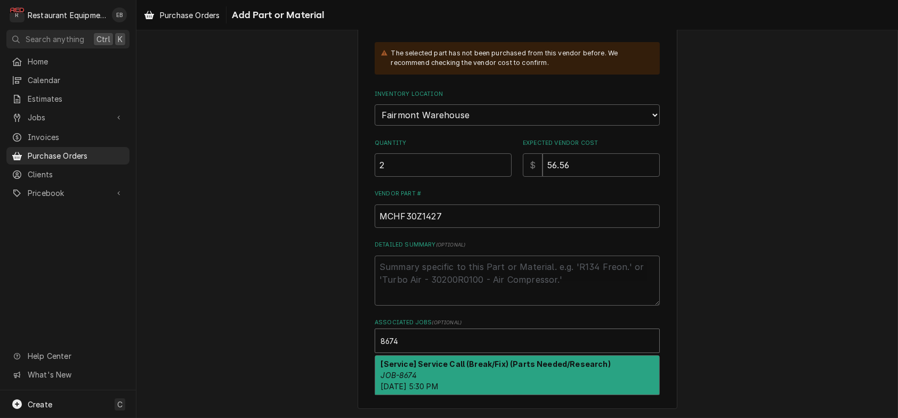
click at [447, 356] on div "[Service] Service Call (Break/Fix) (Parts Needed/Research) JOB-8674 Sat, Aug 23…" at bounding box center [517, 375] width 284 height 39
type textarea "x"
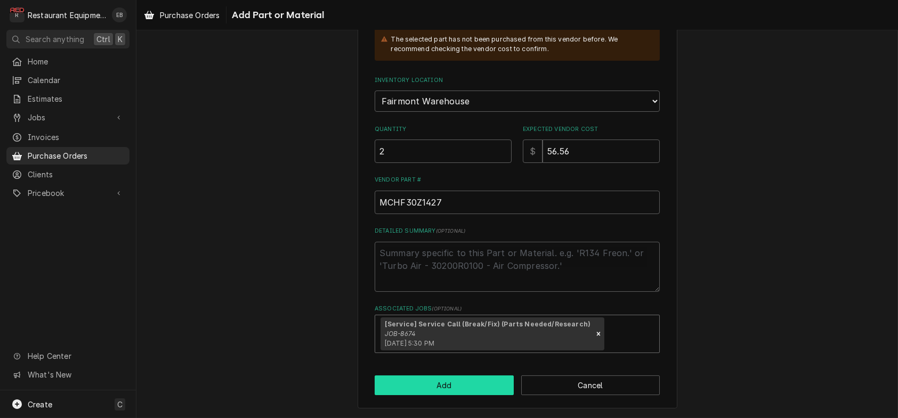
click at [461, 395] on button "Add" at bounding box center [444, 386] width 139 height 20
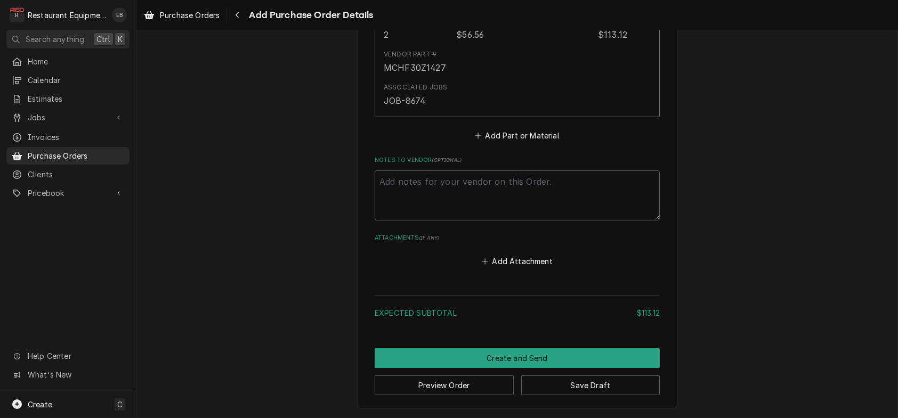
scroll to position [682, 0]
click at [620, 387] on button "Save Draft" at bounding box center [590, 386] width 139 height 20
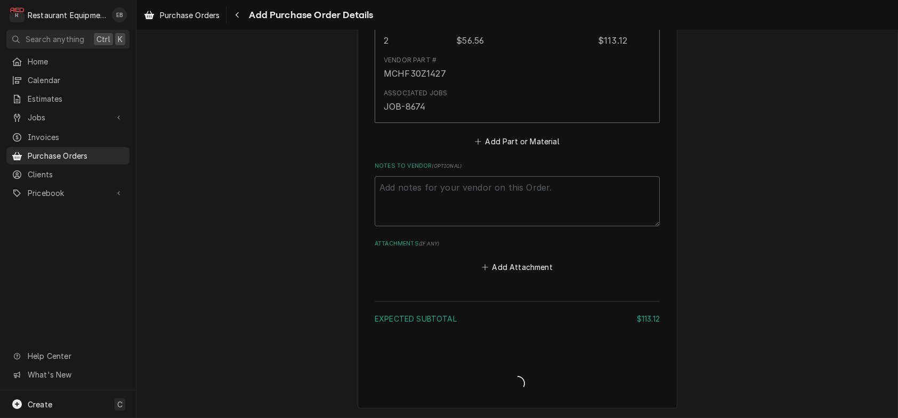
type textarea "x"
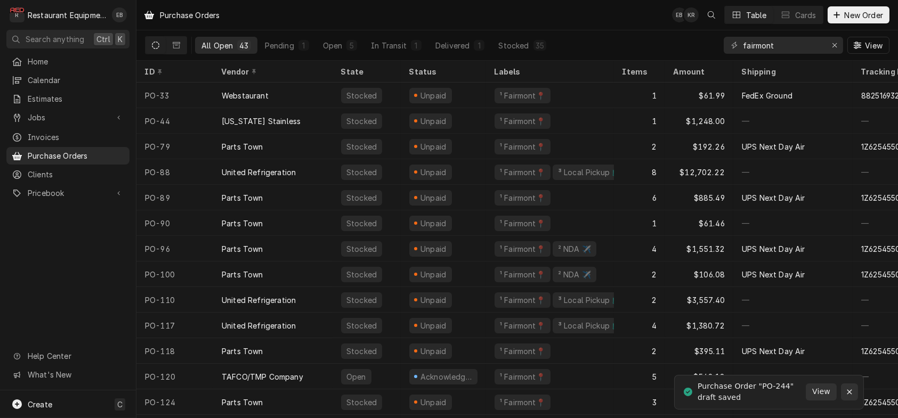
click at [848, 398] on button "Notifications alt+T" at bounding box center [849, 392] width 17 height 17
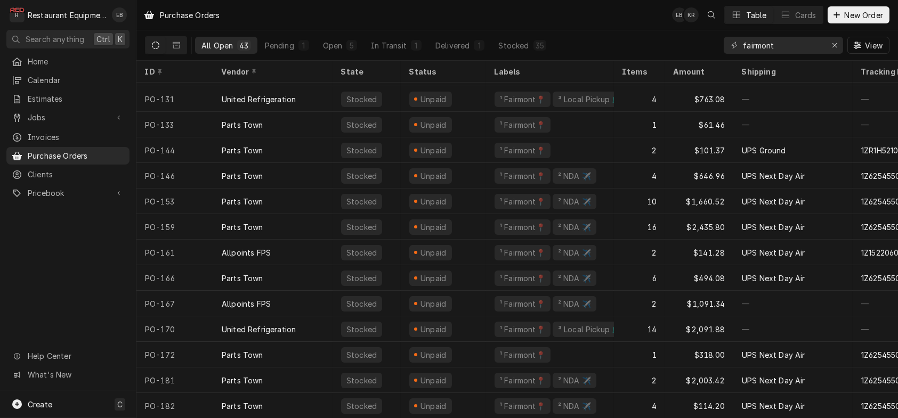
scroll to position [365, 0]
